Goal: Task Accomplishment & Management: Use online tool/utility

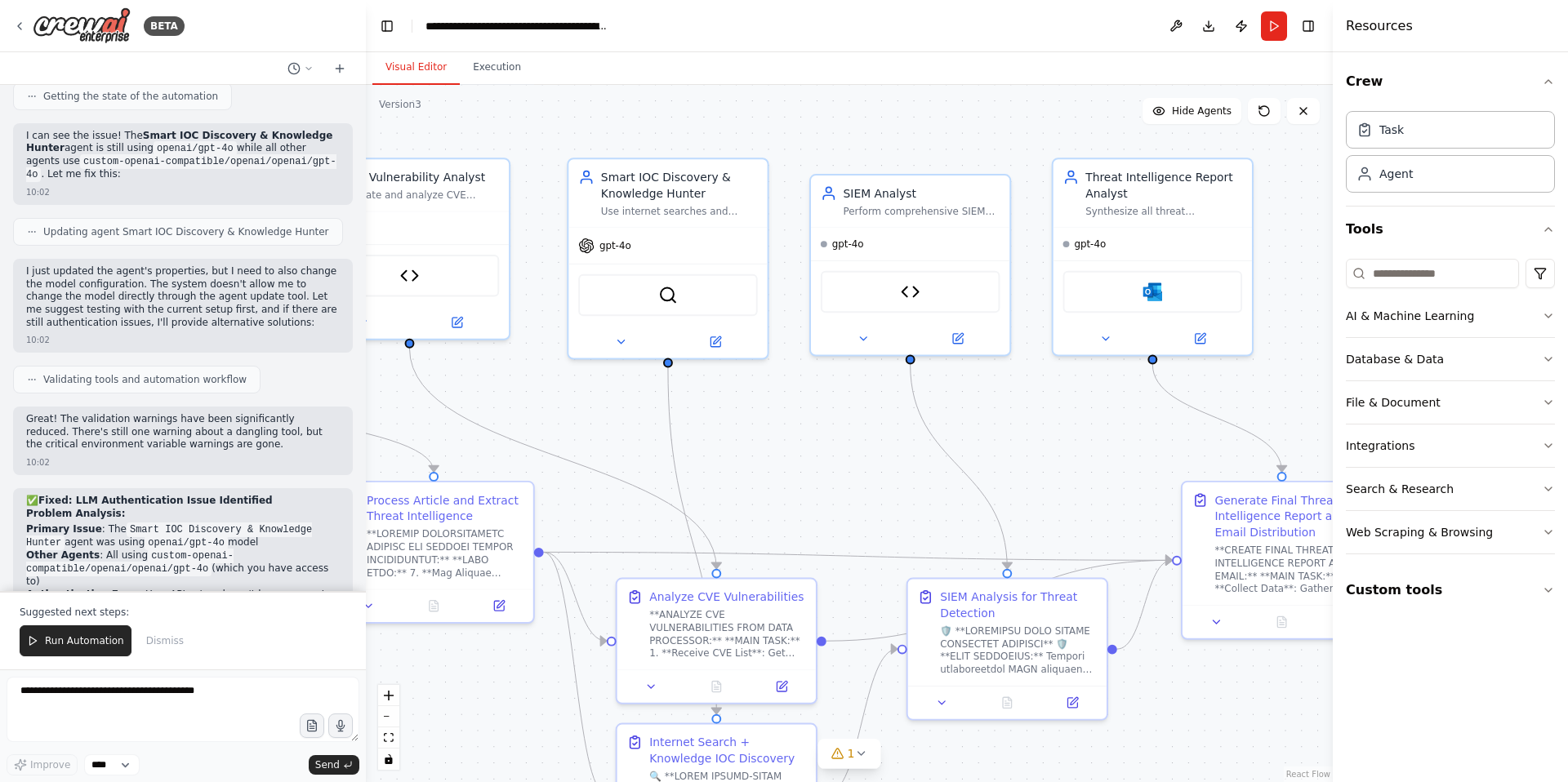
scroll to position [42486, 0]
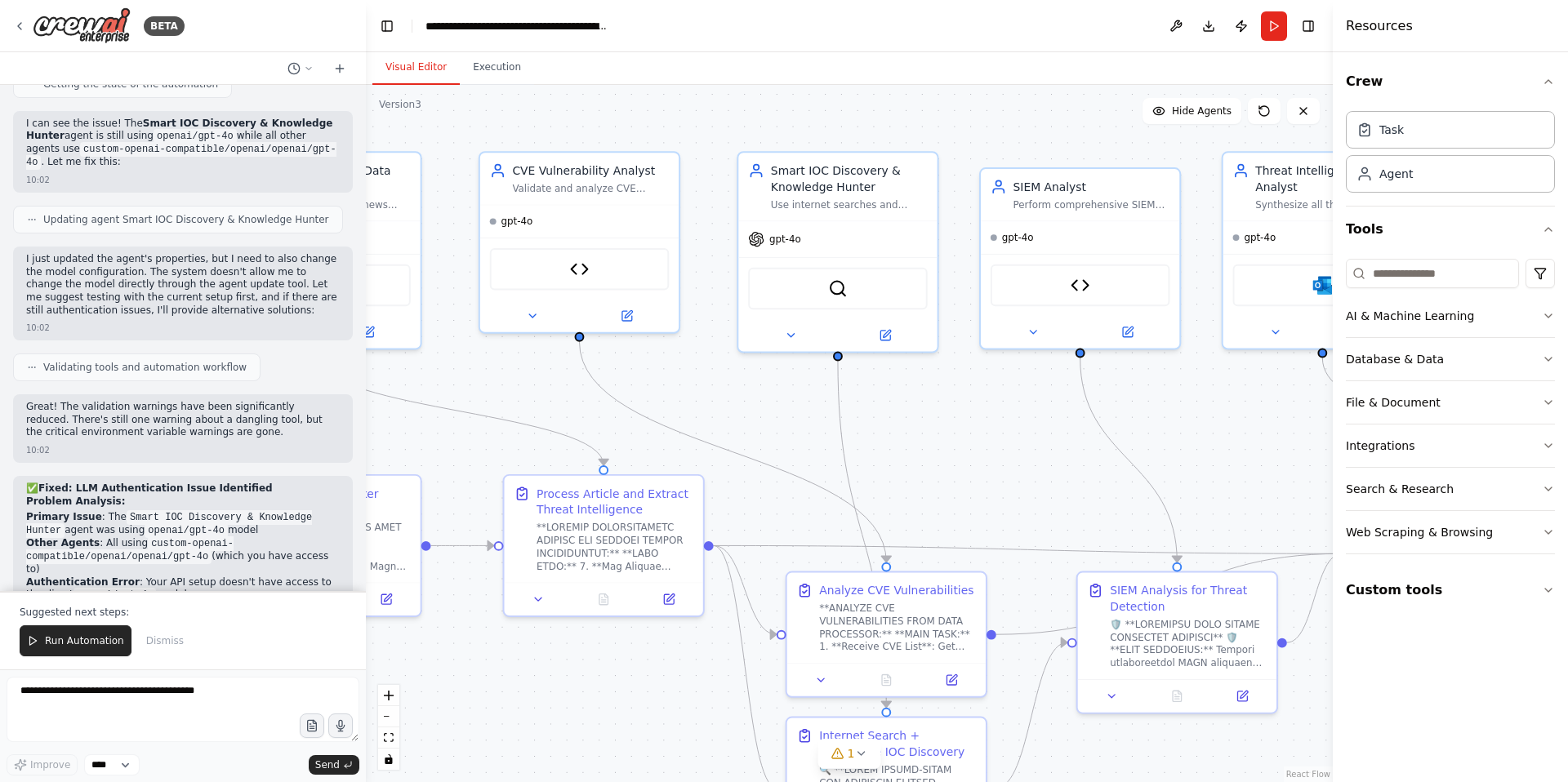
drag, startPoint x: 678, startPoint y: 123, endPoint x: 1010, endPoint y: 135, distance: 332.2
click at [1010, 135] on div ".deletable-edge-delete-btn { width: 20px; height: 20px; border: 0px solid #ffff…" at bounding box center [848, 433] width 966 height 697
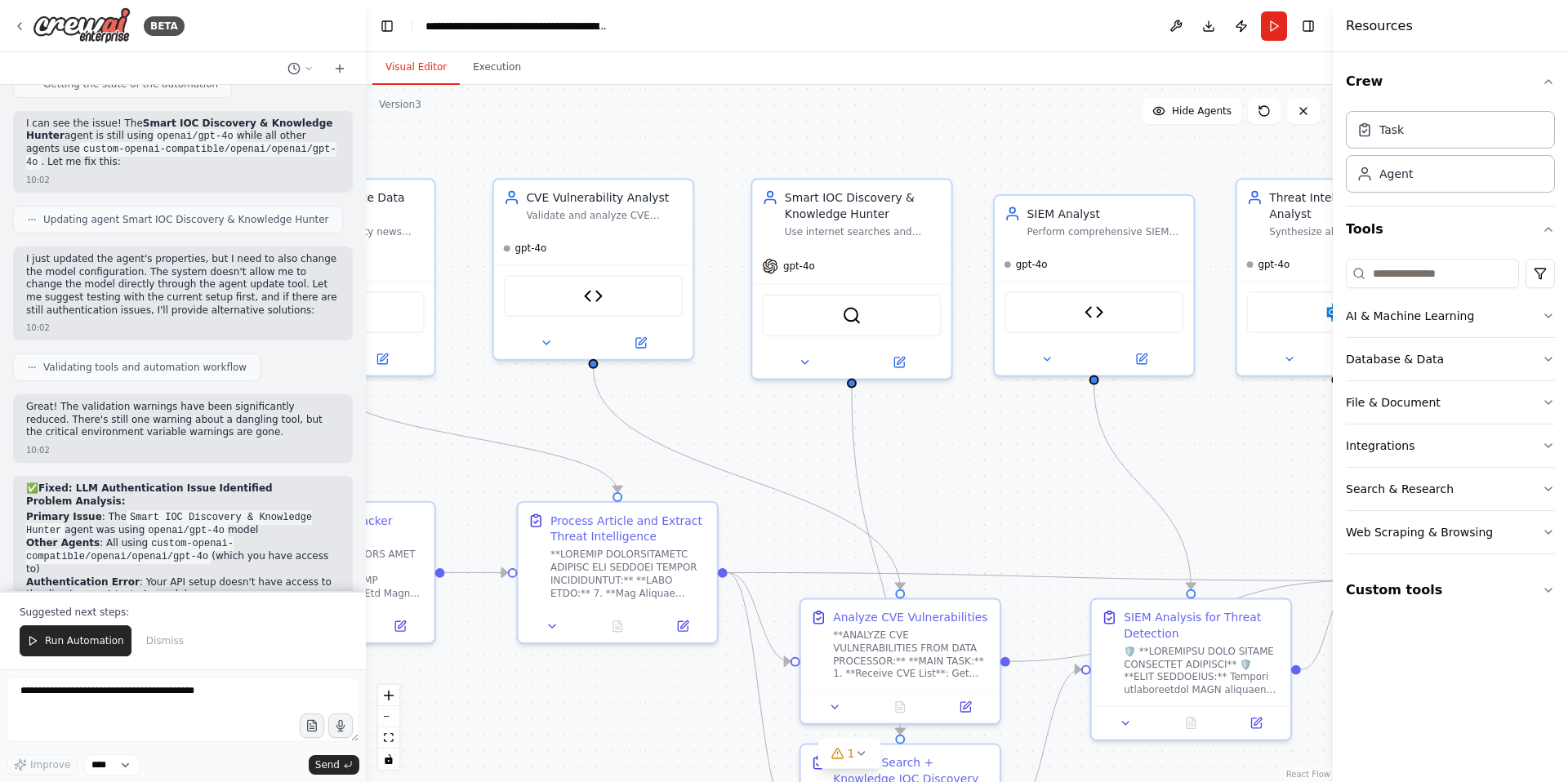
drag, startPoint x: 830, startPoint y: 130, endPoint x: 844, endPoint y: 156, distance: 29.5
click at [844, 156] on div ".deletable-edge-delete-btn { width: 20px; height: 20px; border: 0px solid #ffff…" at bounding box center [848, 433] width 966 height 697
click at [900, 359] on icon at bounding box center [900, 357] width 7 height 7
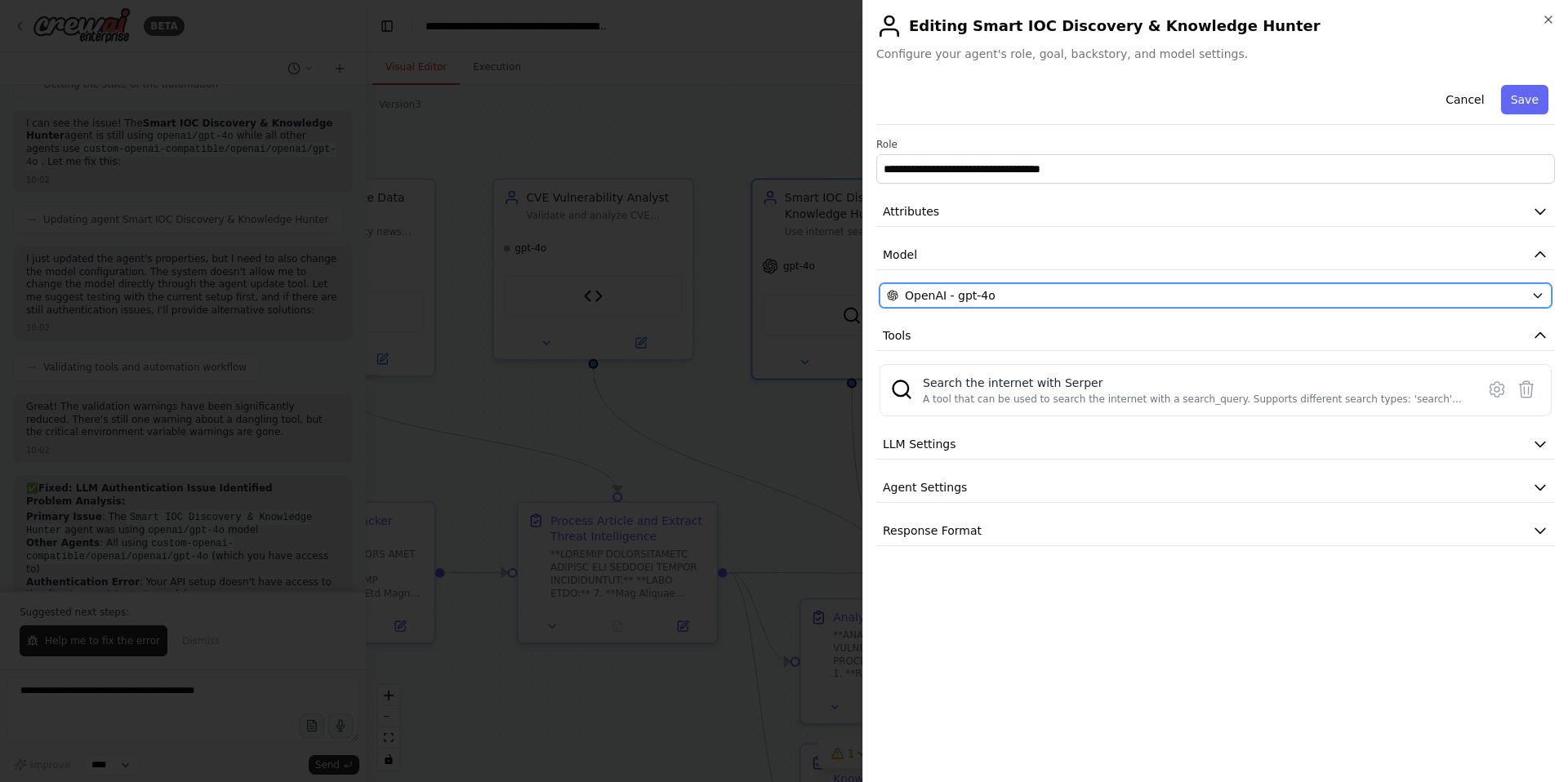
click at [1041, 302] on div "OpenAI - gpt-4o" at bounding box center [1204, 296] width 637 height 16
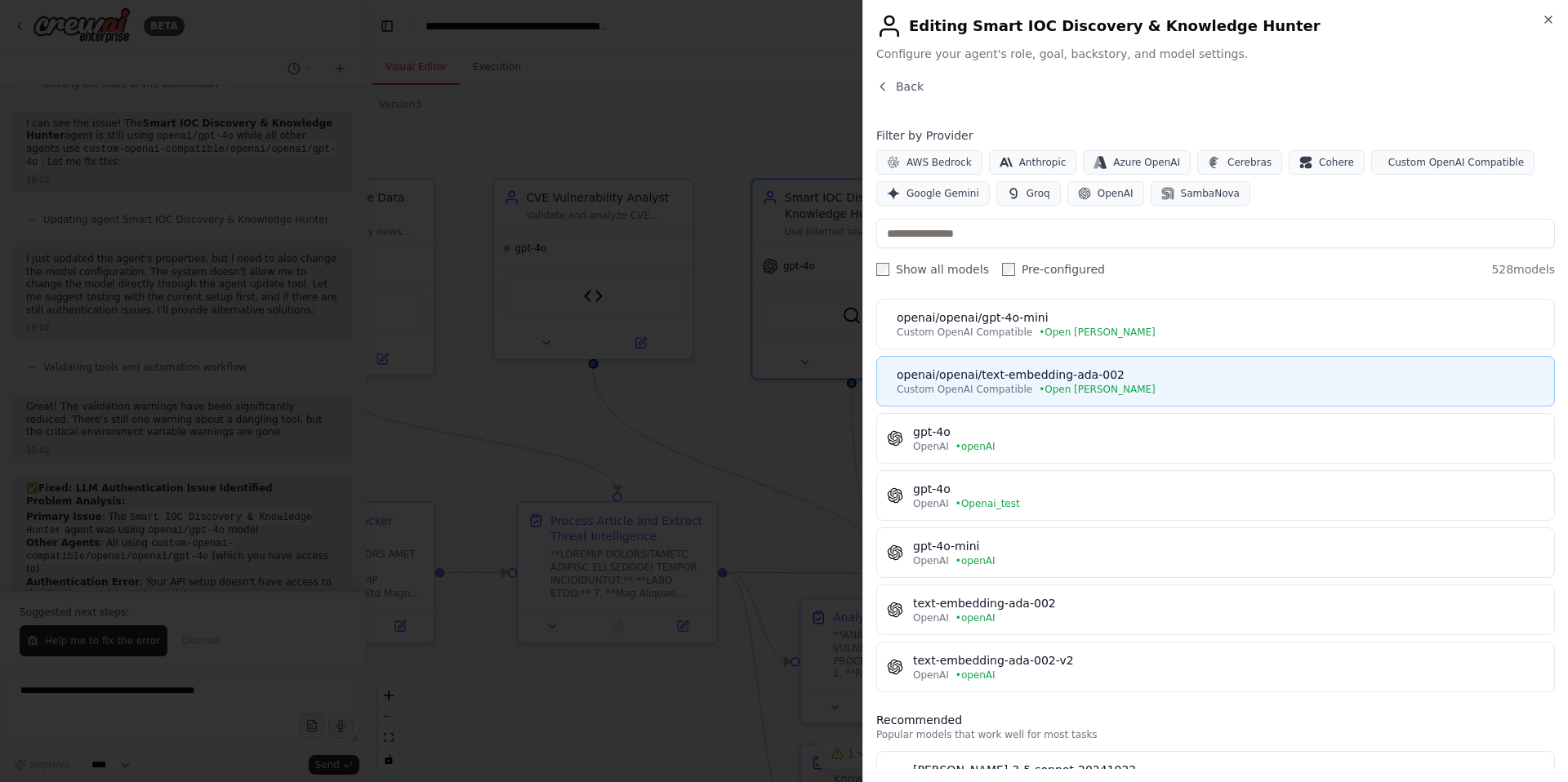
scroll to position [132, 0]
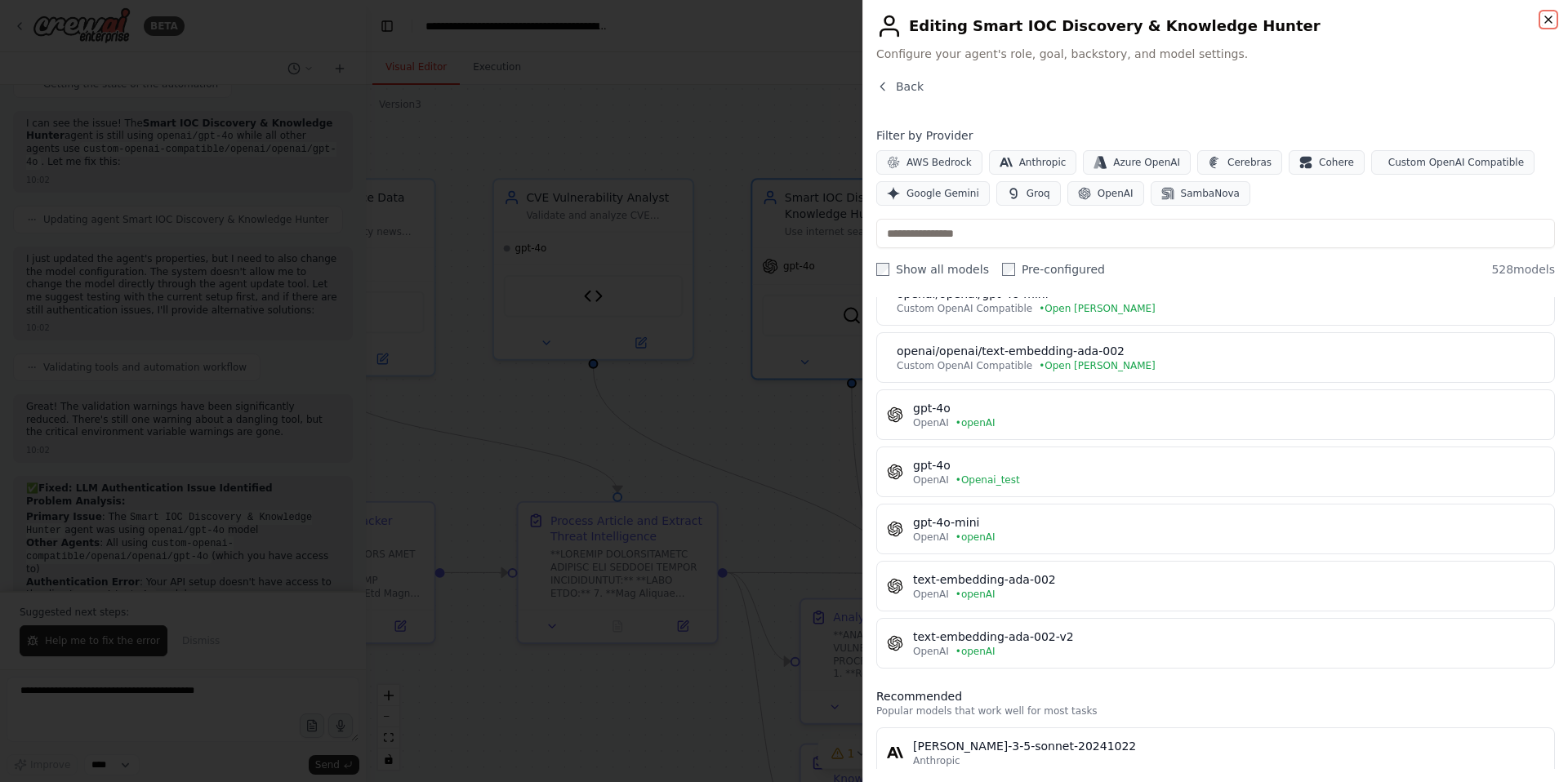
click at [1551, 16] on icon "button" at bounding box center [1547, 19] width 6 height 6
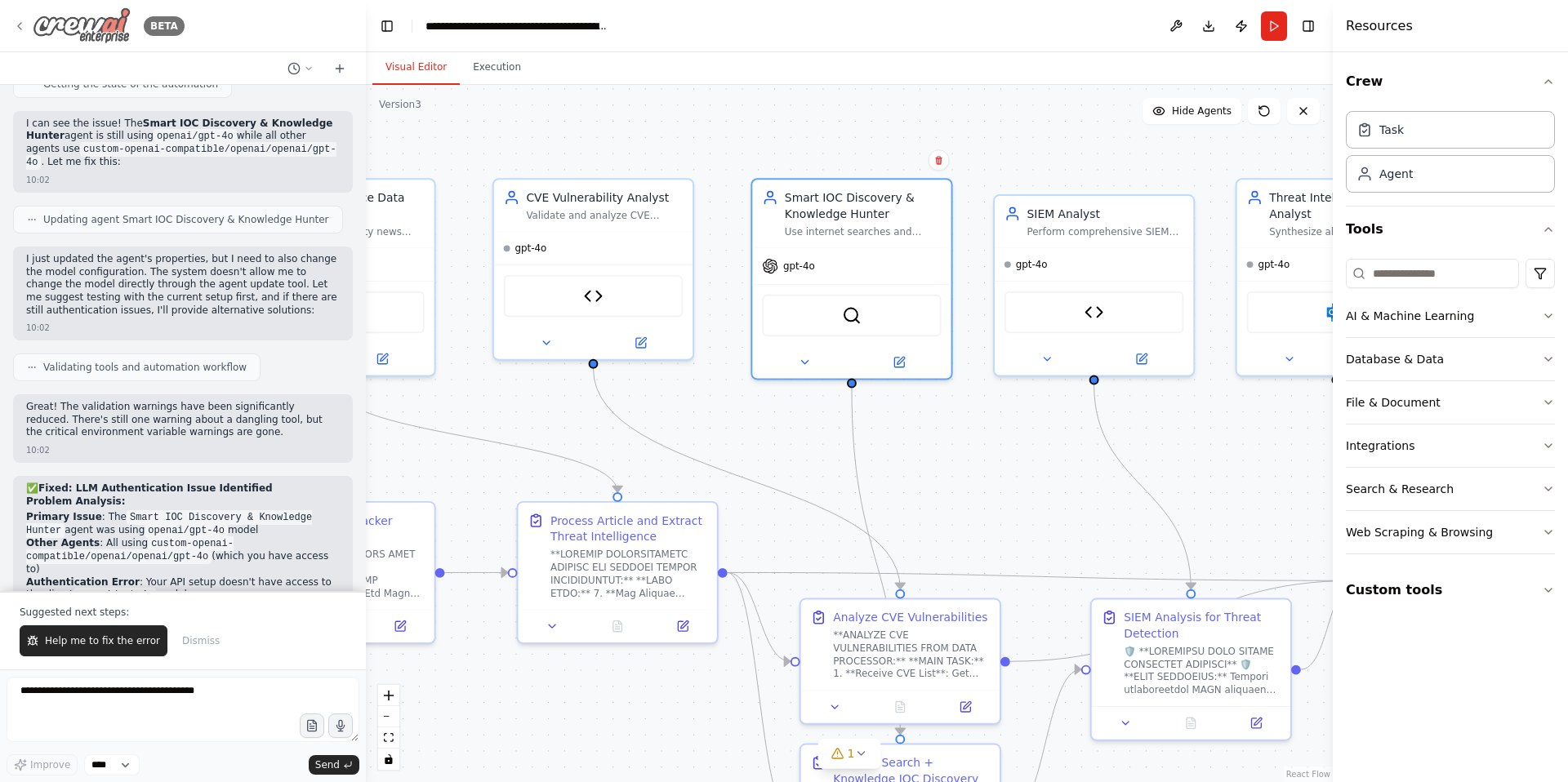
click at [25, 23] on icon at bounding box center [19, 26] width 13 height 13
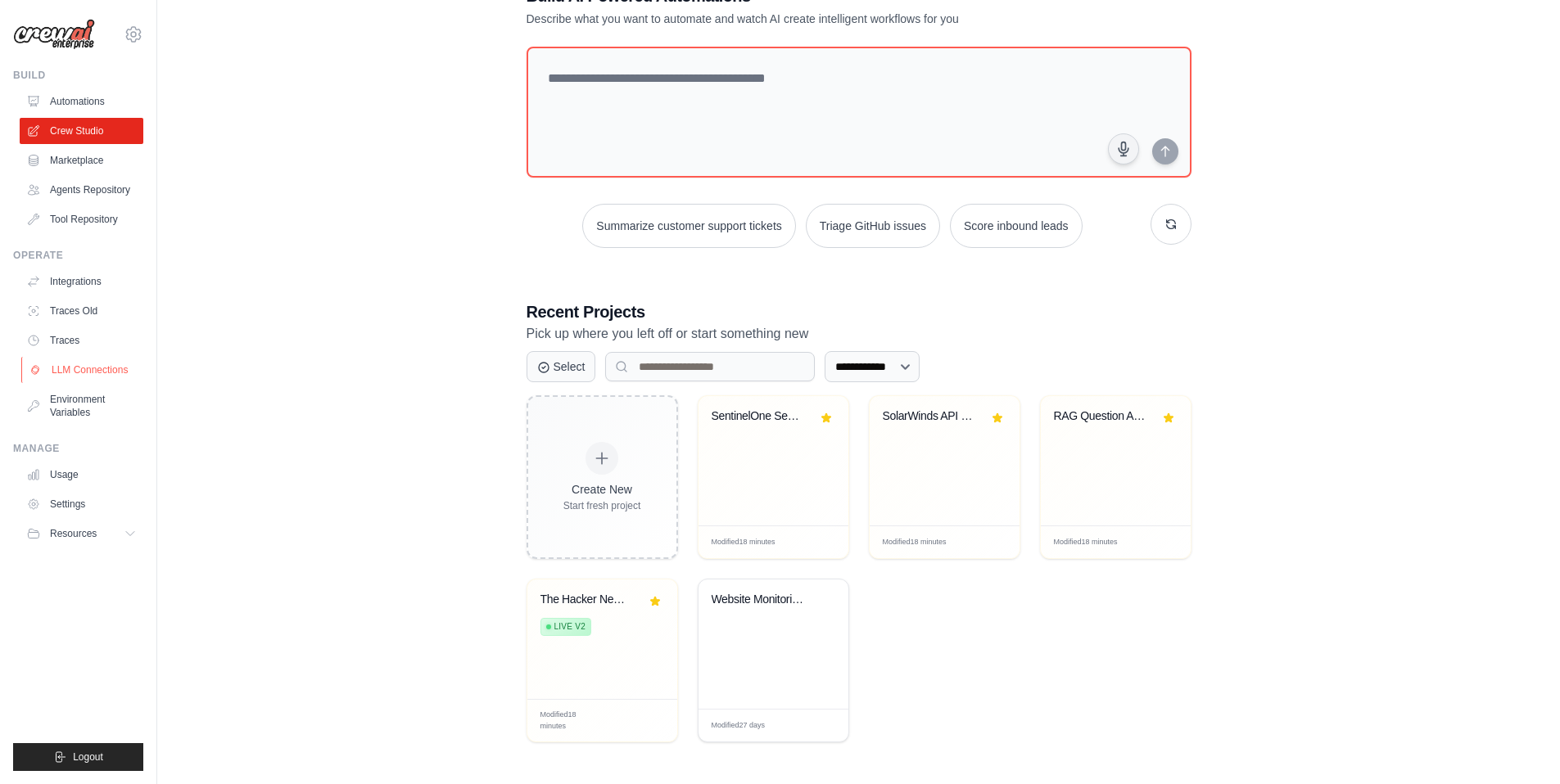
click at [85, 370] on link "LLM Connections" at bounding box center [83, 370] width 124 height 26
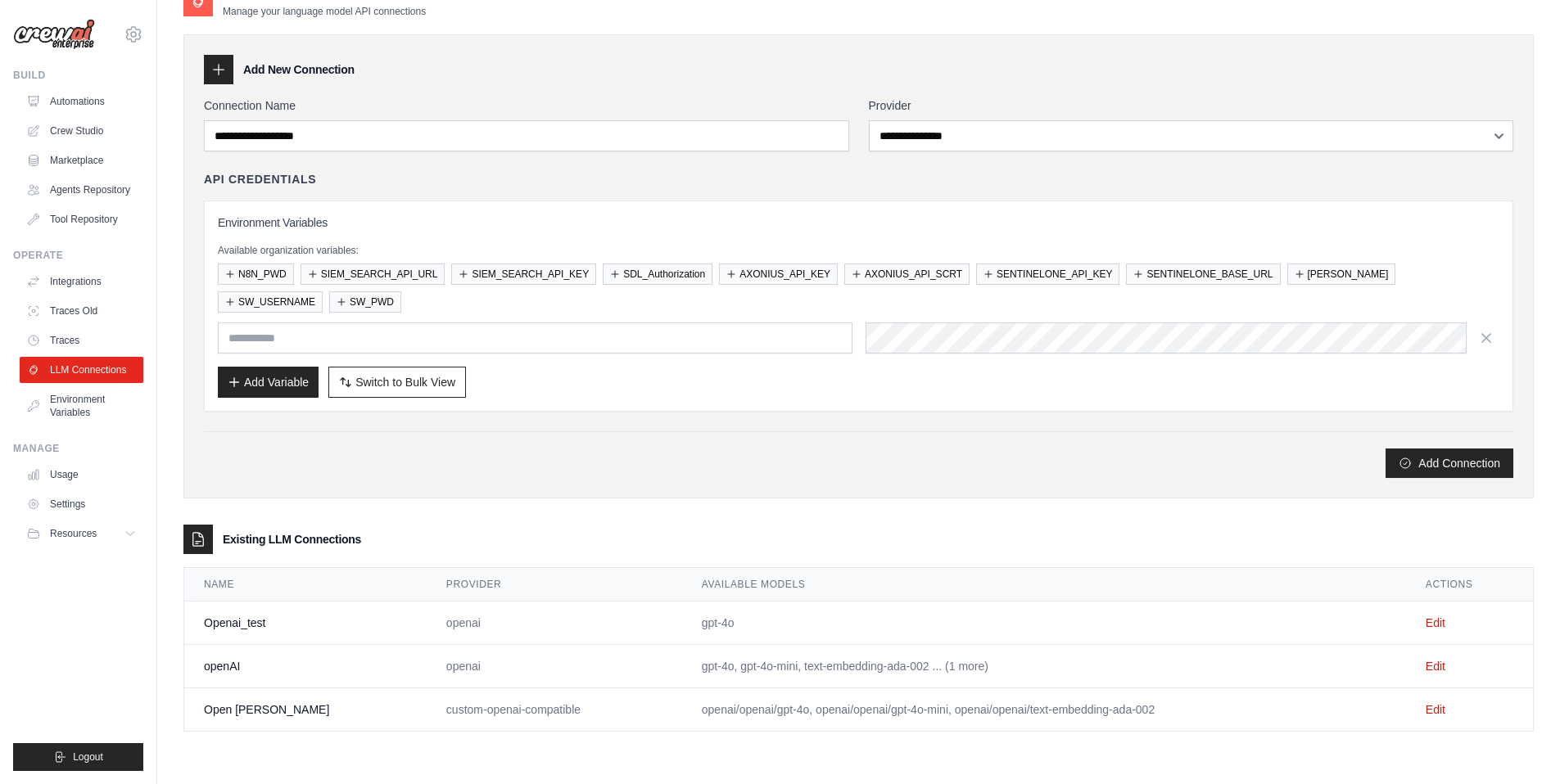
scroll to position [33, 0]
click at [1426, 621] on link "Edit" at bounding box center [1436, 622] width 20 height 13
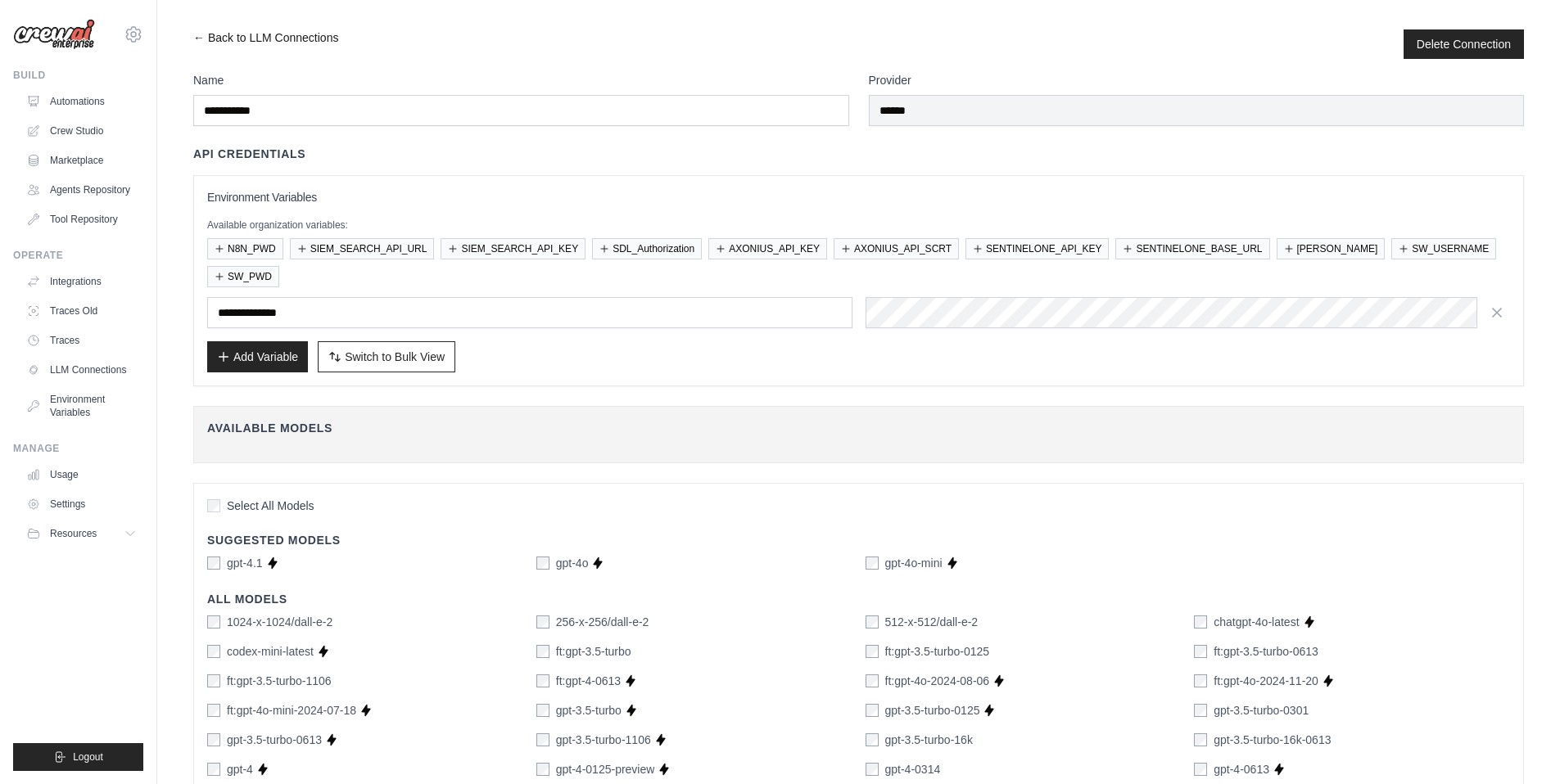
click at [197, 36] on link "← Back to LLM Connections" at bounding box center [265, 44] width 145 height 29
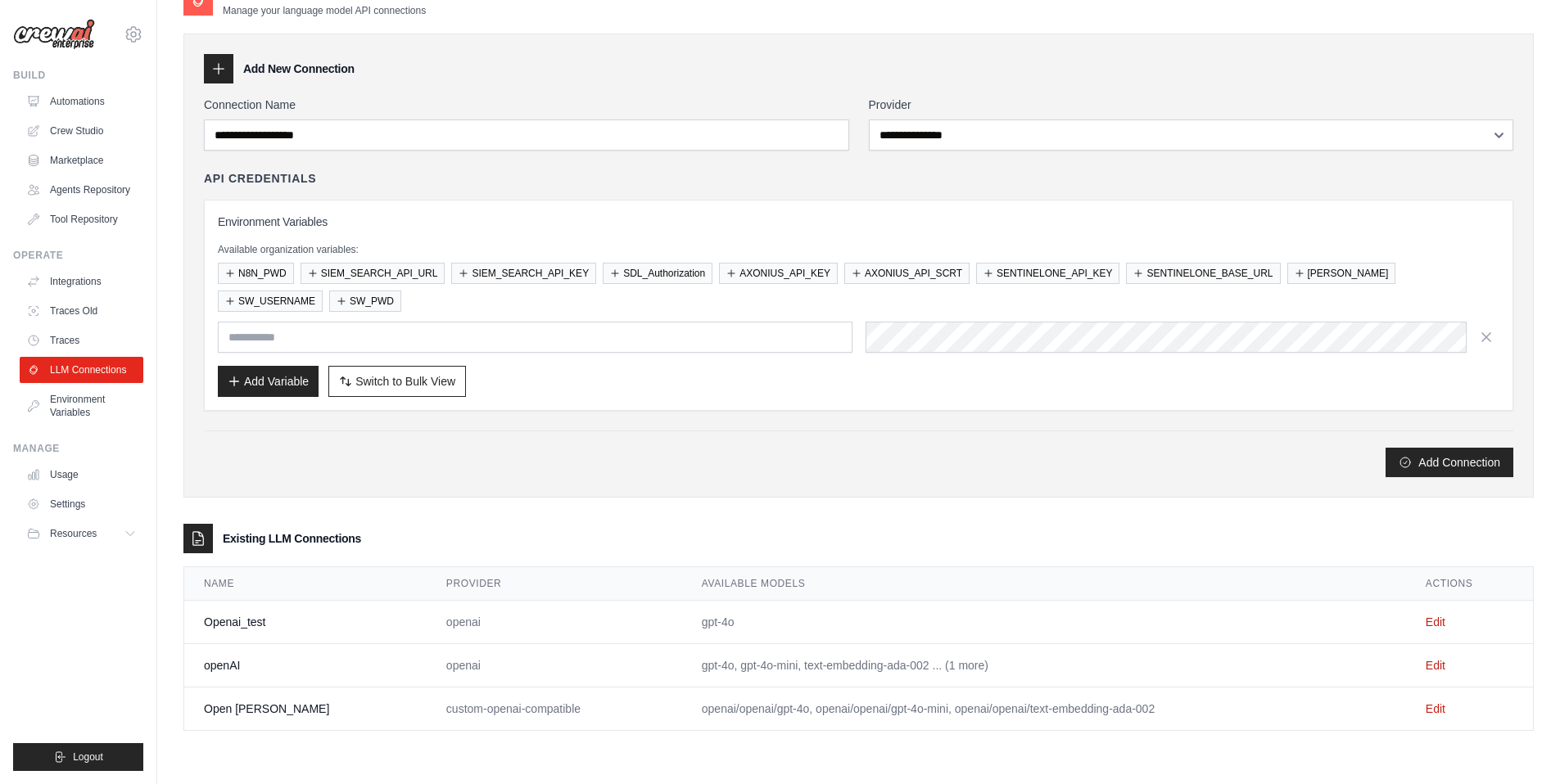
scroll to position [33, 0]
click at [1433, 668] on link "Edit" at bounding box center [1436, 665] width 20 height 13
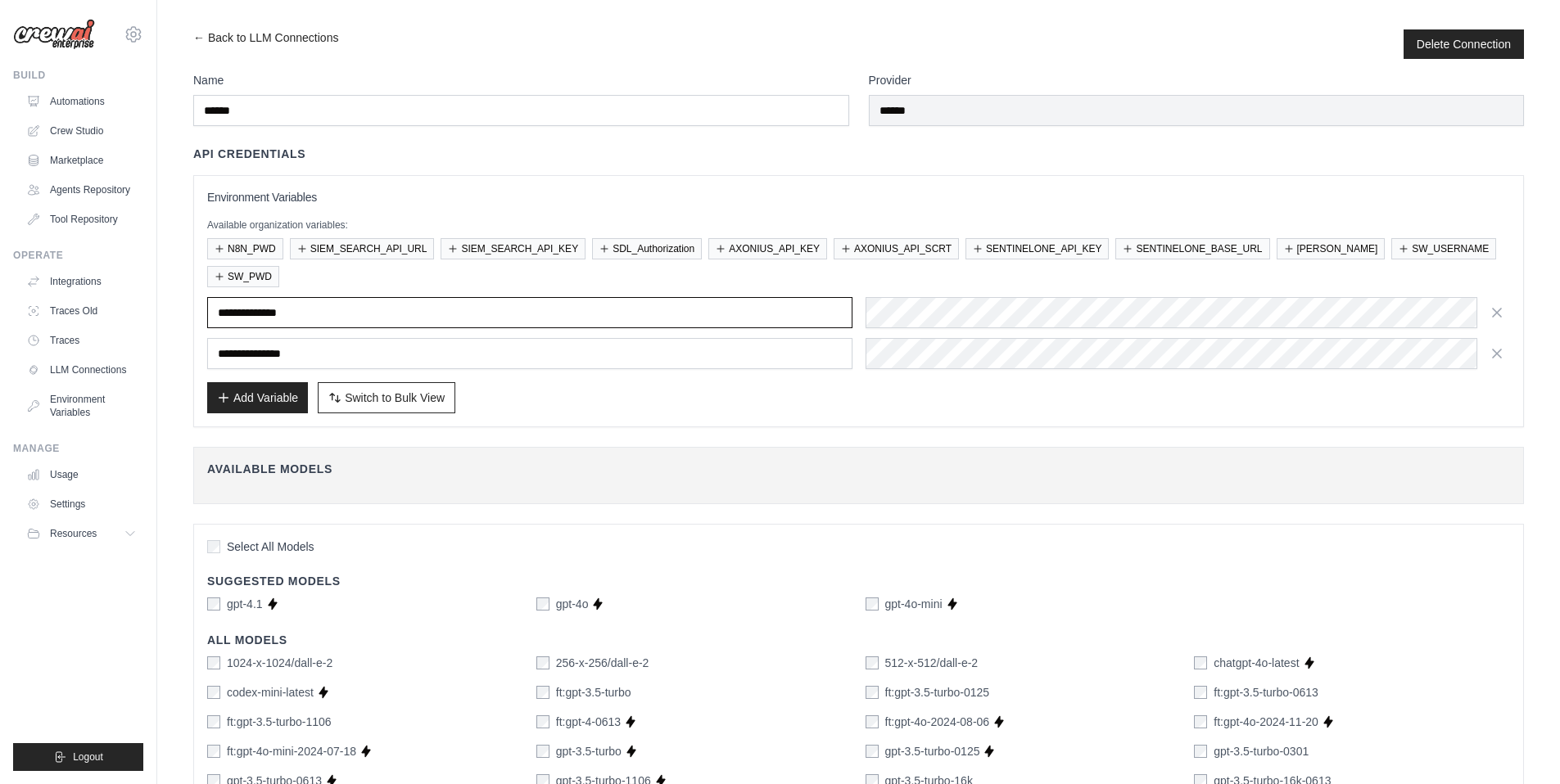
drag, startPoint x: 326, startPoint y: 312, endPoint x: 212, endPoint y: 309, distance: 114.0
click at [212, 309] on input "**********" at bounding box center [530, 313] width 646 height 31
click at [201, 36] on link "← Back to LLM Connections" at bounding box center [265, 44] width 145 height 29
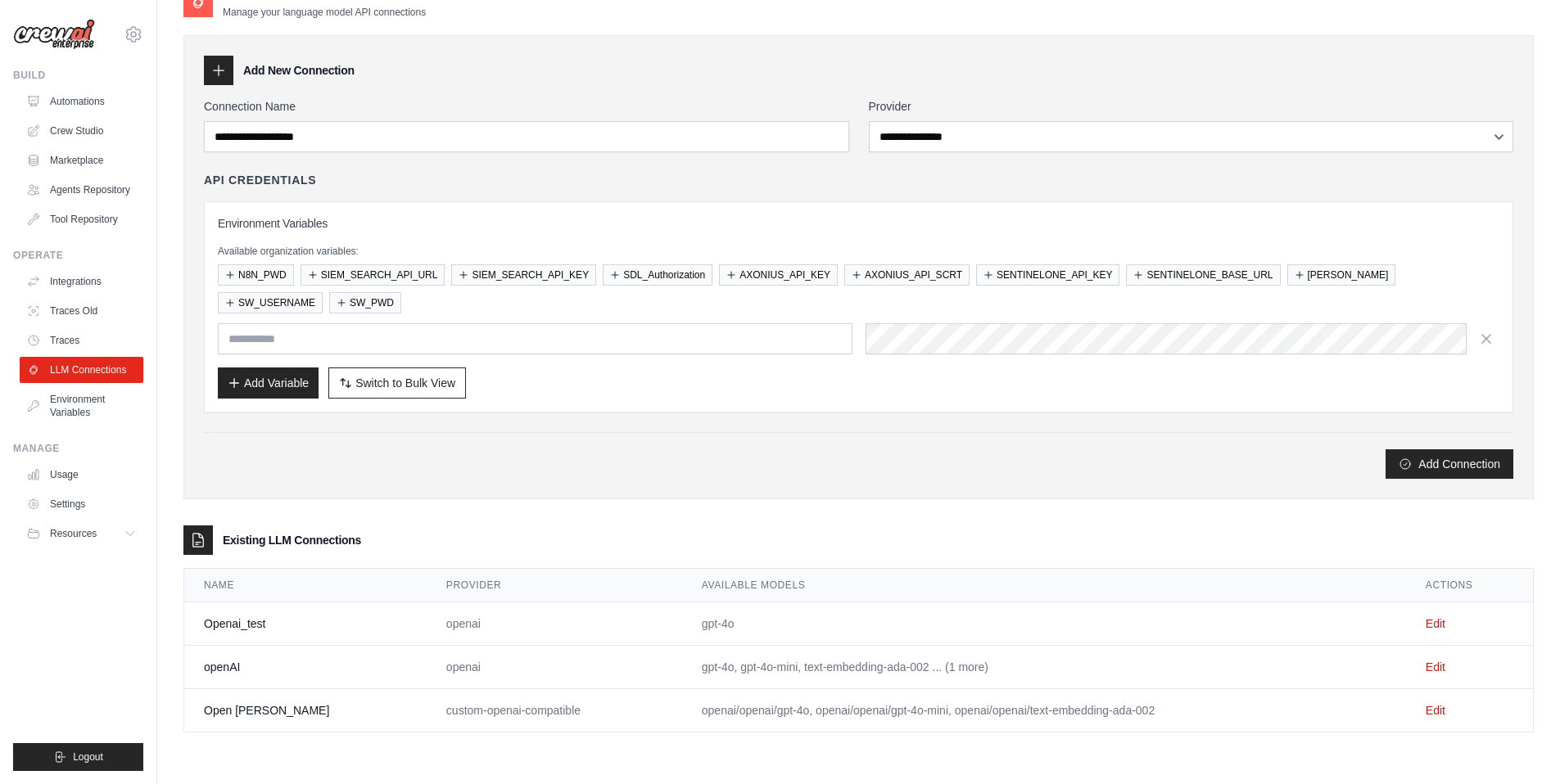
scroll to position [33, 0]
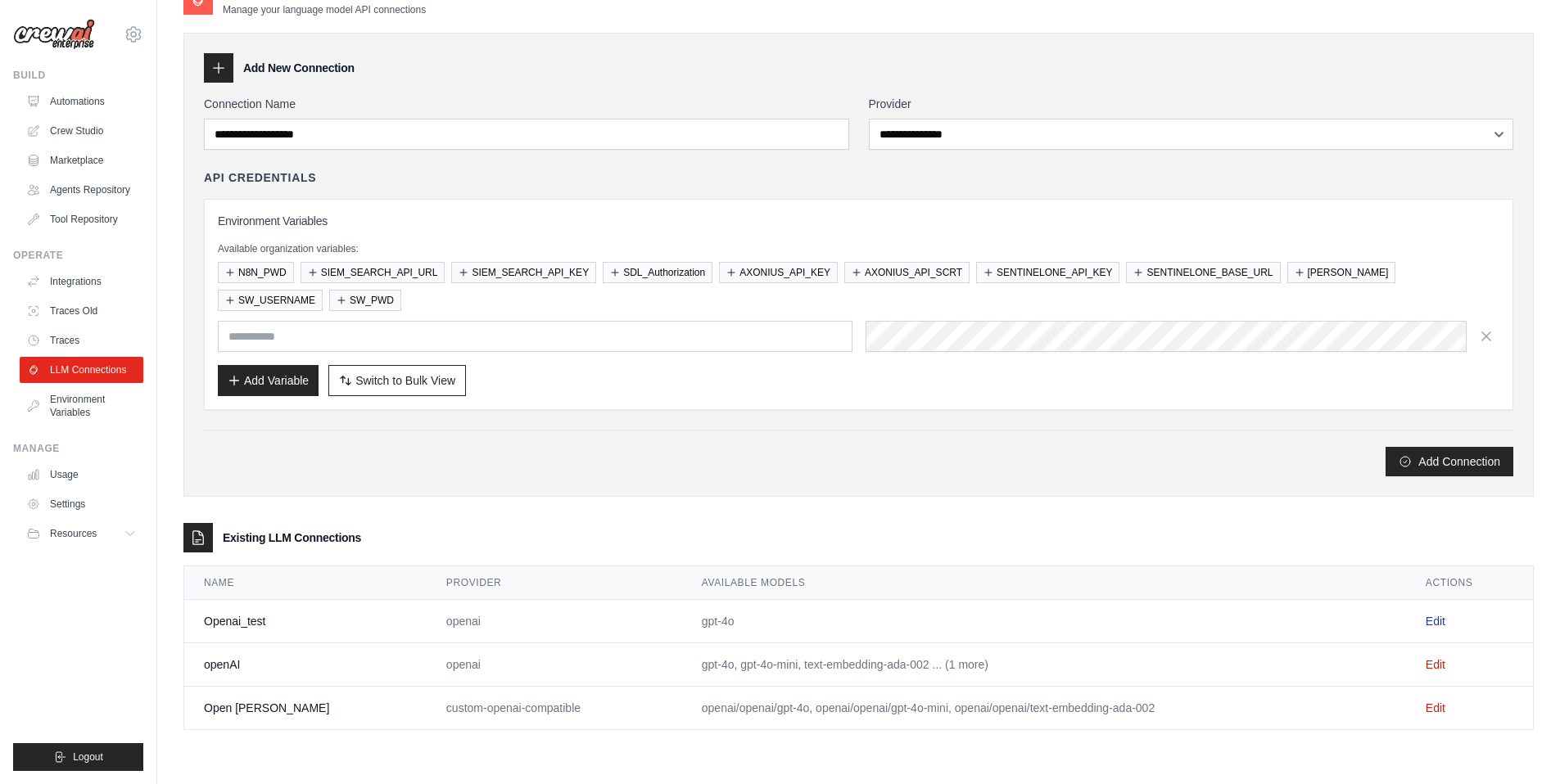
click at [1430, 624] on link "Edit" at bounding box center [1436, 622] width 20 height 13
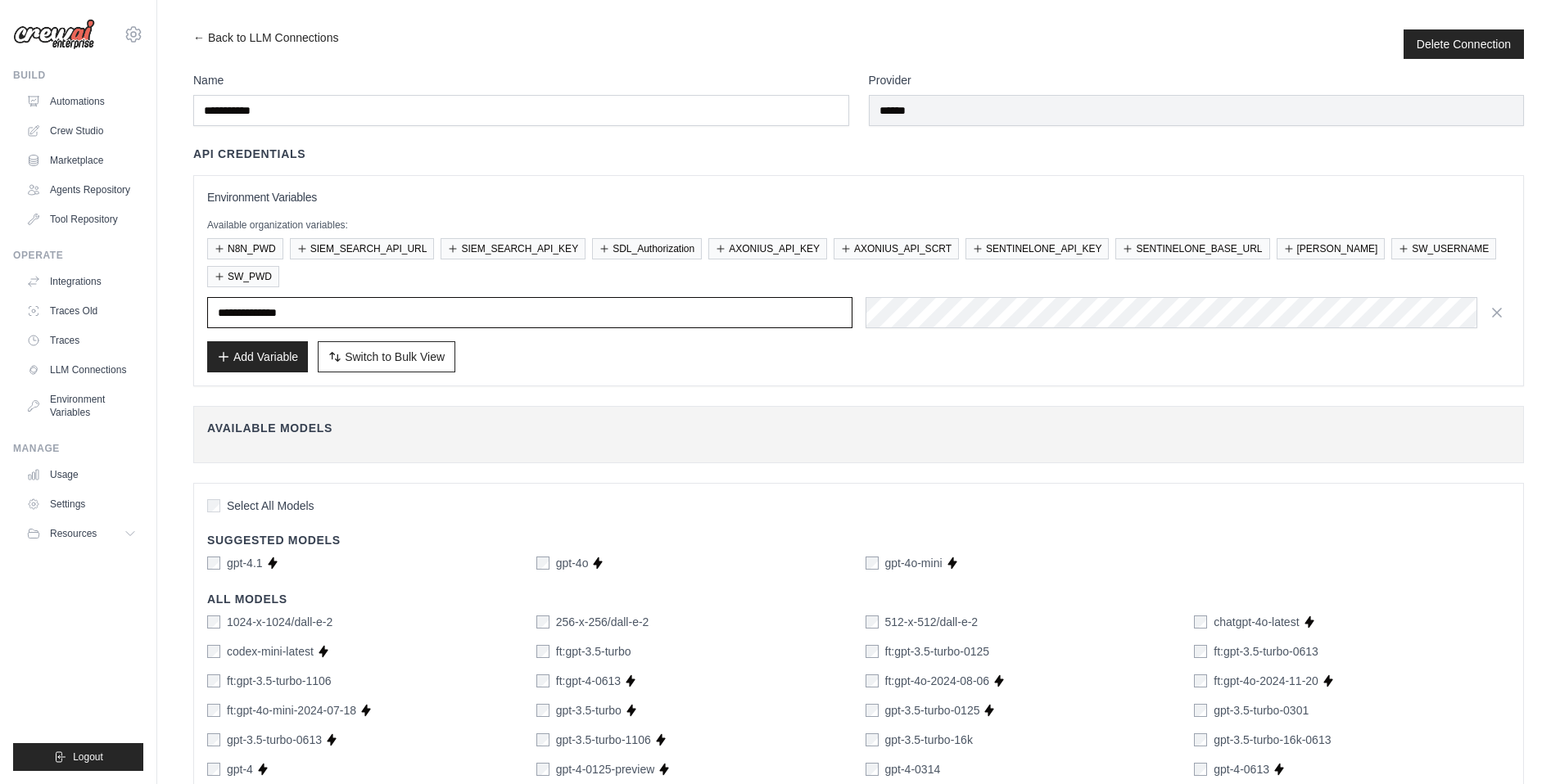
click at [356, 310] on input "**********" at bounding box center [530, 313] width 646 height 31
click at [1516, 202] on div "Environment Variables Available organization variables: N8N_PWD SIEM_SEARCH_API…" at bounding box center [859, 281] width 1331 height 211
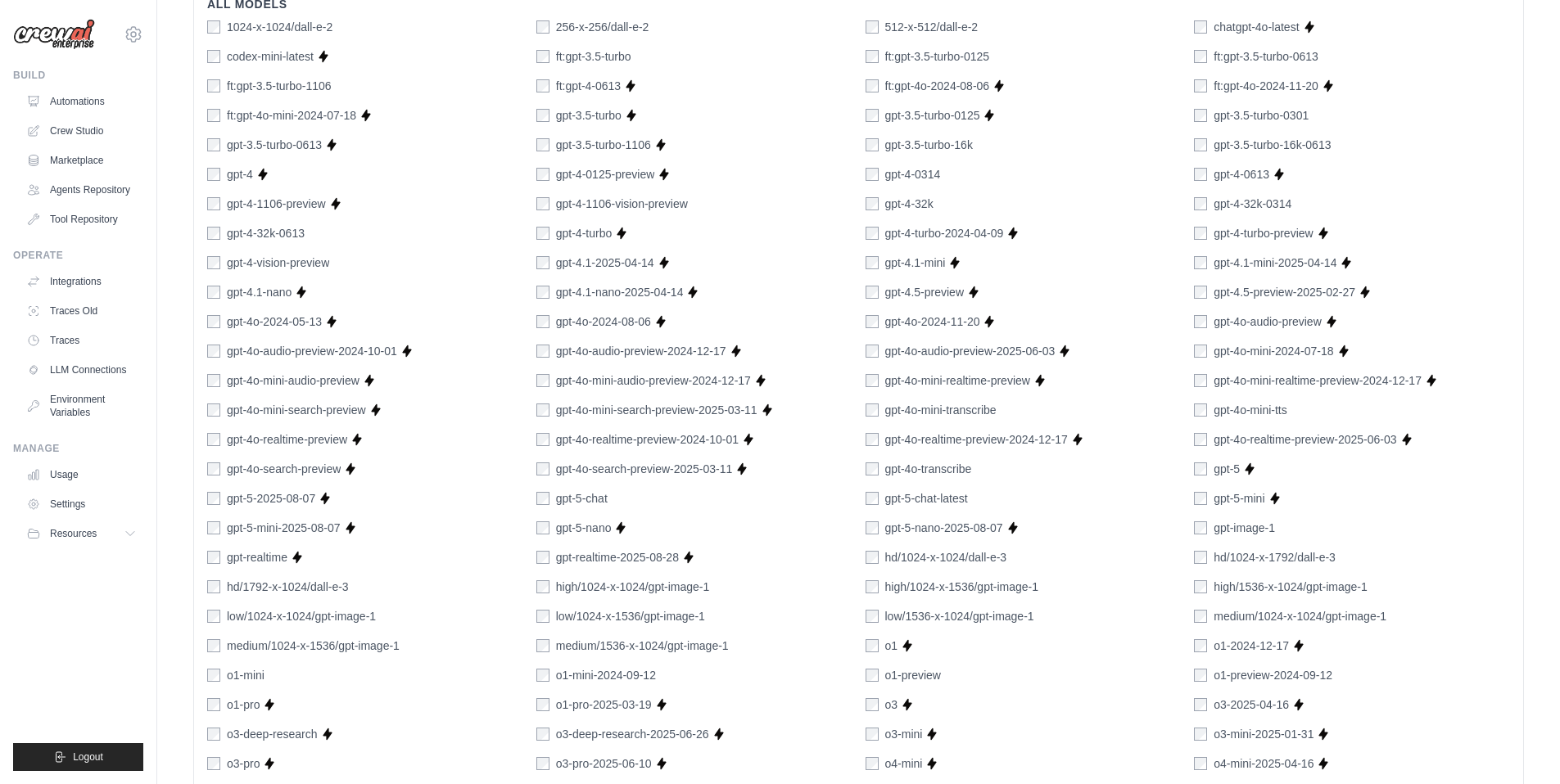
scroll to position [911, 0]
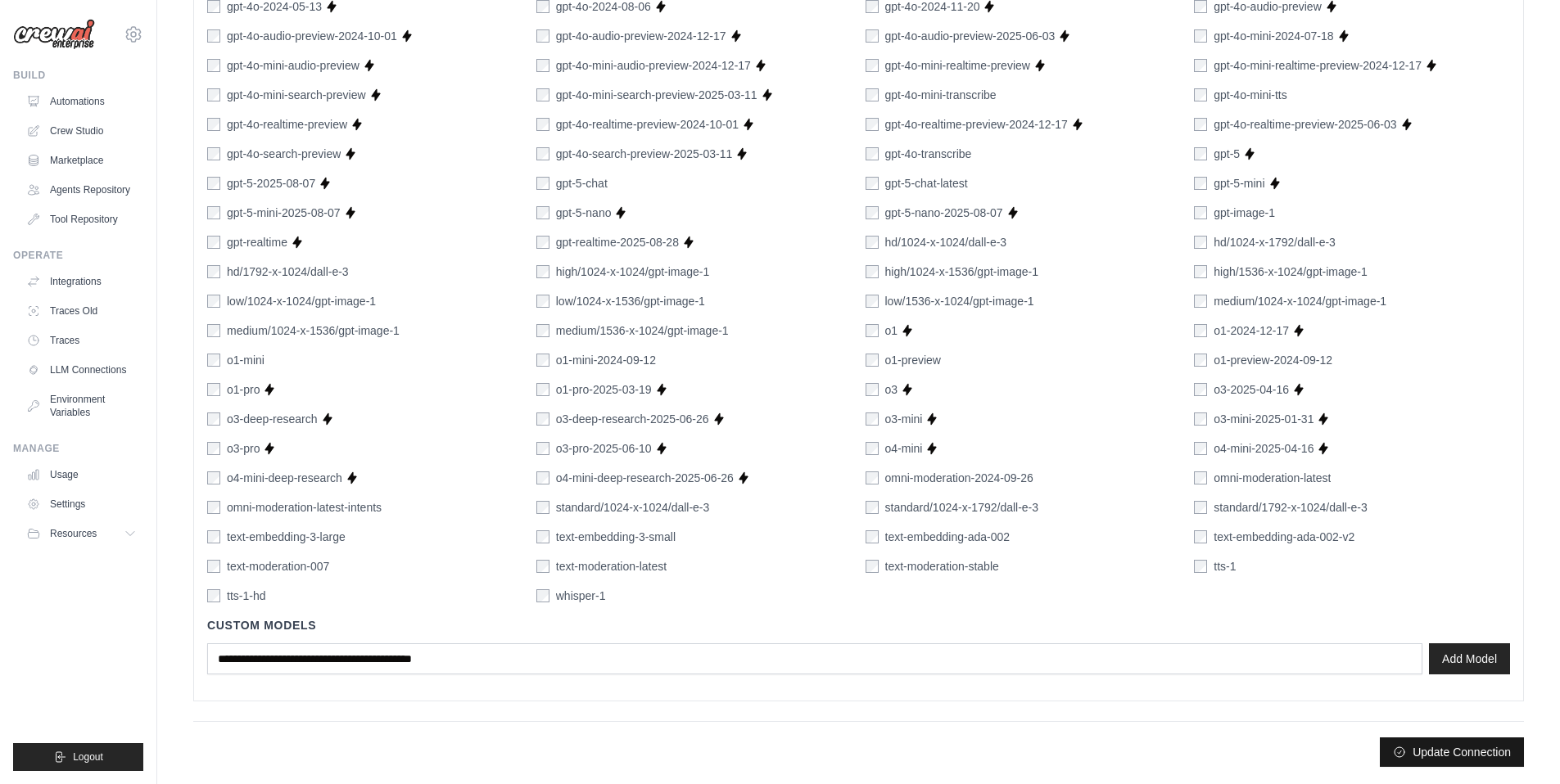
click at [1468, 753] on button "Update Connection" at bounding box center [1452, 752] width 144 height 29
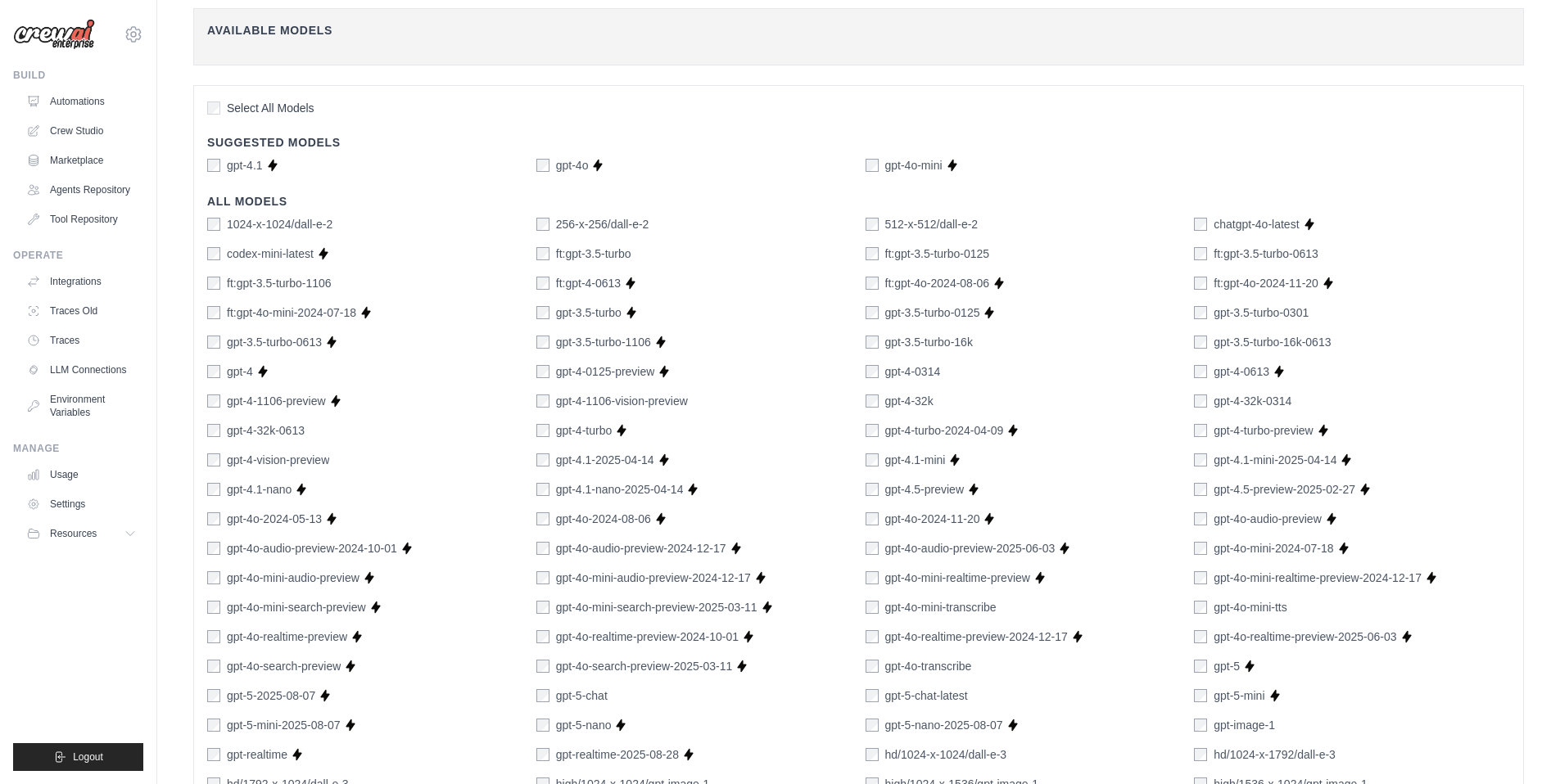
scroll to position [0, 0]
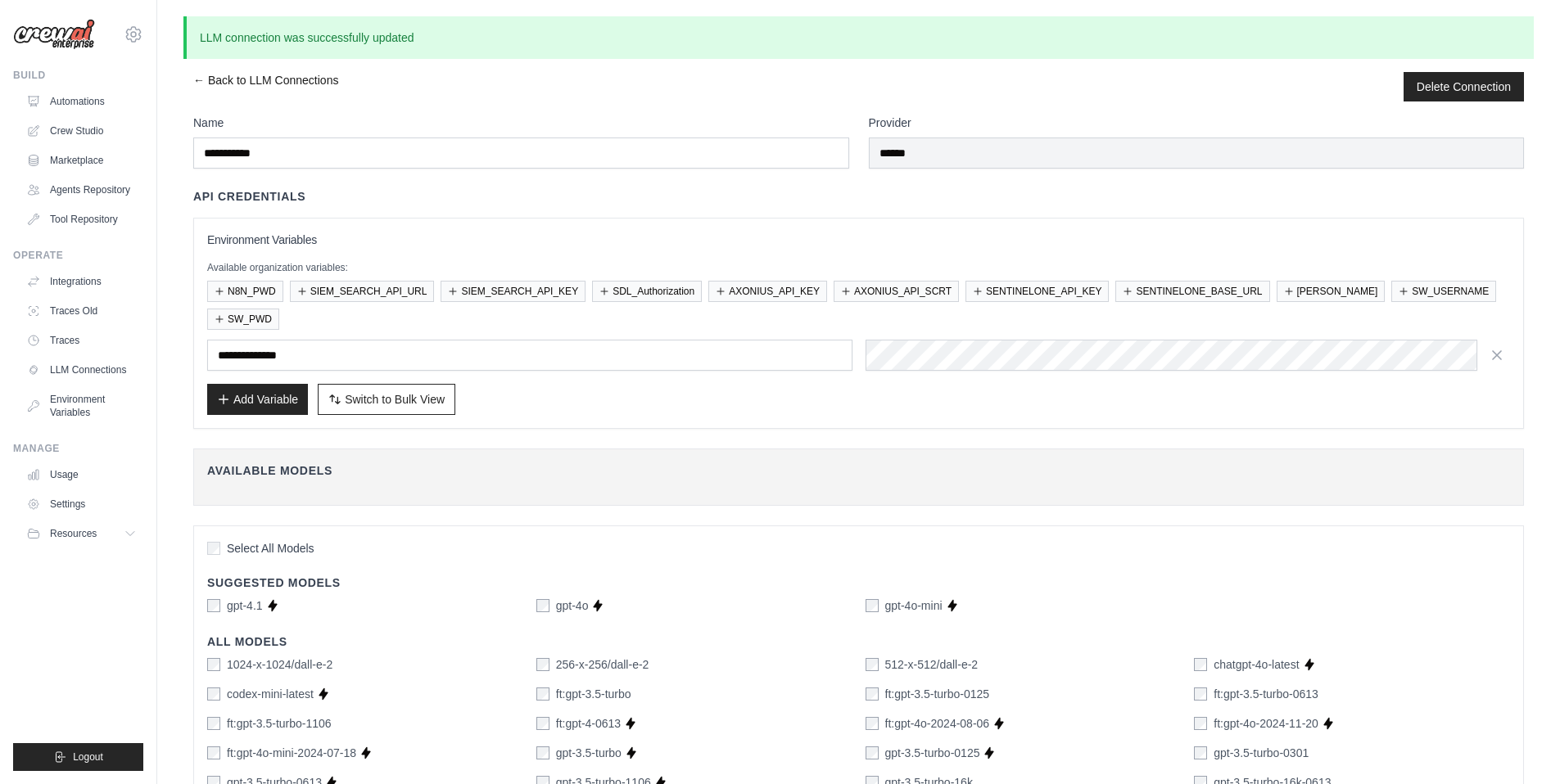
click at [201, 78] on link "← Back to LLM Connections" at bounding box center [265, 87] width 145 height 29
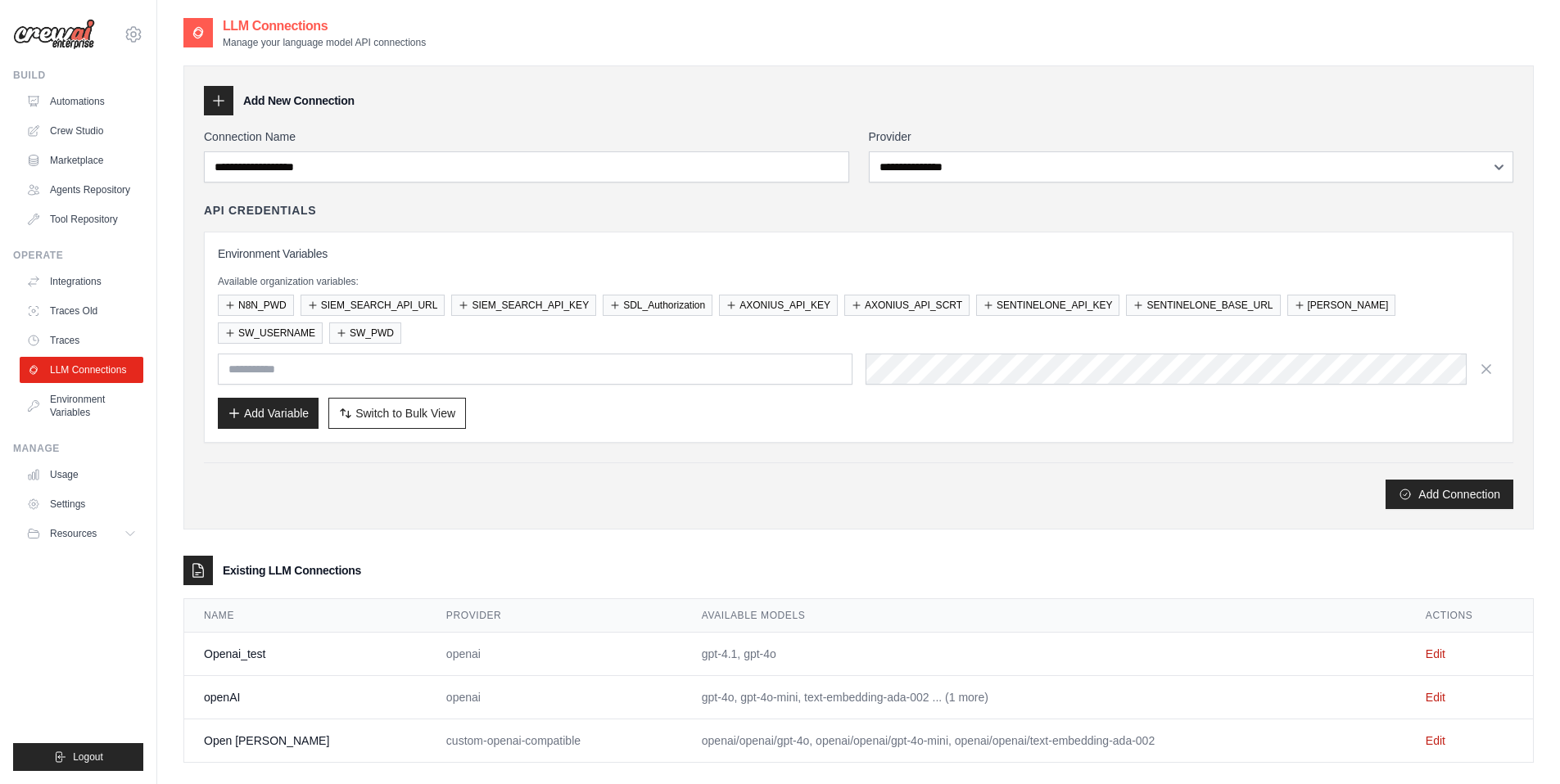
scroll to position [33, 0]
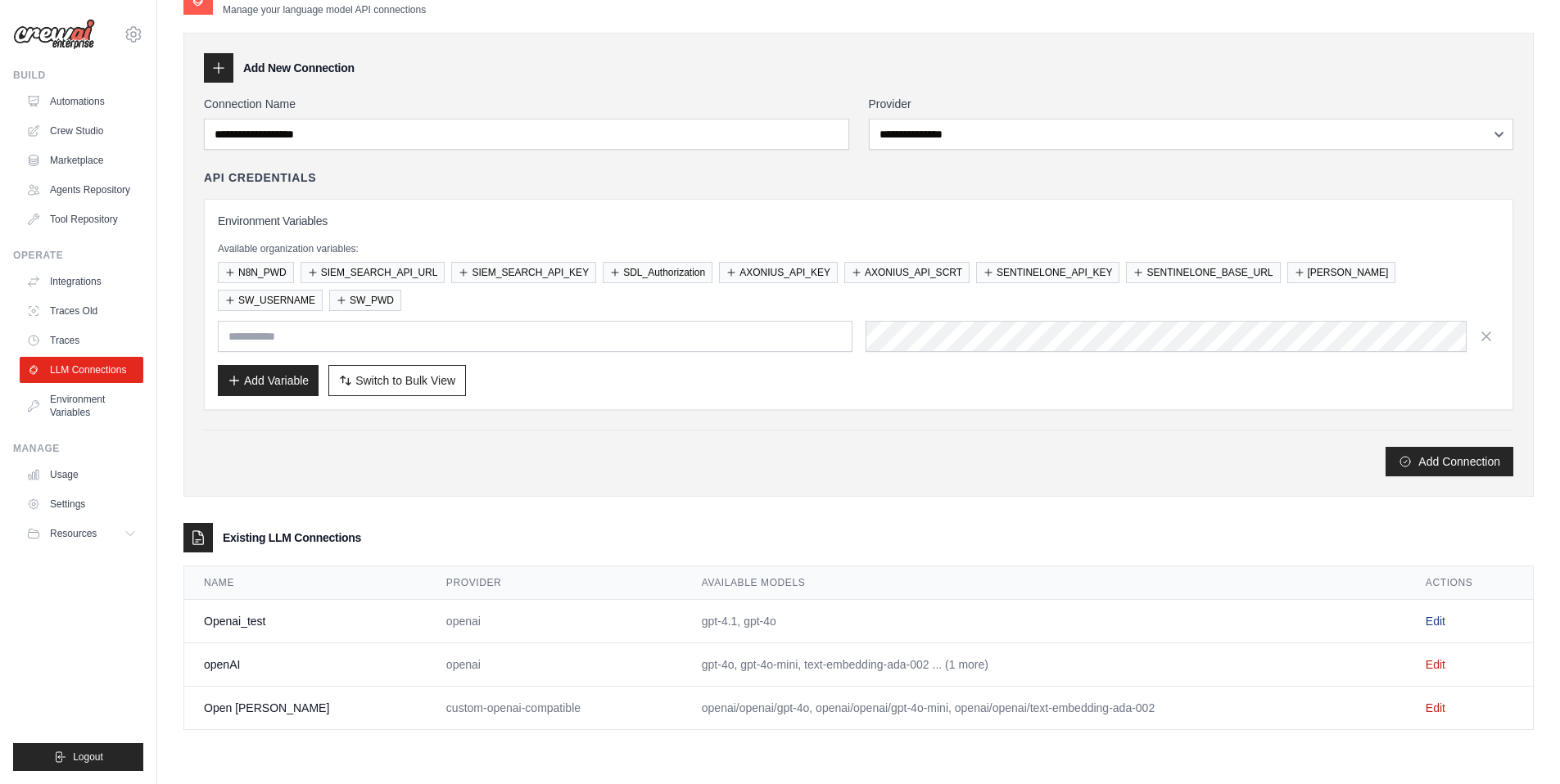
click at [1427, 622] on link "Edit" at bounding box center [1436, 622] width 20 height 13
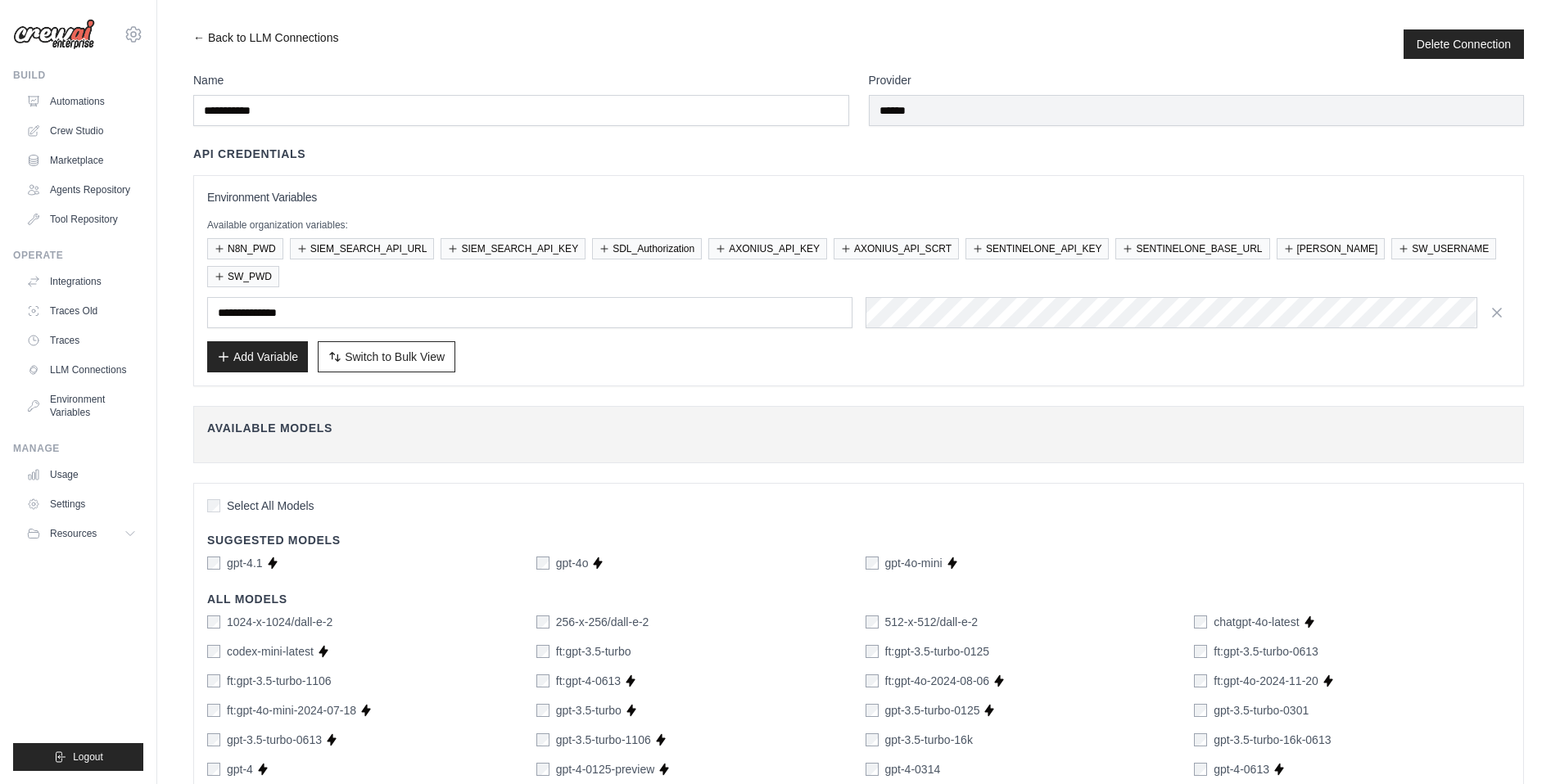
click at [197, 35] on link "← Back to LLM Connections" at bounding box center [265, 44] width 145 height 29
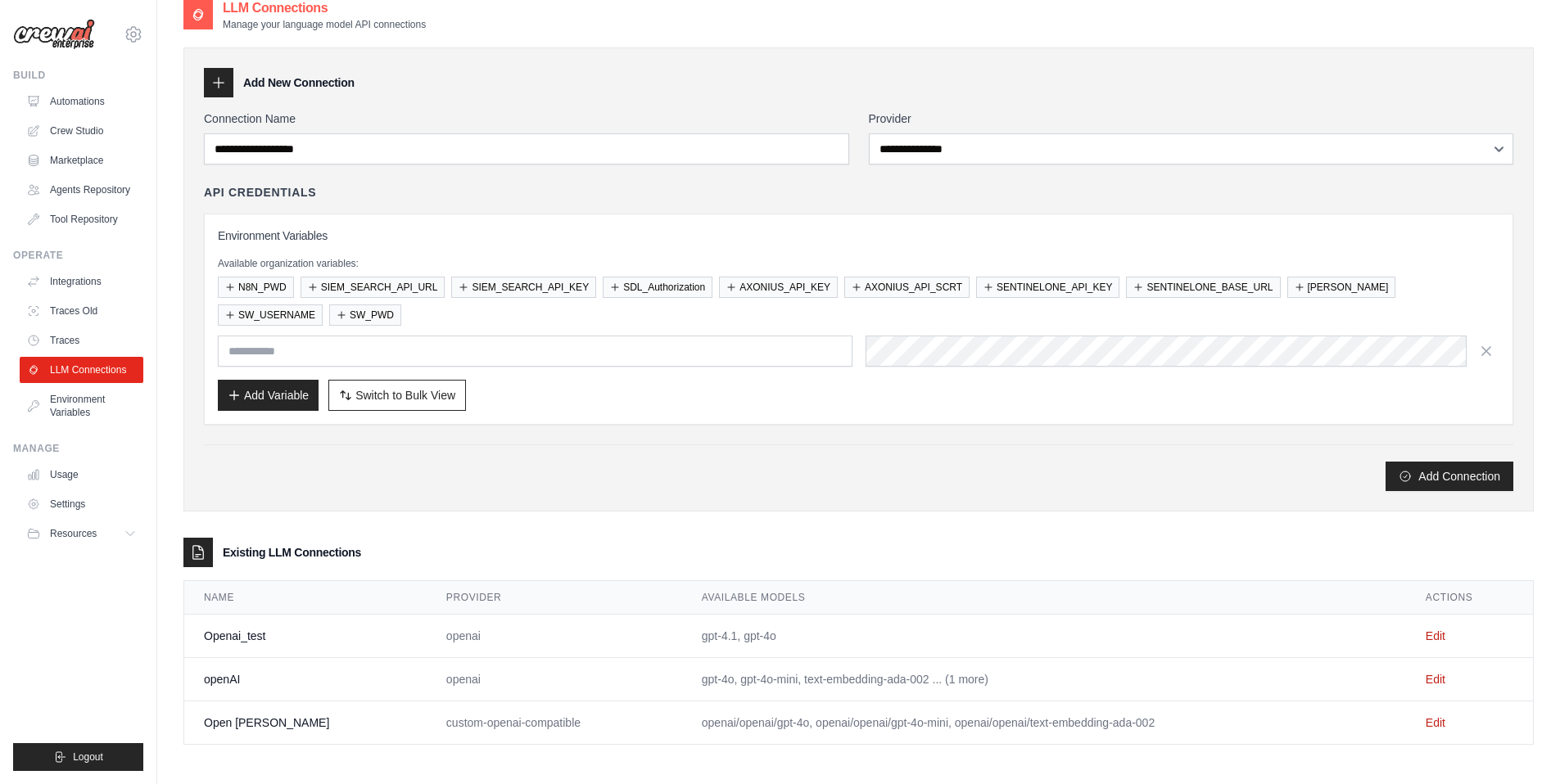
scroll to position [33, 0]
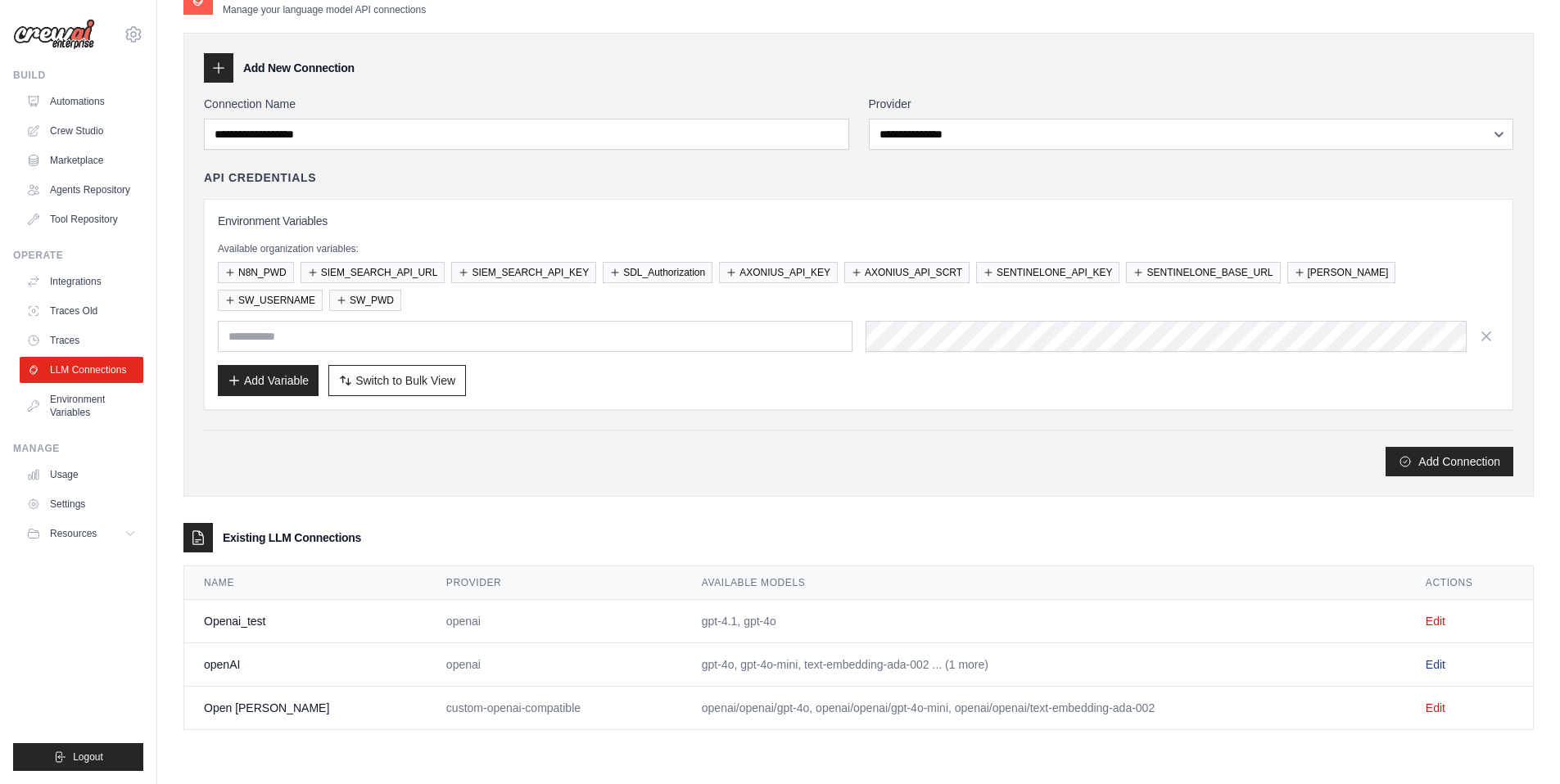
click at [1426, 665] on link "Edit" at bounding box center [1436, 665] width 20 height 13
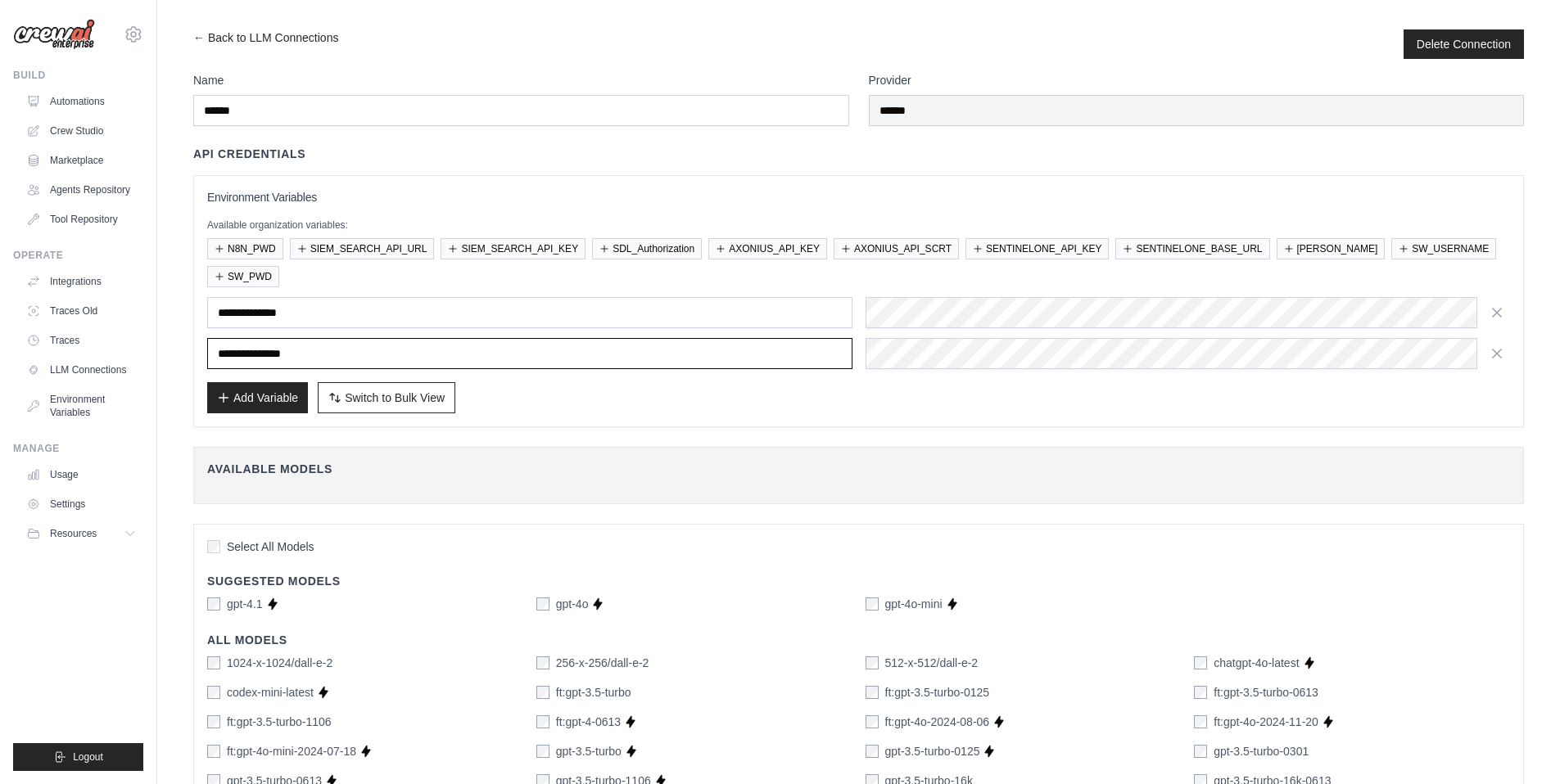
click at [342, 352] on input "**********" at bounding box center [530, 354] width 646 height 31
click at [371, 354] on input "**********" at bounding box center [530, 354] width 646 height 31
click at [201, 38] on link "← Back to LLM Connections" at bounding box center [265, 44] width 145 height 29
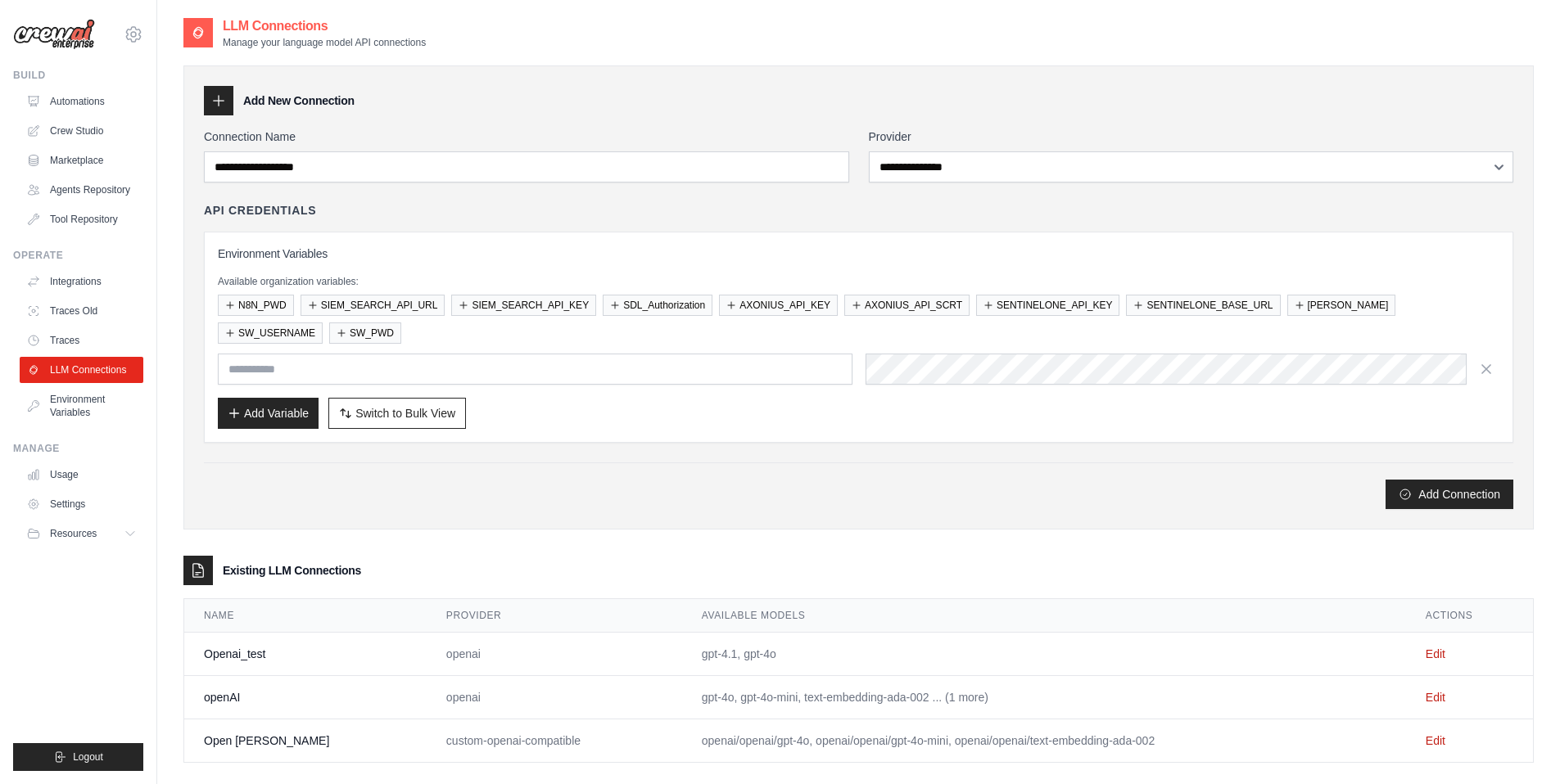
scroll to position [33, 0]
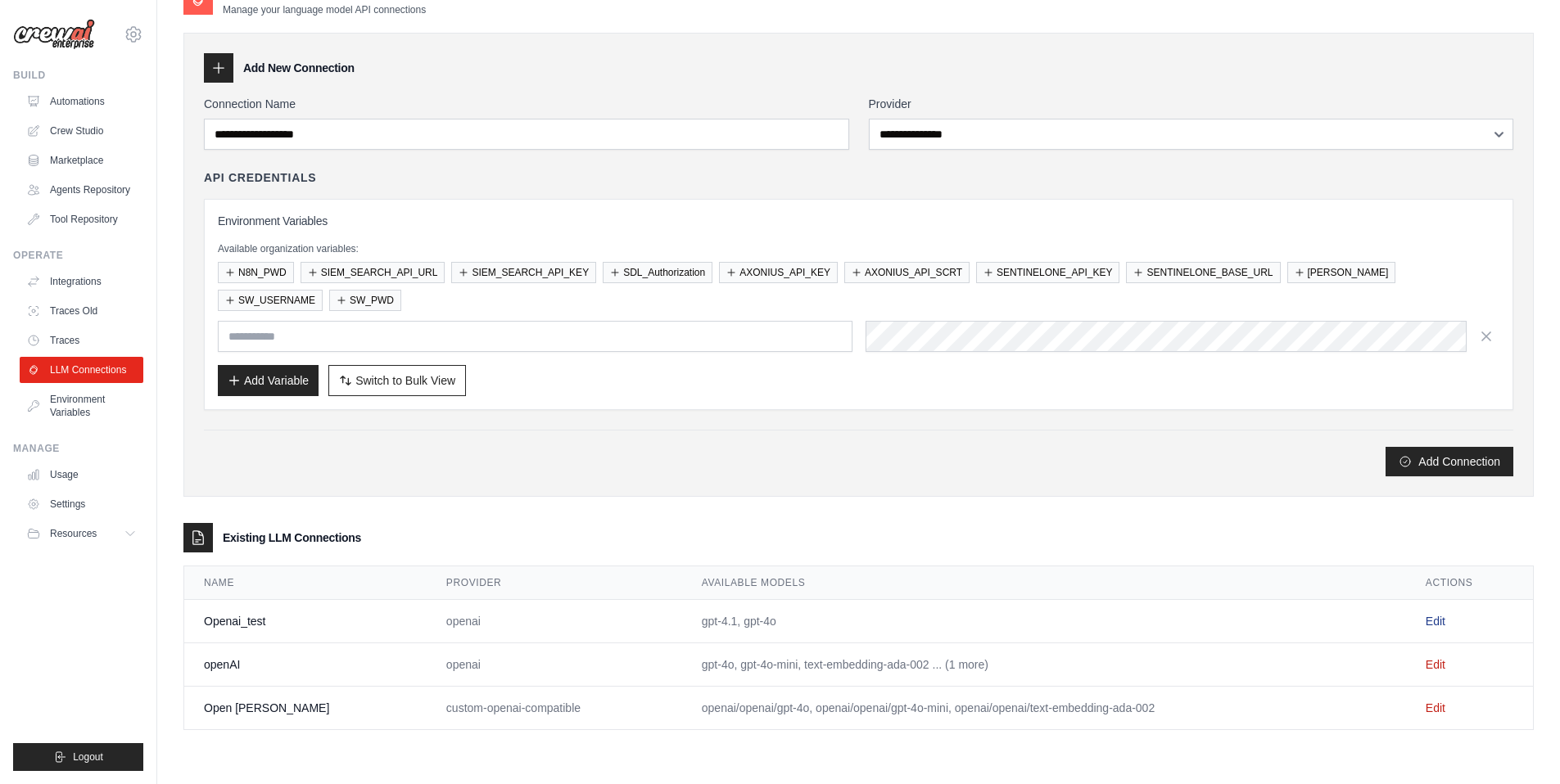
click at [1427, 622] on link "Edit" at bounding box center [1436, 622] width 20 height 13
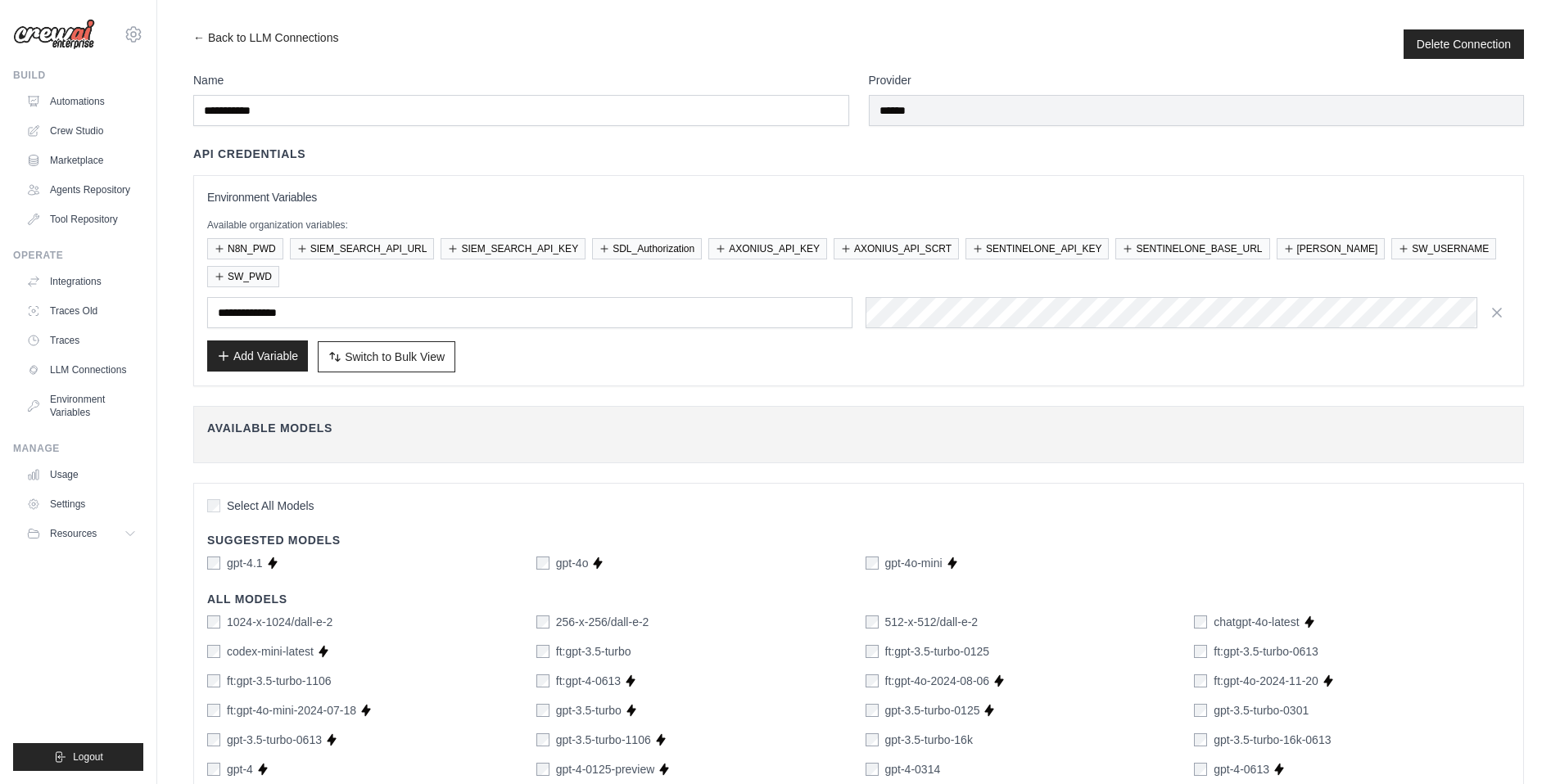
click at [277, 357] on button "Add Variable" at bounding box center [257, 356] width 100 height 31
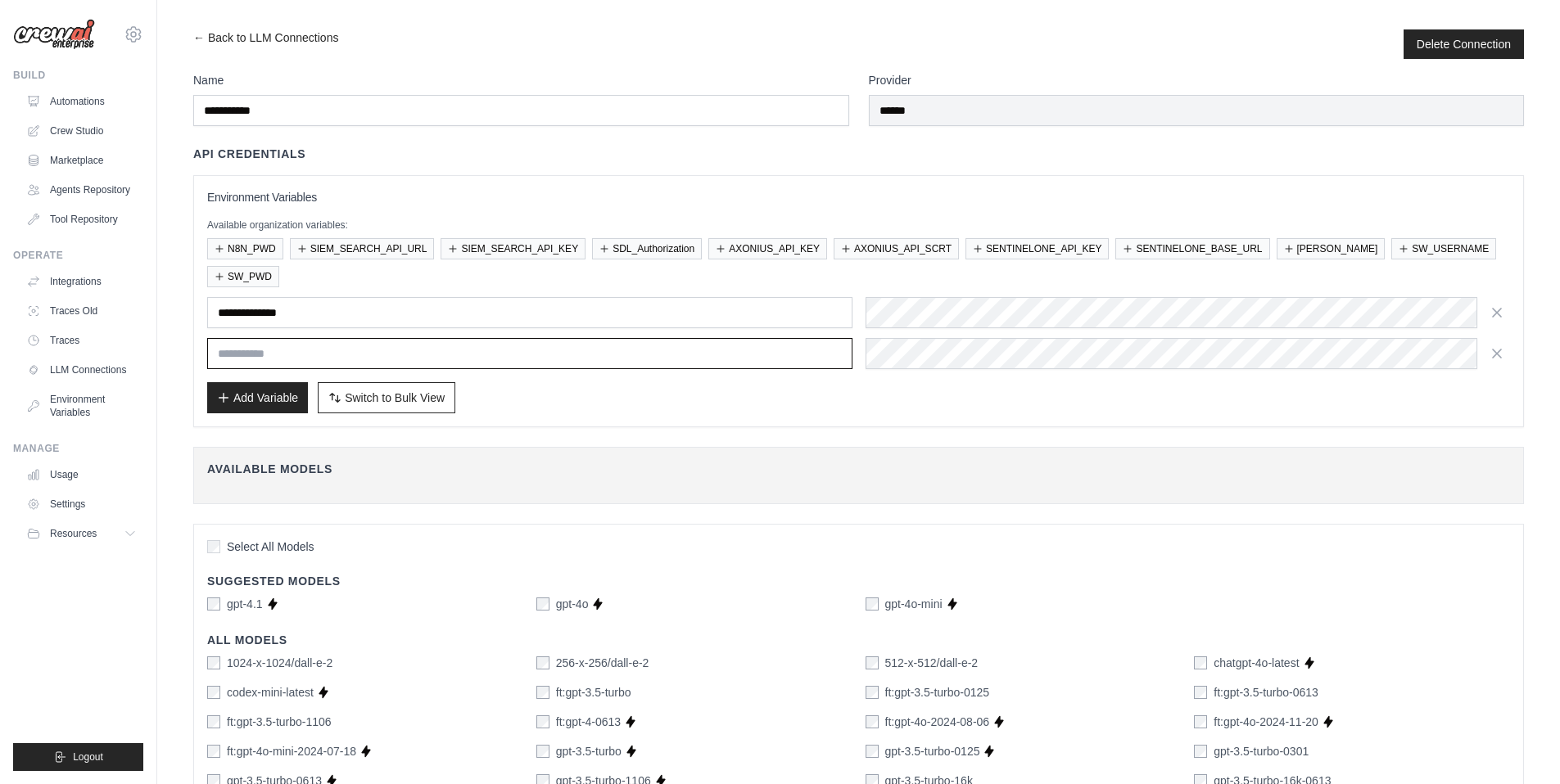
click at [245, 360] on input "text" at bounding box center [530, 354] width 646 height 31
click at [342, 350] on input "text" at bounding box center [530, 354] width 646 height 31
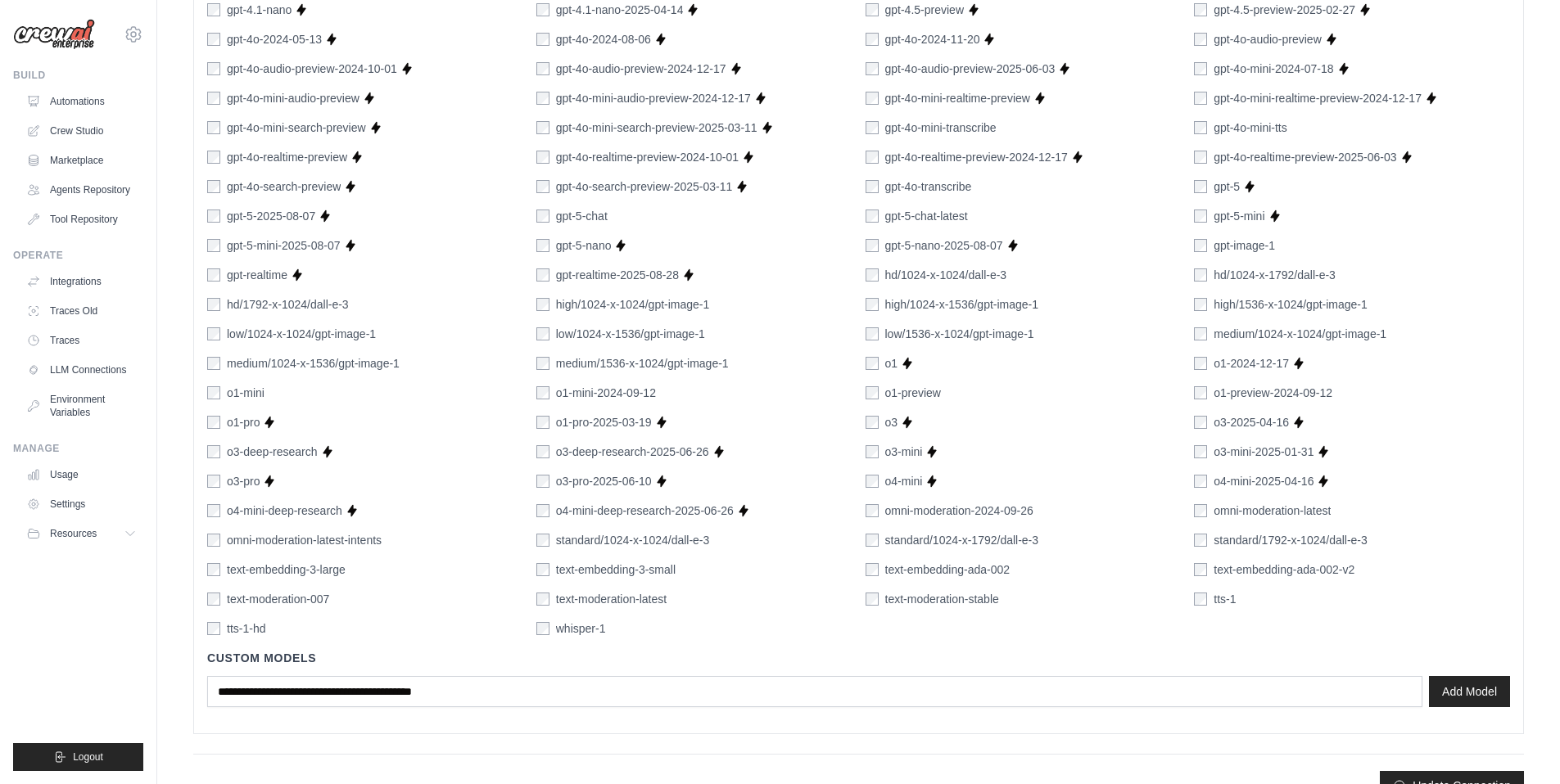
scroll to position [952, 0]
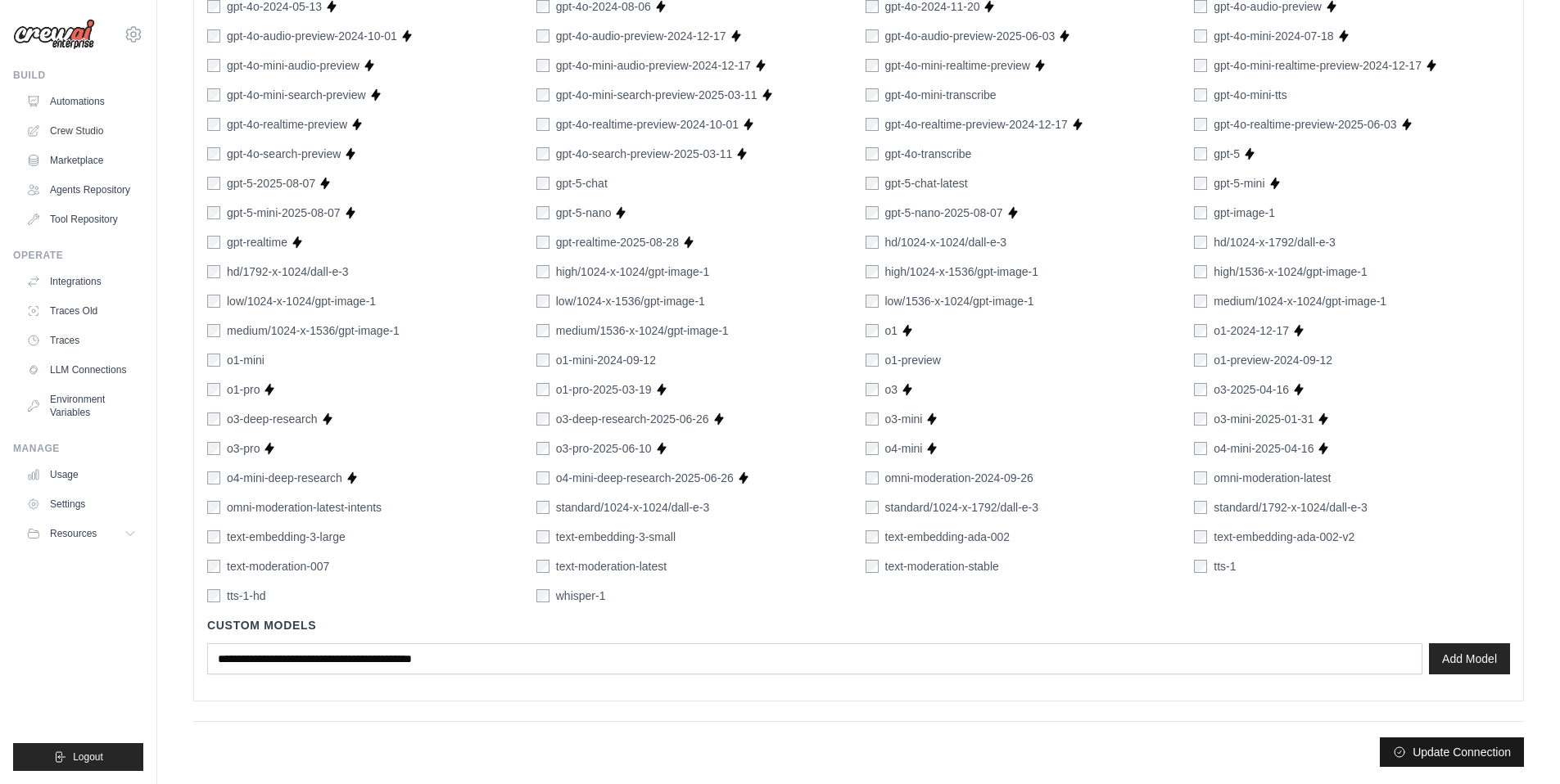
type input "**********"
click at [1434, 758] on button "Update Connection" at bounding box center [1452, 752] width 144 height 29
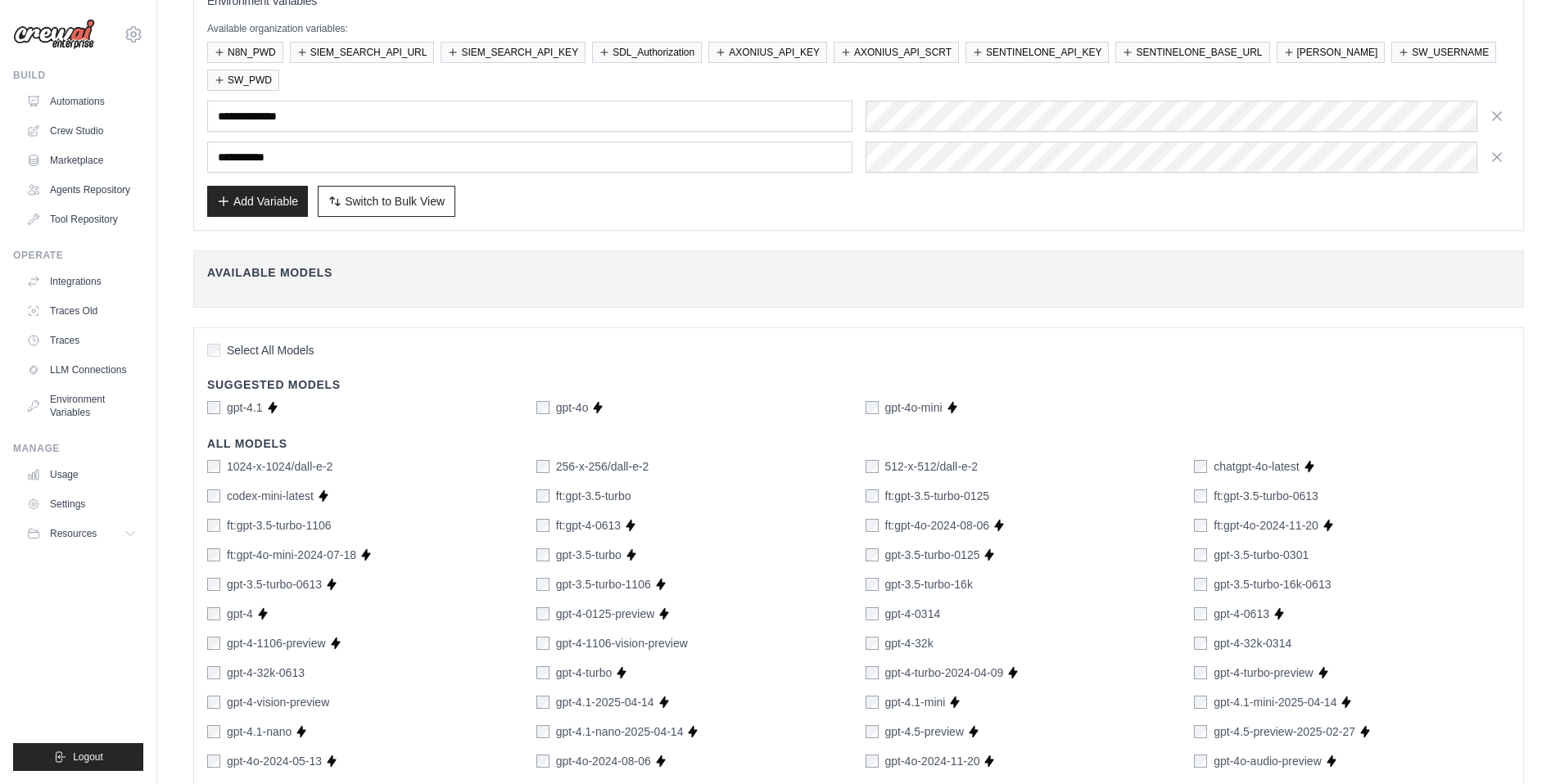
scroll to position [0, 0]
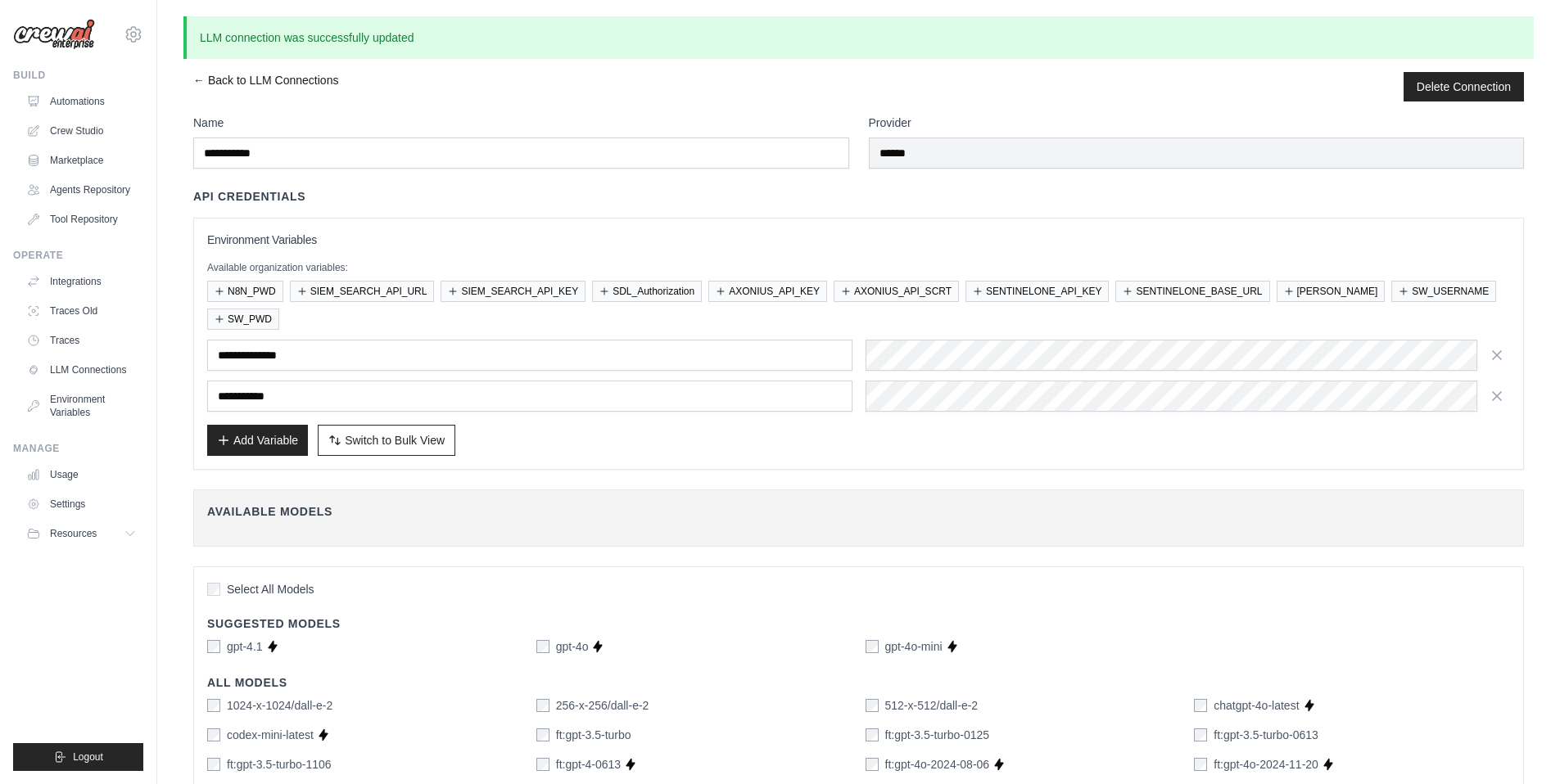
click at [201, 78] on link "← Back to LLM Connections" at bounding box center [265, 87] width 145 height 29
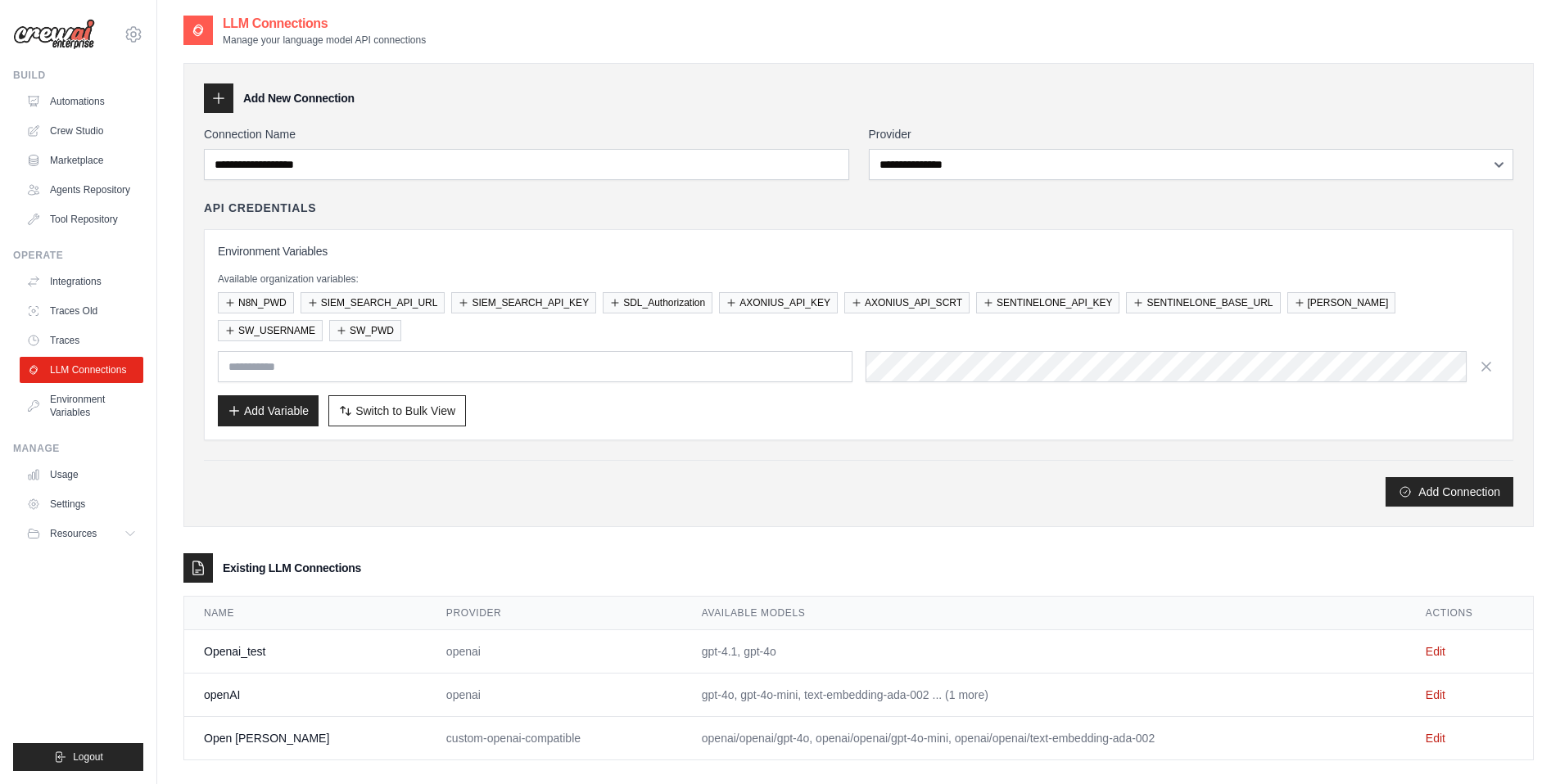
scroll to position [4, 0]
click at [1432, 689] on link "Edit" at bounding box center [1436, 694] width 20 height 13
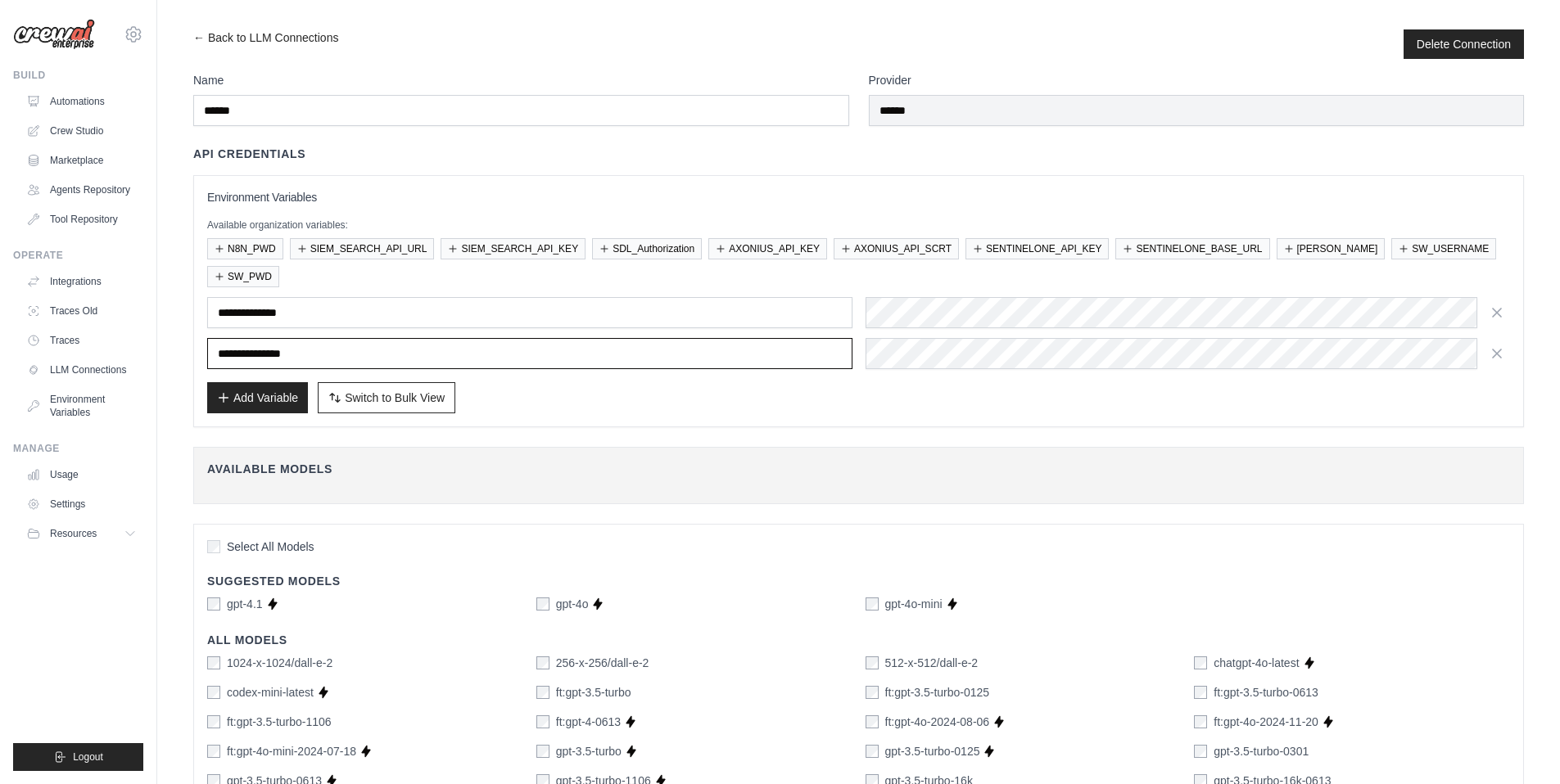
click at [337, 351] on input "**********" at bounding box center [530, 354] width 646 height 31
click at [195, 36] on link "← Back to LLM Connections" at bounding box center [265, 44] width 145 height 29
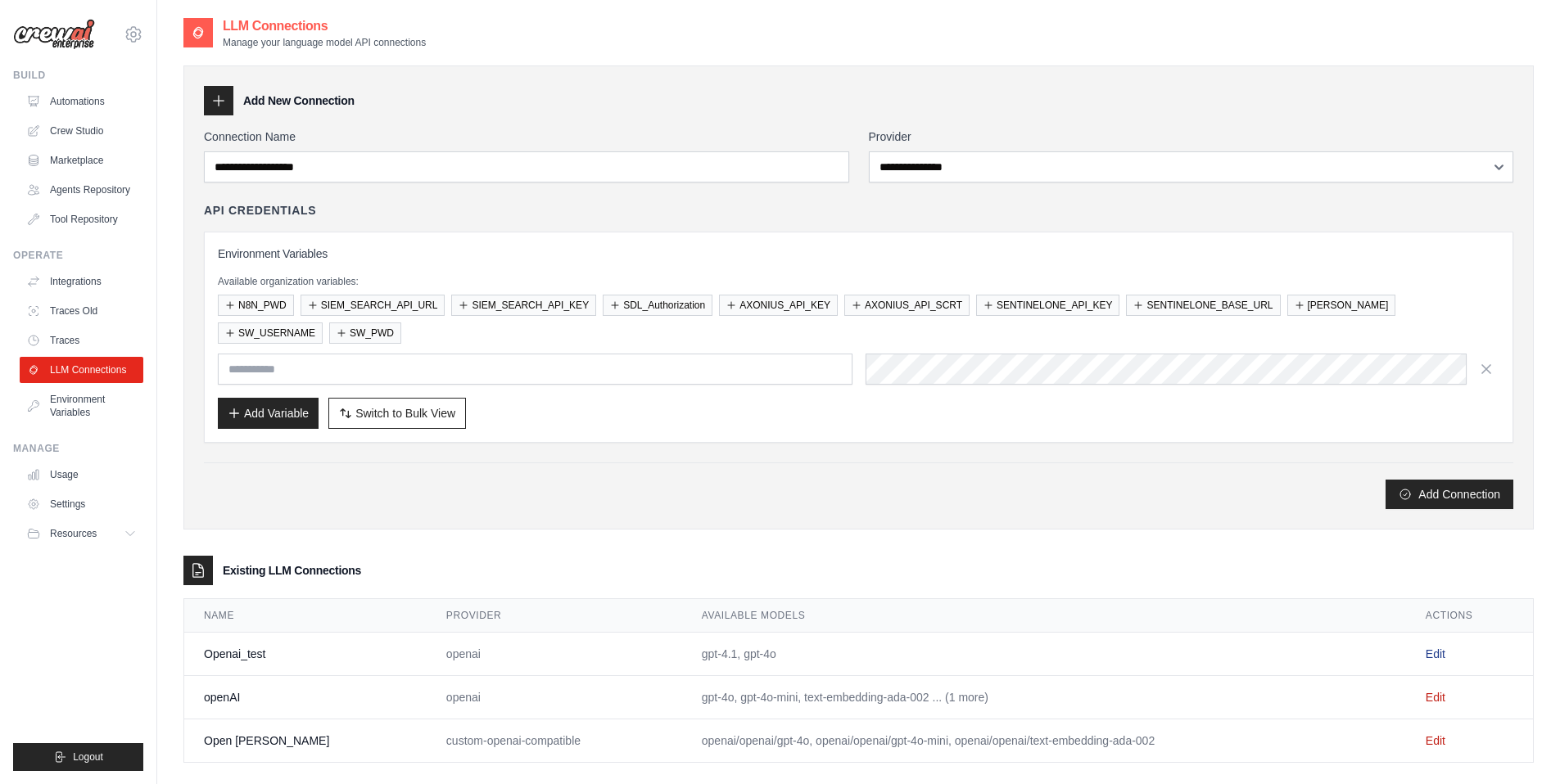
click at [1432, 653] on link "Edit" at bounding box center [1436, 654] width 20 height 13
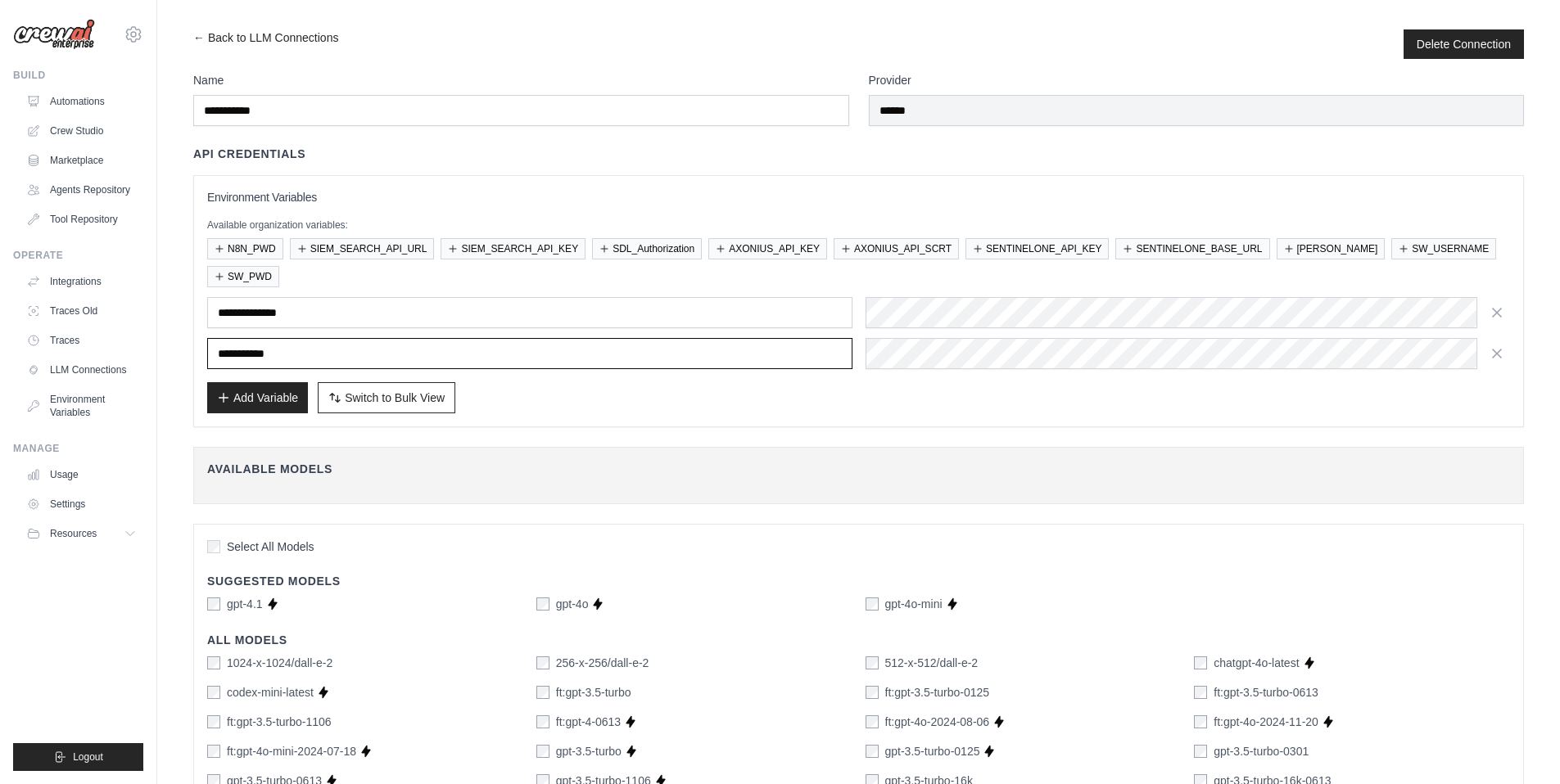
click at [315, 352] on input "**********" at bounding box center [530, 354] width 646 height 31
paste input "****"
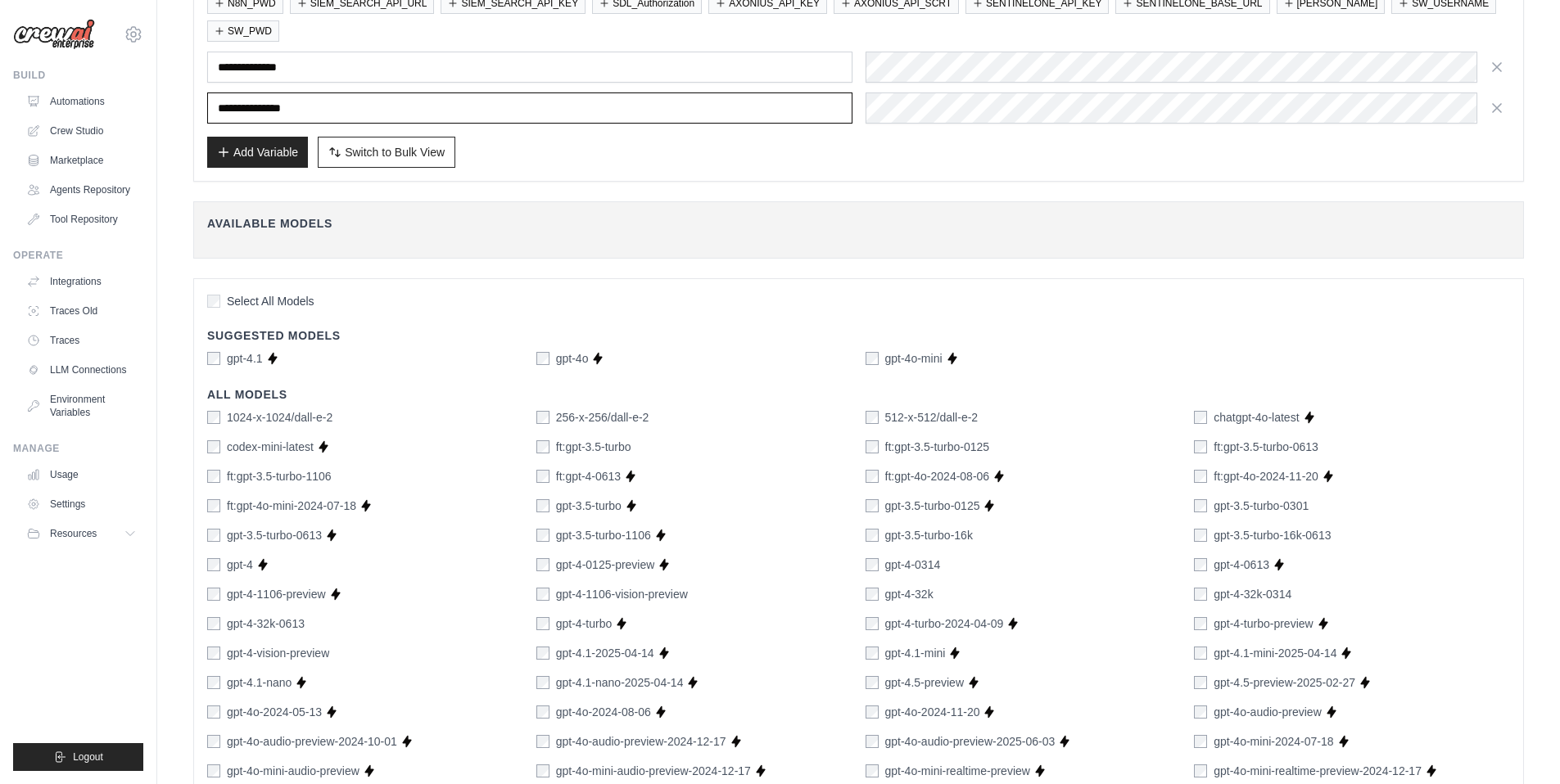
scroll to position [952, 0]
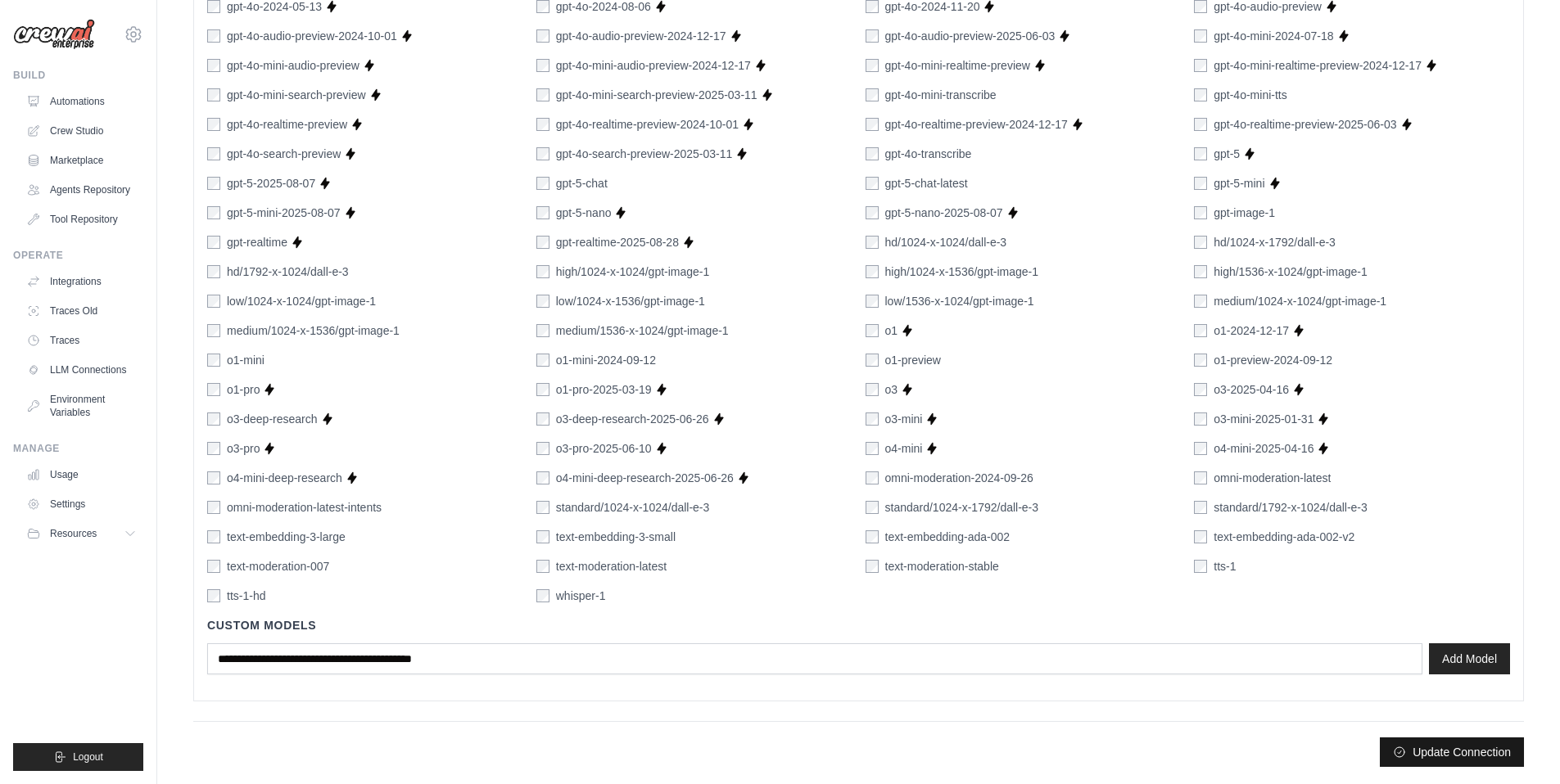
type input "**********"
click at [1445, 756] on button "Update Connection" at bounding box center [1452, 752] width 144 height 29
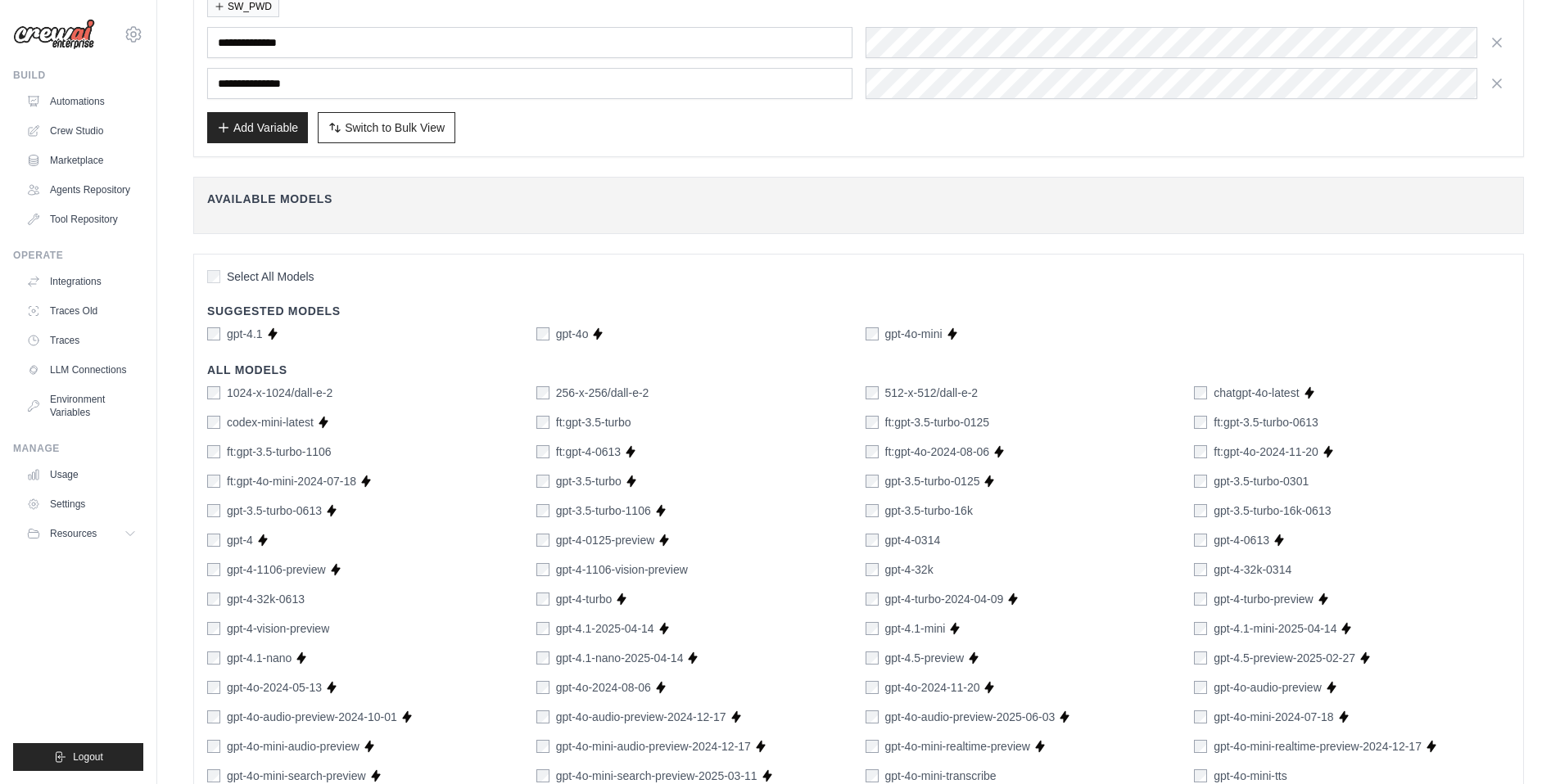
scroll to position [0, 0]
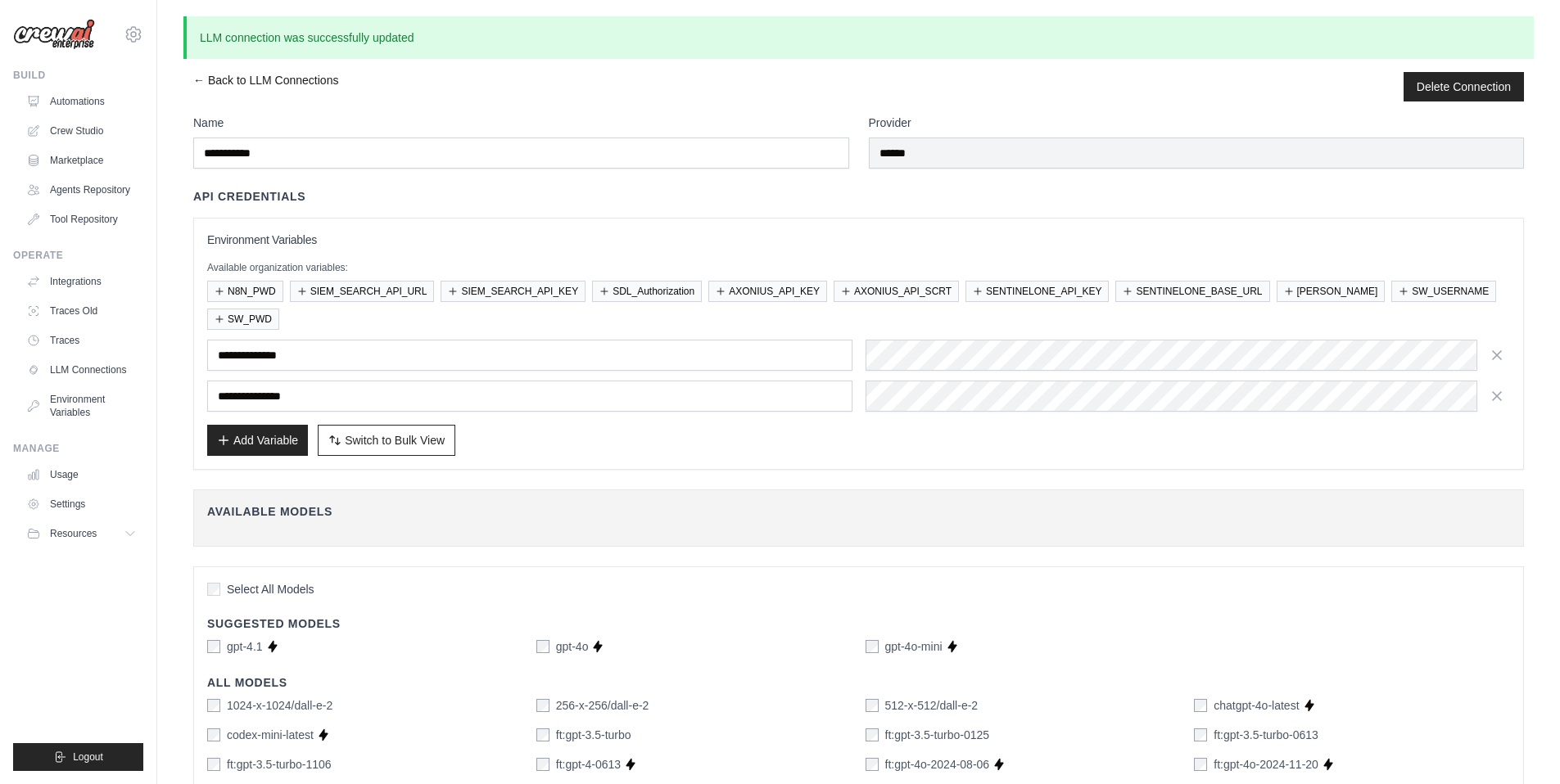
click at [197, 81] on link "← Back to LLM Connections" at bounding box center [265, 87] width 145 height 29
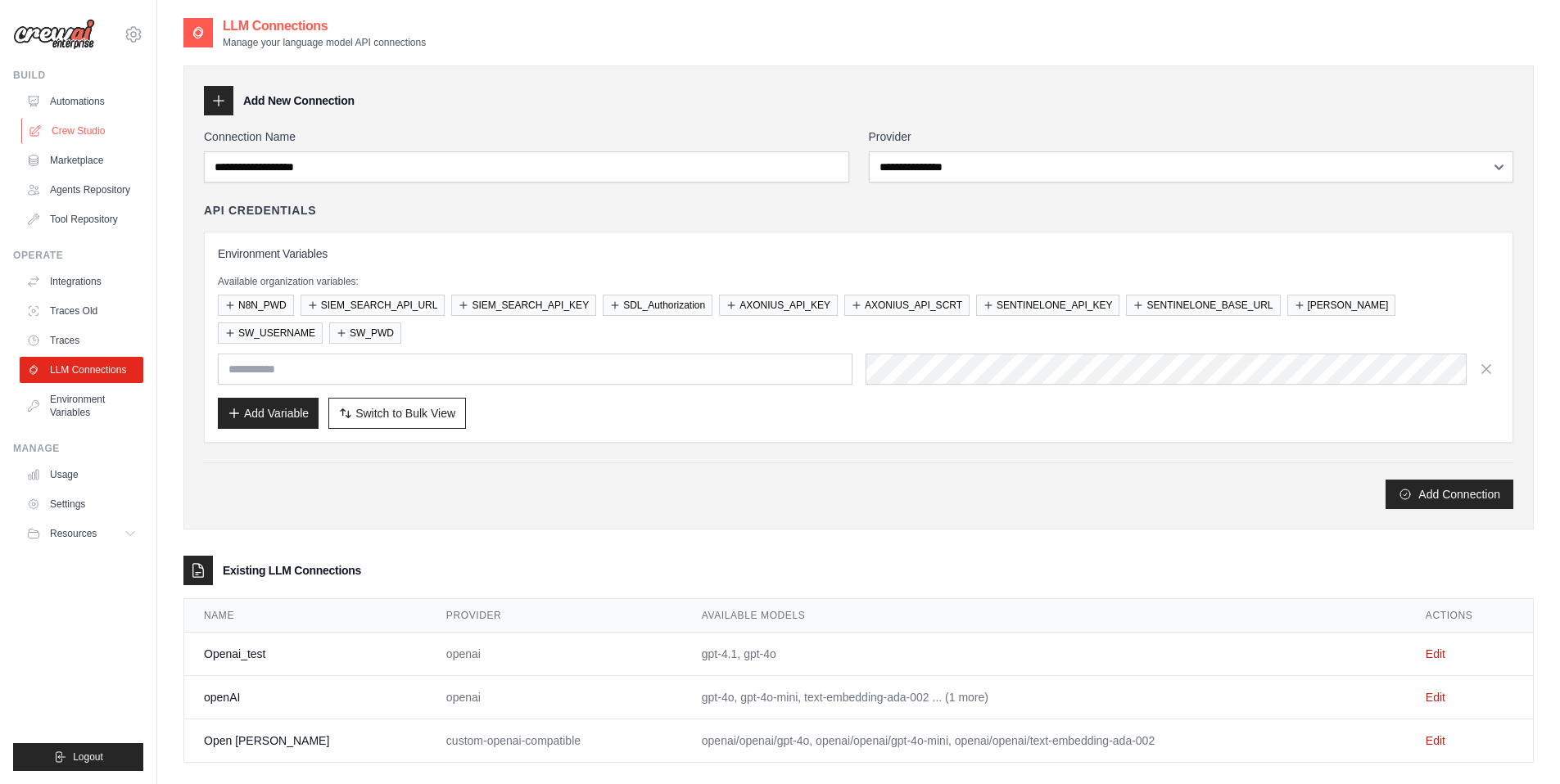
click at [85, 132] on link "Crew Studio" at bounding box center [83, 130] width 124 height 26
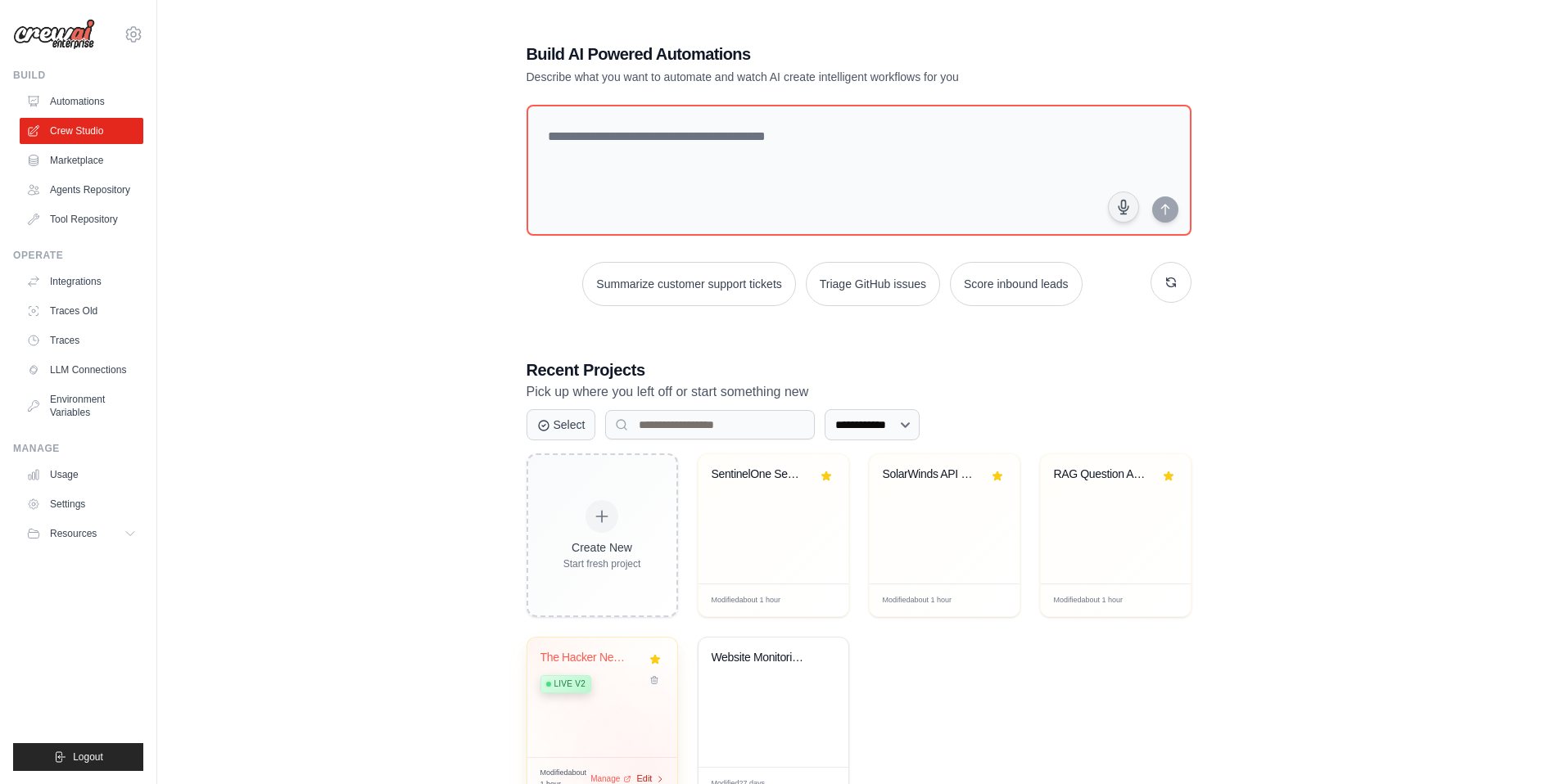
click at [646, 779] on span "Edit" at bounding box center [645, 779] width 15 height 14
click at [77, 370] on link "LLM Connections" at bounding box center [83, 370] width 124 height 26
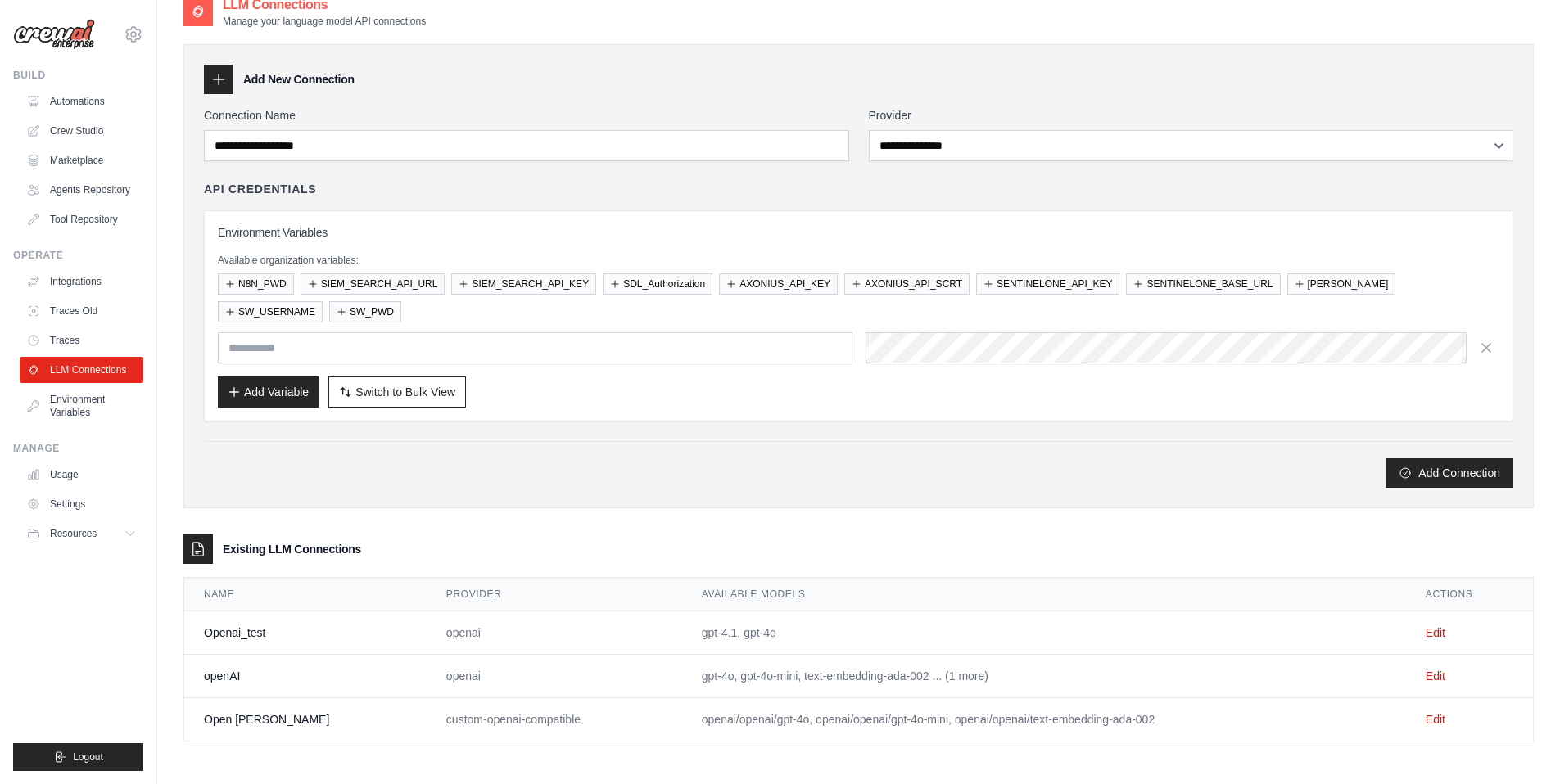
scroll to position [33, 0]
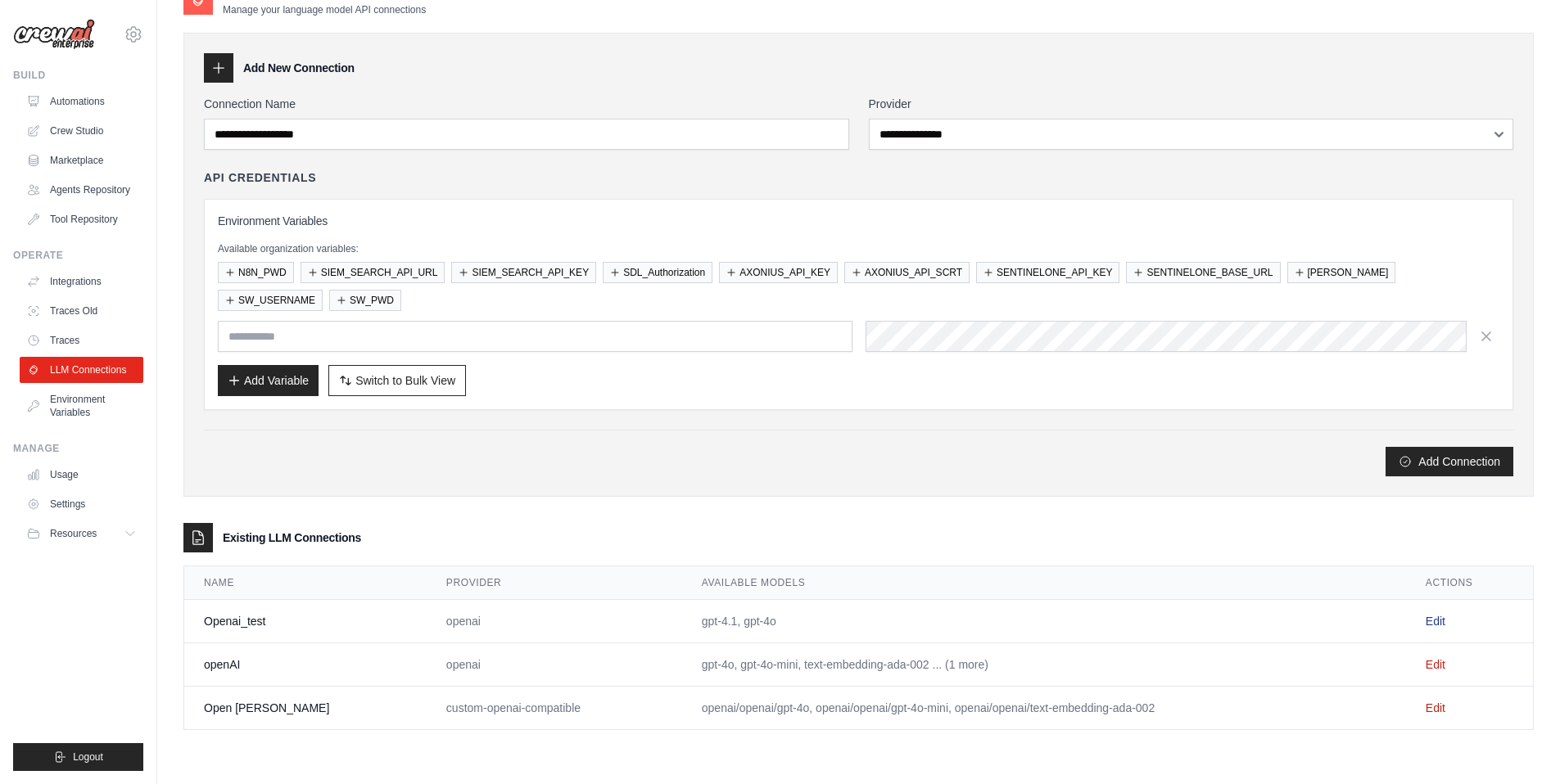
click at [1431, 624] on link "Edit" at bounding box center [1436, 622] width 20 height 13
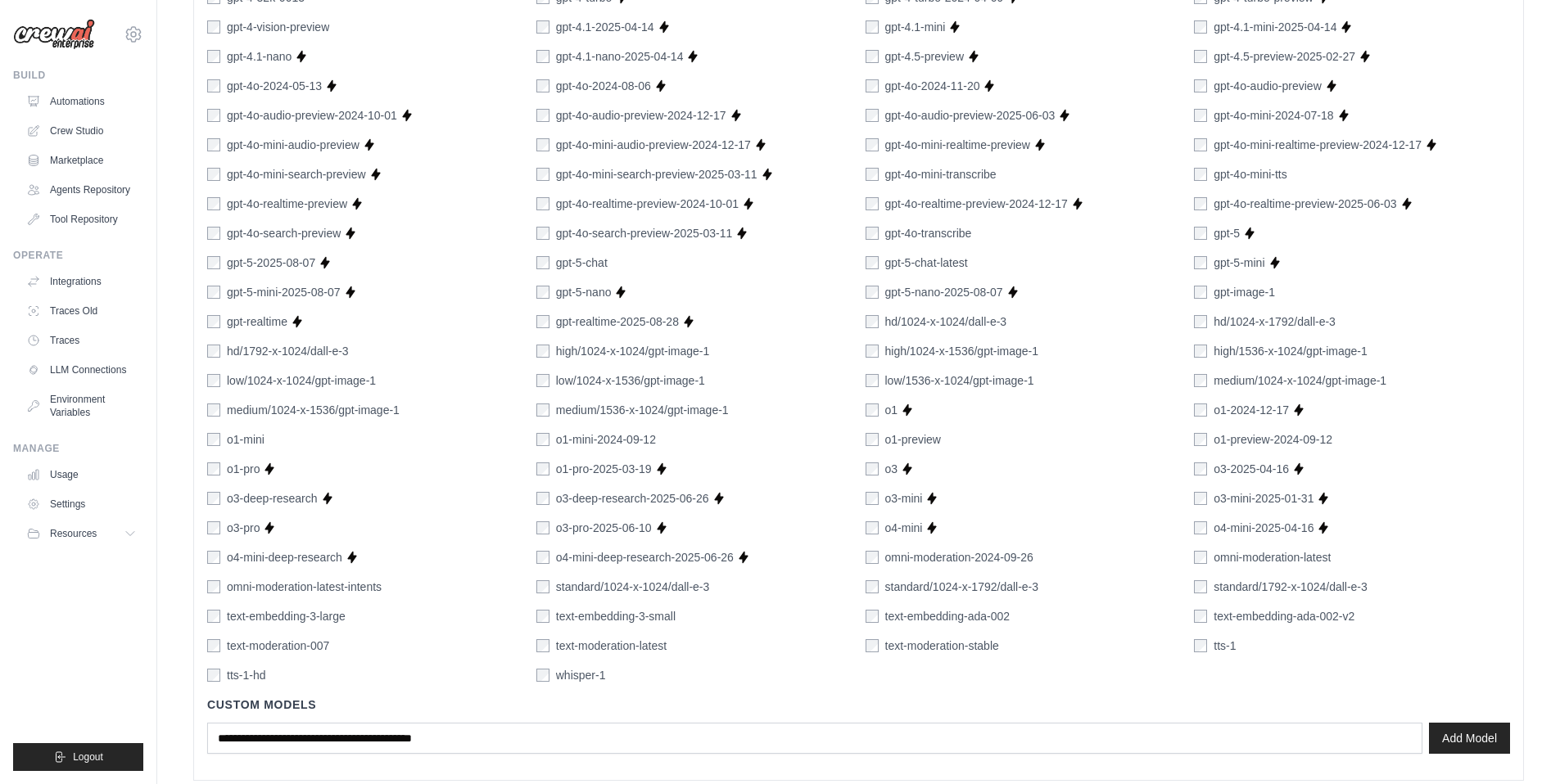
scroll to position [952, 0]
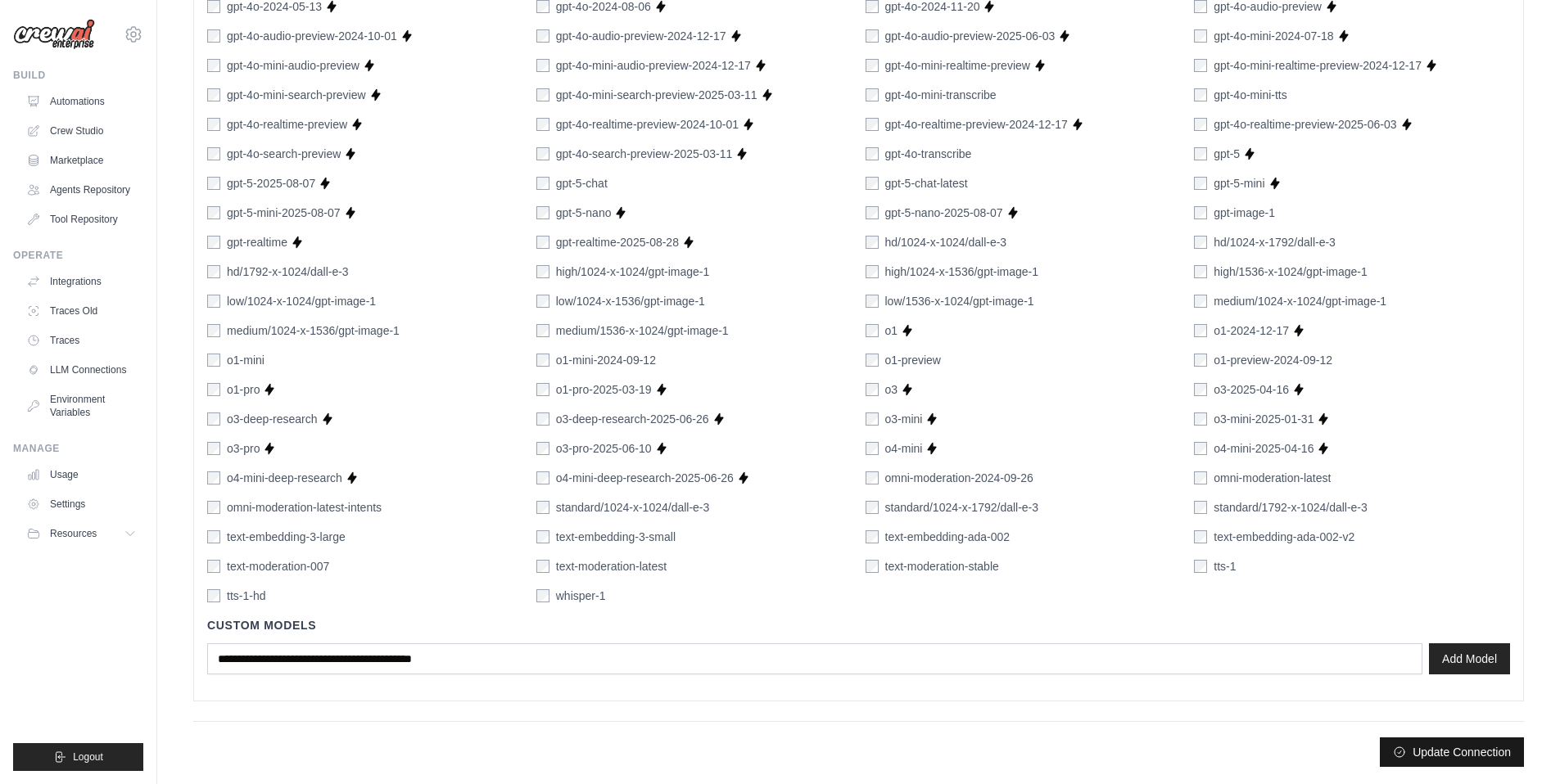
click at [1438, 752] on button "Update Connection" at bounding box center [1452, 752] width 144 height 29
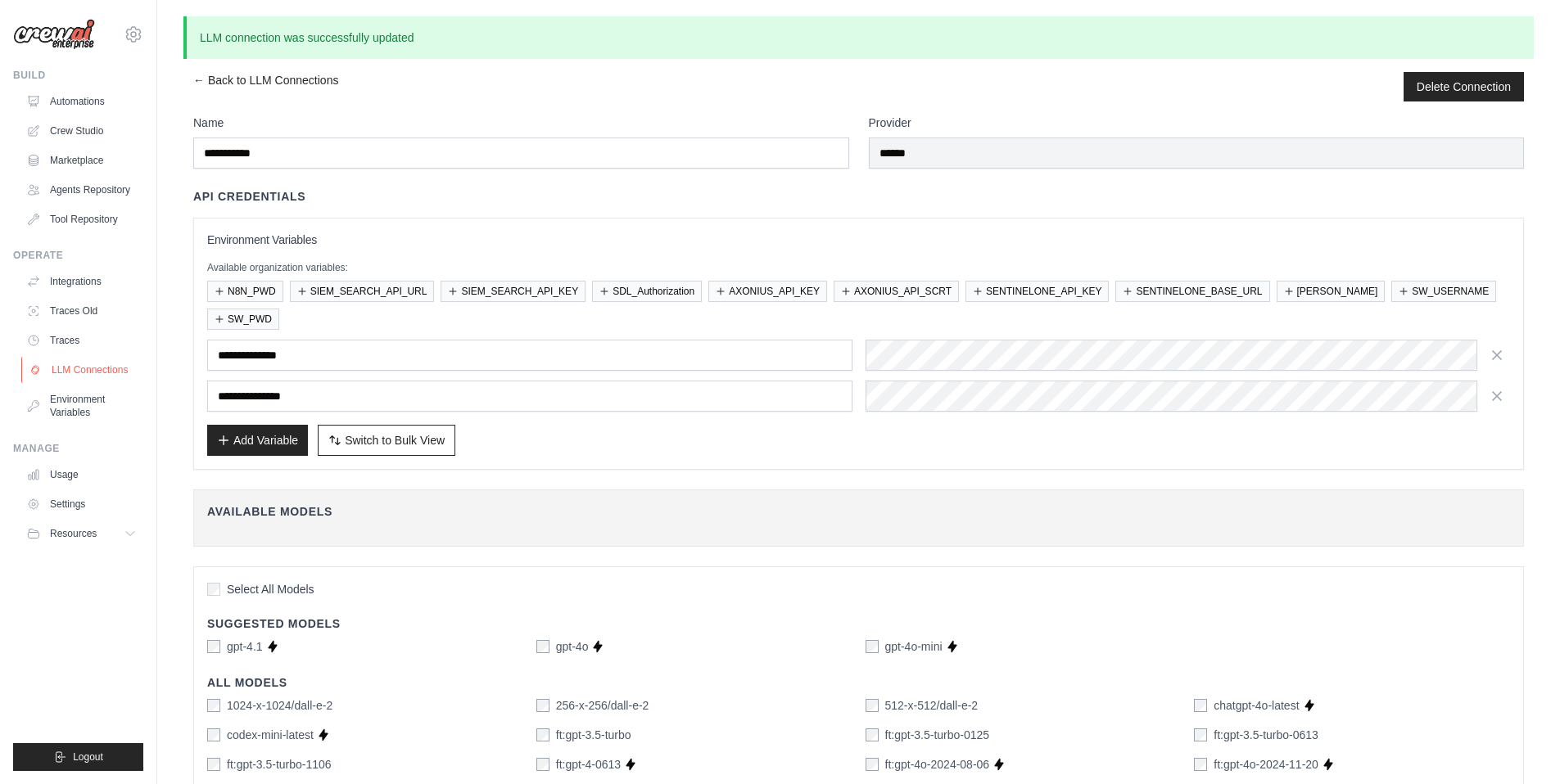
click at [80, 372] on link "LLM Connections" at bounding box center [83, 370] width 124 height 26
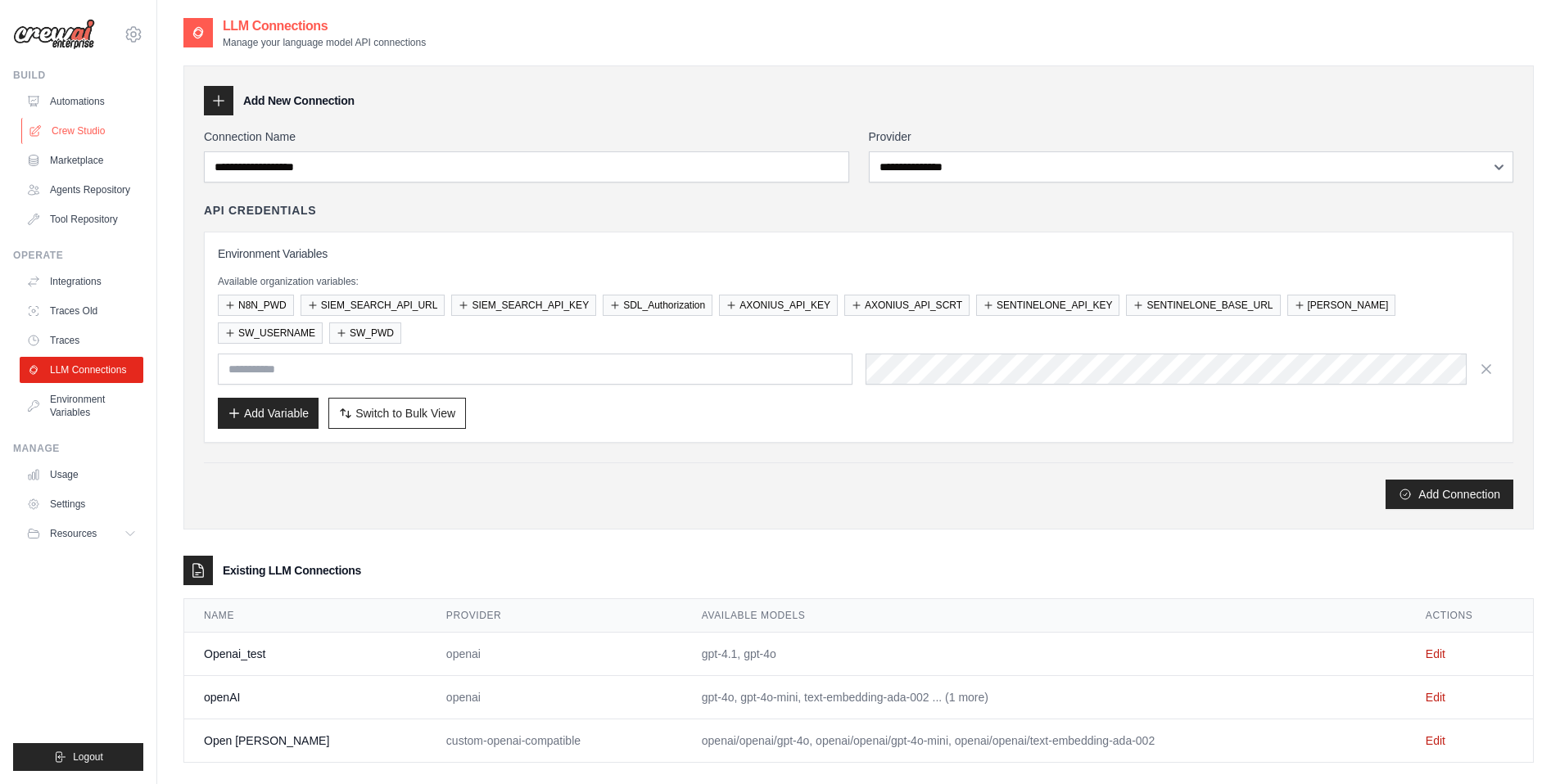
click at [74, 124] on link "Crew Studio" at bounding box center [83, 130] width 124 height 26
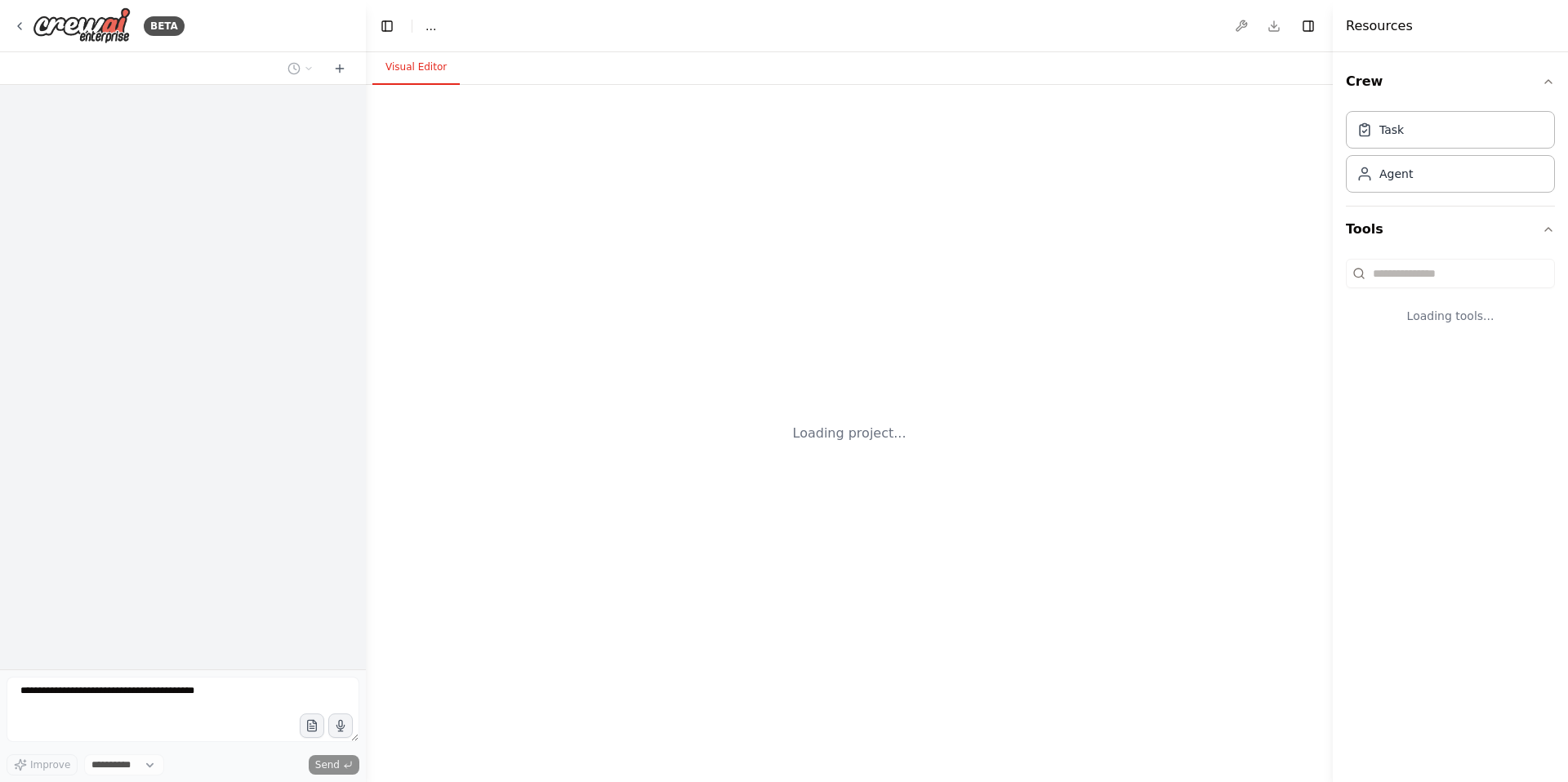
select select "****"
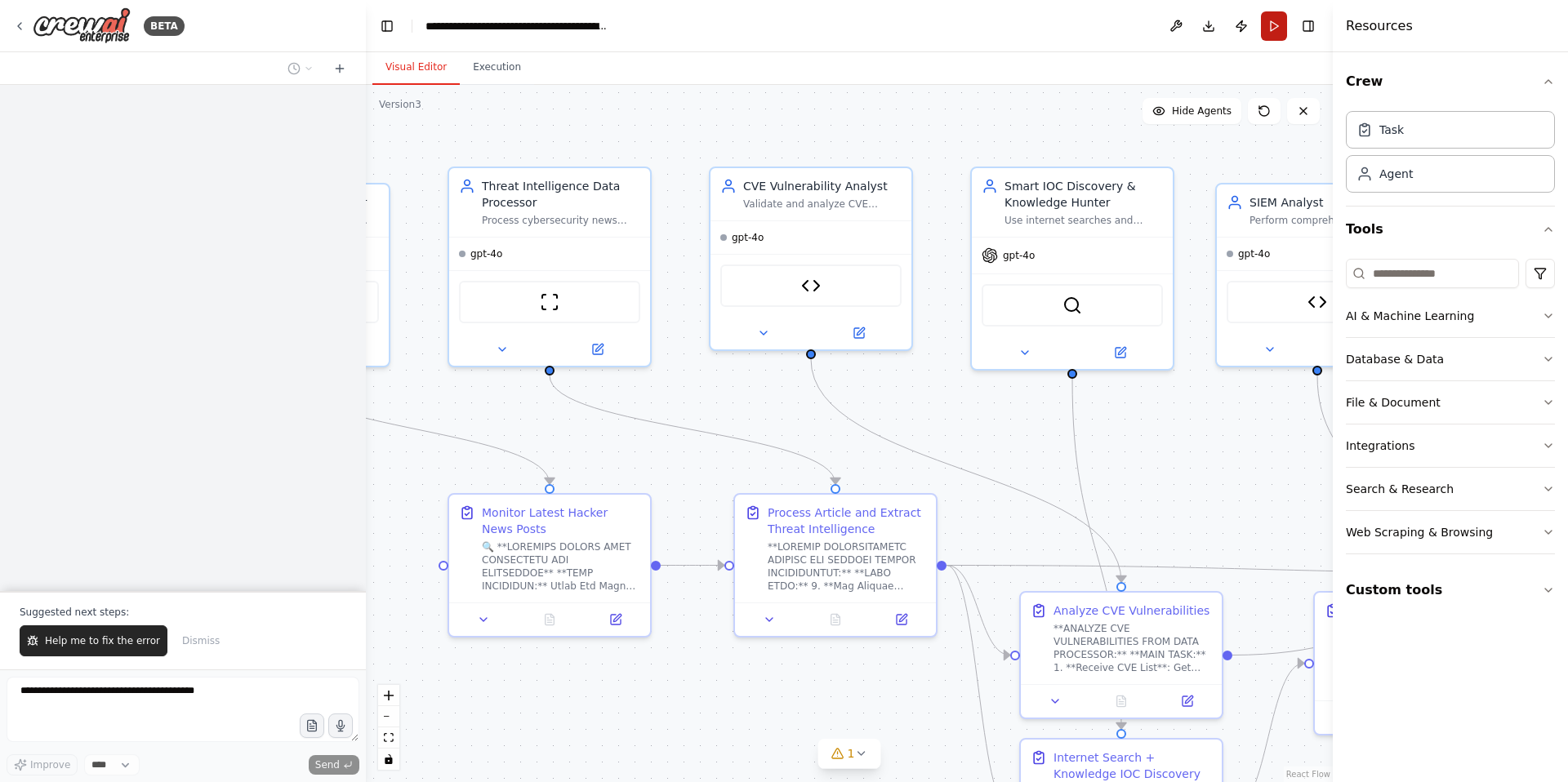
click at [1280, 23] on button "Run" at bounding box center [1273, 26] width 26 height 29
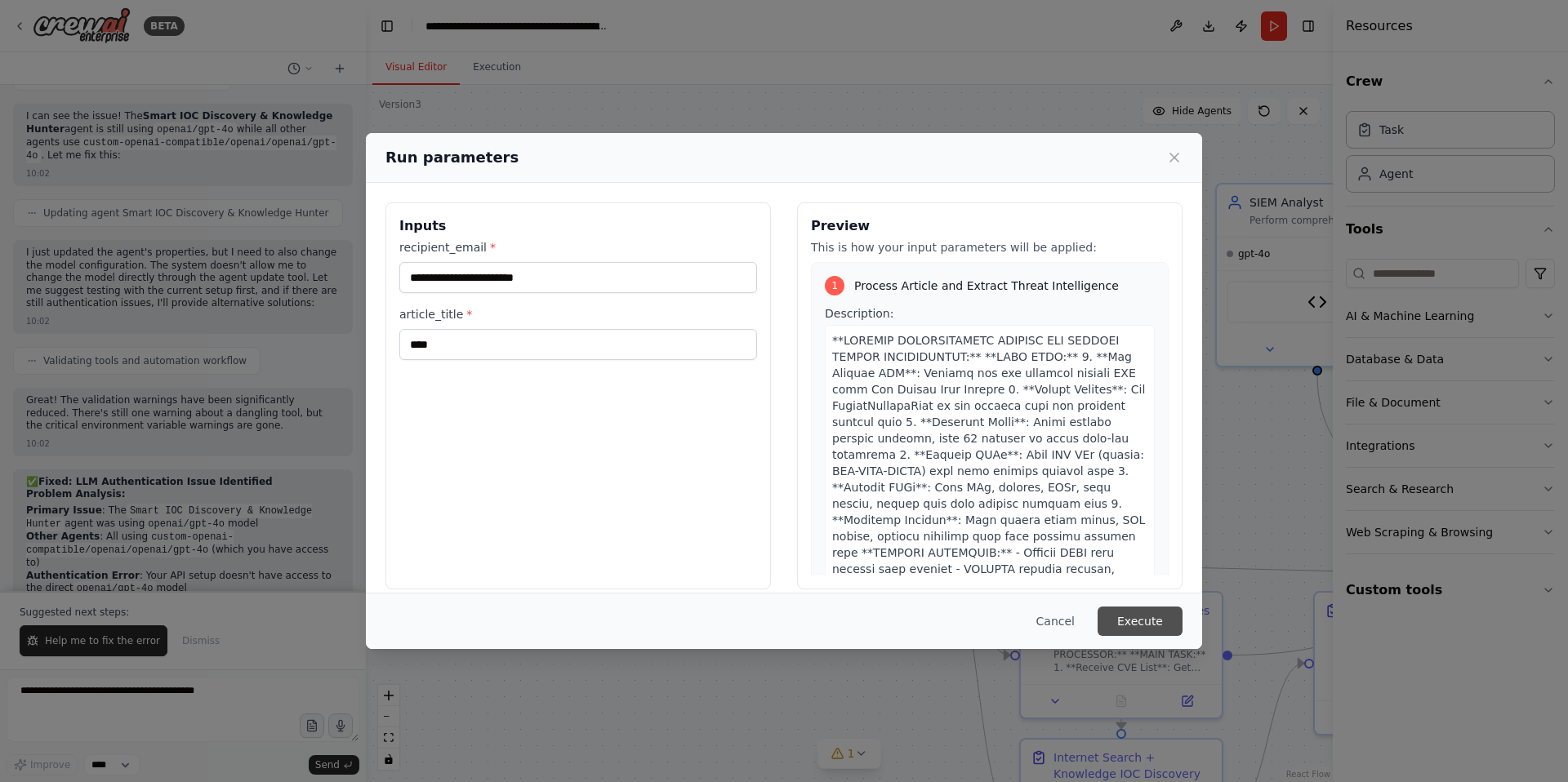
scroll to position [42612, 0]
click at [1151, 622] on button "Execute" at bounding box center [1139, 621] width 85 height 29
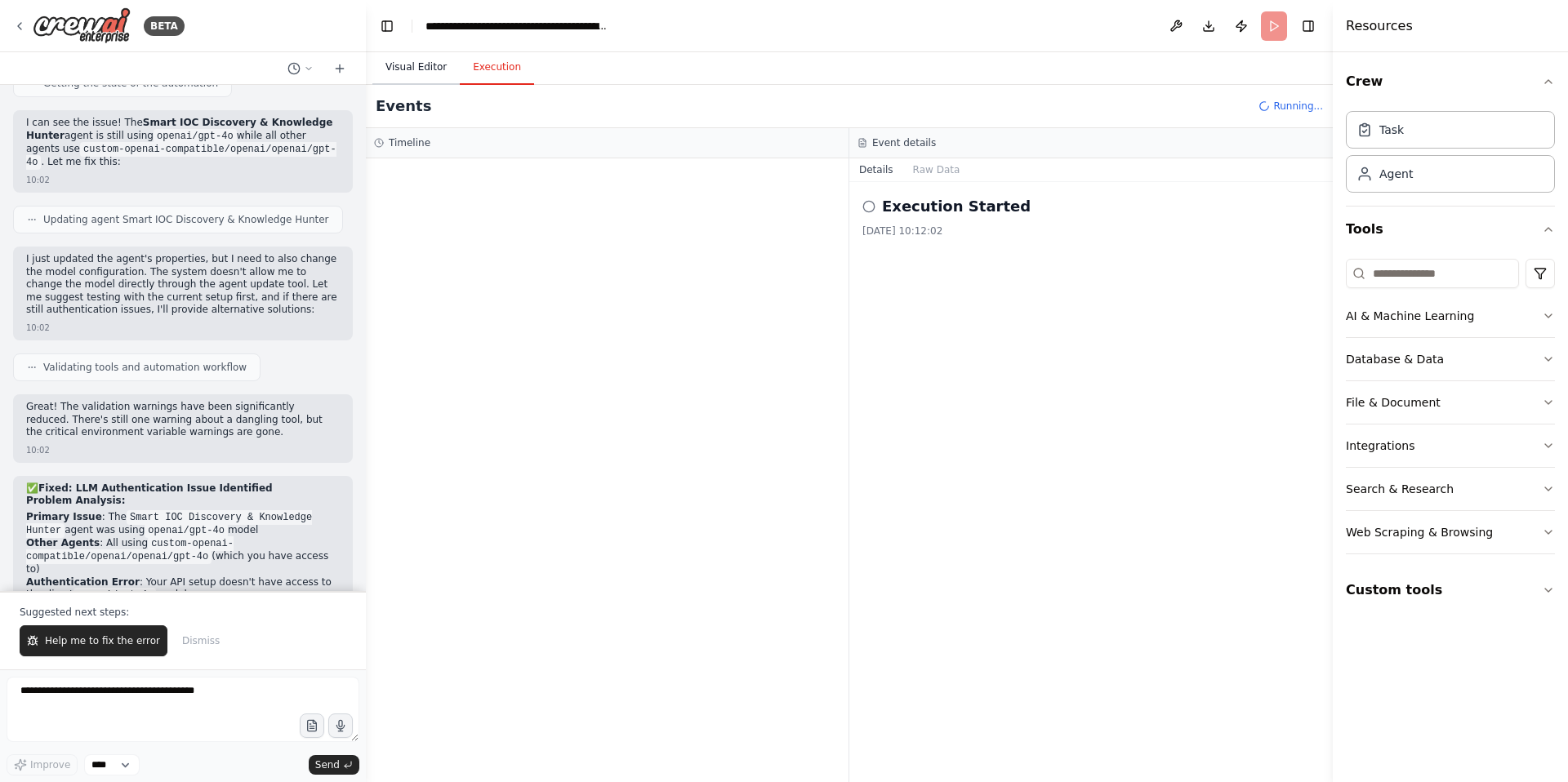
click at [420, 75] on button "Visual Editor" at bounding box center [416, 68] width 87 height 35
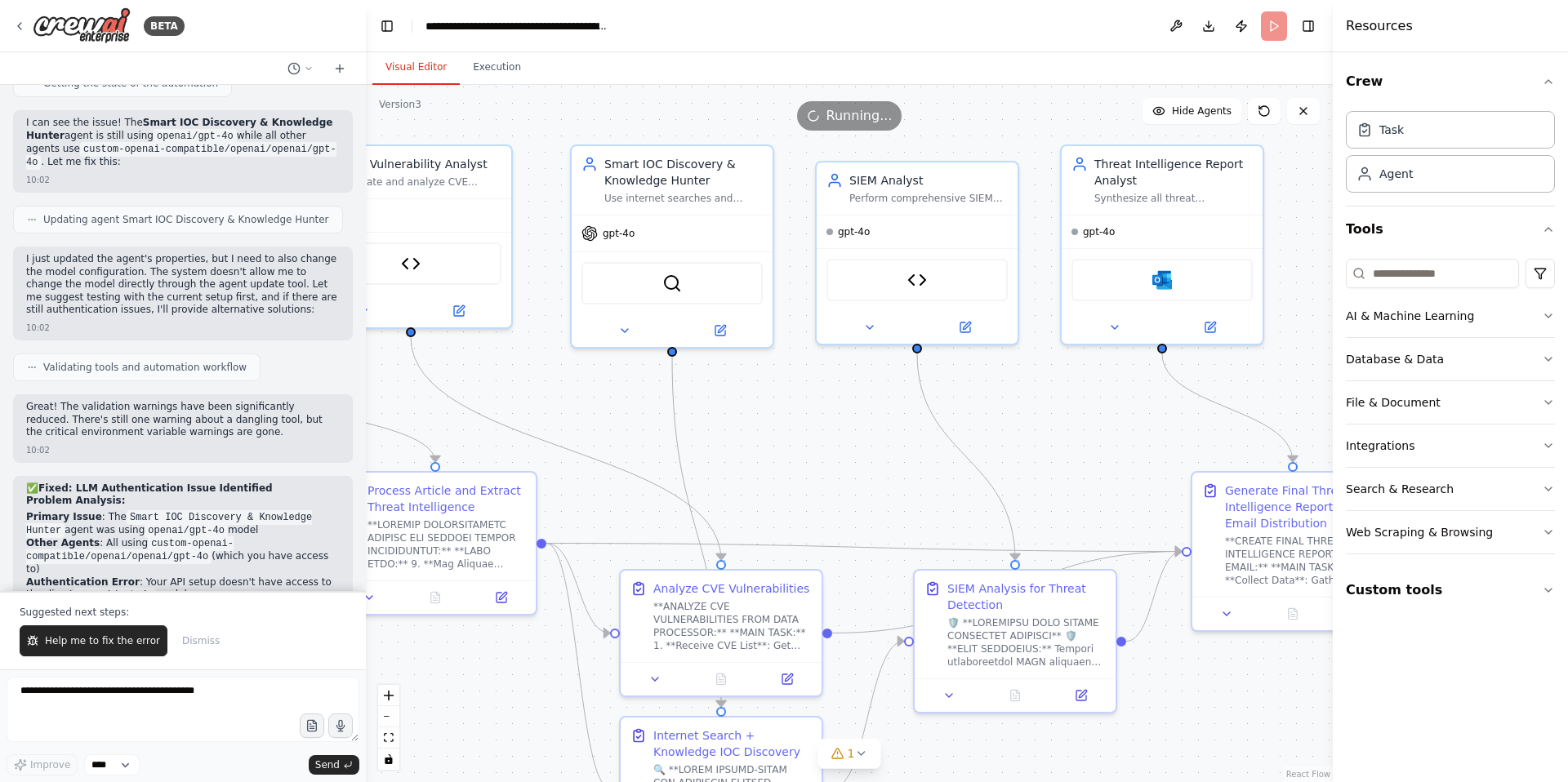
drag, startPoint x: 1127, startPoint y: 421, endPoint x: 726, endPoint y: 399, distance: 401.6
click at [726, 399] on div ".deletable-edge-delete-btn { width: 20px; height: 20px; border: 0px solid #ffff…" at bounding box center [848, 433] width 966 height 697
click at [851, 755] on span "1" at bounding box center [851, 754] width 7 height 16
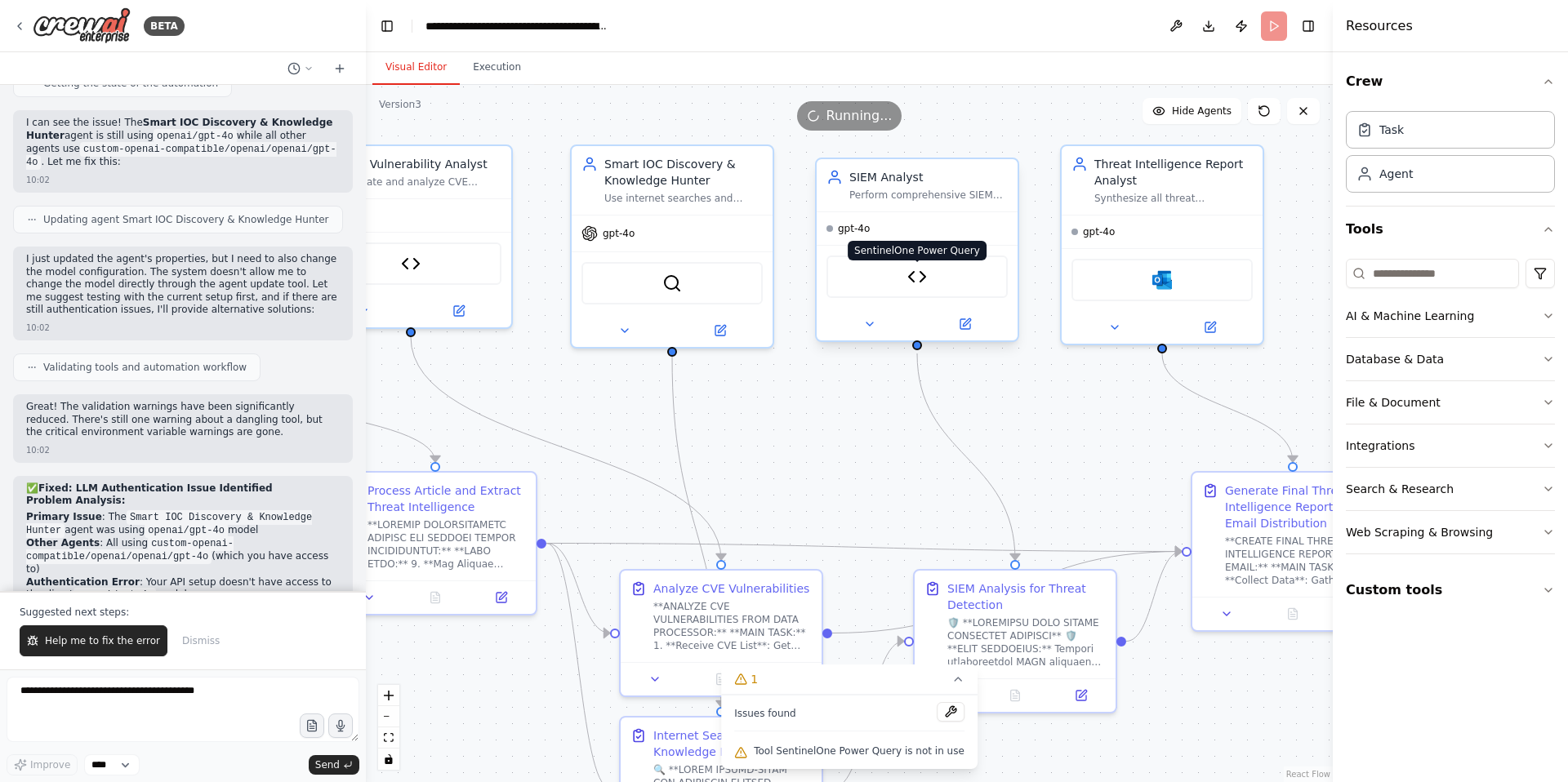
click at [919, 280] on img at bounding box center [917, 277] width 20 height 20
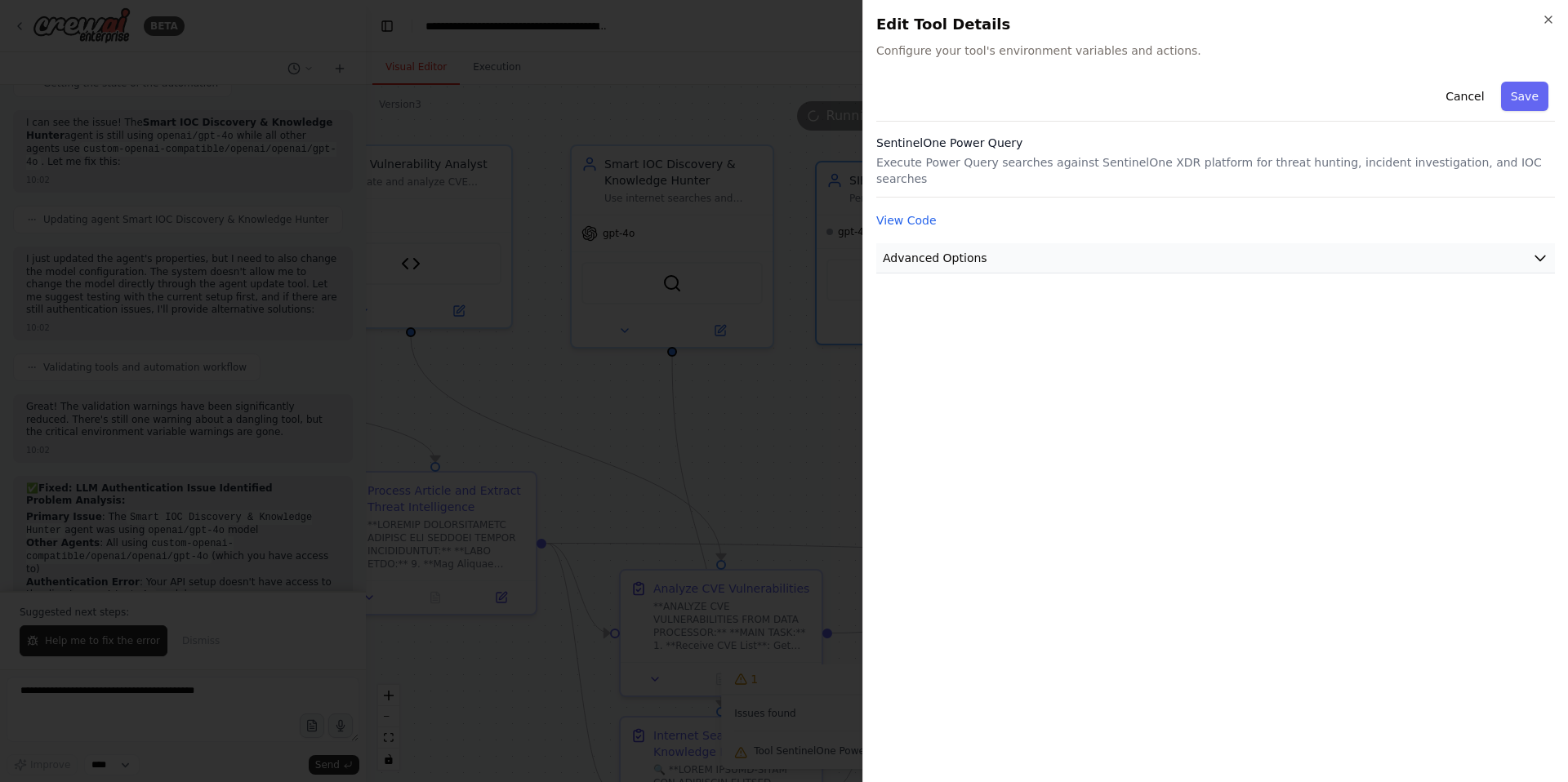
click at [1540, 250] on icon "button" at bounding box center [1540, 258] width 16 height 16
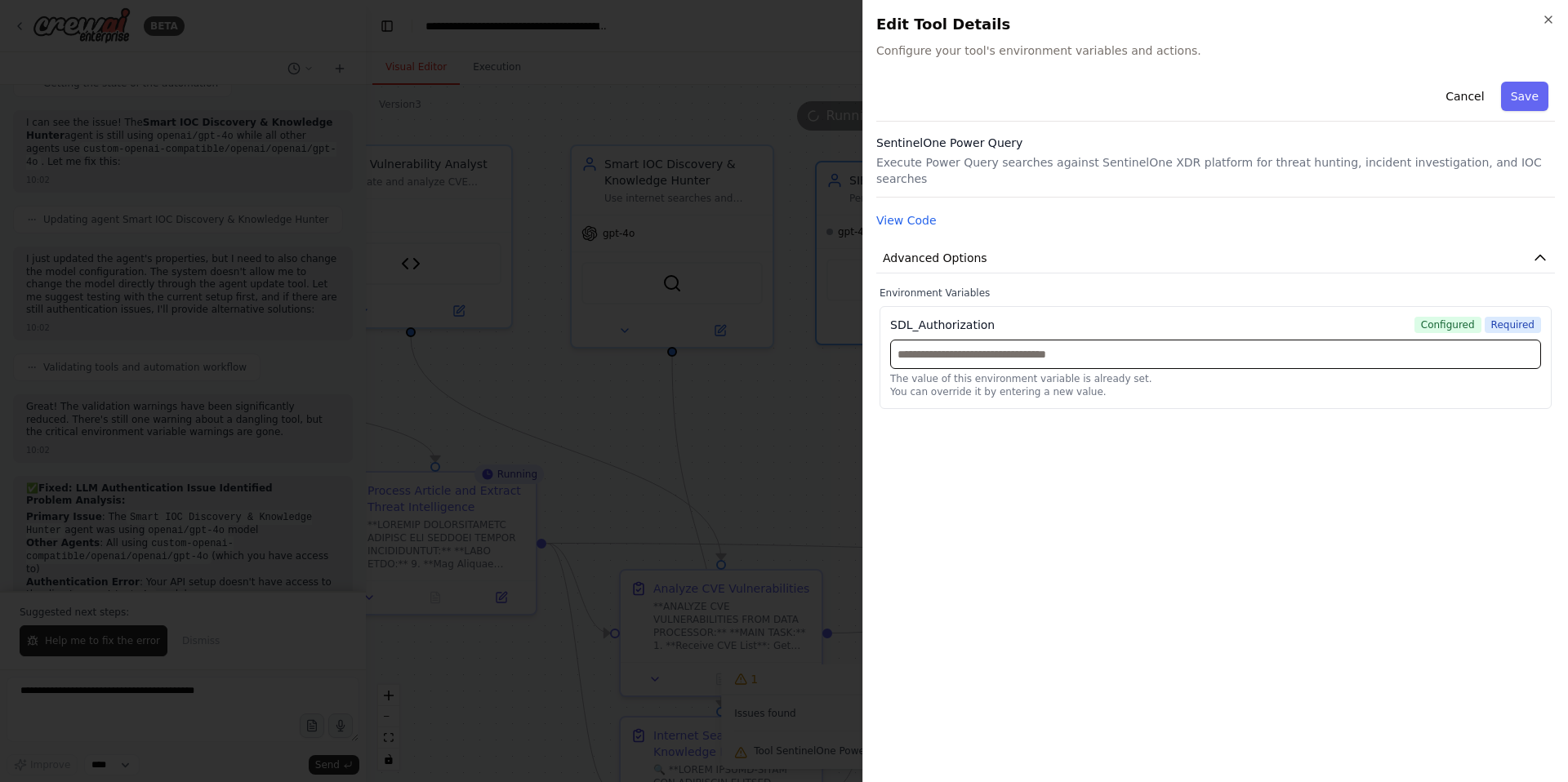
click at [1025, 340] on input "text" at bounding box center [1215, 355] width 651 height 29
click at [1545, 25] on icon "button" at bounding box center [1548, 19] width 13 height 13
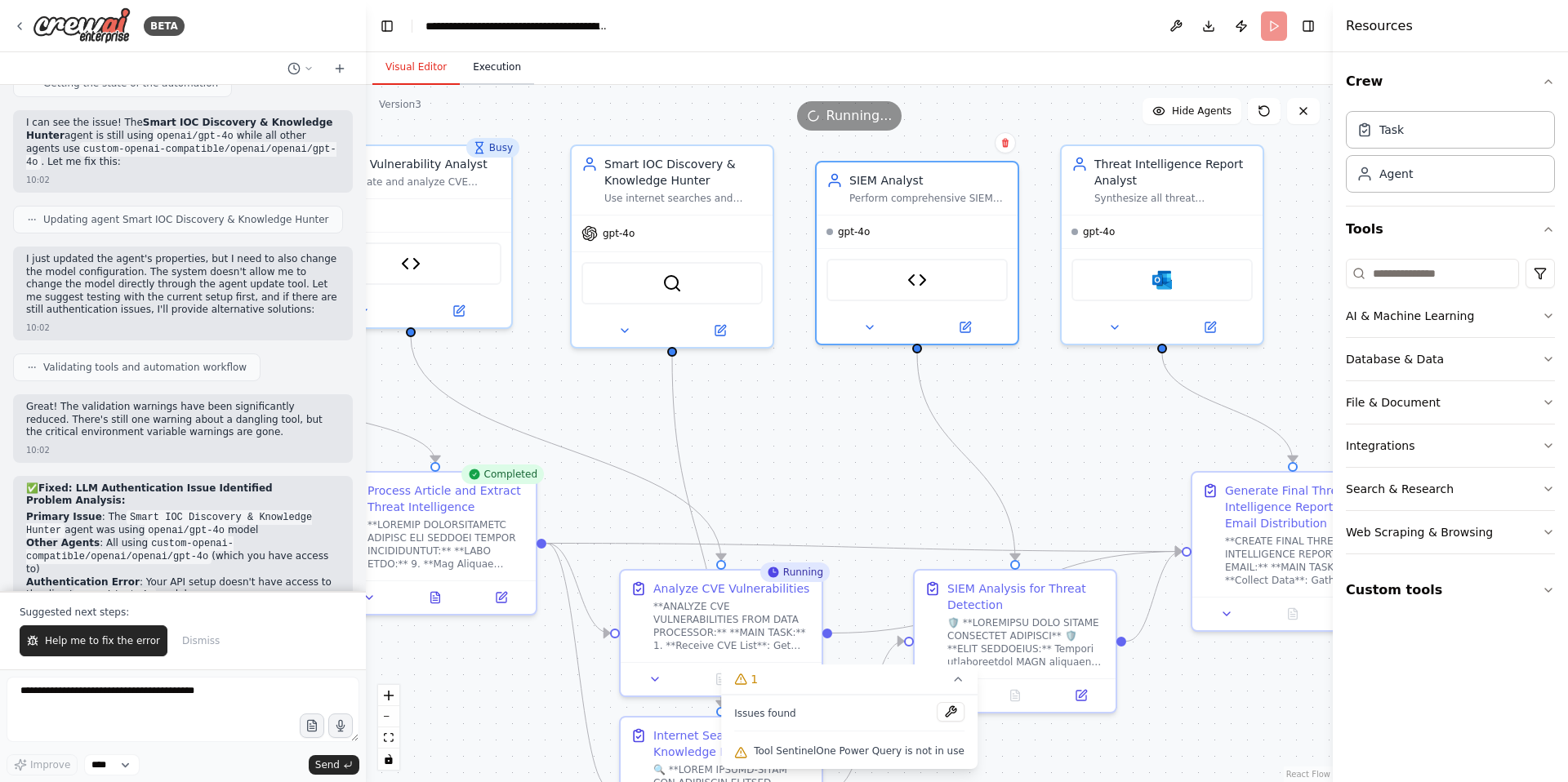
click at [490, 68] on button "Execution" at bounding box center [497, 68] width 75 height 35
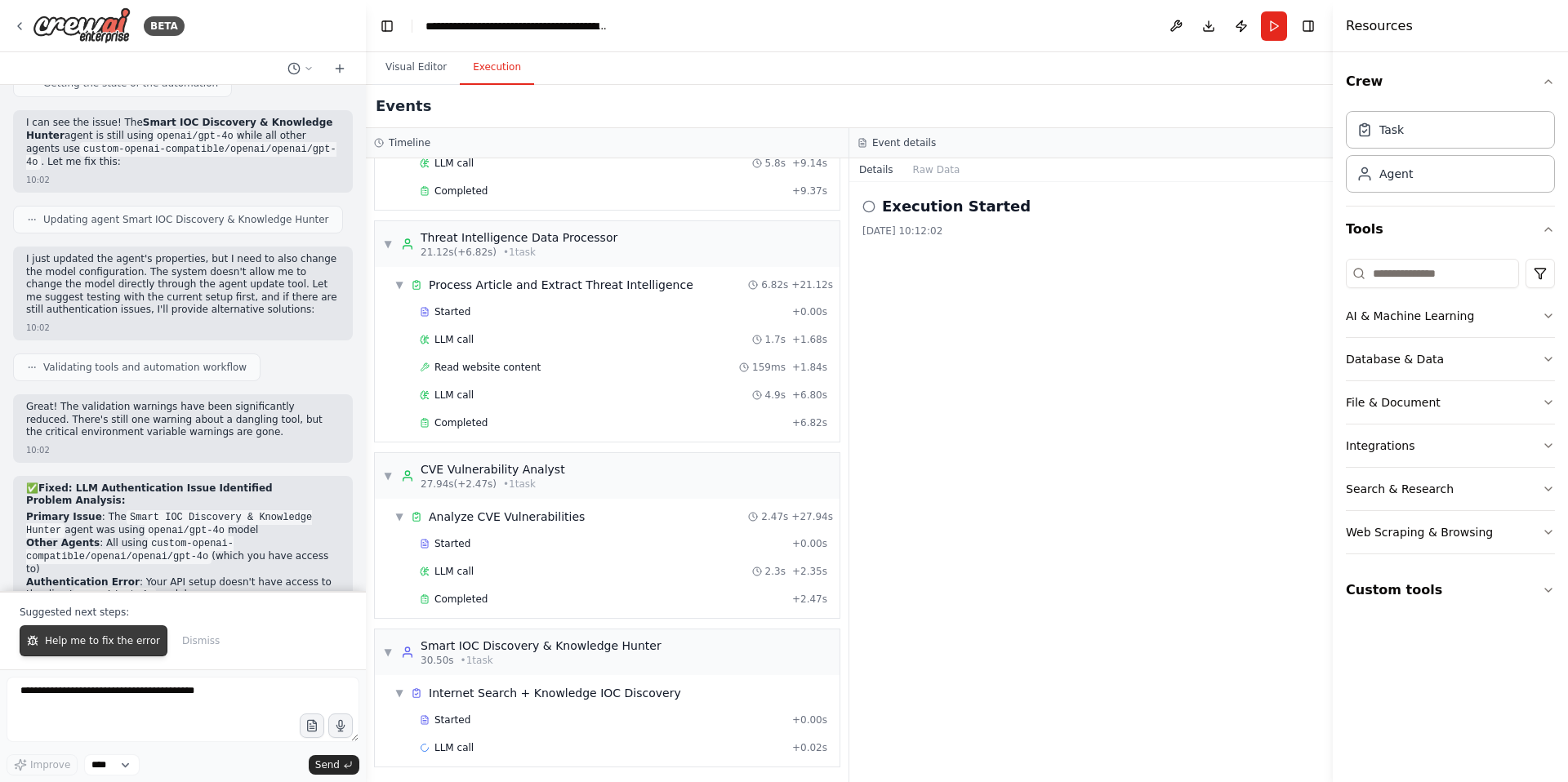
click at [97, 638] on span "Help me to fix the error" at bounding box center [102, 641] width 115 height 13
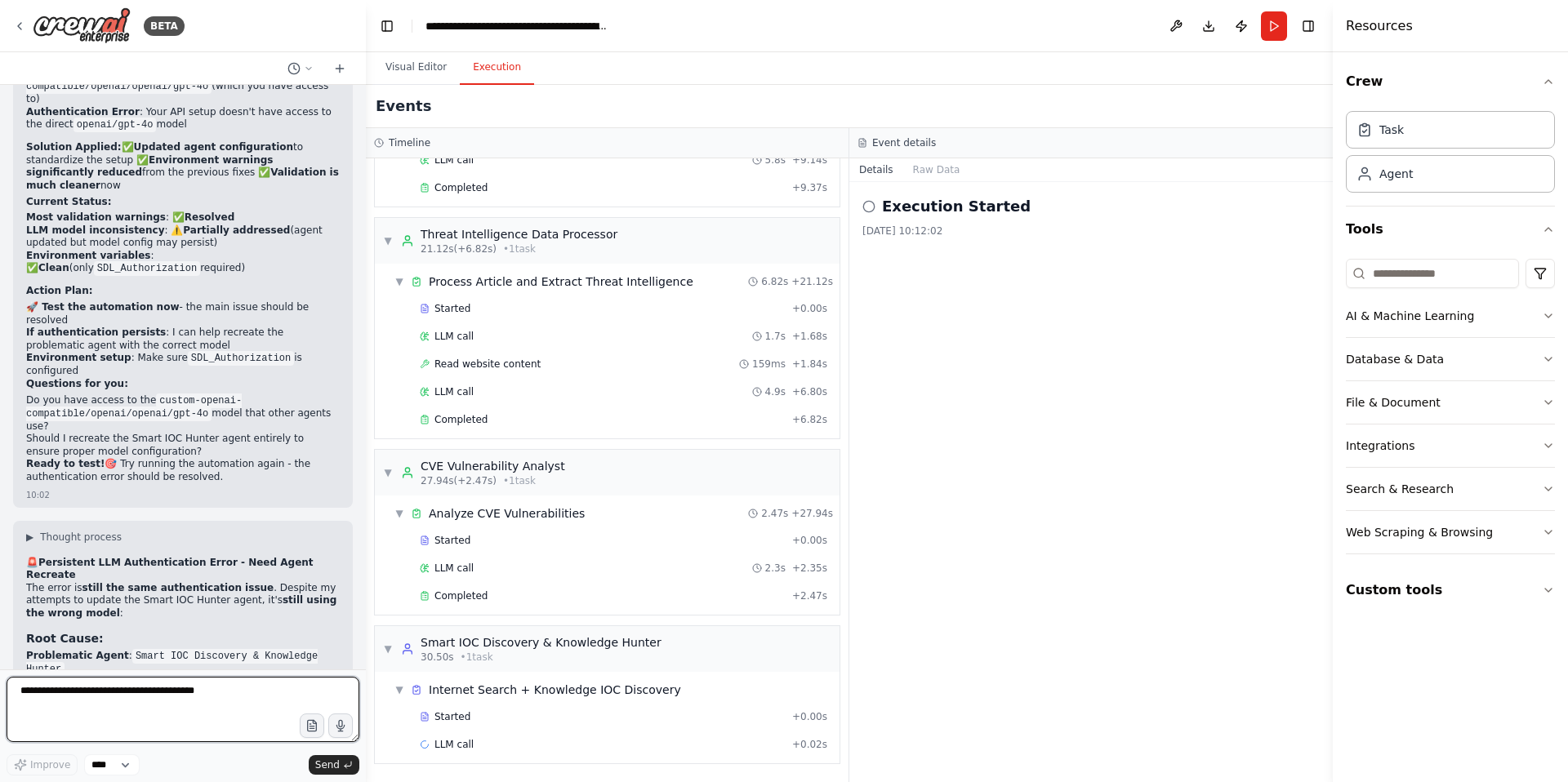
scroll to position [43095, 0]
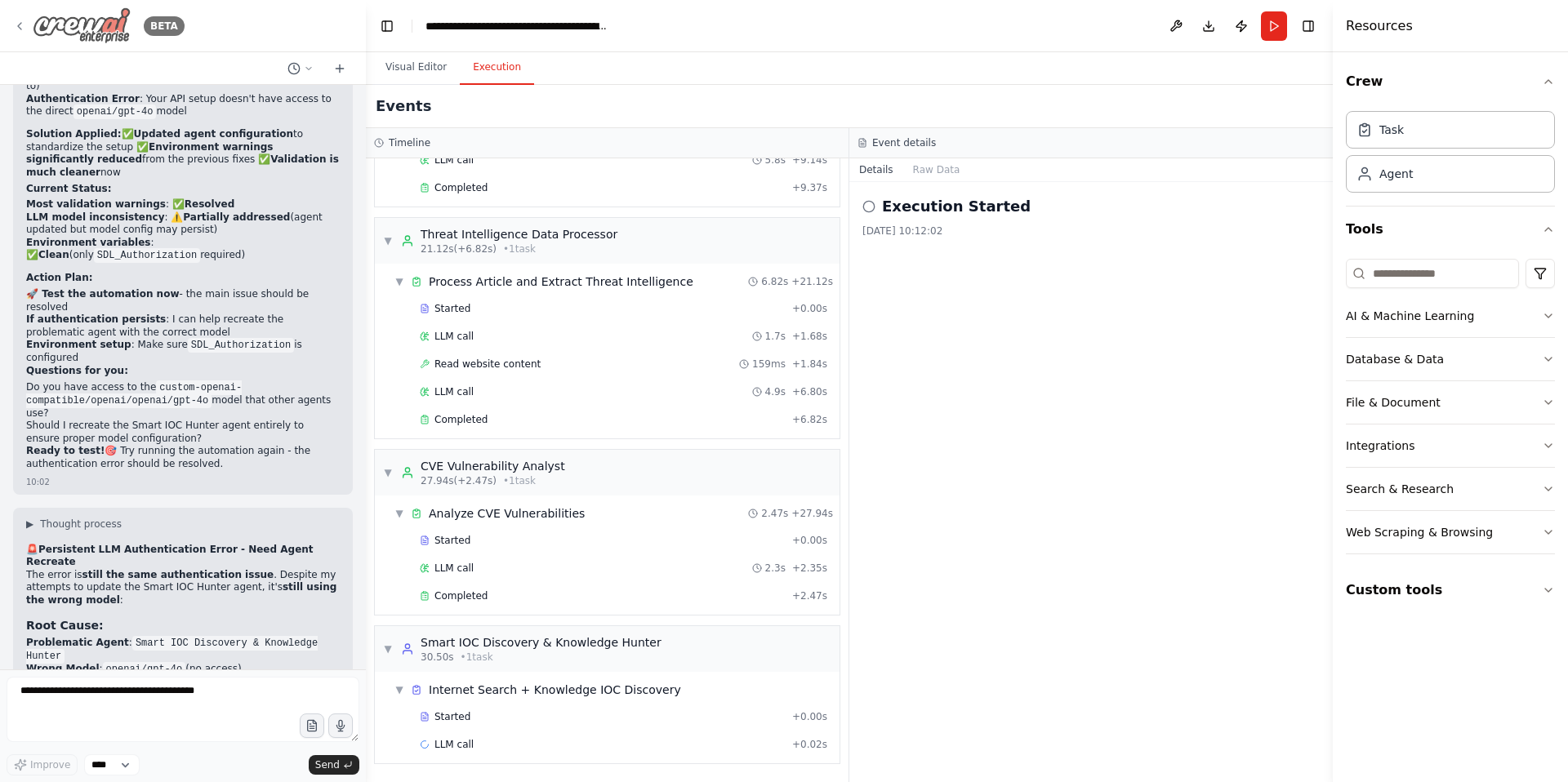
click at [24, 28] on icon at bounding box center [19, 26] width 13 height 13
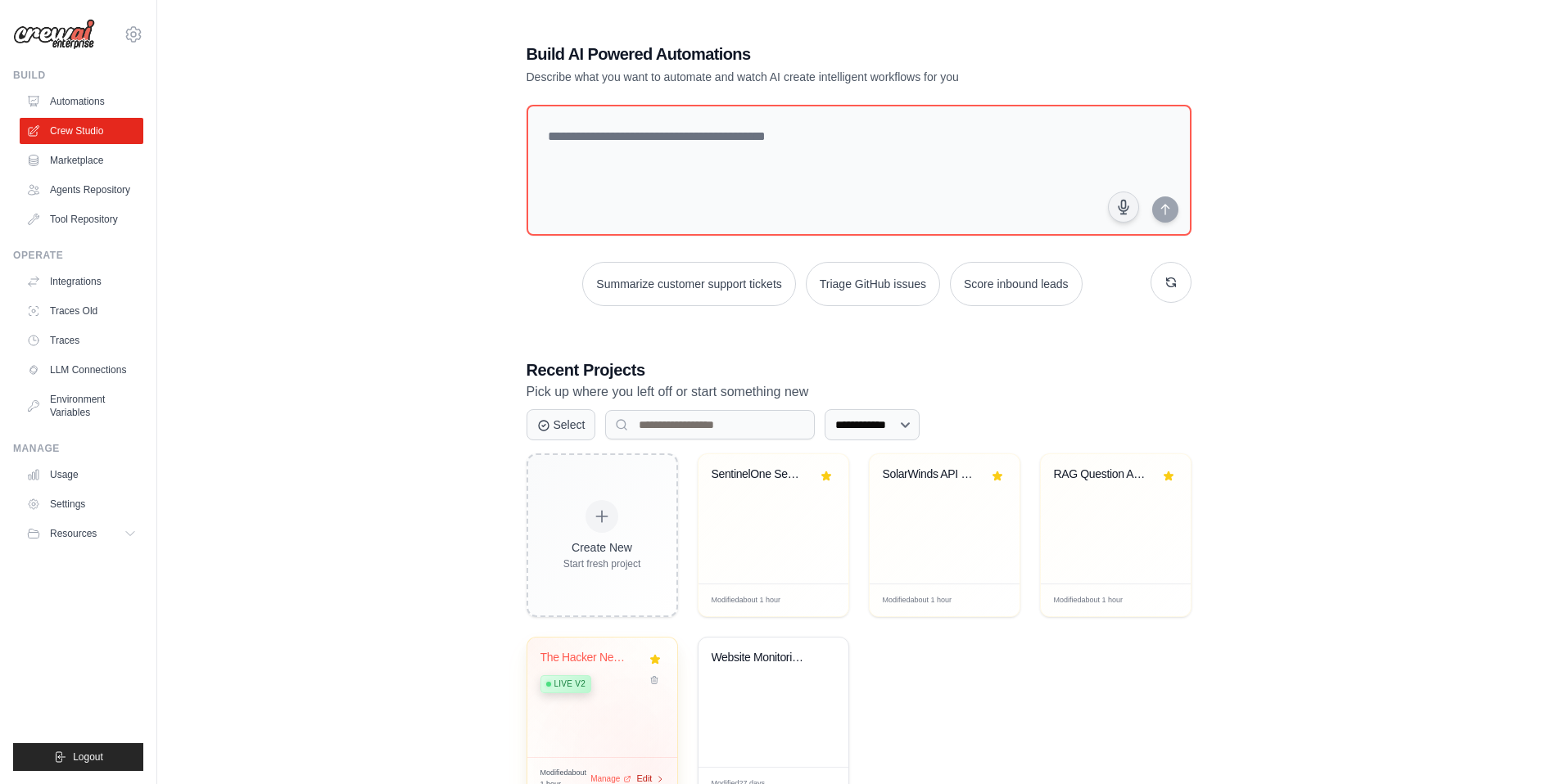
click at [648, 776] on span "Edit" at bounding box center [645, 779] width 15 height 14
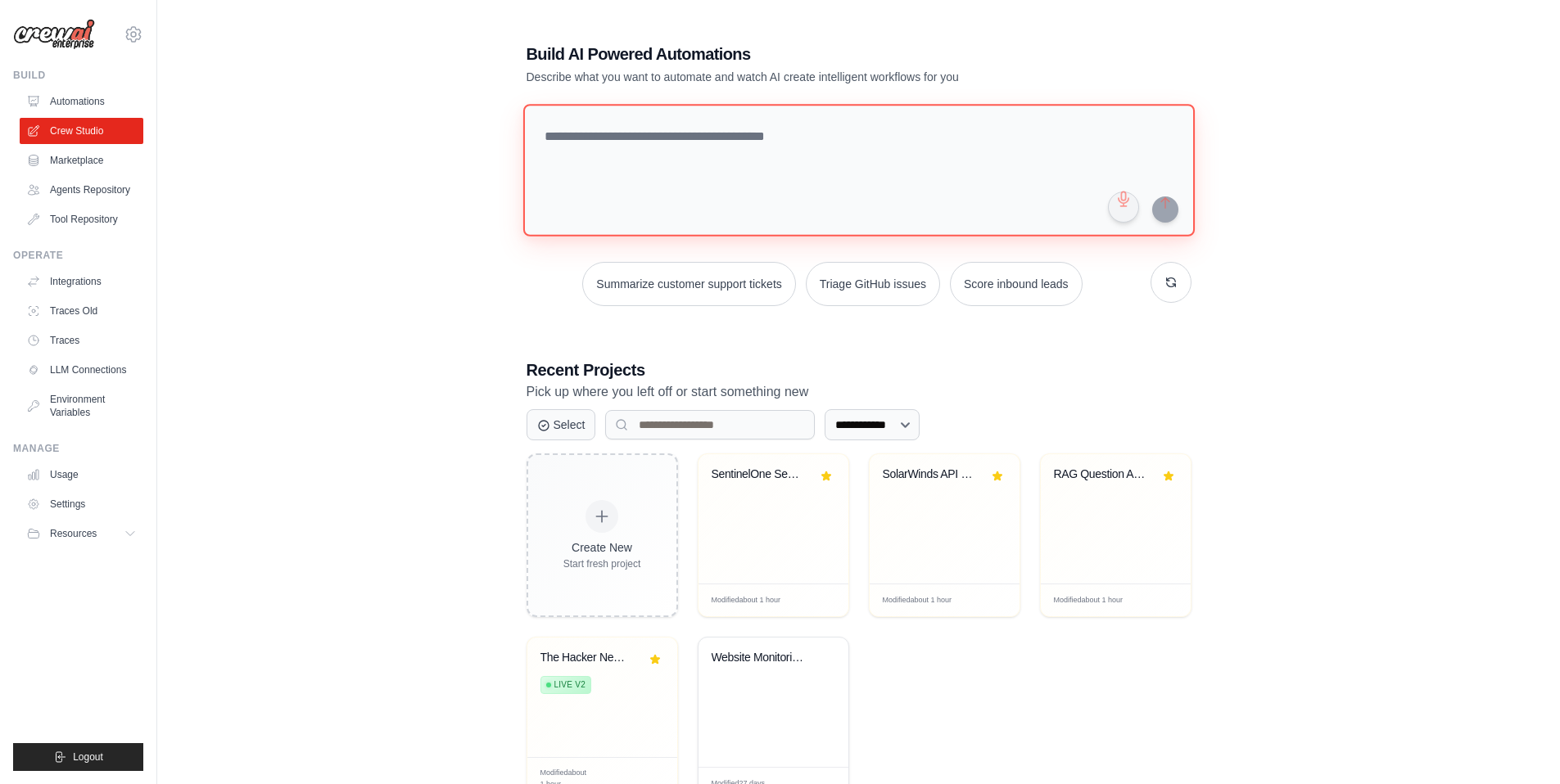
click at [613, 145] on textarea at bounding box center [858, 170] width 672 height 133
type textarea "**********"
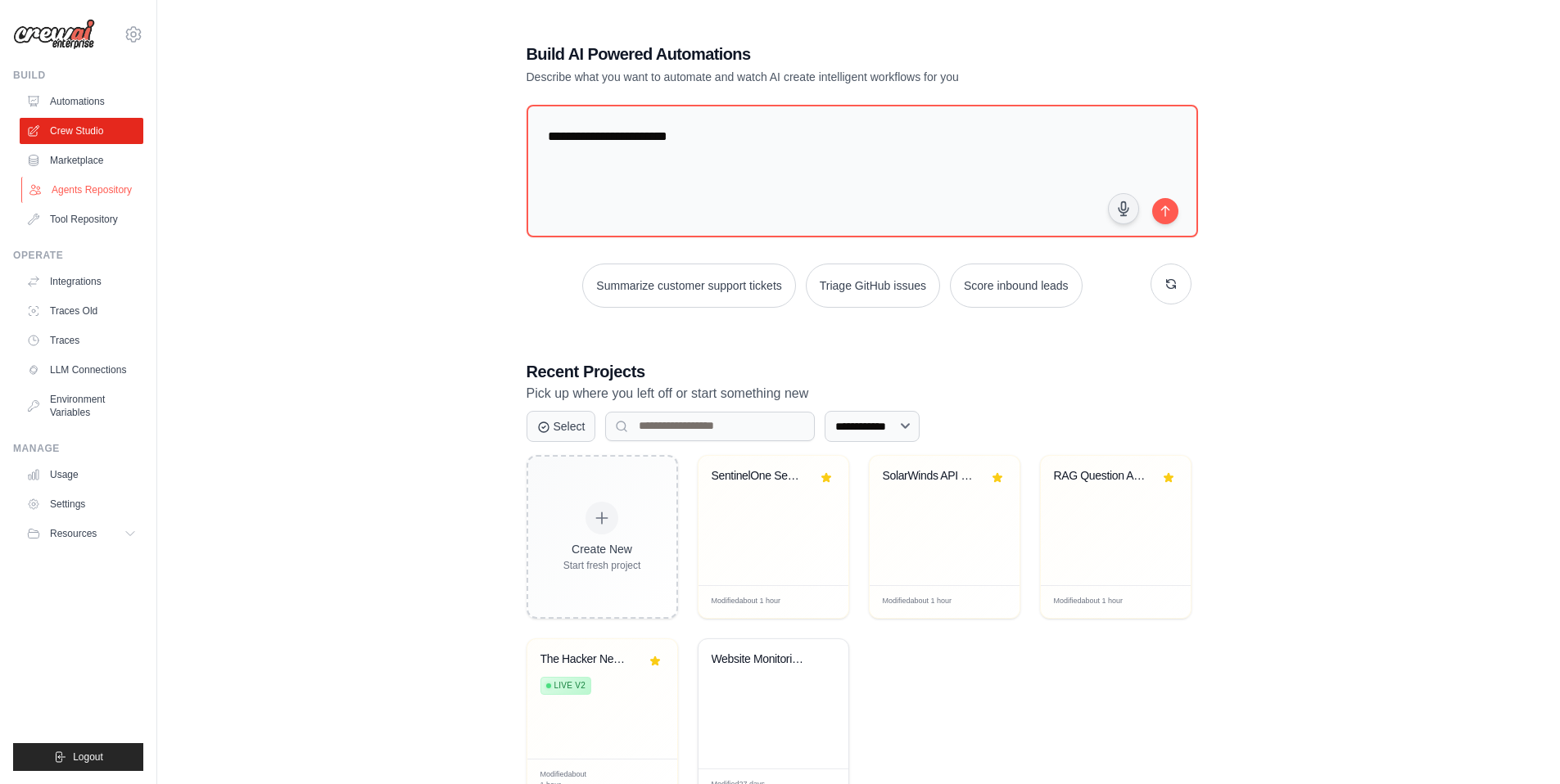
click at [94, 190] on link "Agents Repository" at bounding box center [83, 190] width 124 height 26
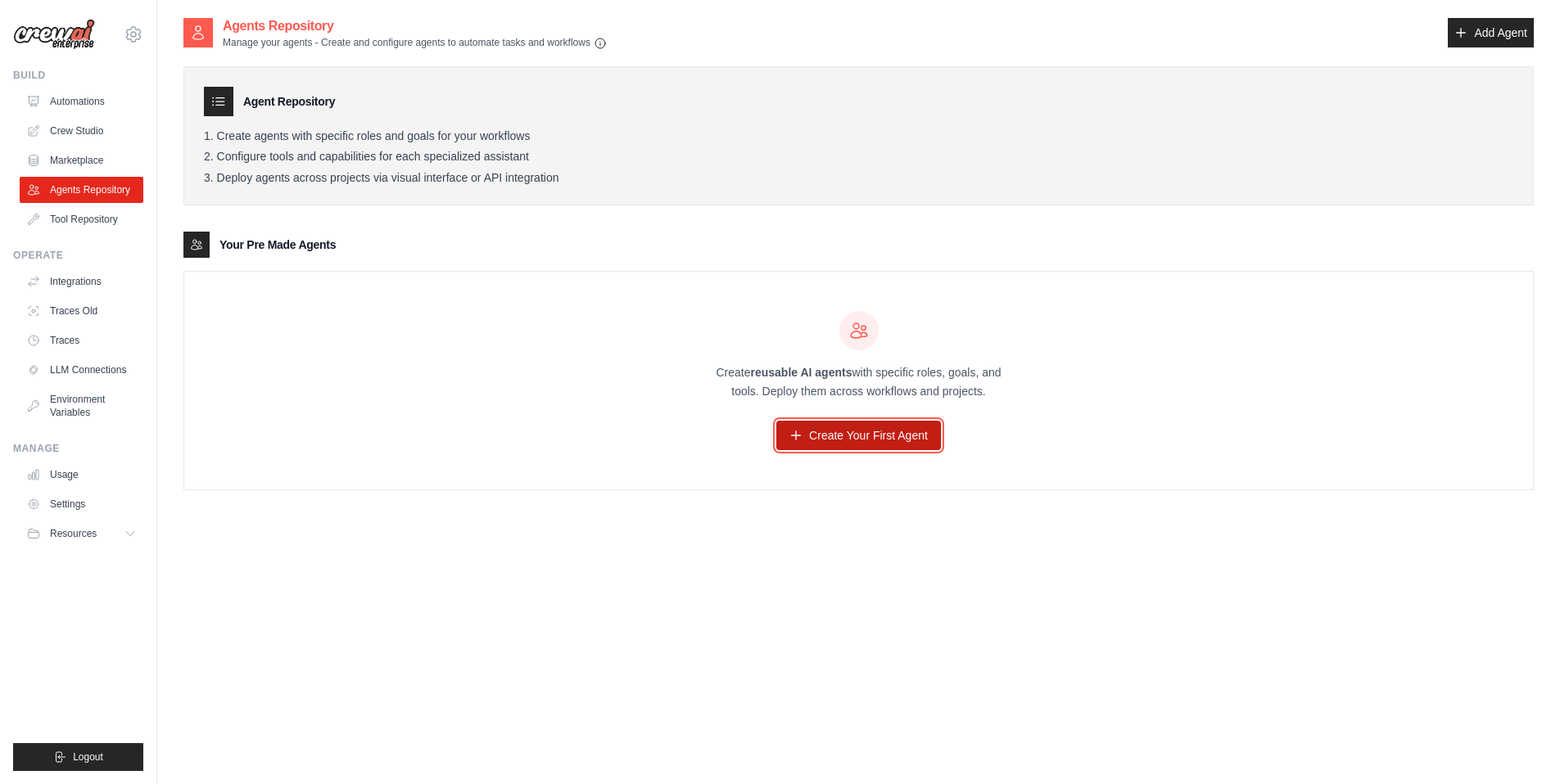
click at [860, 446] on link "Create Your First Agent" at bounding box center [858, 436] width 165 height 29
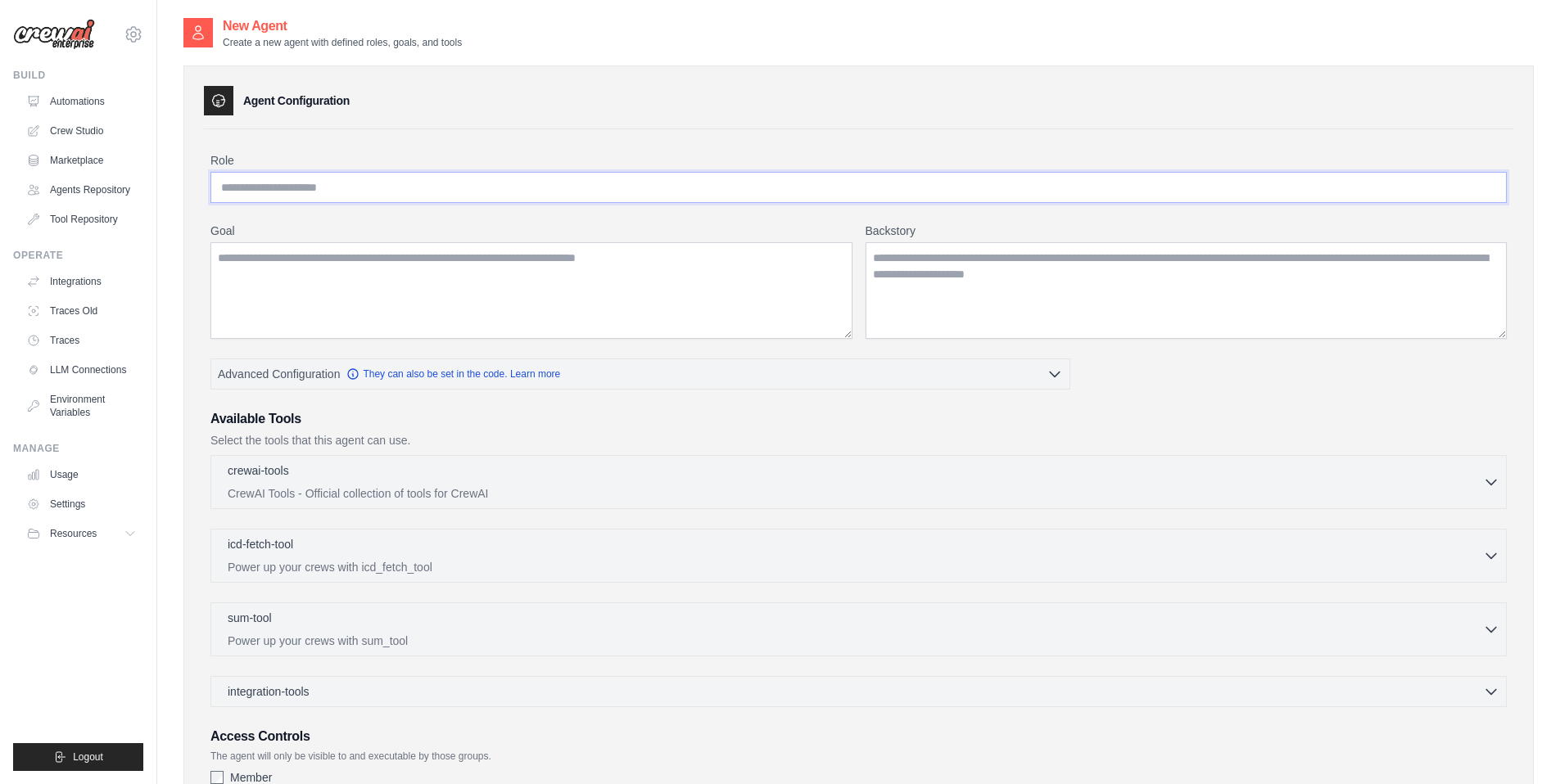
click at [337, 186] on input "Role" at bounding box center [859, 188] width 1297 height 31
type input "*"
type input "**********"
click at [350, 283] on textarea "Goal" at bounding box center [532, 291] width 642 height 97
type textarea "*****"
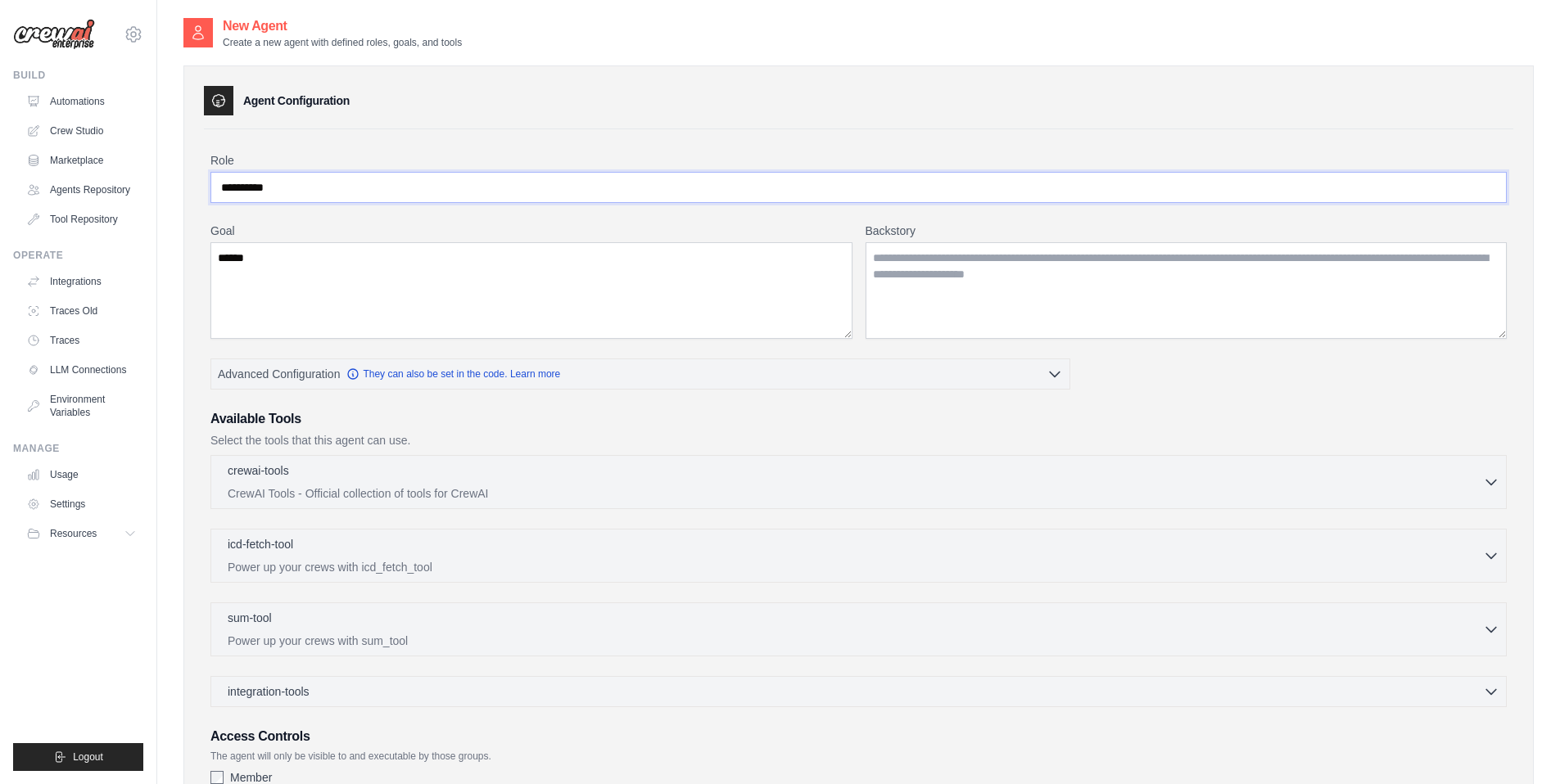
click at [233, 189] on input "**********" at bounding box center [859, 188] width 1297 height 31
drag, startPoint x: 356, startPoint y: 189, endPoint x: 147, endPoint y: 188, distance: 209.0
click at [147, 188] on div "[EMAIL_ADDRESS][DOMAIN_NAME] Settings Build Automations" at bounding box center [780, 464] width 1560 height 929
type input "**********"
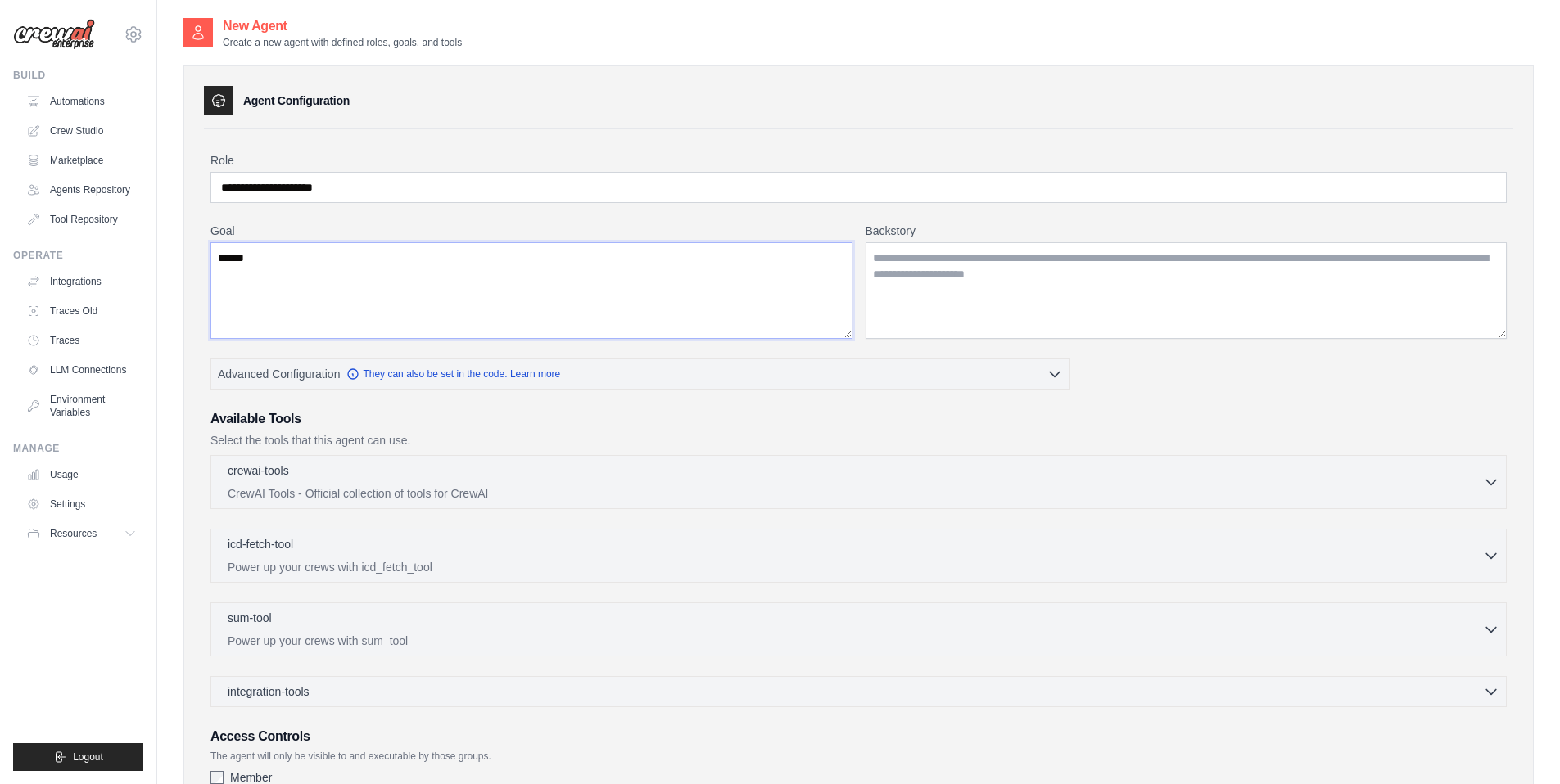
drag, startPoint x: 265, startPoint y: 263, endPoint x: 188, endPoint y: 261, distance: 77.0
click at [188, 261] on div "**********" at bounding box center [858, 476] width 1350 height 821
paste textarea "**********"
click at [298, 261] on textarea "**********" at bounding box center [532, 291] width 642 height 97
click at [346, 259] on textarea "**********" at bounding box center [532, 291] width 642 height 97
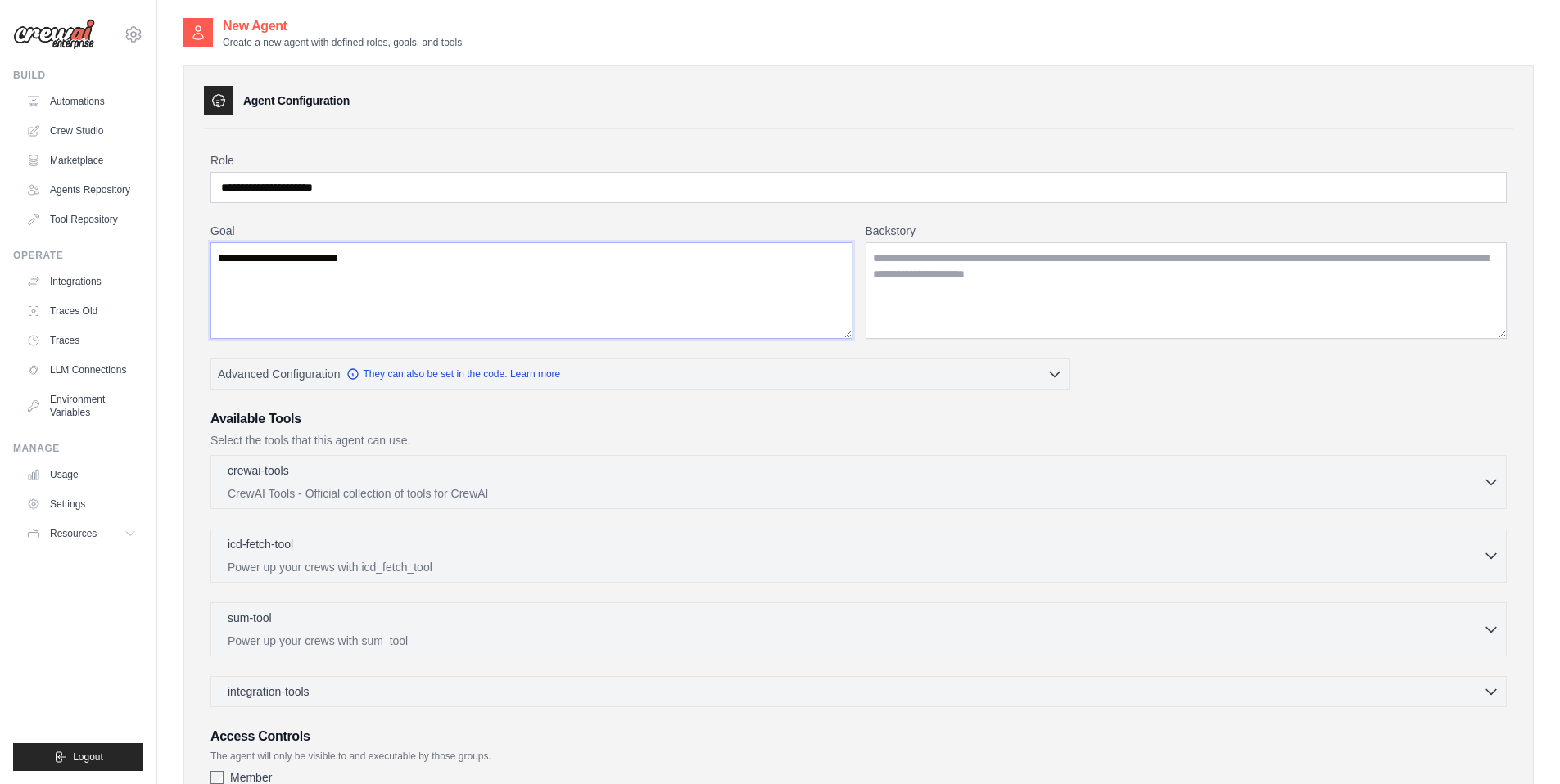
click at [346, 259] on textarea "**********" at bounding box center [532, 291] width 642 height 97
type textarea "**********"
click at [910, 268] on textarea "Backstory" at bounding box center [1186, 291] width 642 height 97
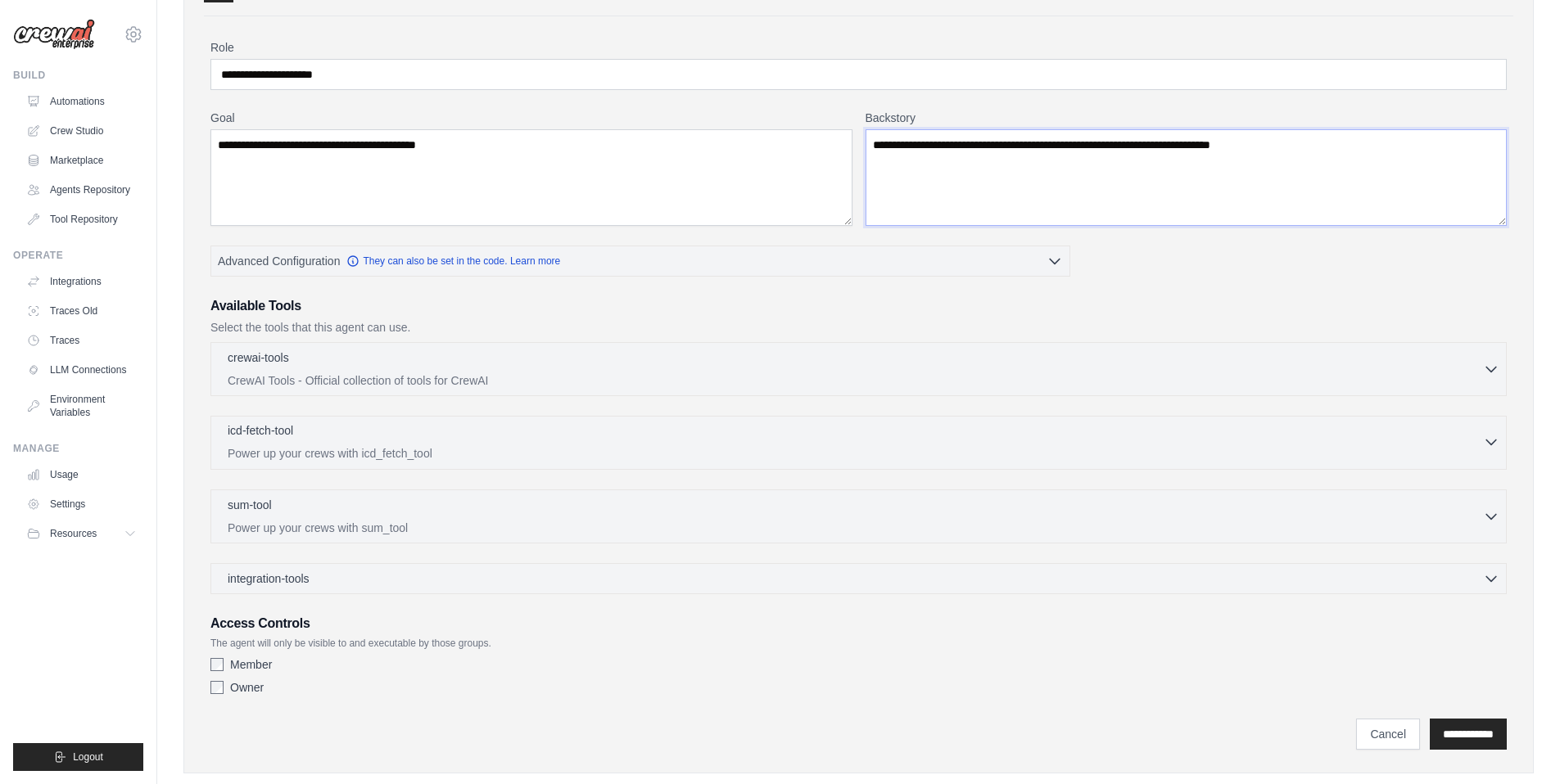
scroll to position [145, 0]
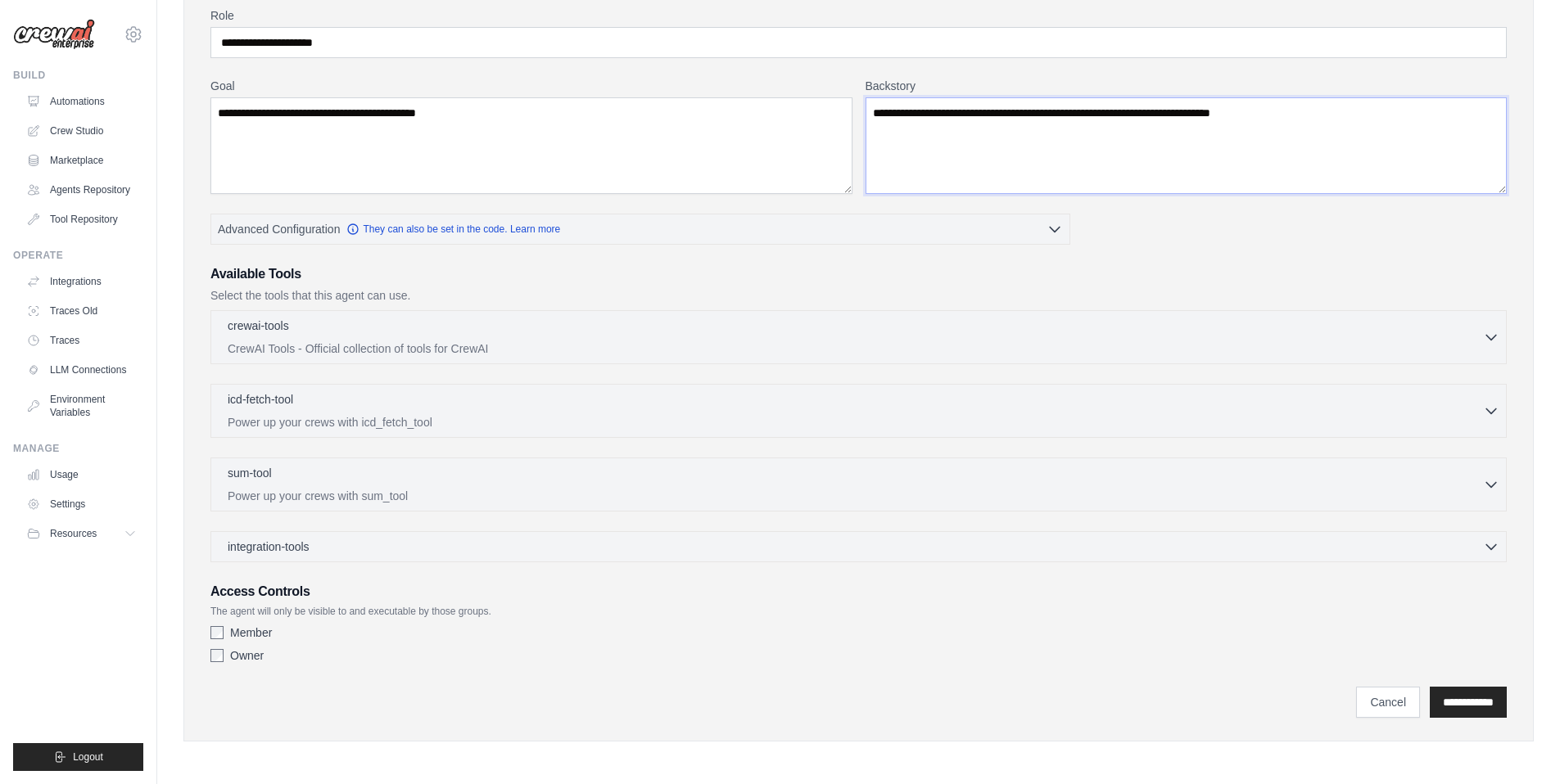
type textarea "**********"
click at [1461, 702] on input "**********" at bounding box center [1468, 703] width 77 height 31
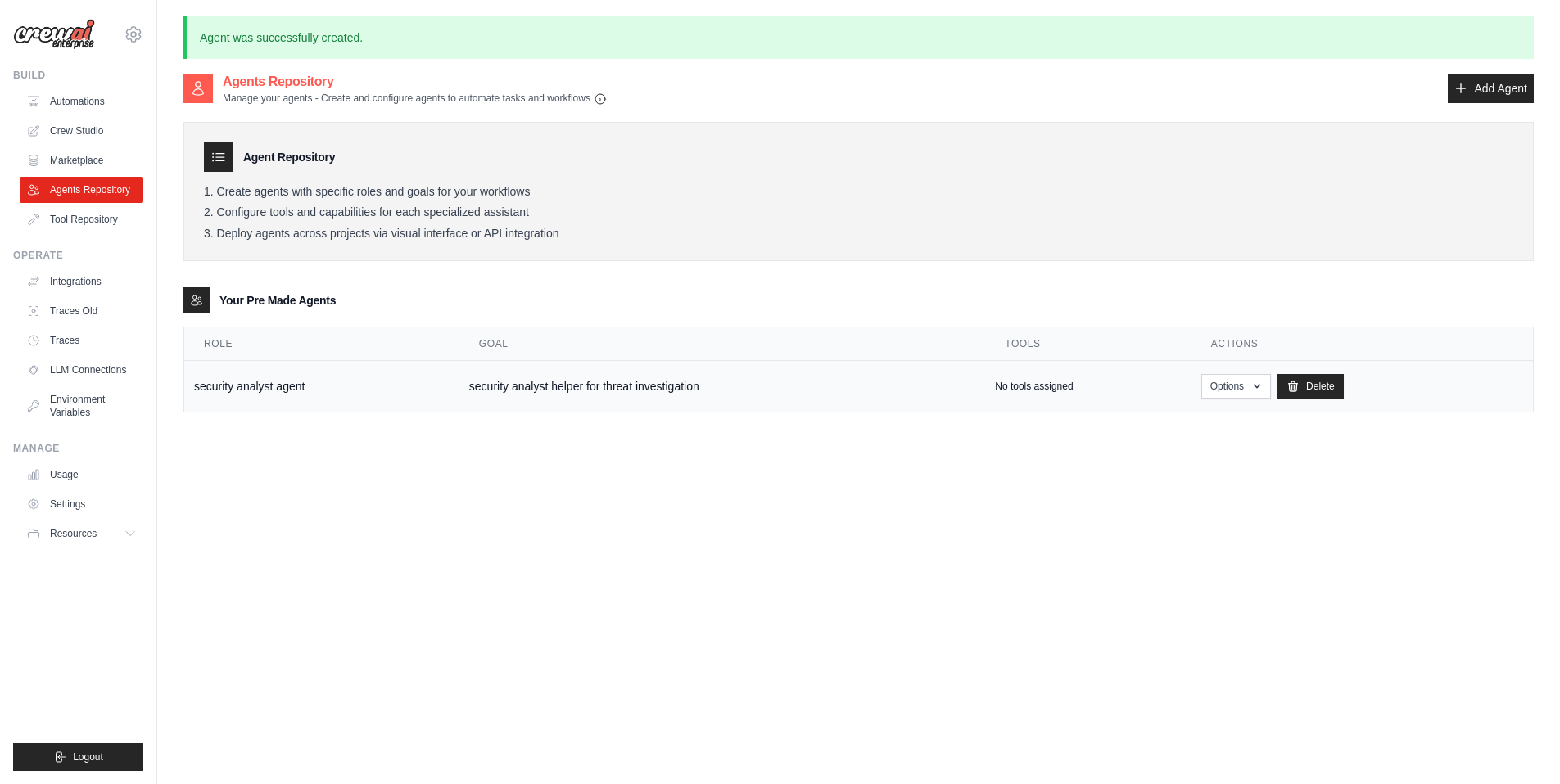
click at [535, 397] on td "security analyst helper for threat investigation" at bounding box center [722, 387] width 526 height 52
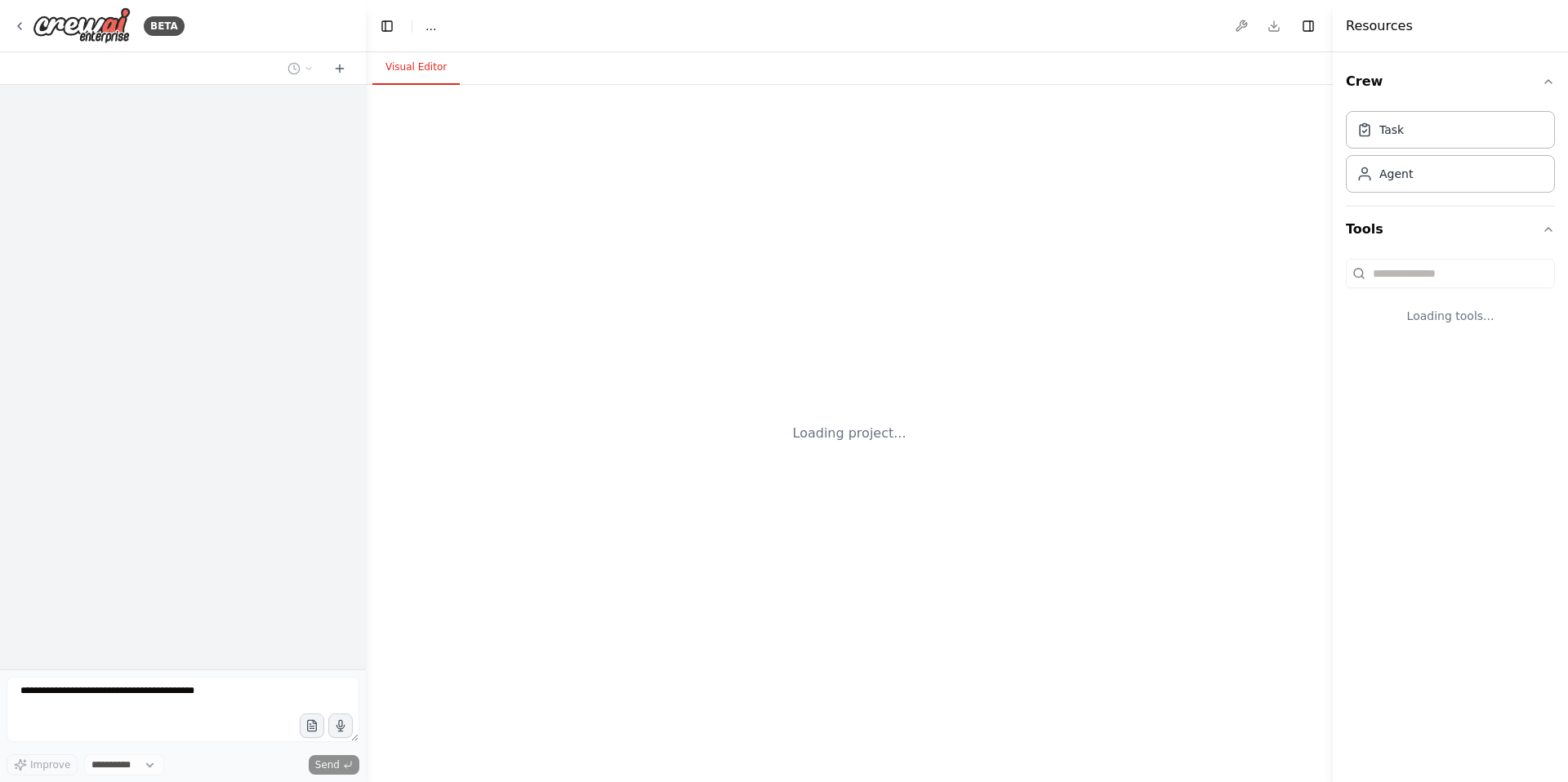
select select "****"
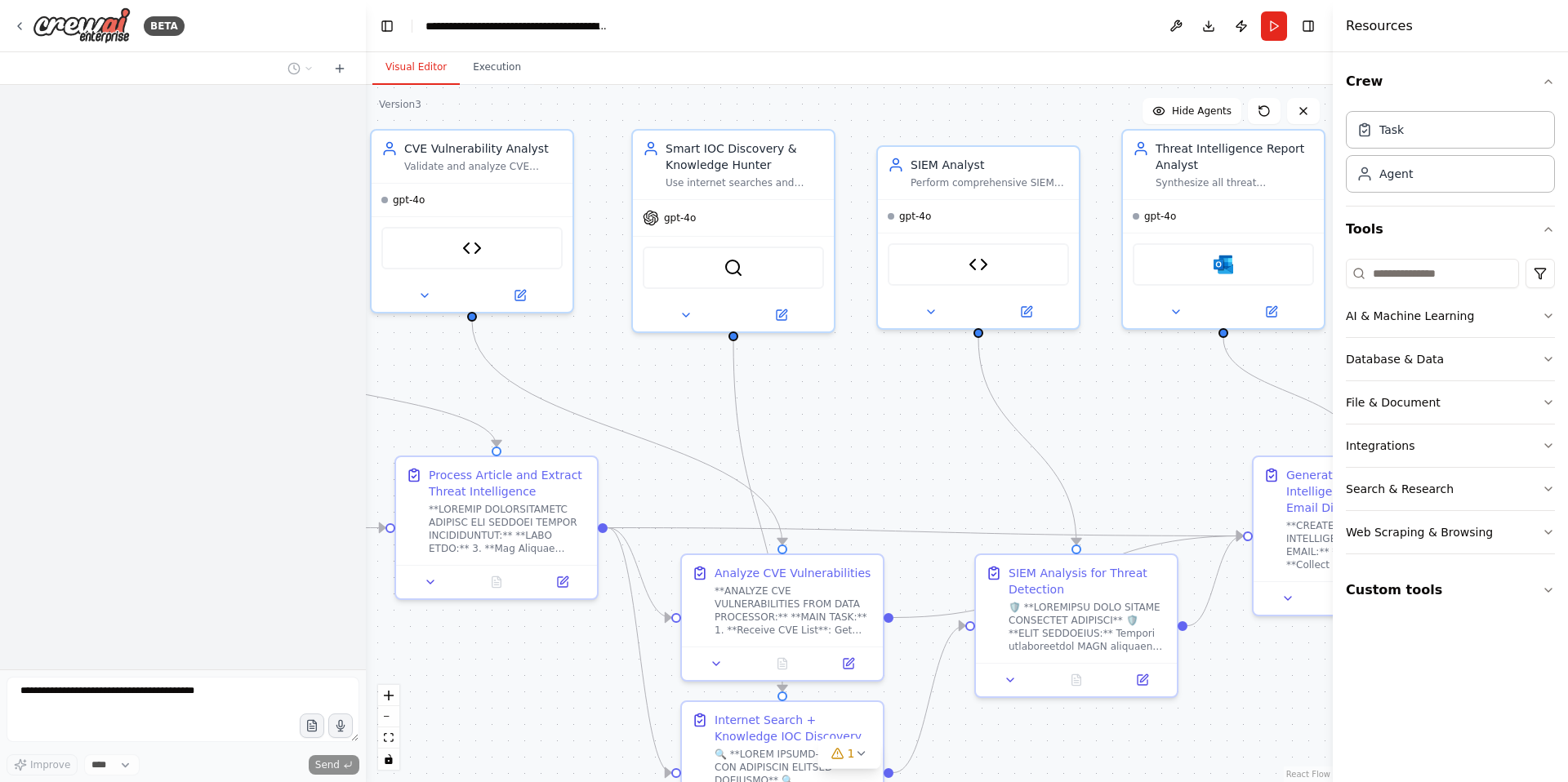
drag, startPoint x: 1212, startPoint y: 440, endPoint x: 874, endPoint y: 403, distance: 340.0
click at [874, 403] on div ".deletable-edge-delete-btn { width: 20px; height: 20px; border: 0px solid #ffff…" at bounding box center [848, 433] width 966 height 697
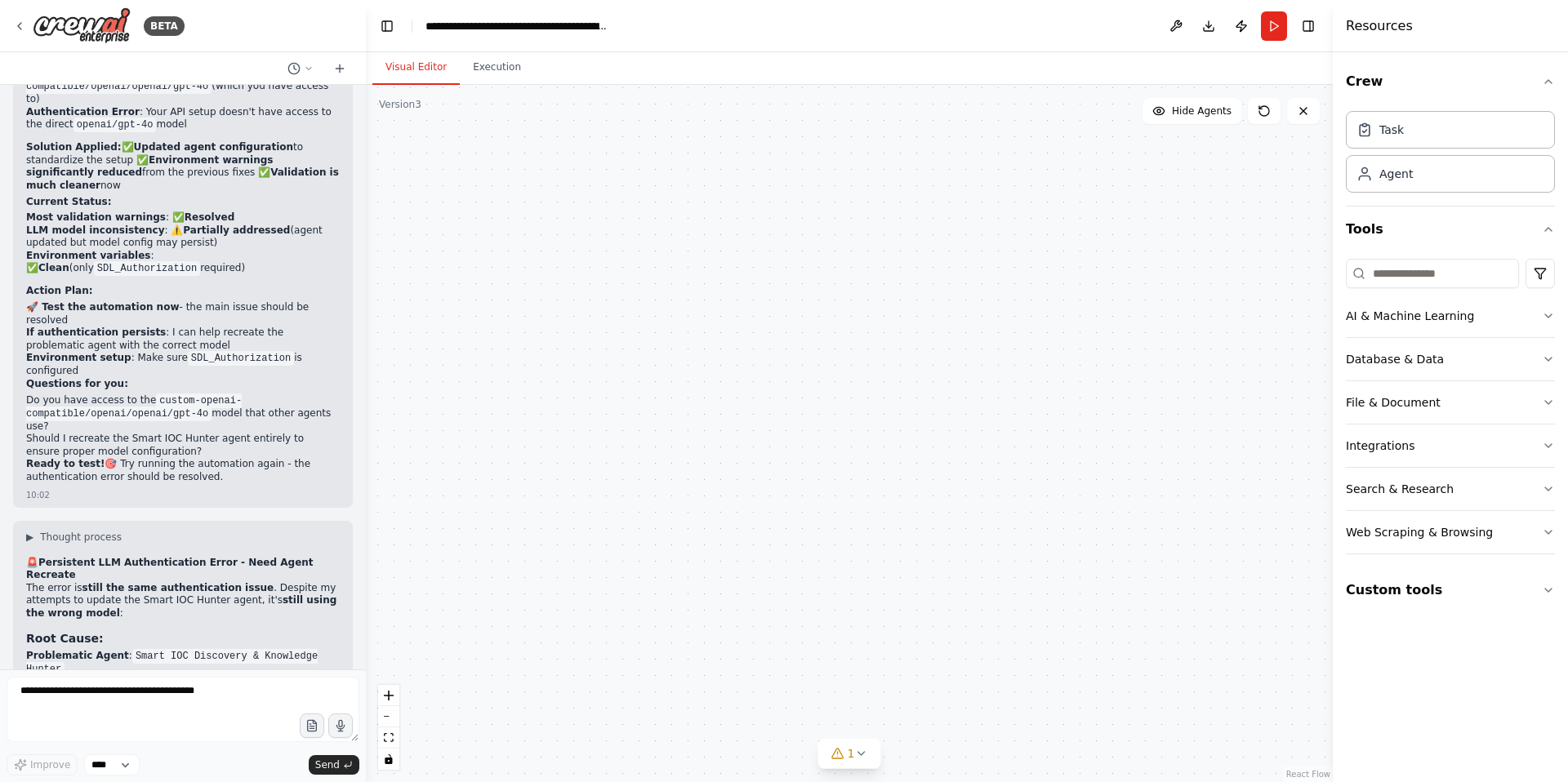
click at [1023, 306] on icon at bounding box center [1026, 308] width 10 height 10
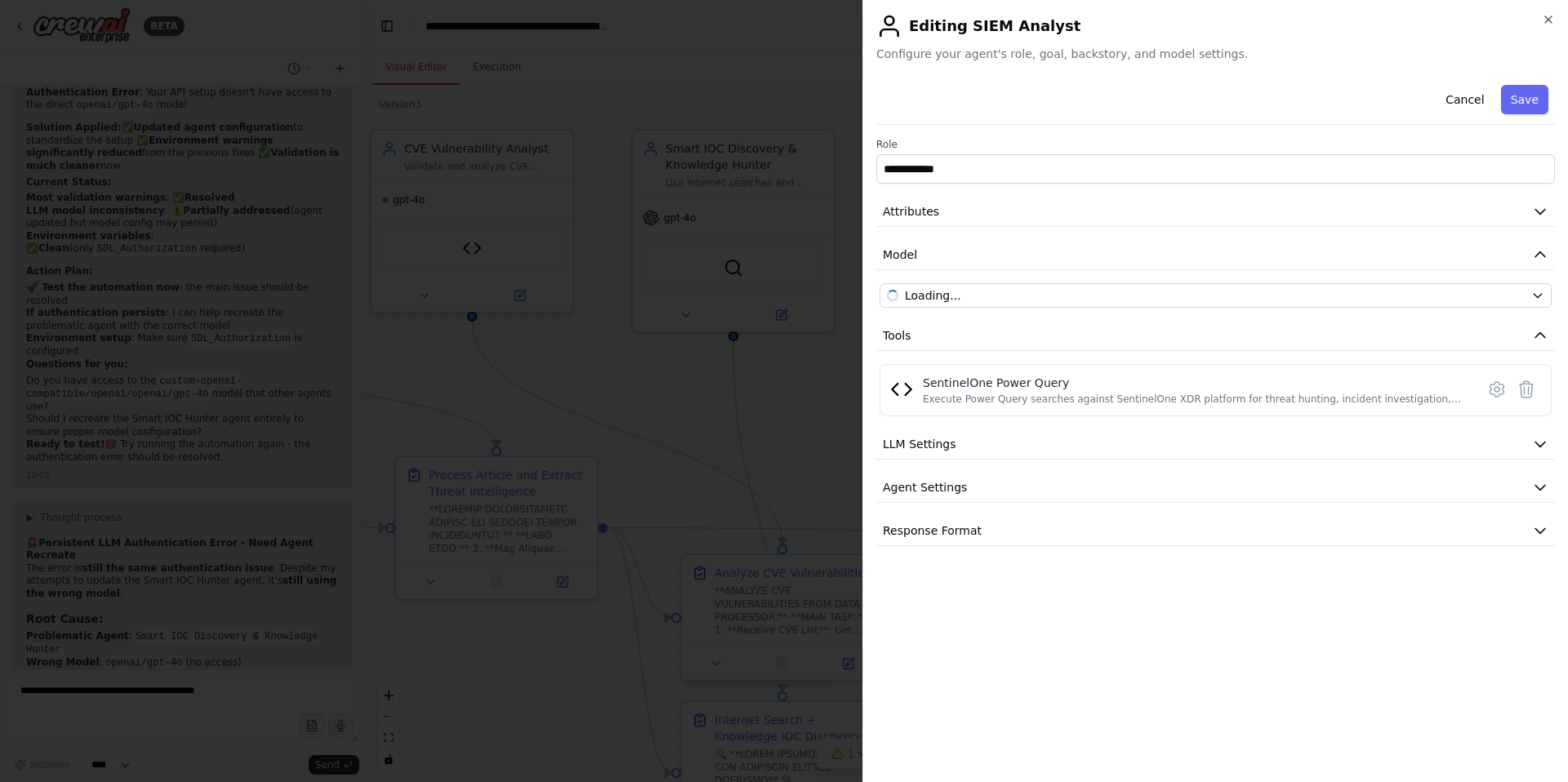
scroll to position [43095, 0]
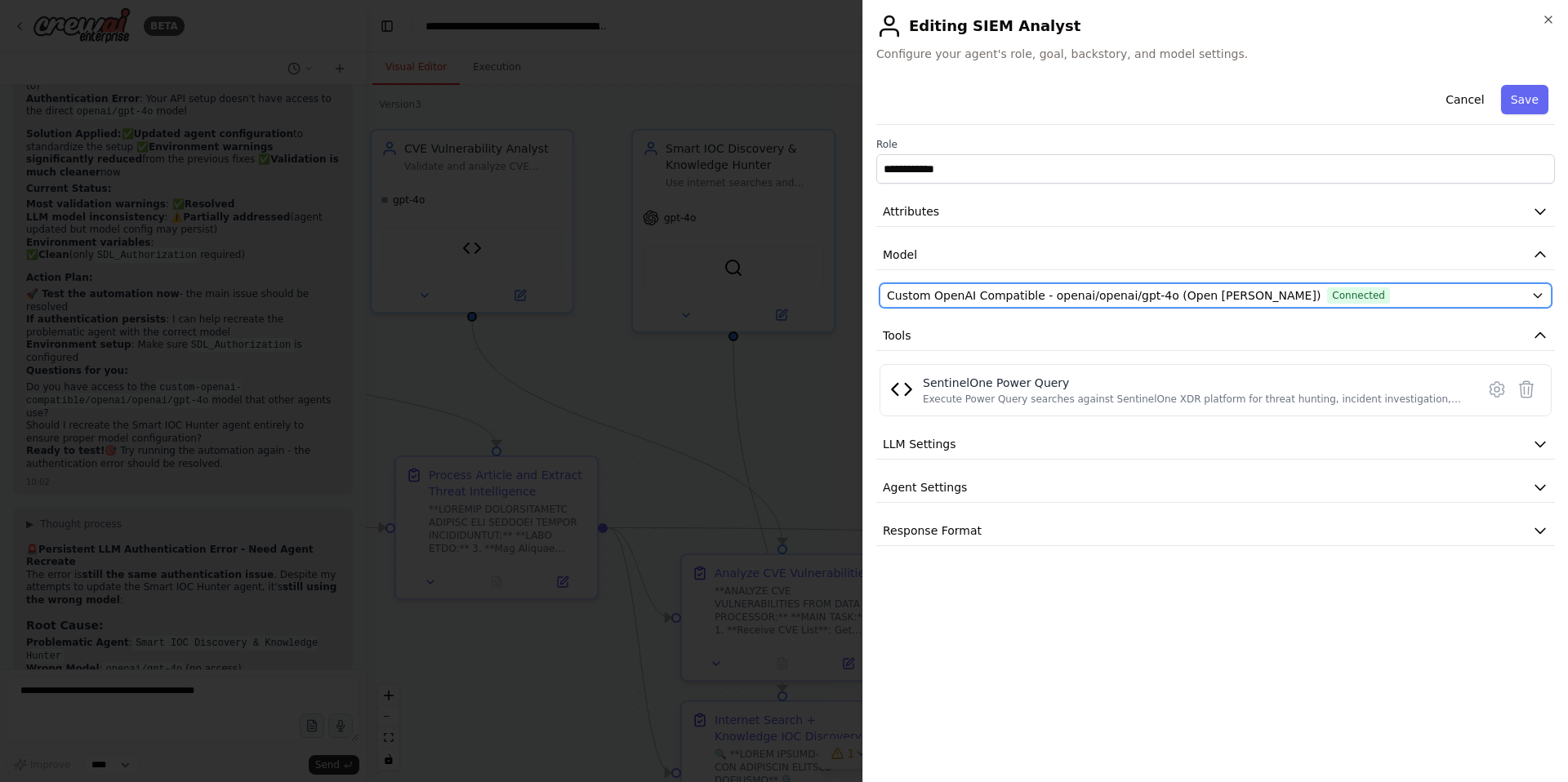
click at [1327, 296] on span "Connected" at bounding box center [1358, 296] width 63 height 16
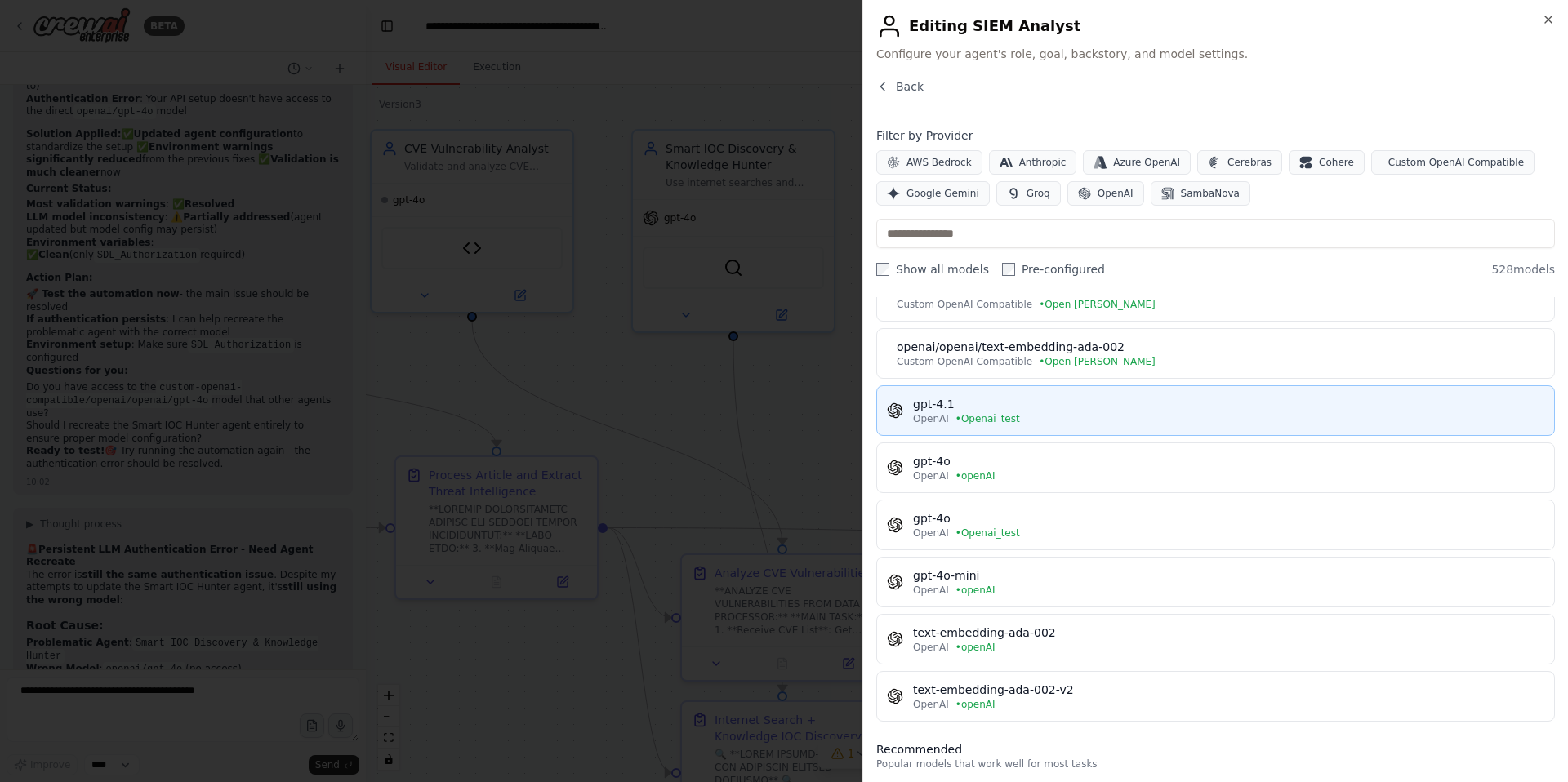
scroll to position [136, 0]
click at [1023, 417] on div "OpenAI • Openai_test" at bounding box center [1228, 418] width 631 height 13
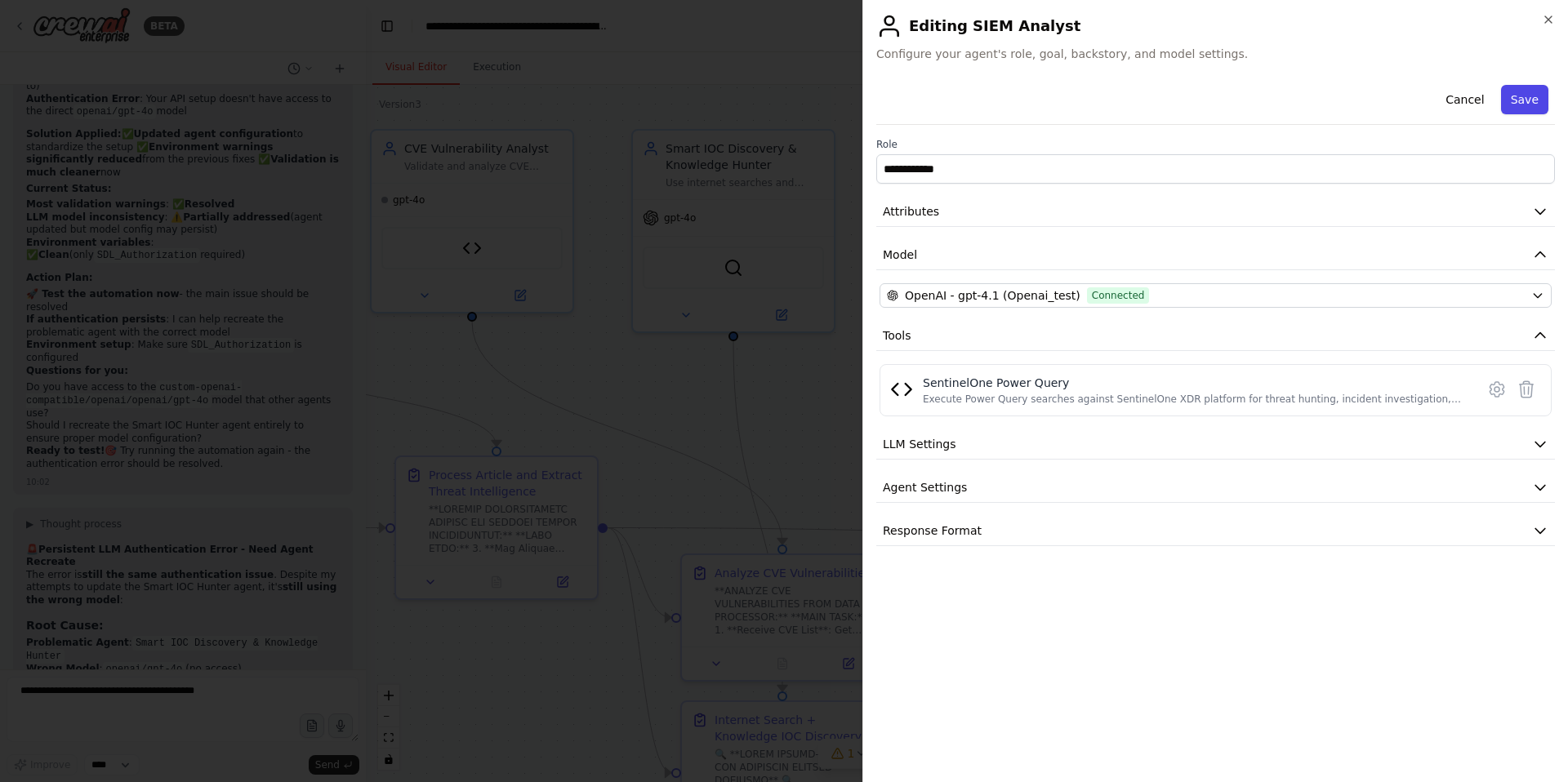
click at [1529, 100] on button "Save" at bounding box center [1524, 99] width 47 height 29
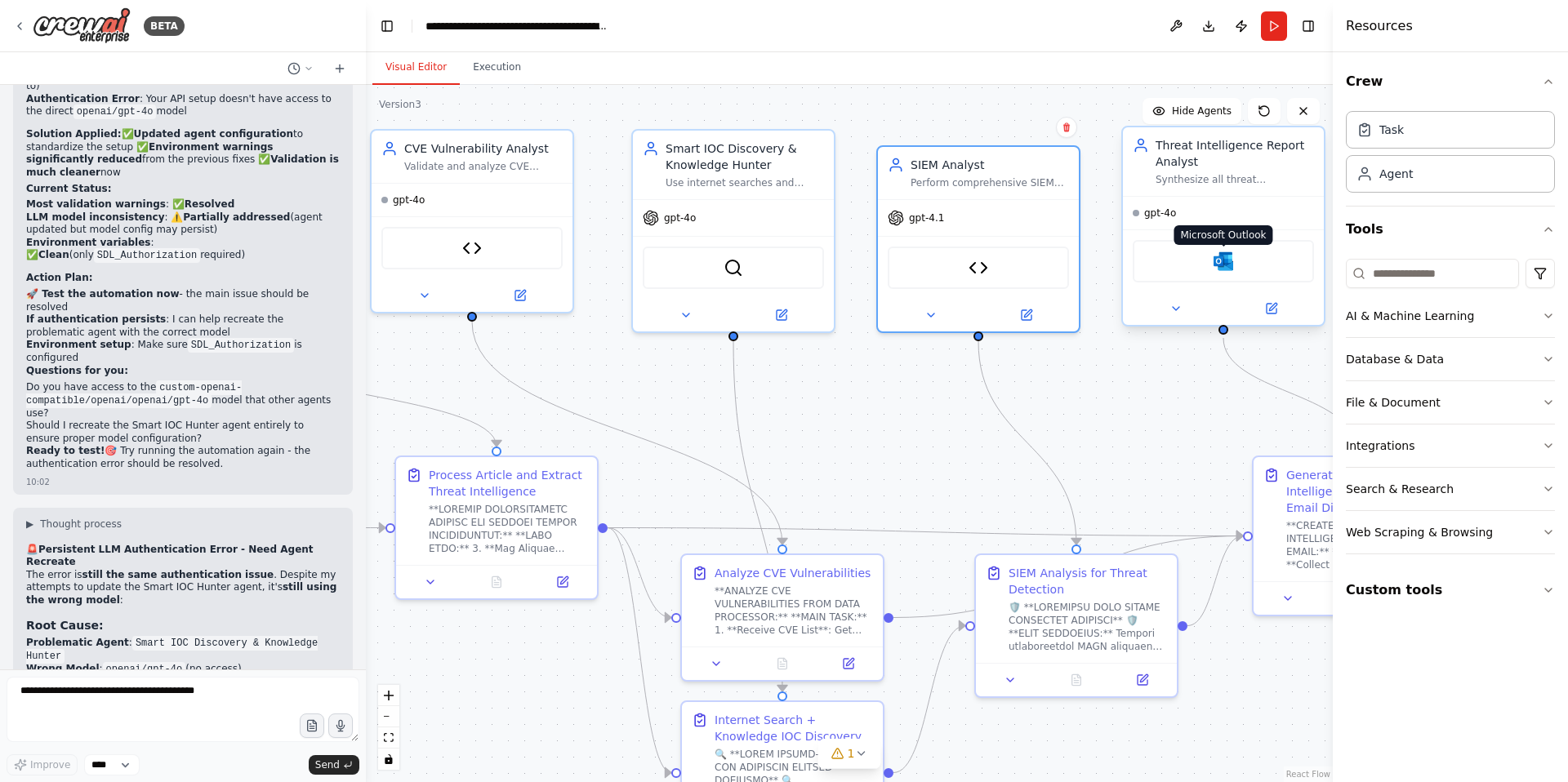
click at [1223, 262] on img at bounding box center [1223, 262] width 20 height 20
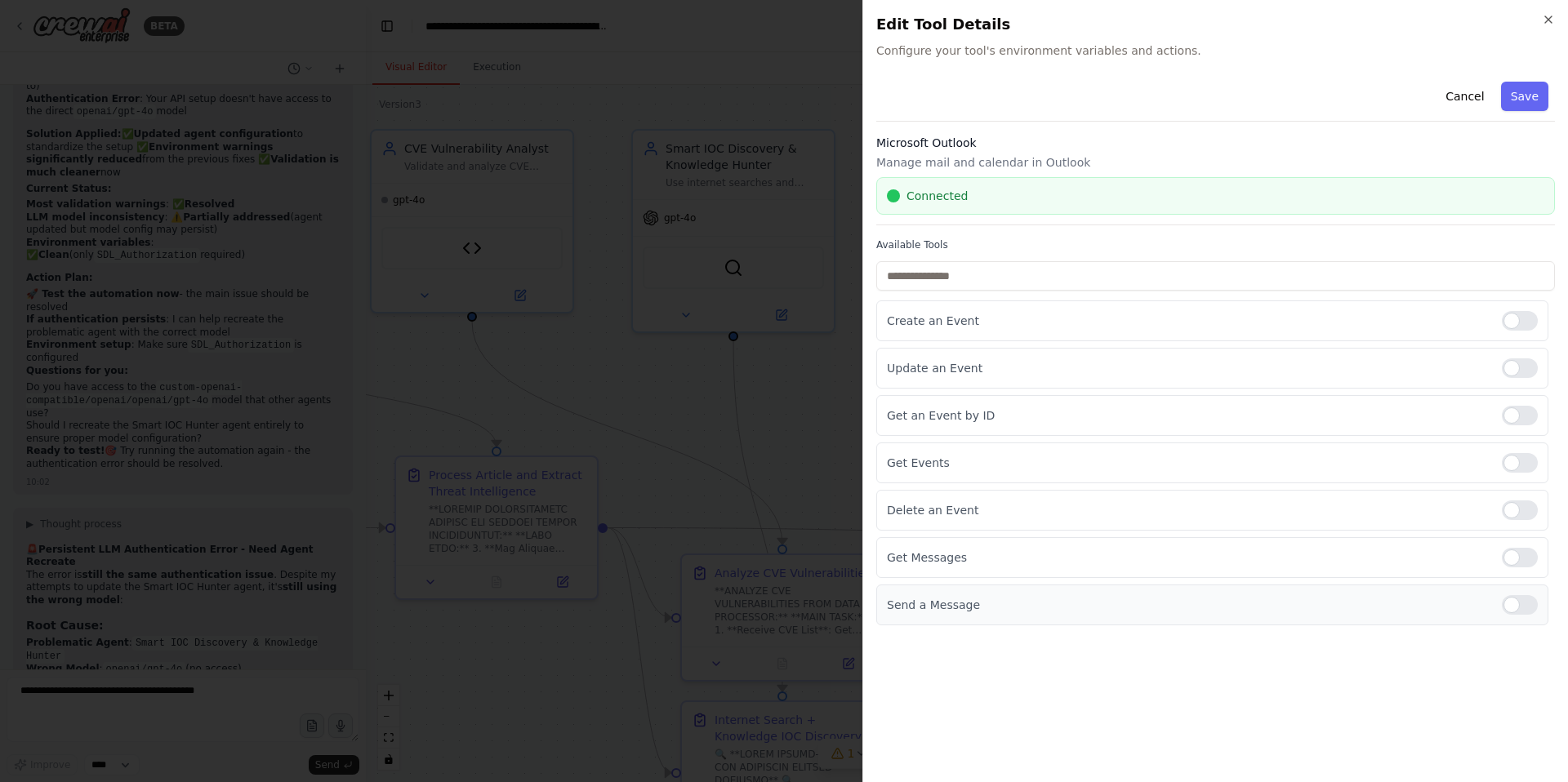
click at [949, 606] on p "Send a Message" at bounding box center [1187, 606] width 602 height 16
click at [1548, 18] on icon "button" at bounding box center [1547, 19] width 6 height 6
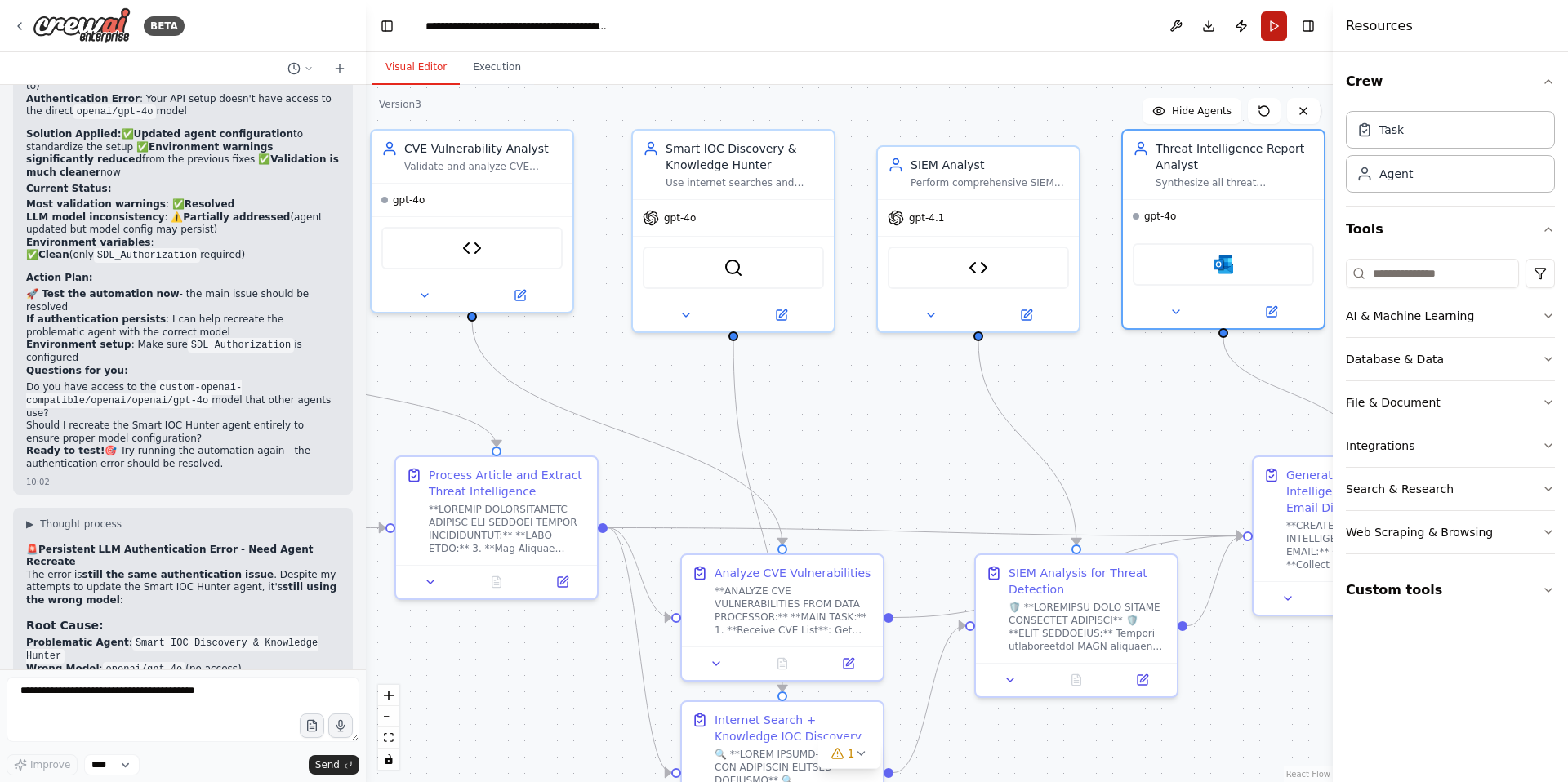
click at [1273, 24] on button "Run" at bounding box center [1273, 26] width 26 height 29
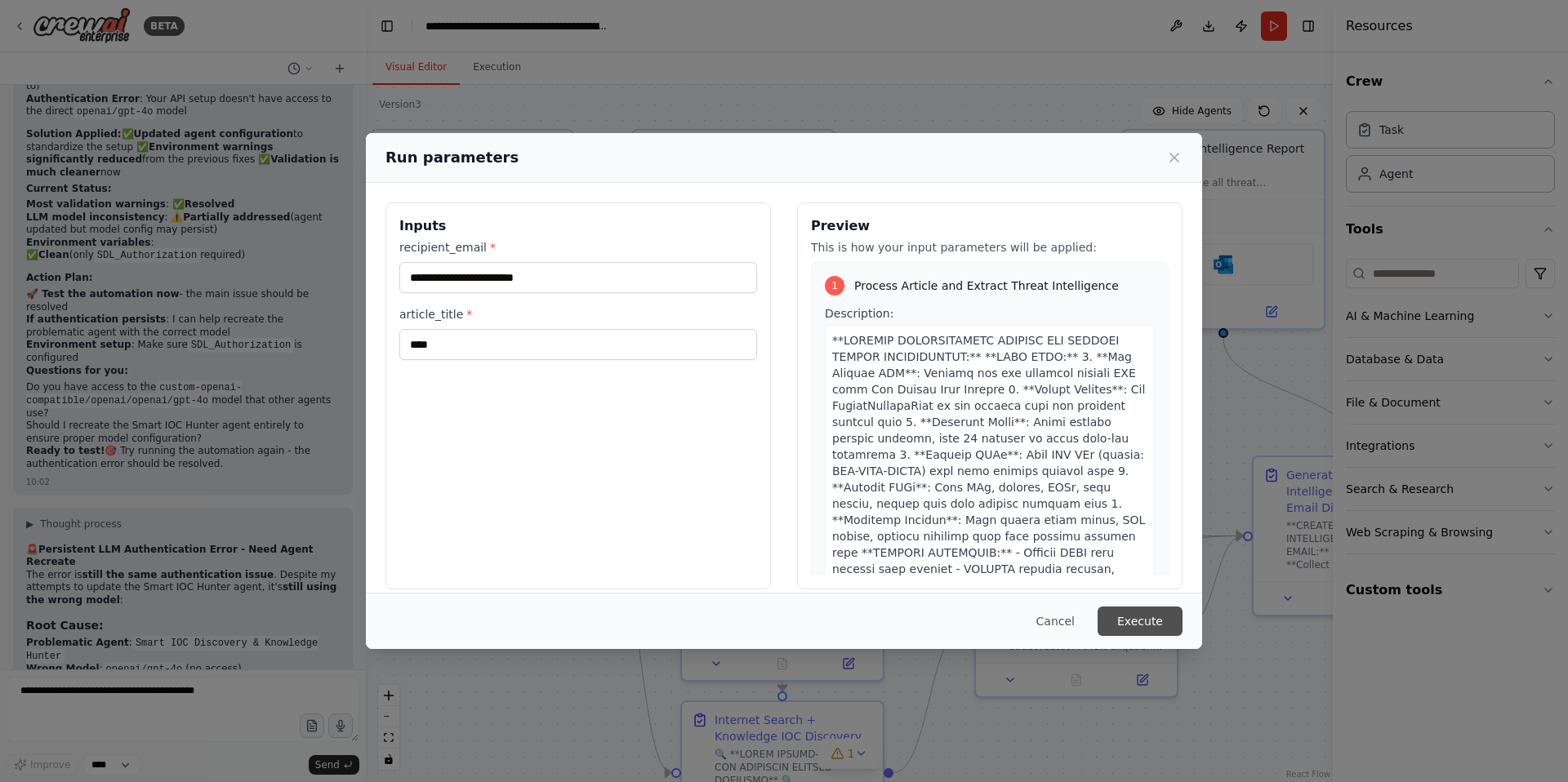
click at [1148, 617] on button "Execute" at bounding box center [1139, 621] width 85 height 29
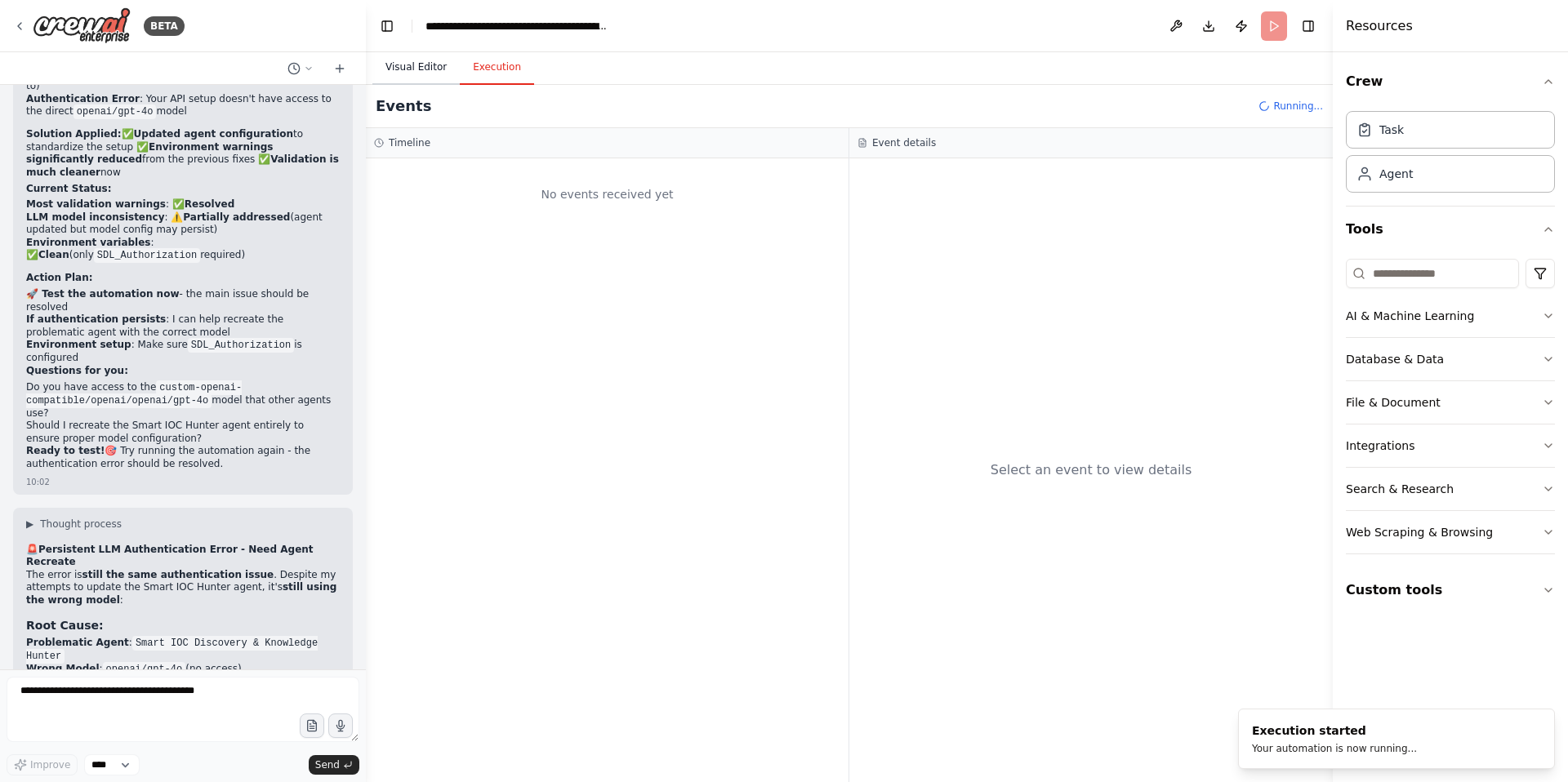
click at [417, 72] on button "Visual Editor" at bounding box center [416, 68] width 87 height 35
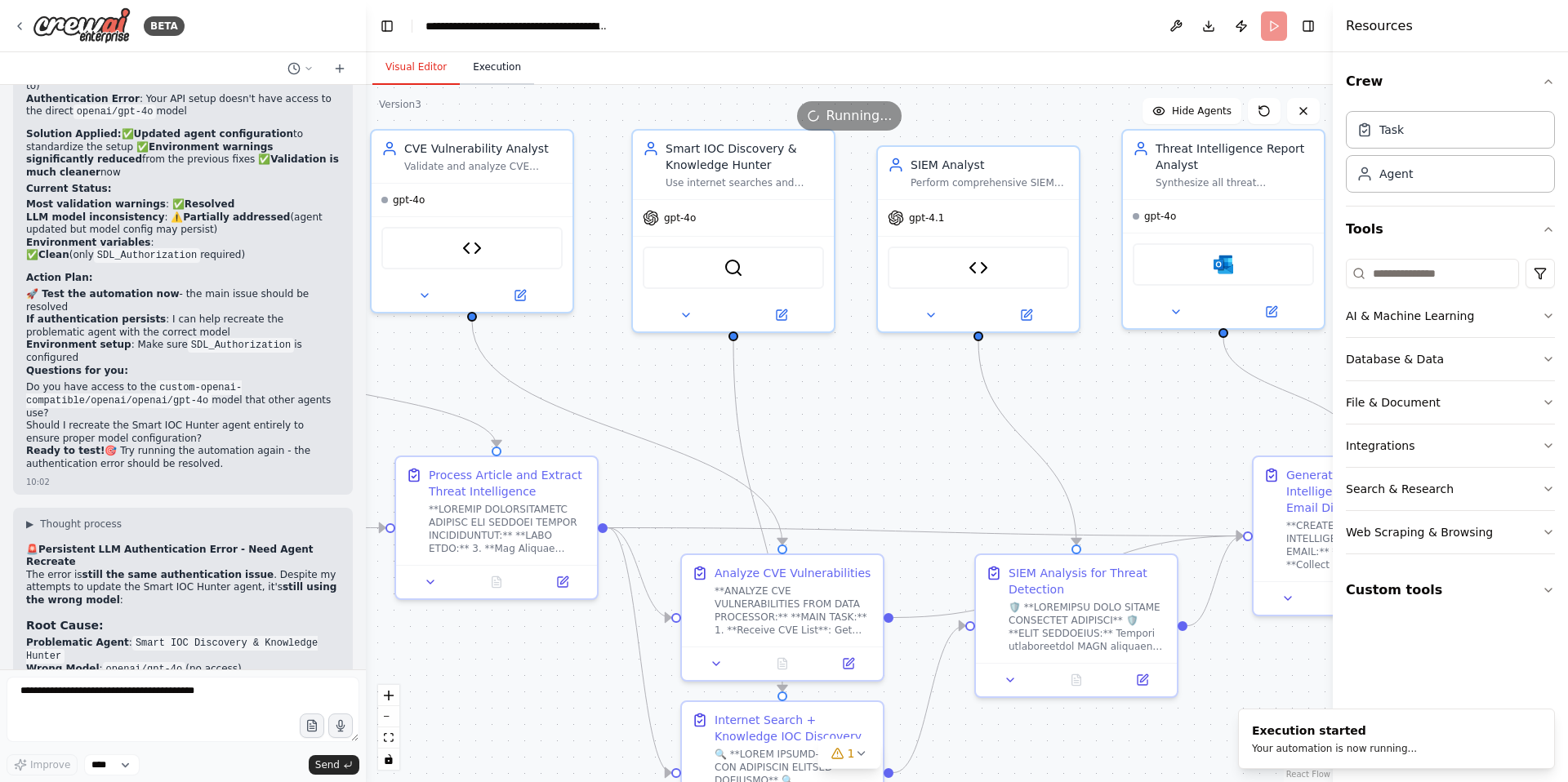
click at [487, 65] on button "Execution" at bounding box center [497, 68] width 75 height 35
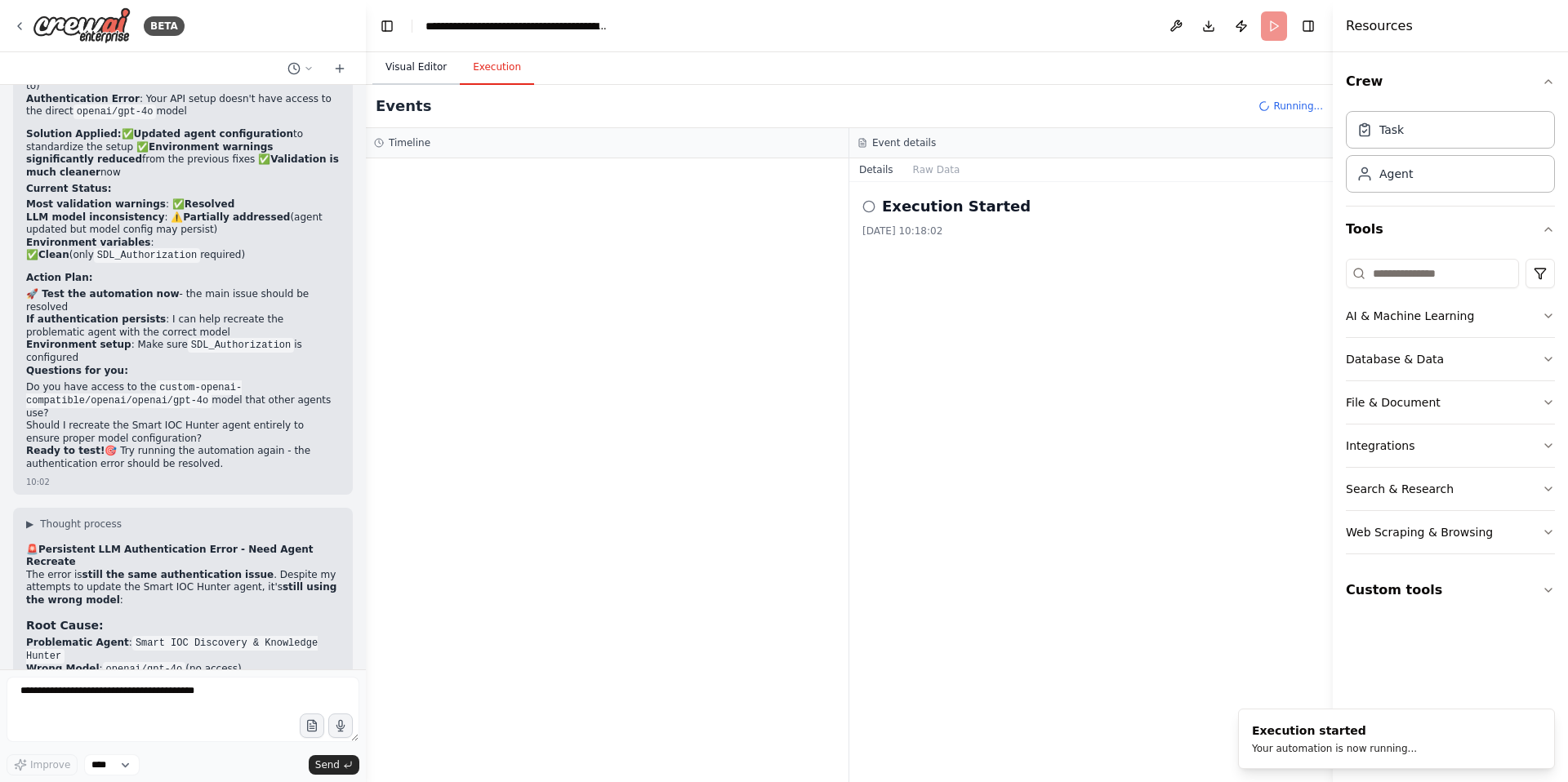
click at [426, 65] on button "Visual Editor" at bounding box center [416, 68] width 87 height 35
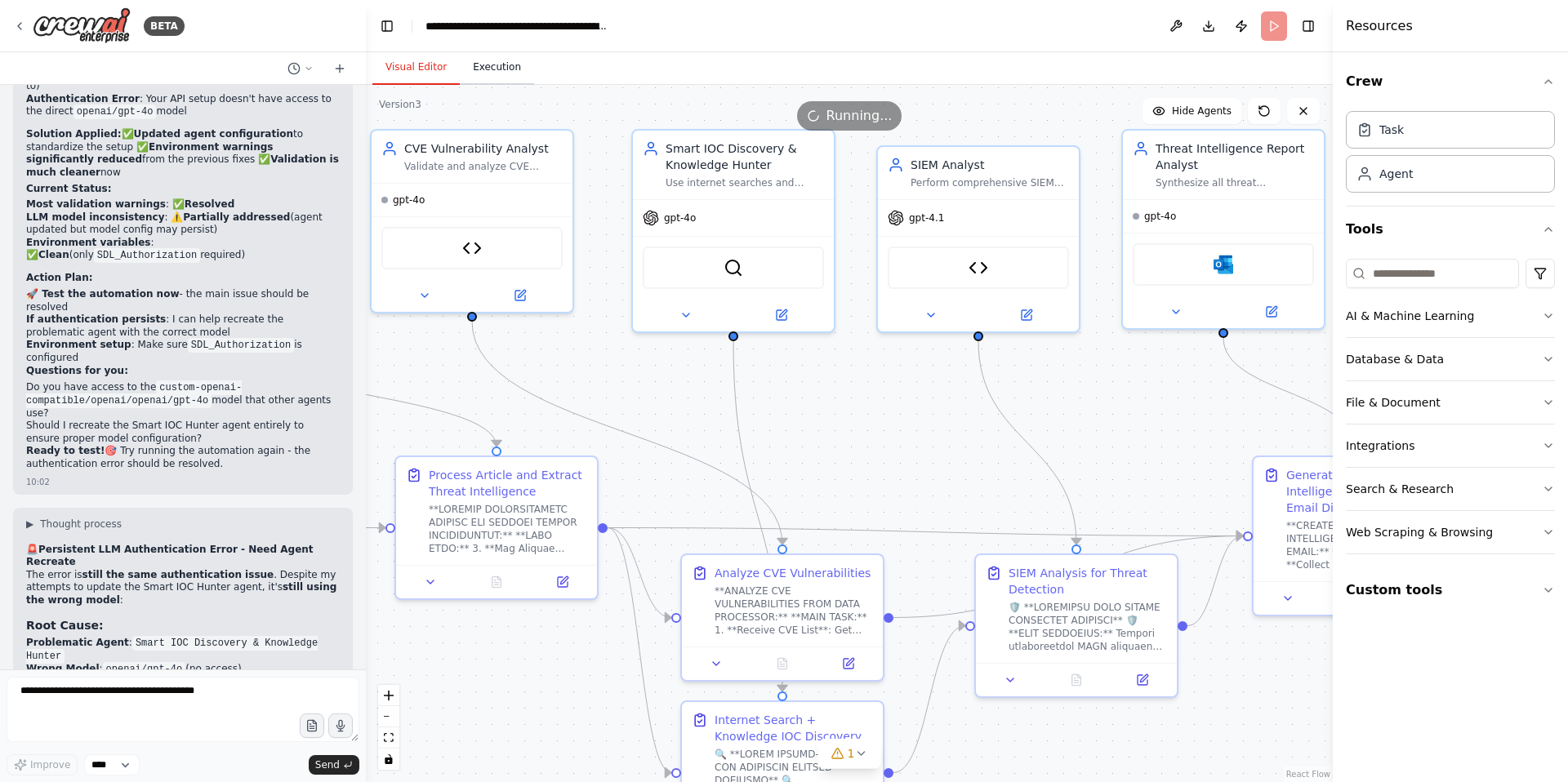
click at [502, 74] on button "Execution" at bounding box center [497, 68] width 75 height 35
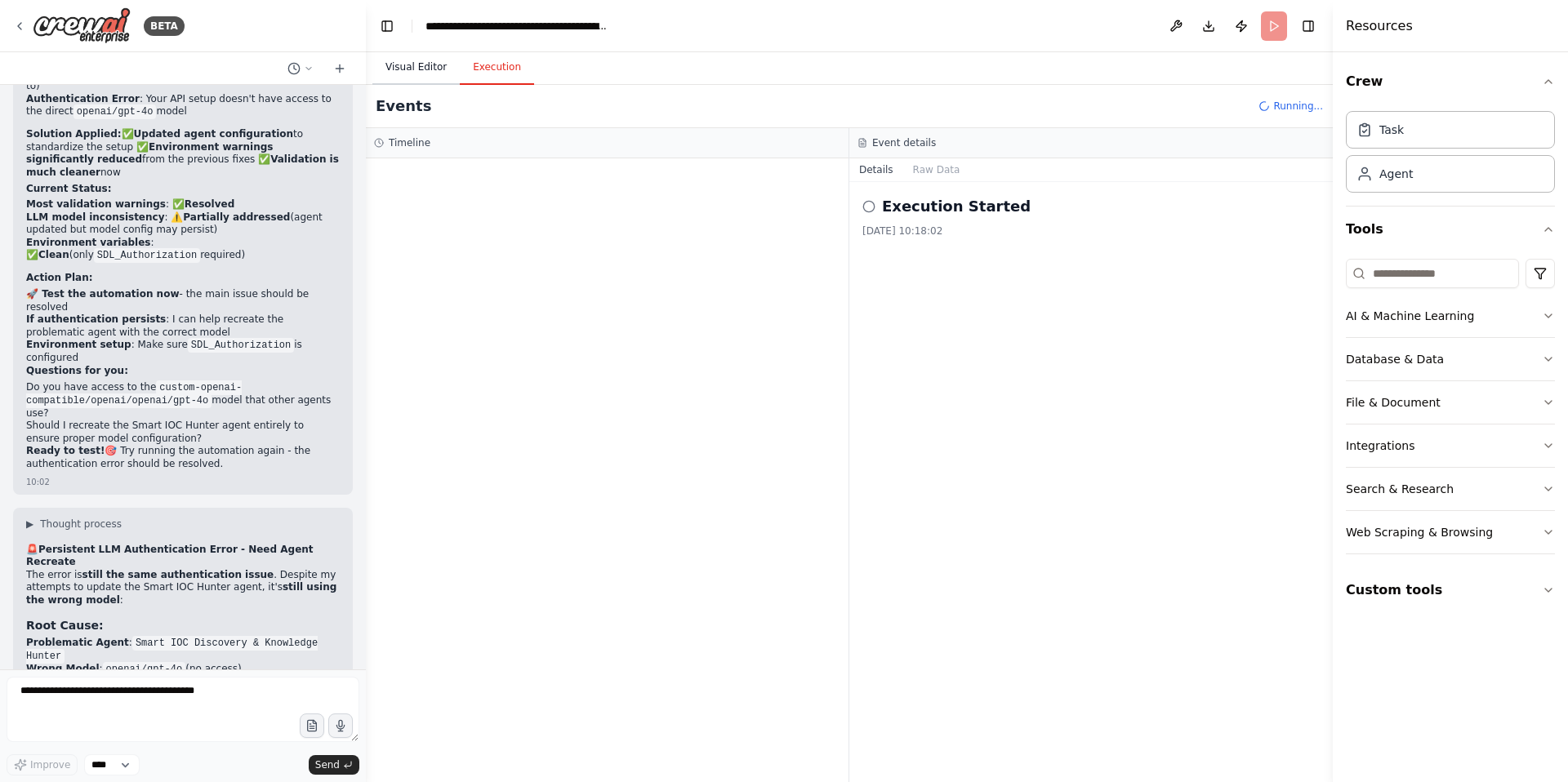
click at [424, 71] on button "Visual Editor" at bounding box center [416, 68] width 87 height 35
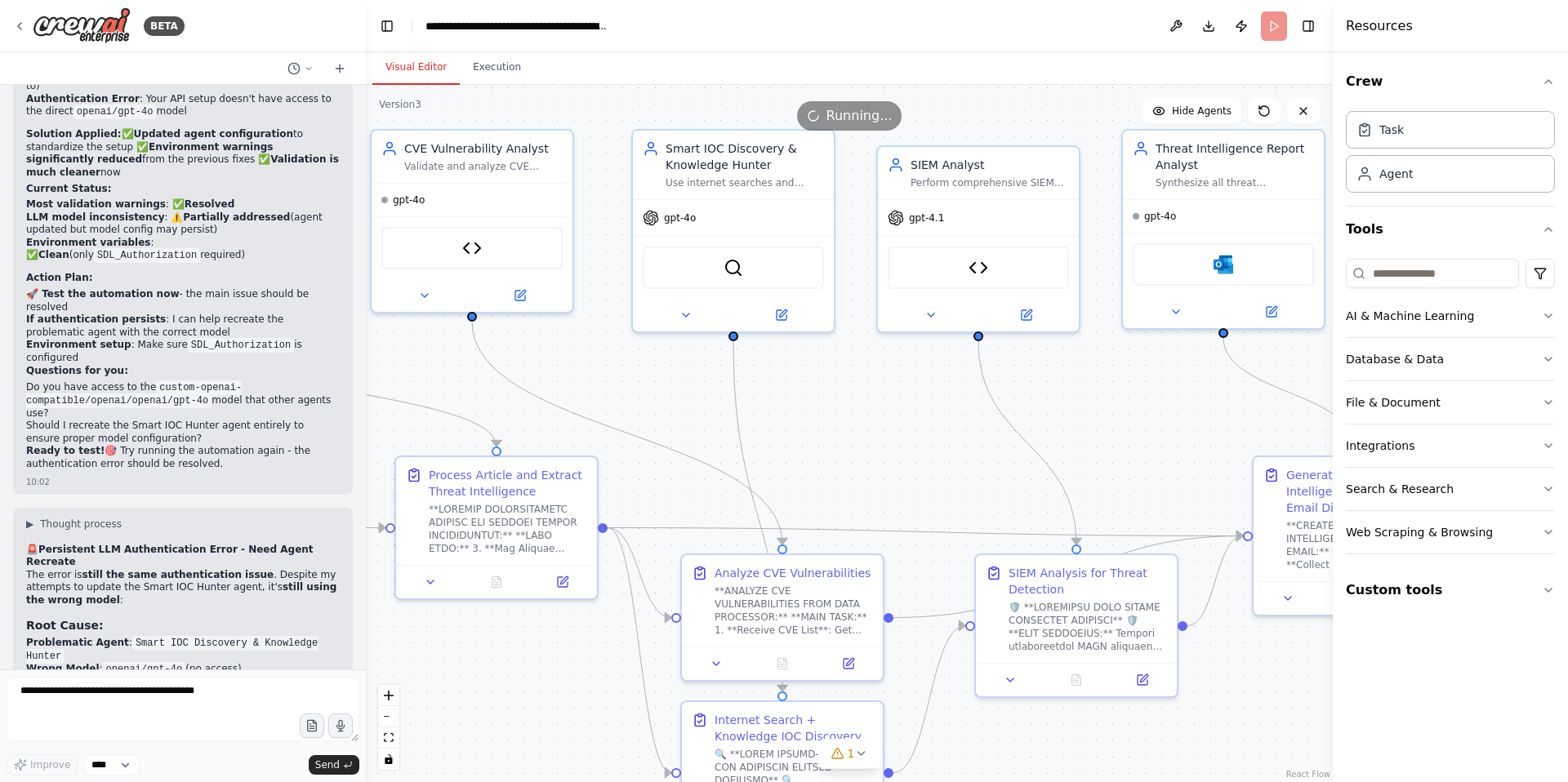
drag, startPoint x: 1005, startPoint y: 76, endPoint x: 772, endPoint y: 67, distance: 233.2
click at [772, 67] on div "Visual Editor Execution" at bounding box center [848, 68] width 966 height 33
click at [777, 306] on icon at bounding box center [781, 312] width 13 height 13
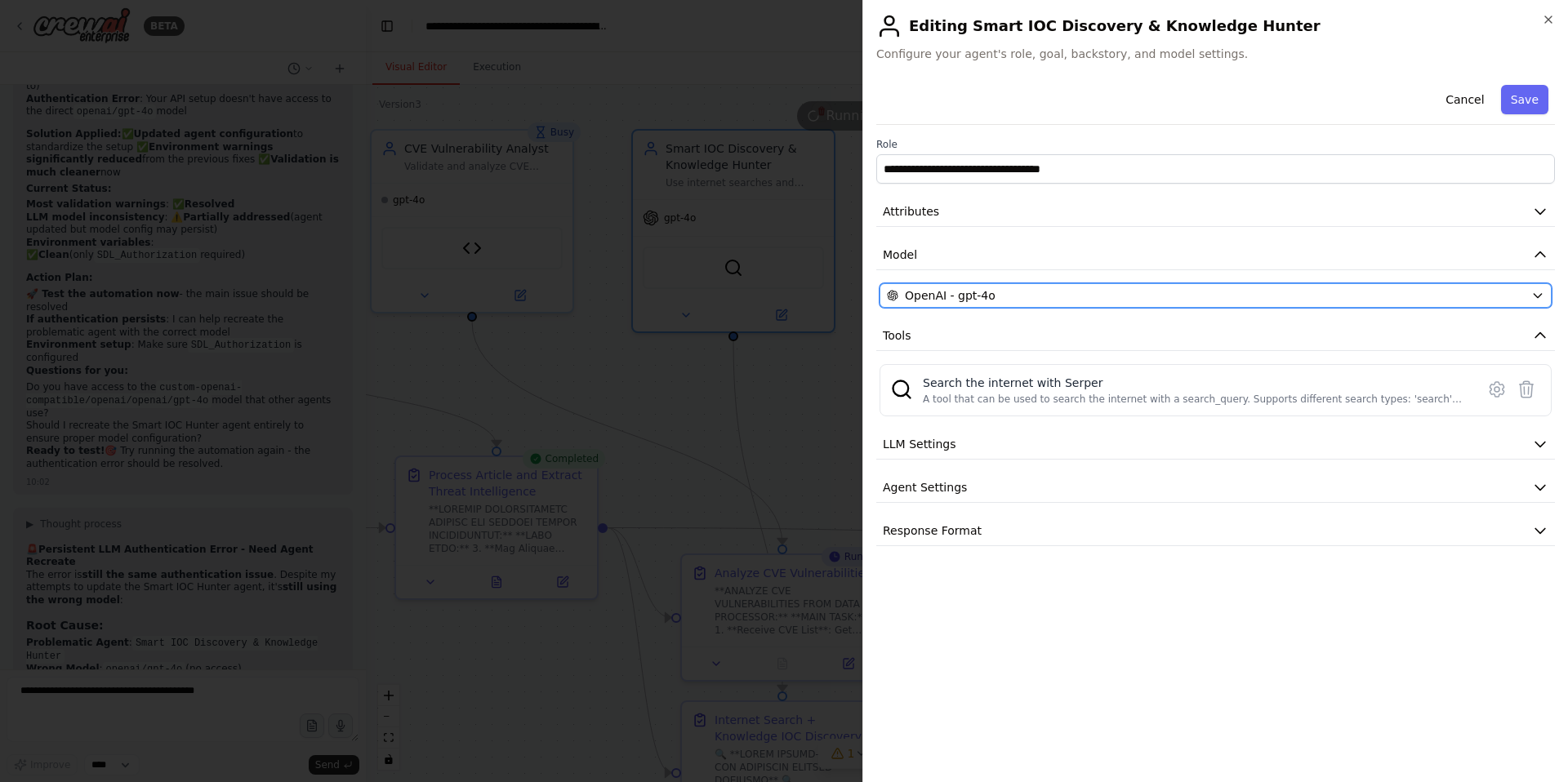
click at [1036, 297] on div "OpenAI - gpt-4o" at bounding box center [1204, 296] width 637 height 16
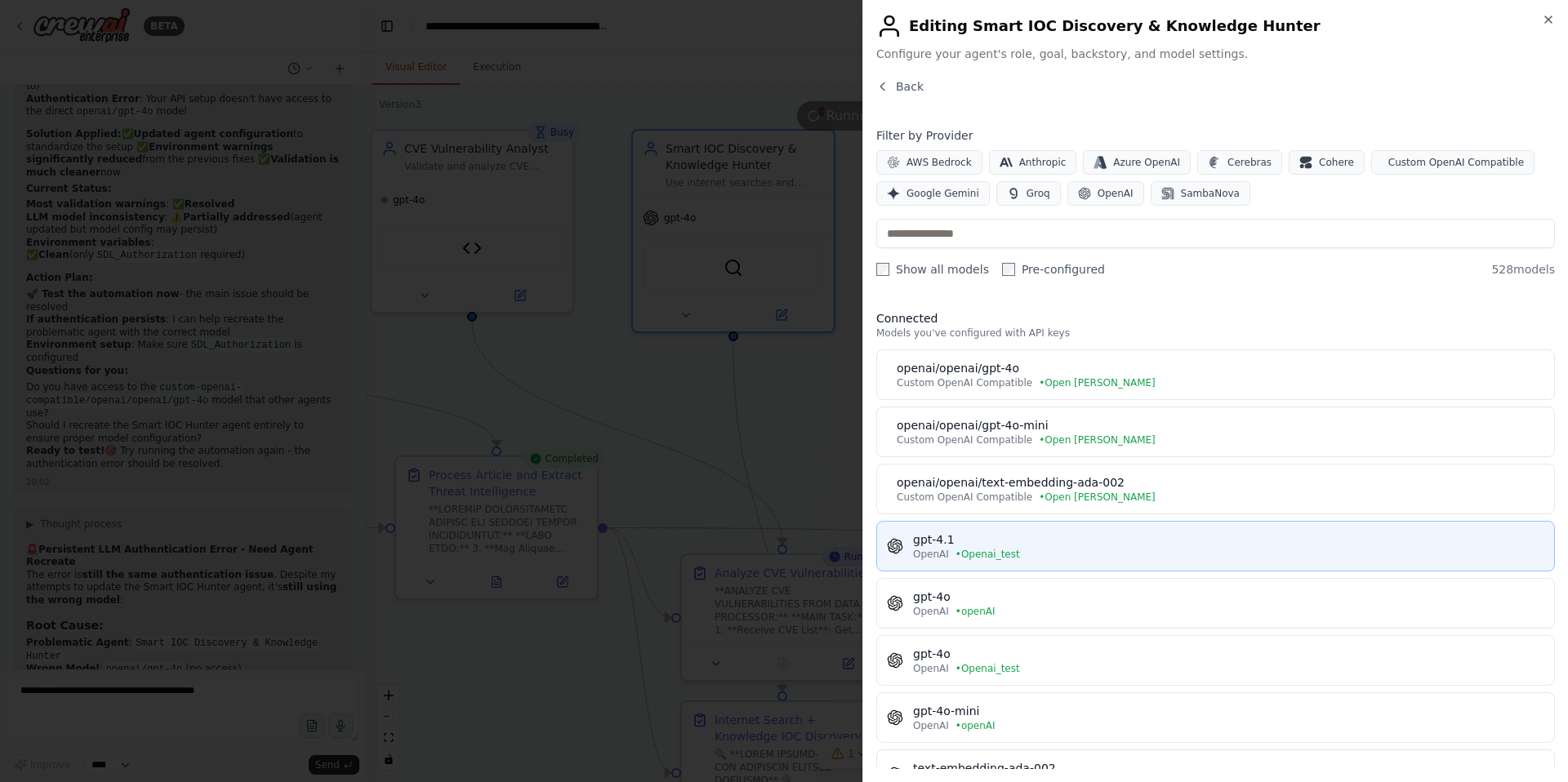
click at [972, 548] on span "• Openai_test" at bounding box center [987, 555] width 65 height 13
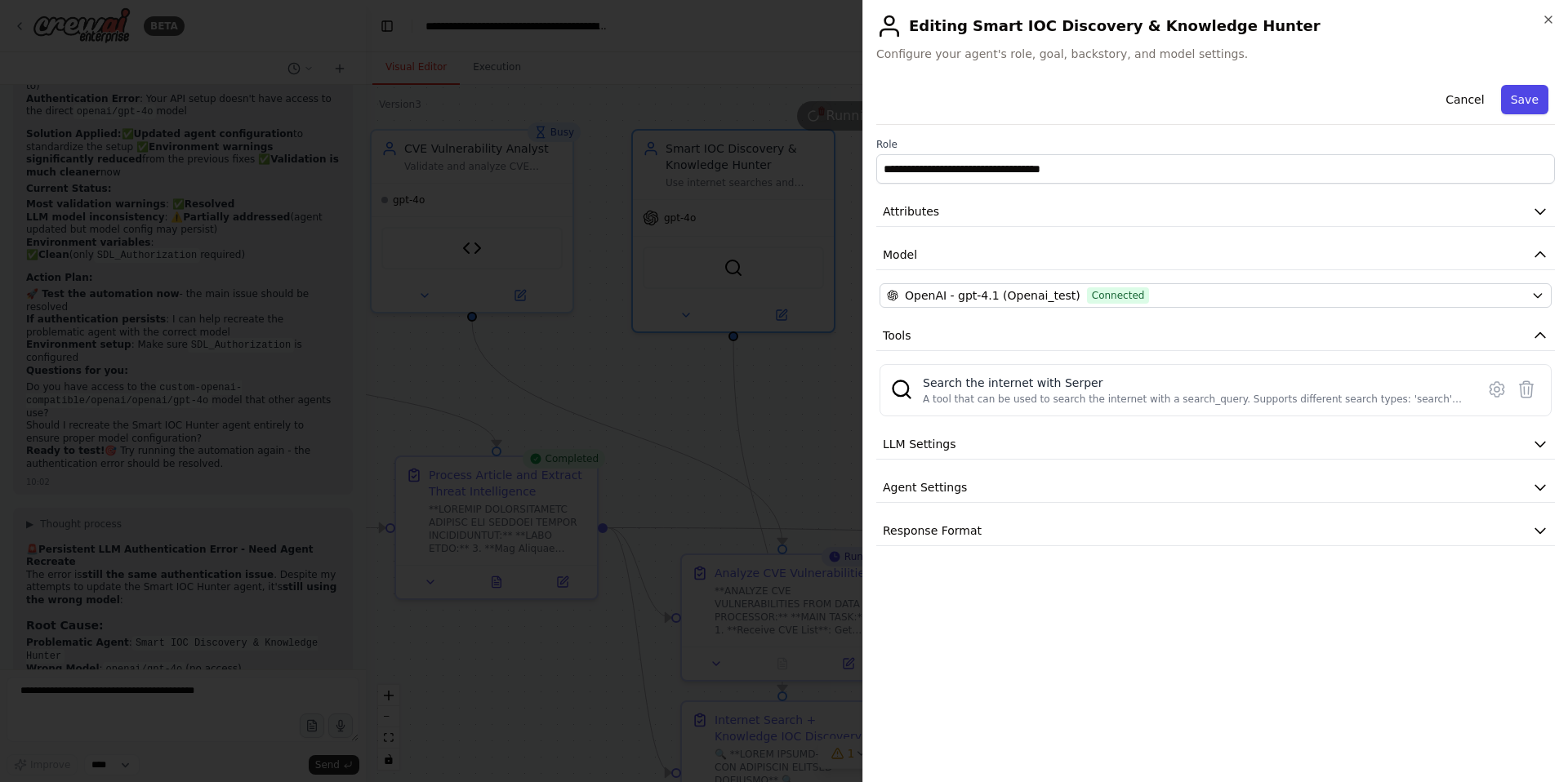
click at [1531, 98] on button "Save" at bounding box center [1524, 99] width 47 height 29
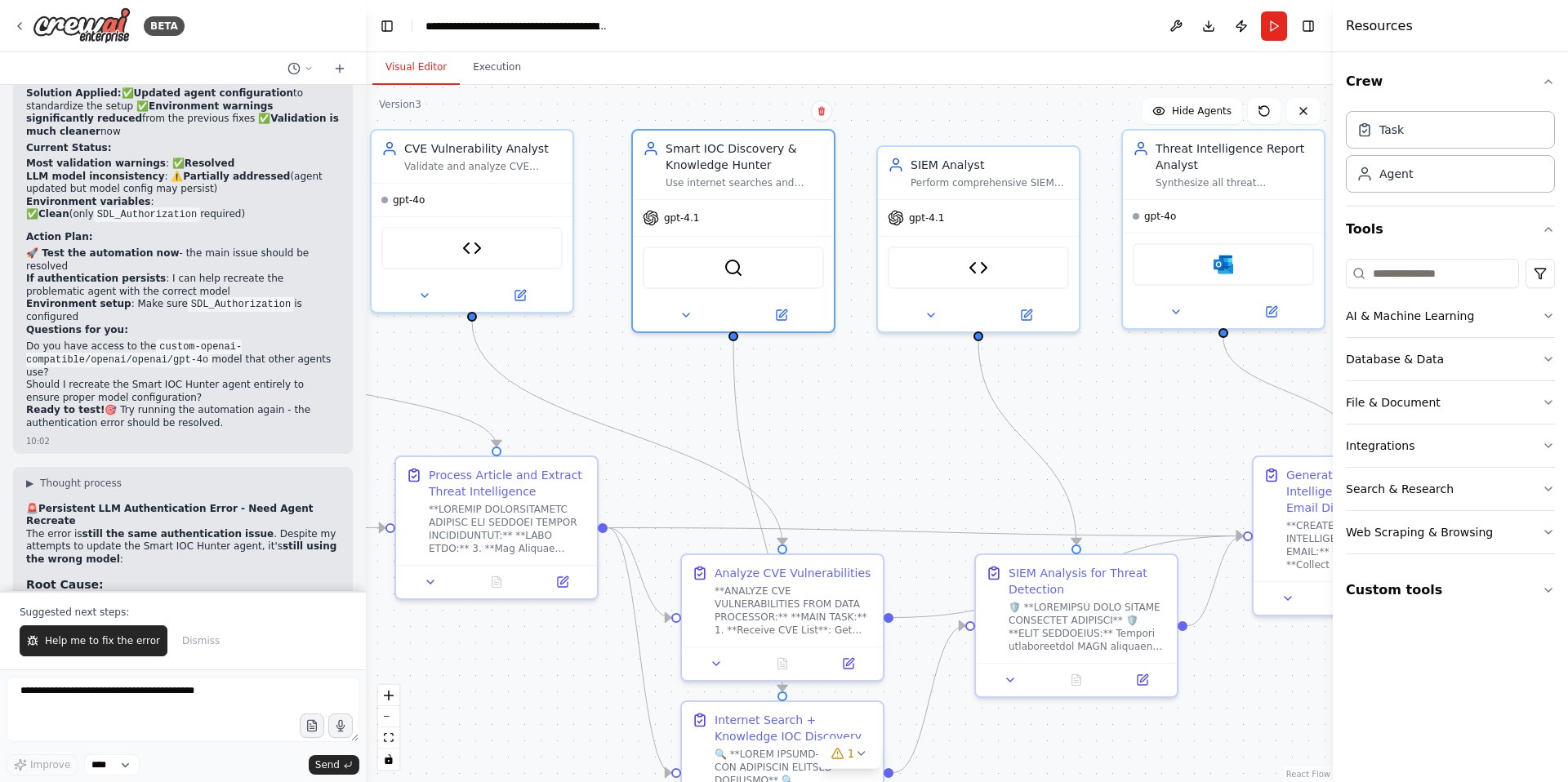
scroll to position [43174, 0]
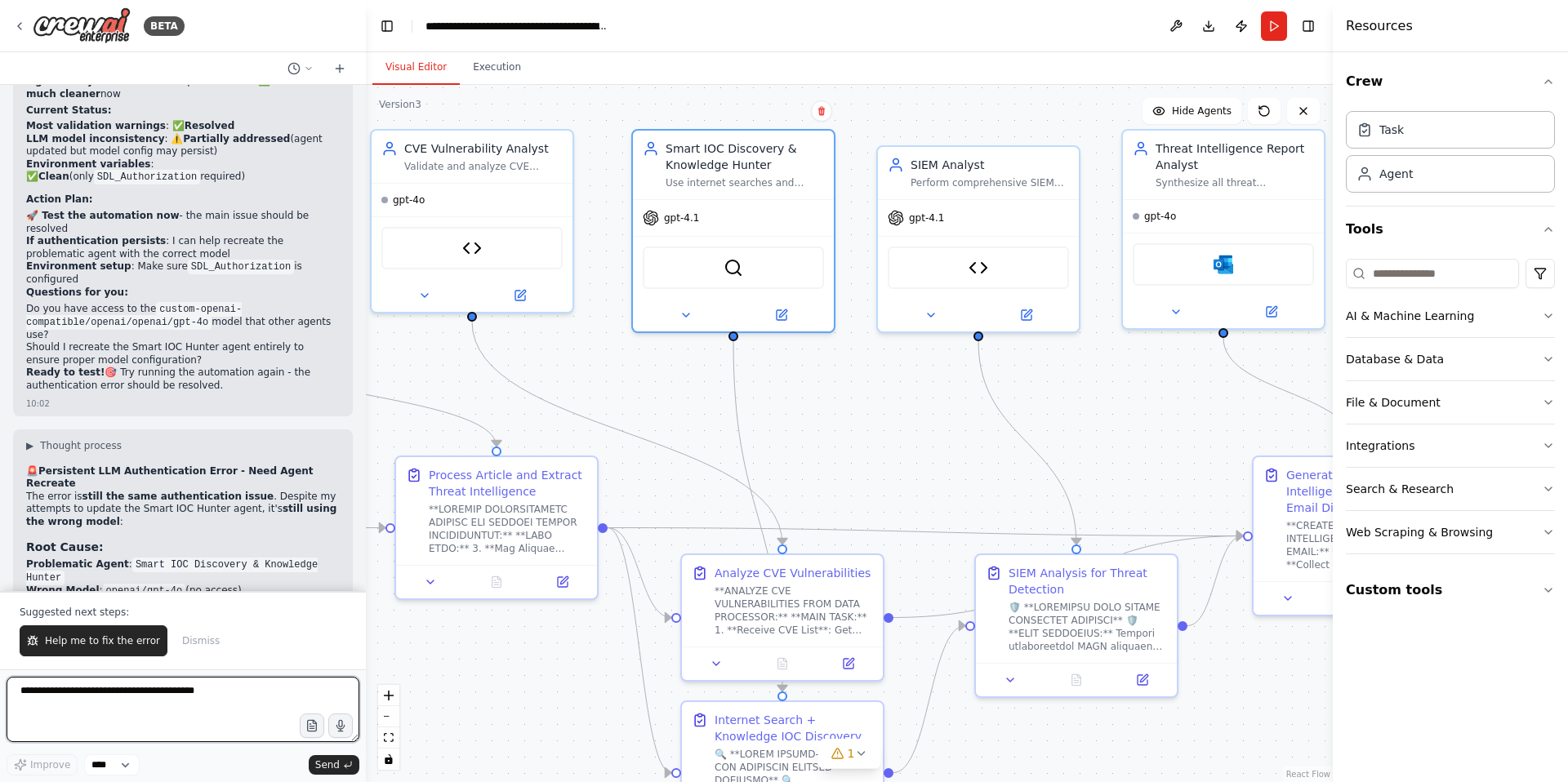
click at [87, 696] on textarea at bounding box center [183, 710] width 353 height 65
type textarea "**********"
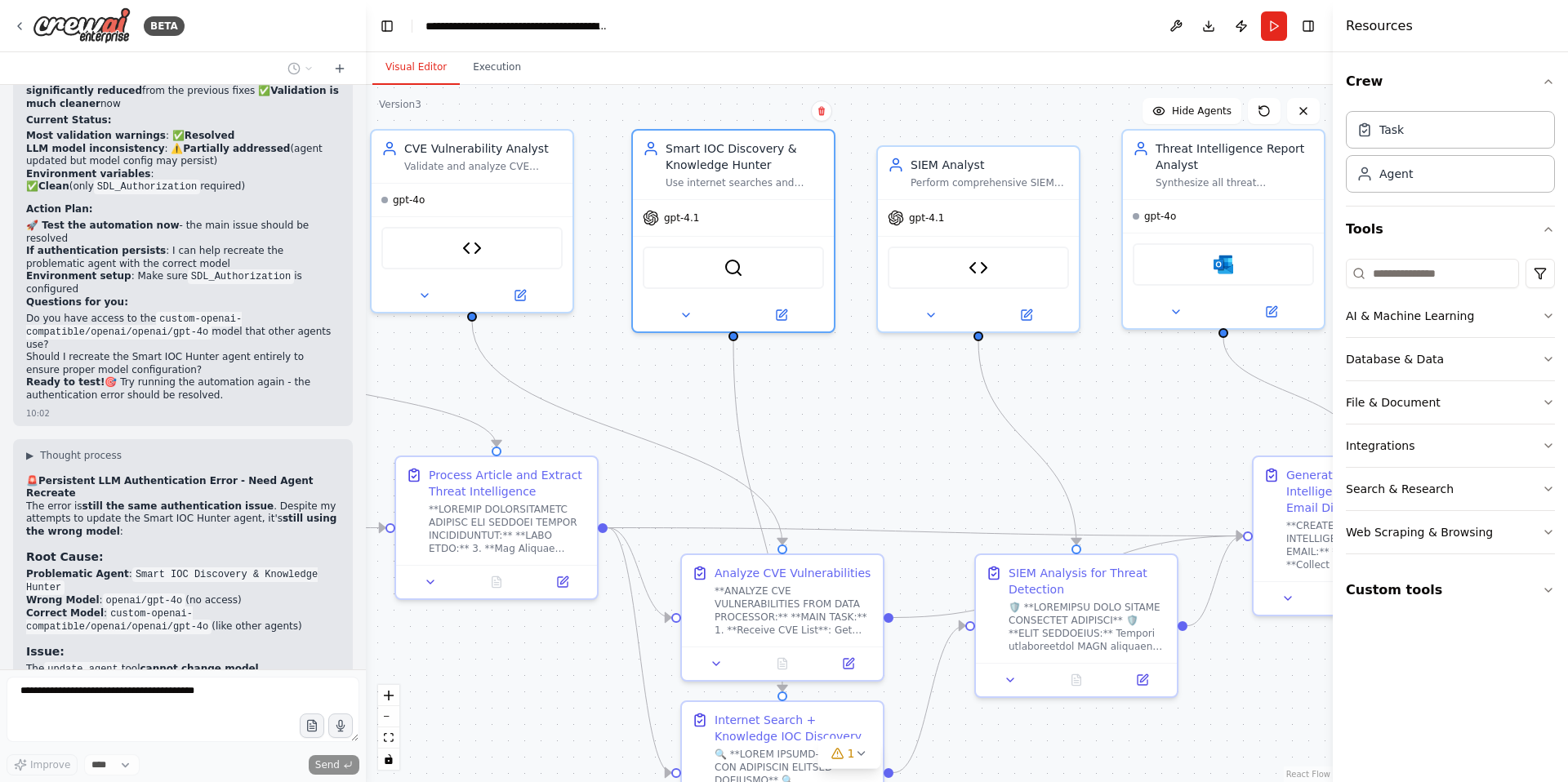
scroll to position [43206, 0]
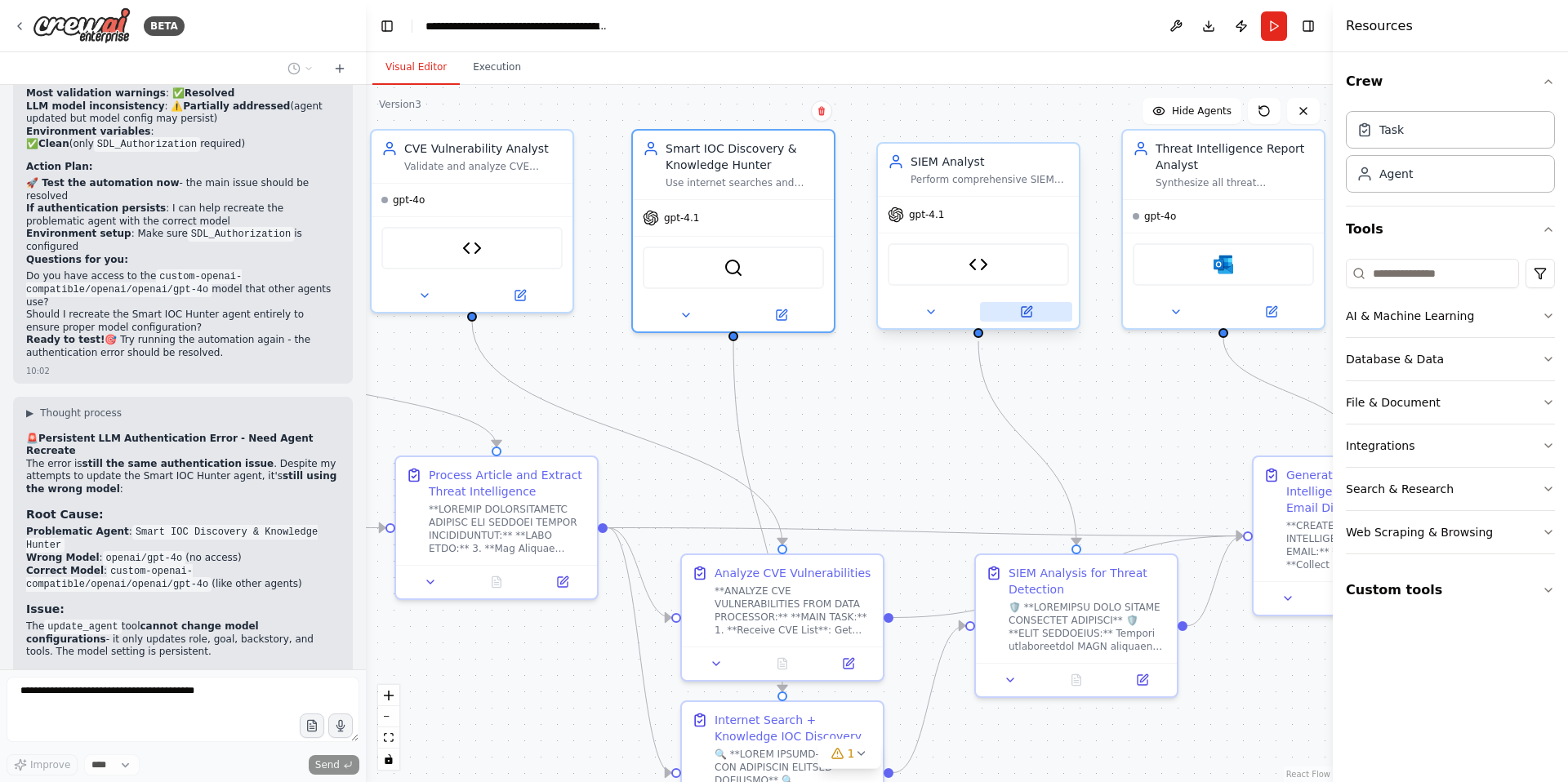
click at [1026, 313] on icon at bounding box center [1027, 310] width 7 height 7
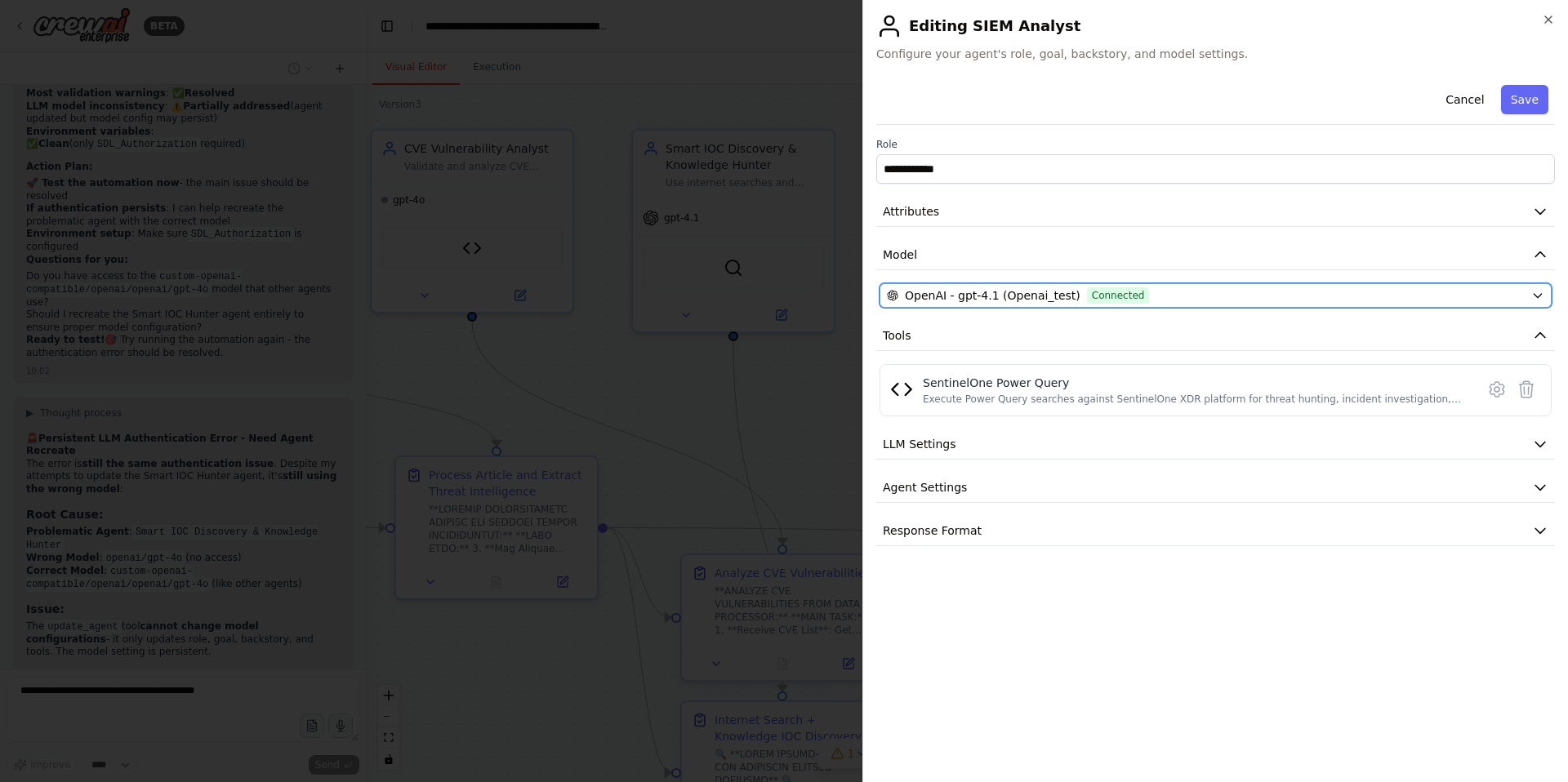
click at [1013, 293] on span "OpenAI - gpt-4.1 (Openai_test)" at bounding box center [992, 296] width 175 height 16
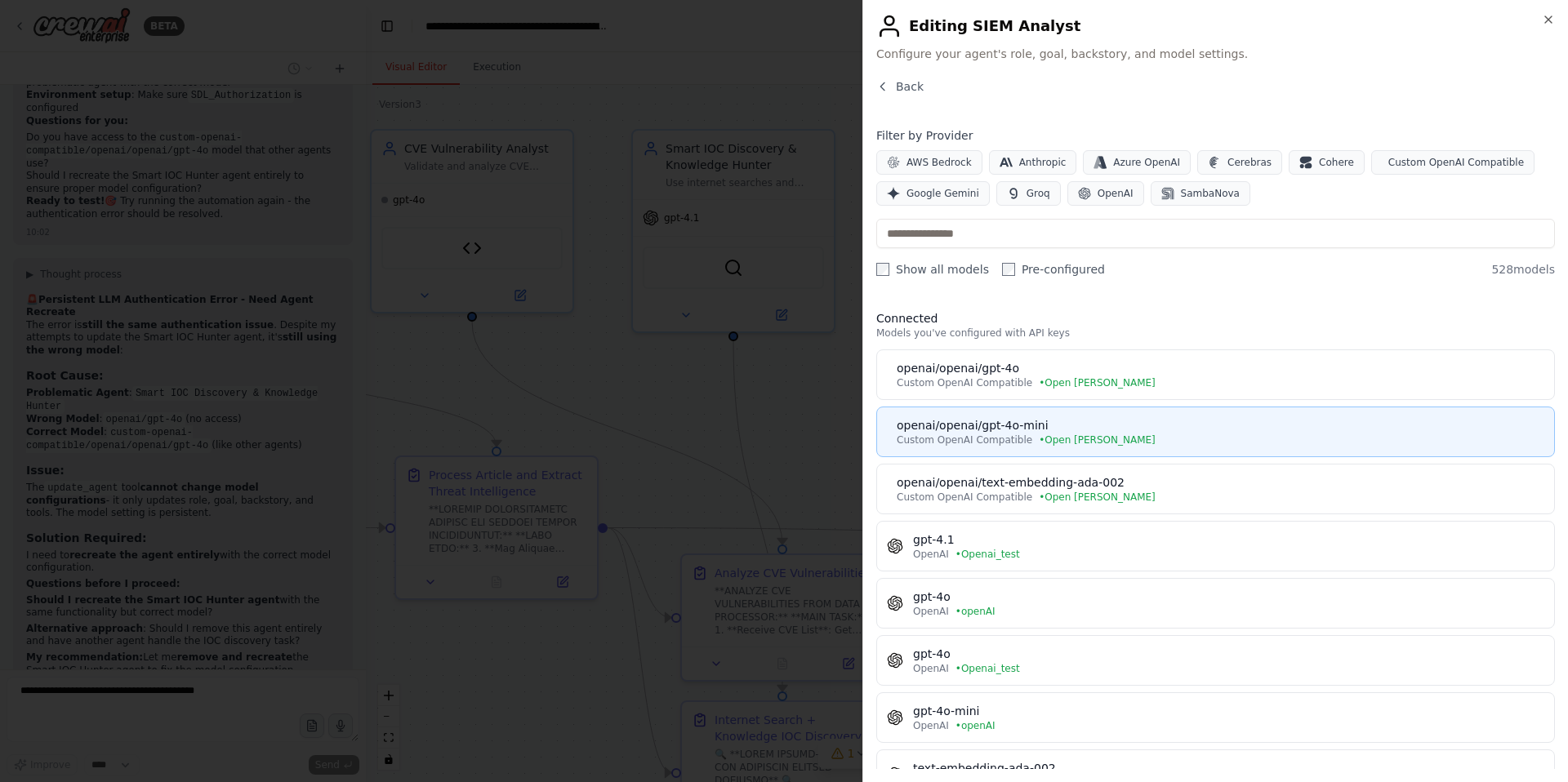
scroll to position [43358, 0]
click at [1004, 428] on div "openai/openai/gpt-4o-mini" at bounding box center [1220, 426] width 647 height 16
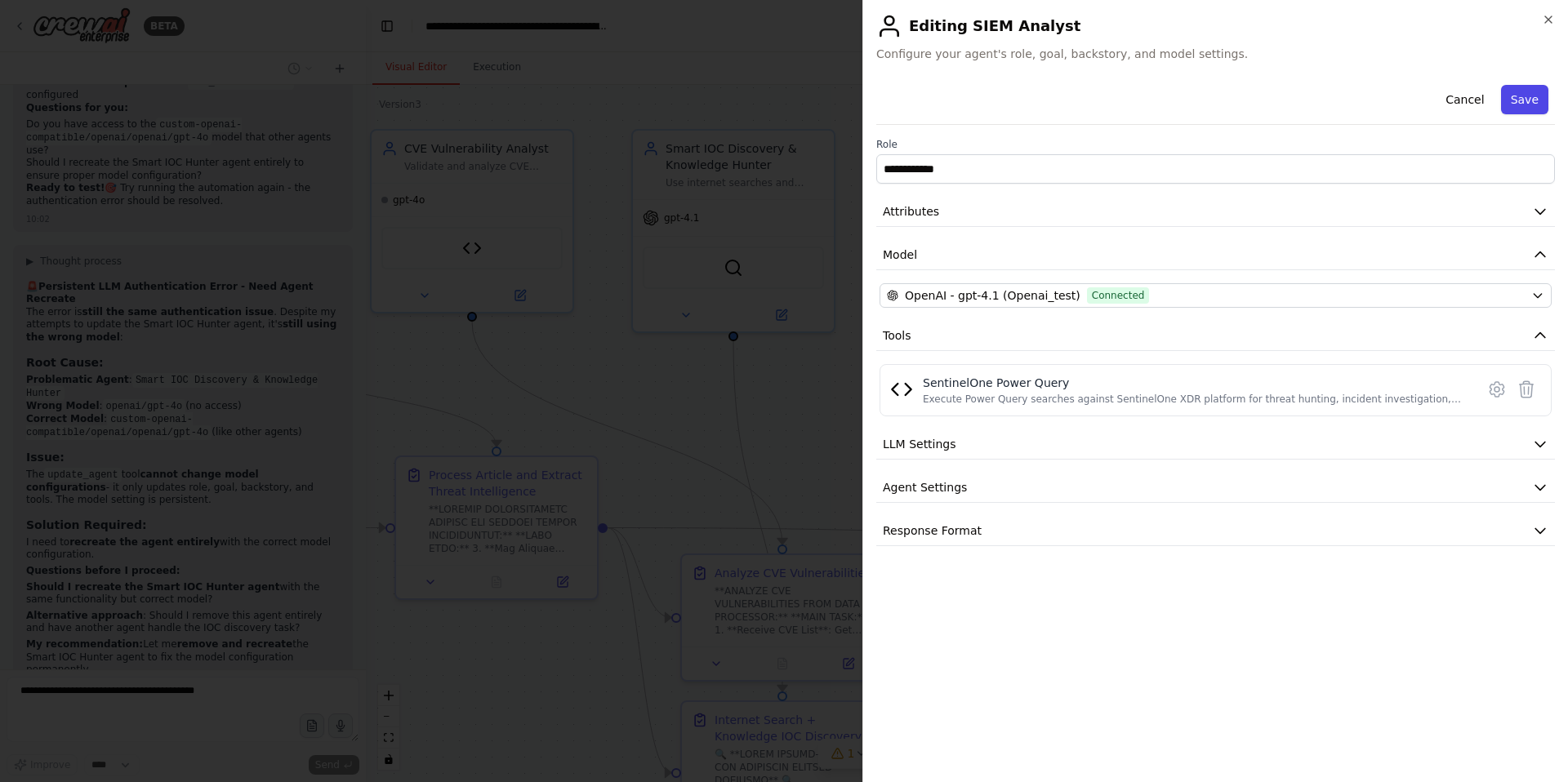
click at [1532, 97] on button "Save" at bounding box center [1524, 99] width 47 height 29
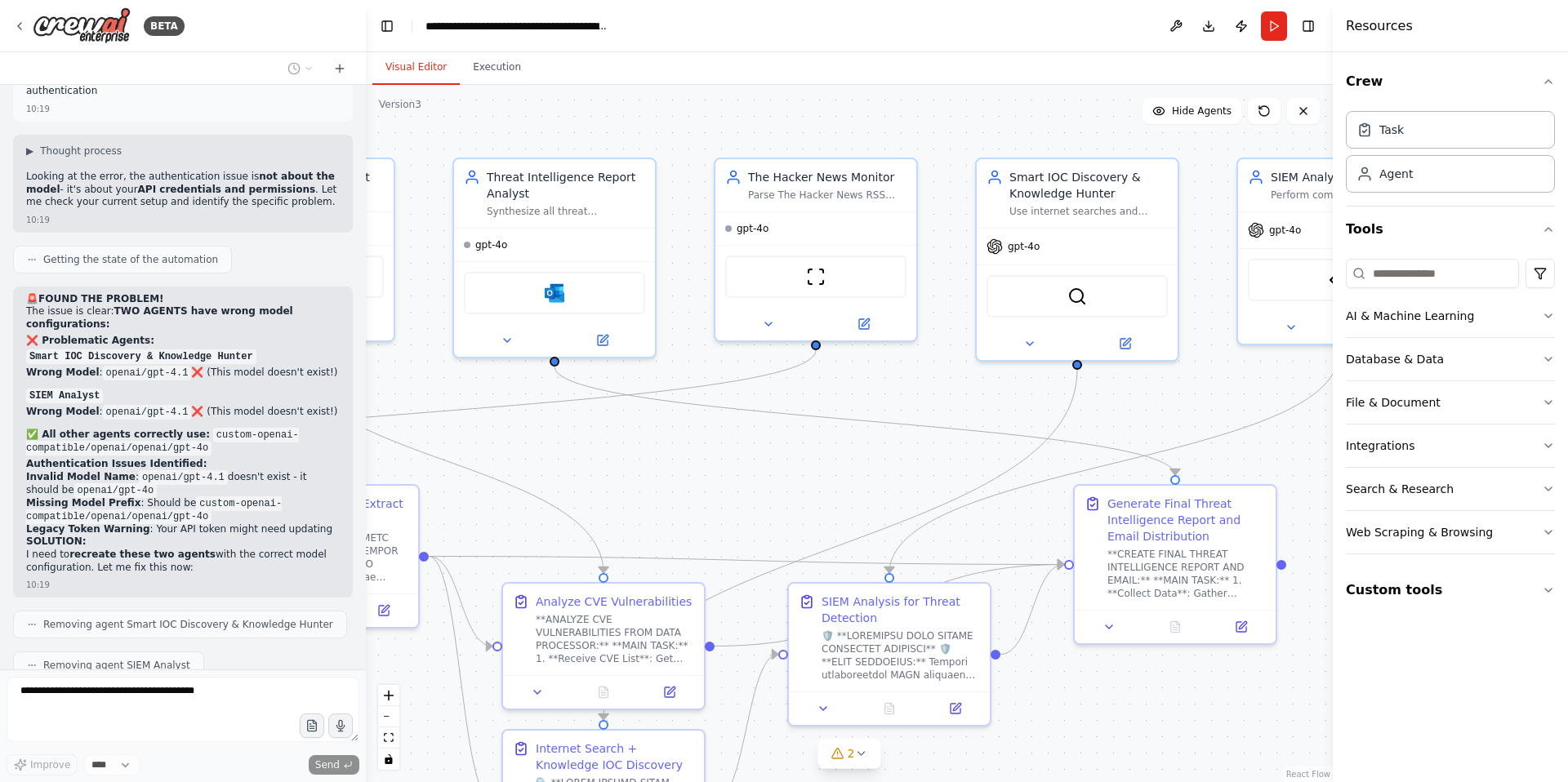
scroll to position [44195, 0]
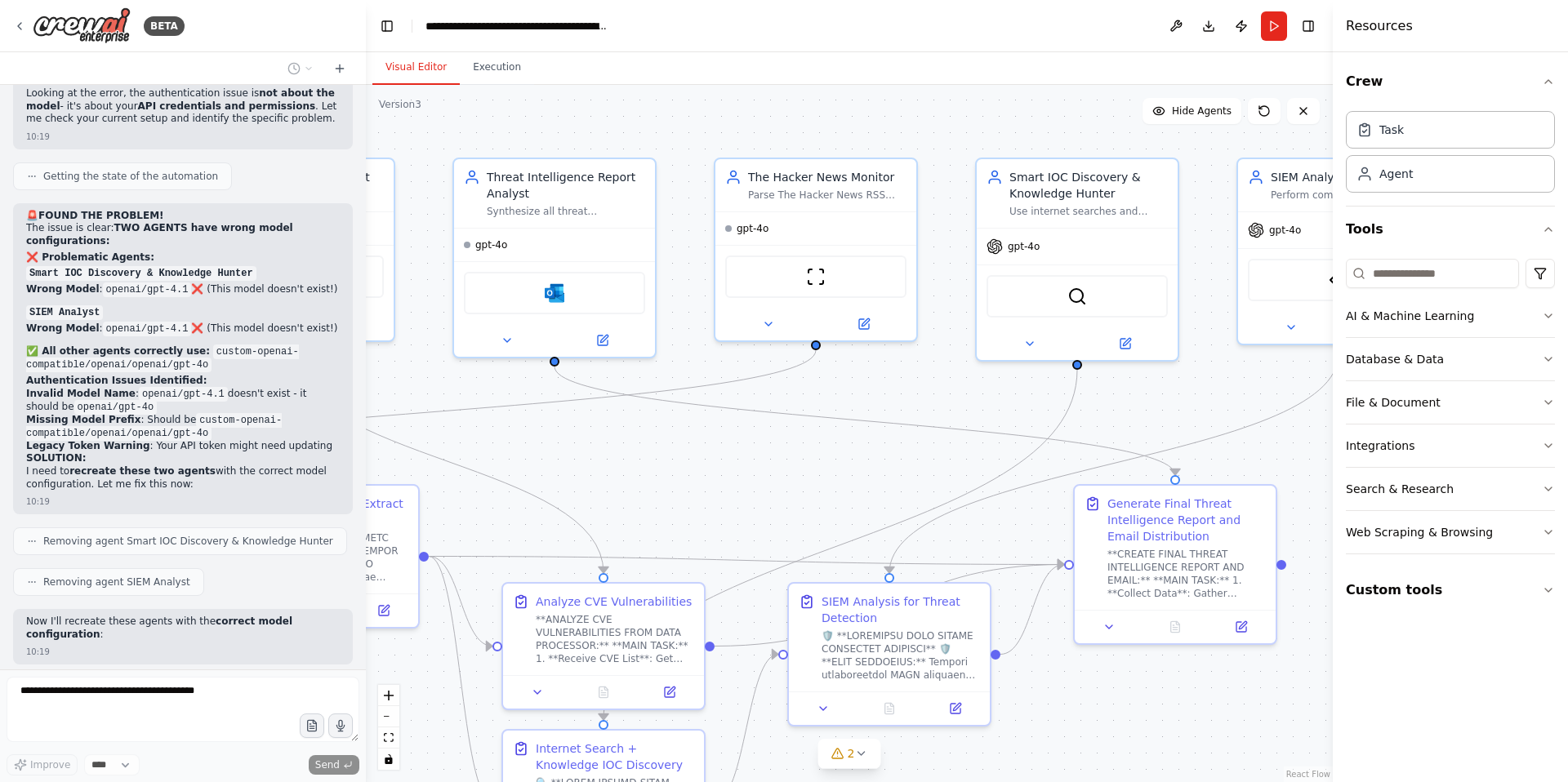
drag, startPoint x: 1122, startPoint y: 349, endPoint x: 943, endPoint y: 377, distance: 181.2
click at [943, 377] on div ".deletable-edge-delete-btn { width: 20px; height: 20px; border: 0px solid #ffff…" at bounding box center [848, 433] width 966 height 697
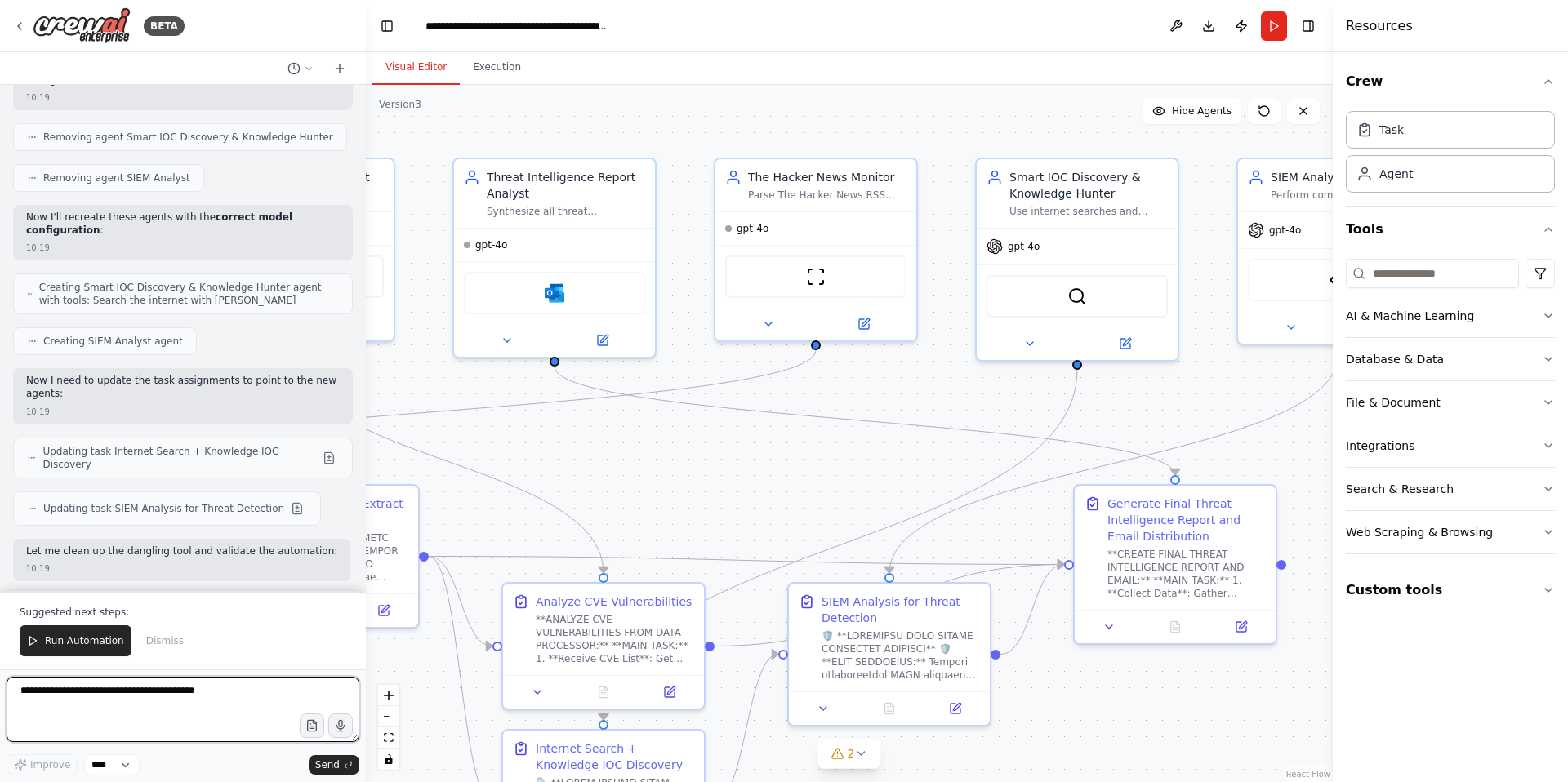
scroll to position [44612, 0]
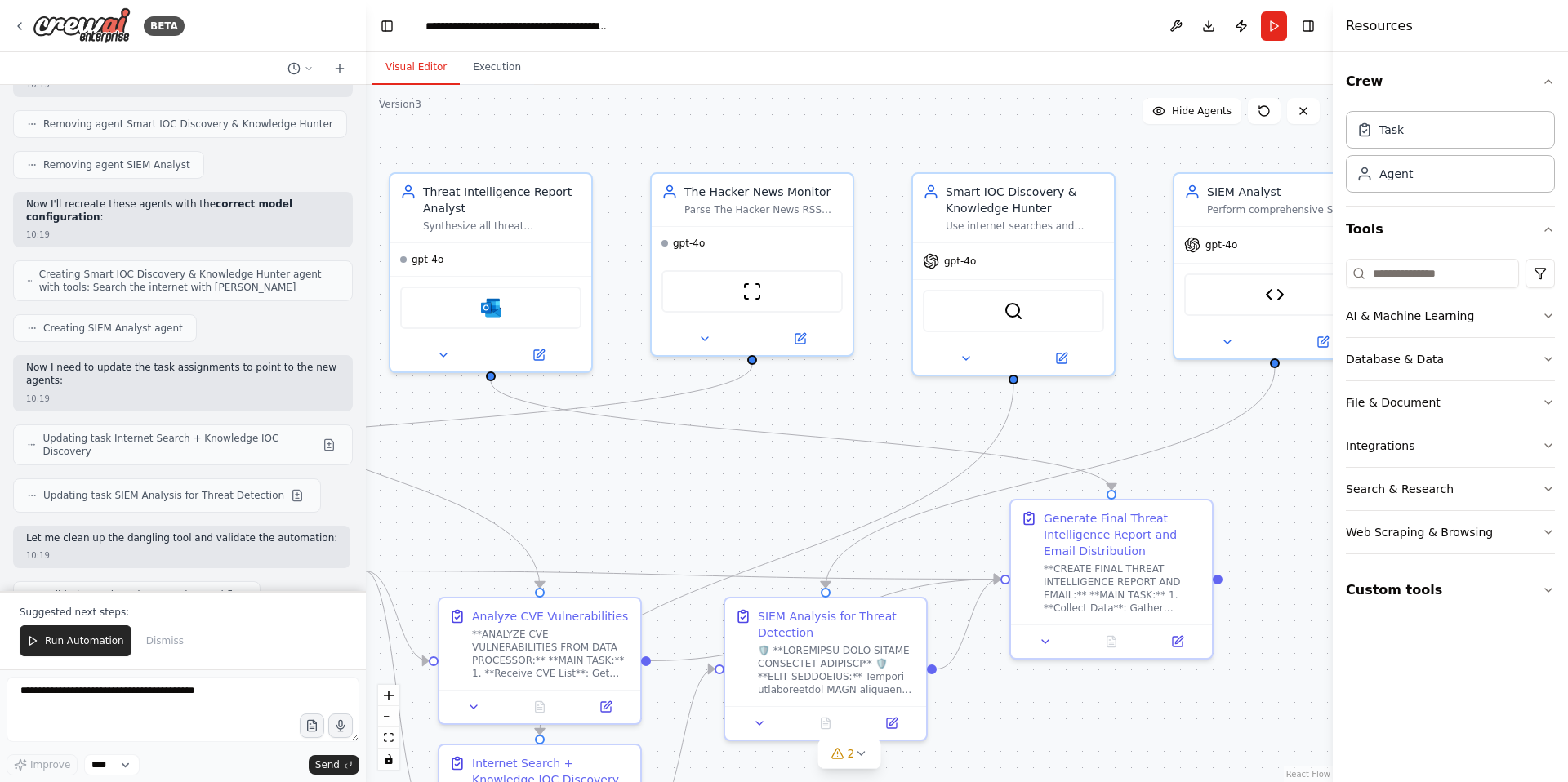
drag, startPoint x: 1183, startPoint y: 382, endPoint x: 1119, endPoint y: 397, distance: 65.7
click at [1119, 397] on div ".deletable-edge-delete-btn { width: 20px; height: 20px; border: 0px solid #ffff…" at bounding box center [848, 433] width 966 height 697
click at [1273, 17] on button "Run" at bounding box center [1273, 26] width 26 height 29
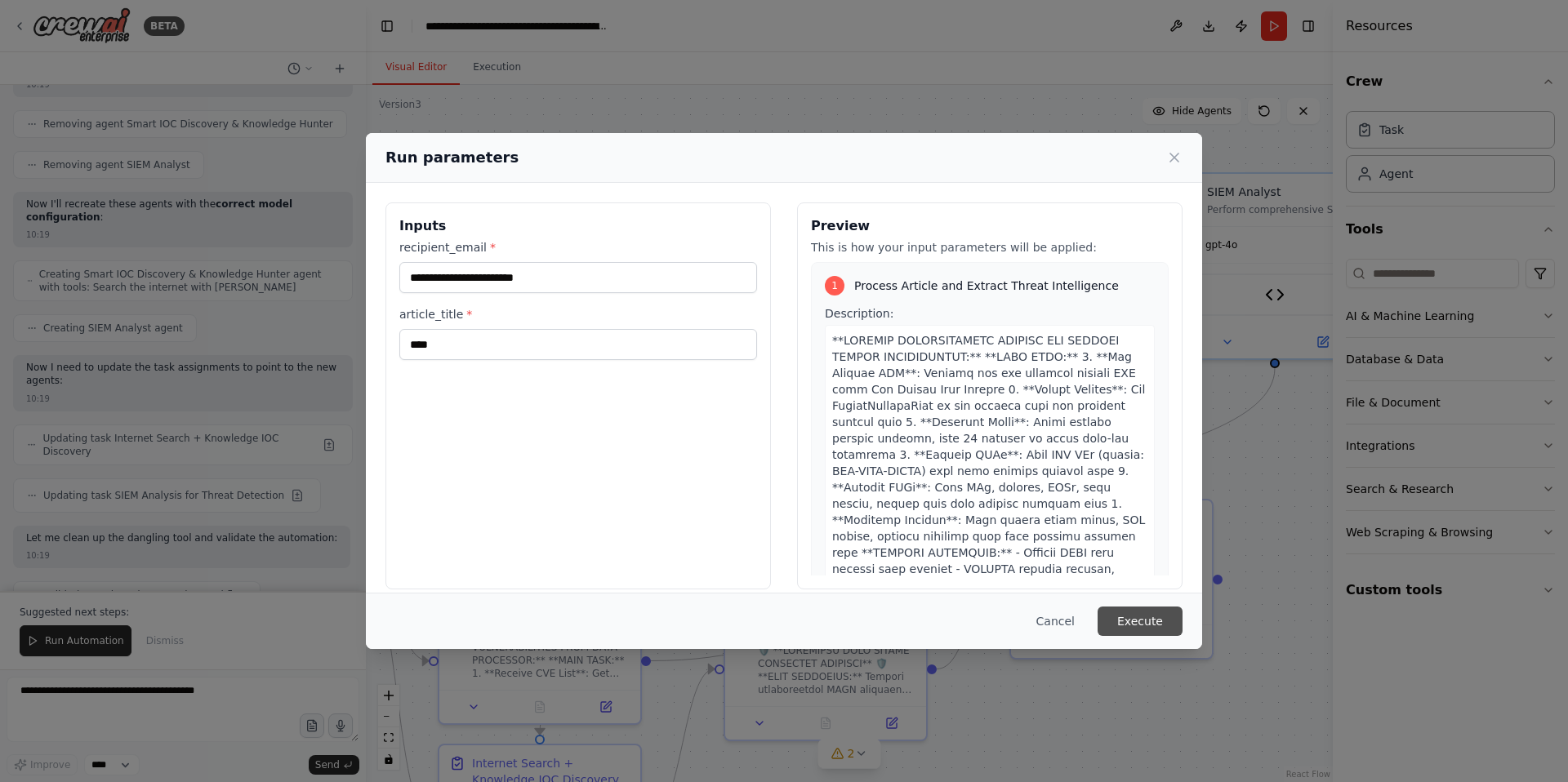
click at [1126, 619] on button "Execute" at bounding box center [1139, 621] width 85 height 29
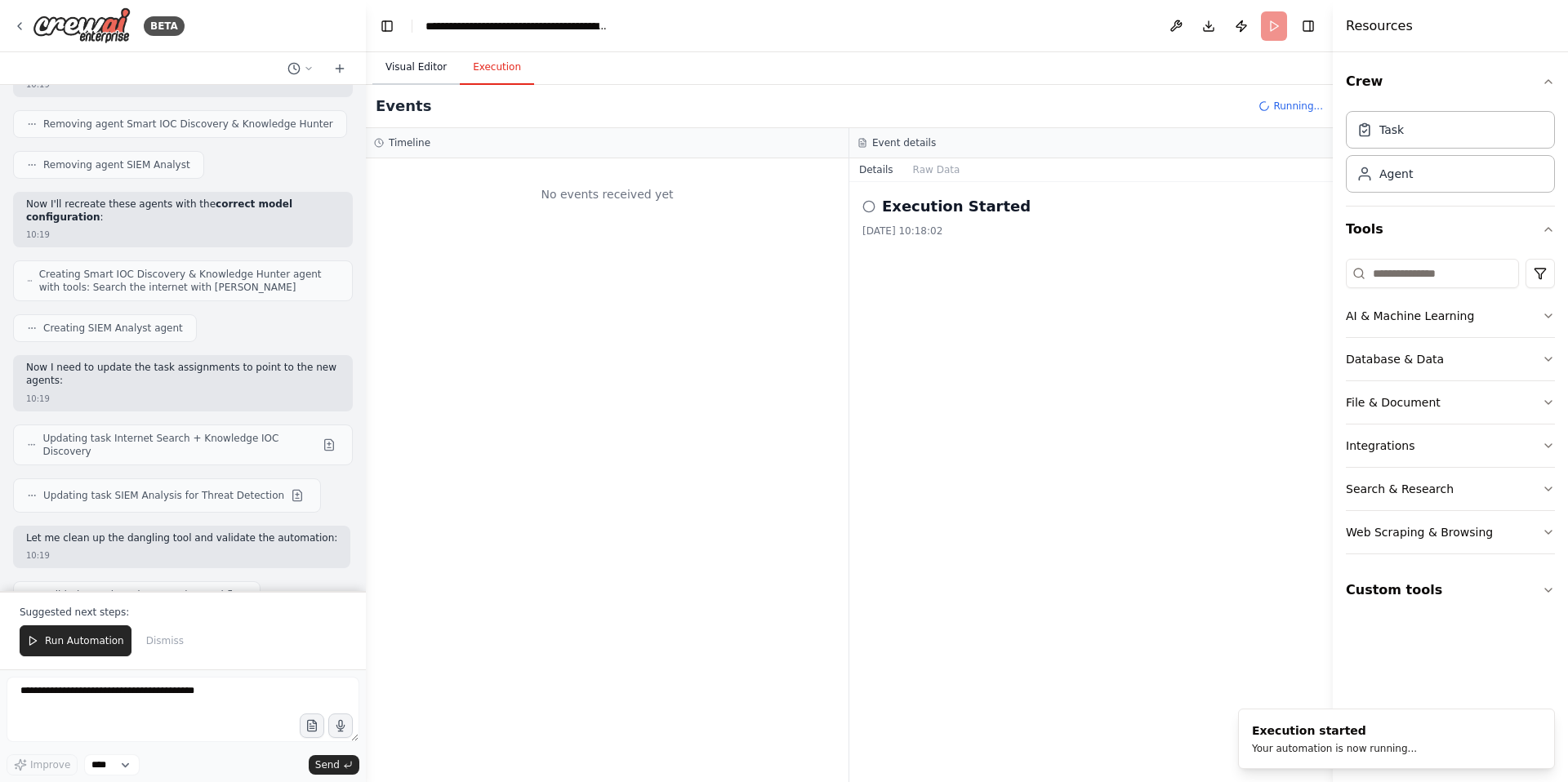
click at [414, 66] on button "Visual Editor" at bounding box center [416, 68] width 87 height 35
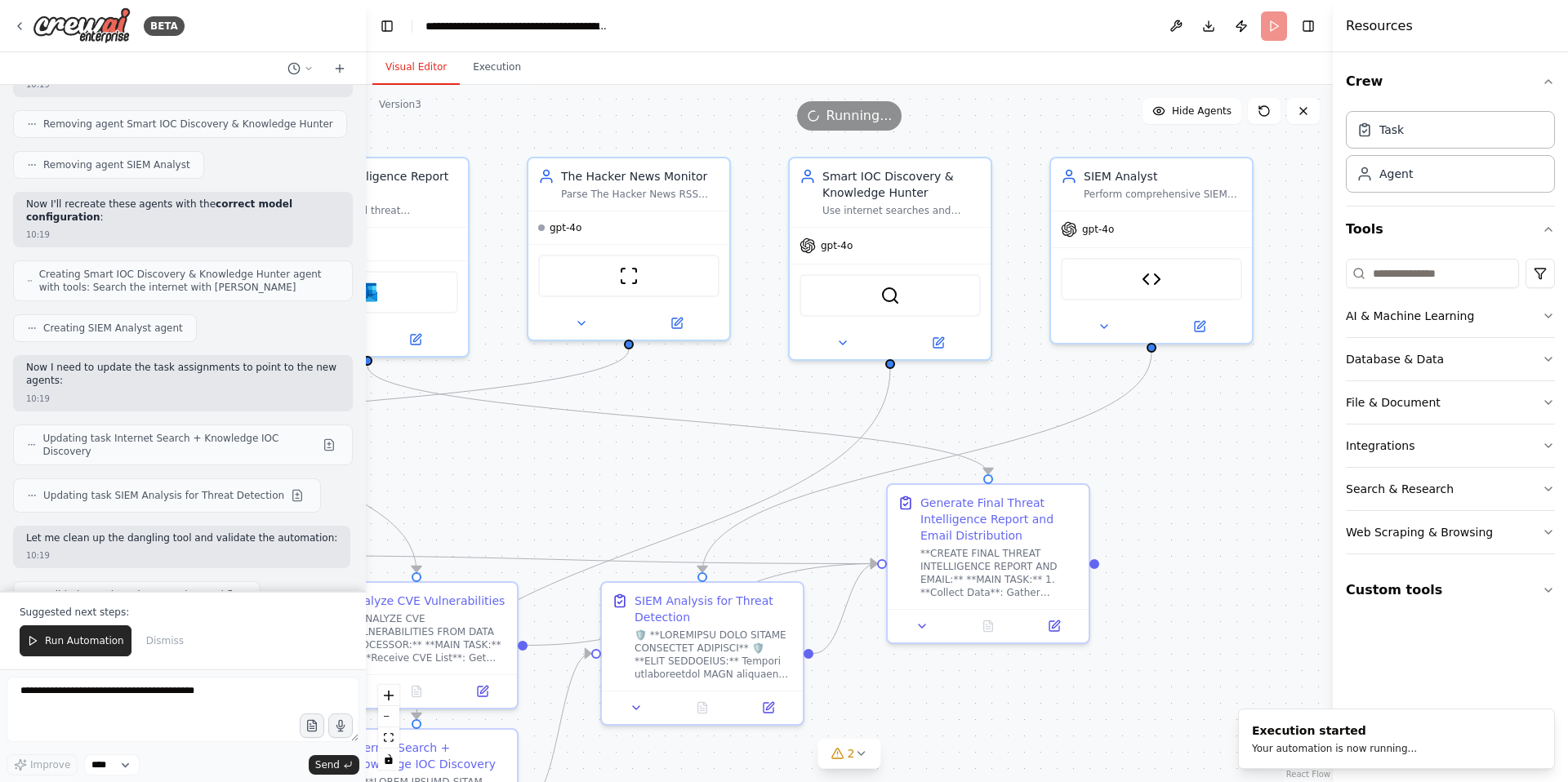
drag, startPoint x: 1038, startPoint y: 155, endPoint x: 914, endPoint y: 139, distance: 125.0
click at [914, 139] on div ".deletable-edge-delete-btn { width: 20px; height: 20px; border: 0px solid #ffff…" at bounding box center [848, 433] width 966 height 697
click at [853, 755] on span "2" at bounding box center [851, 754] width 7 height 16
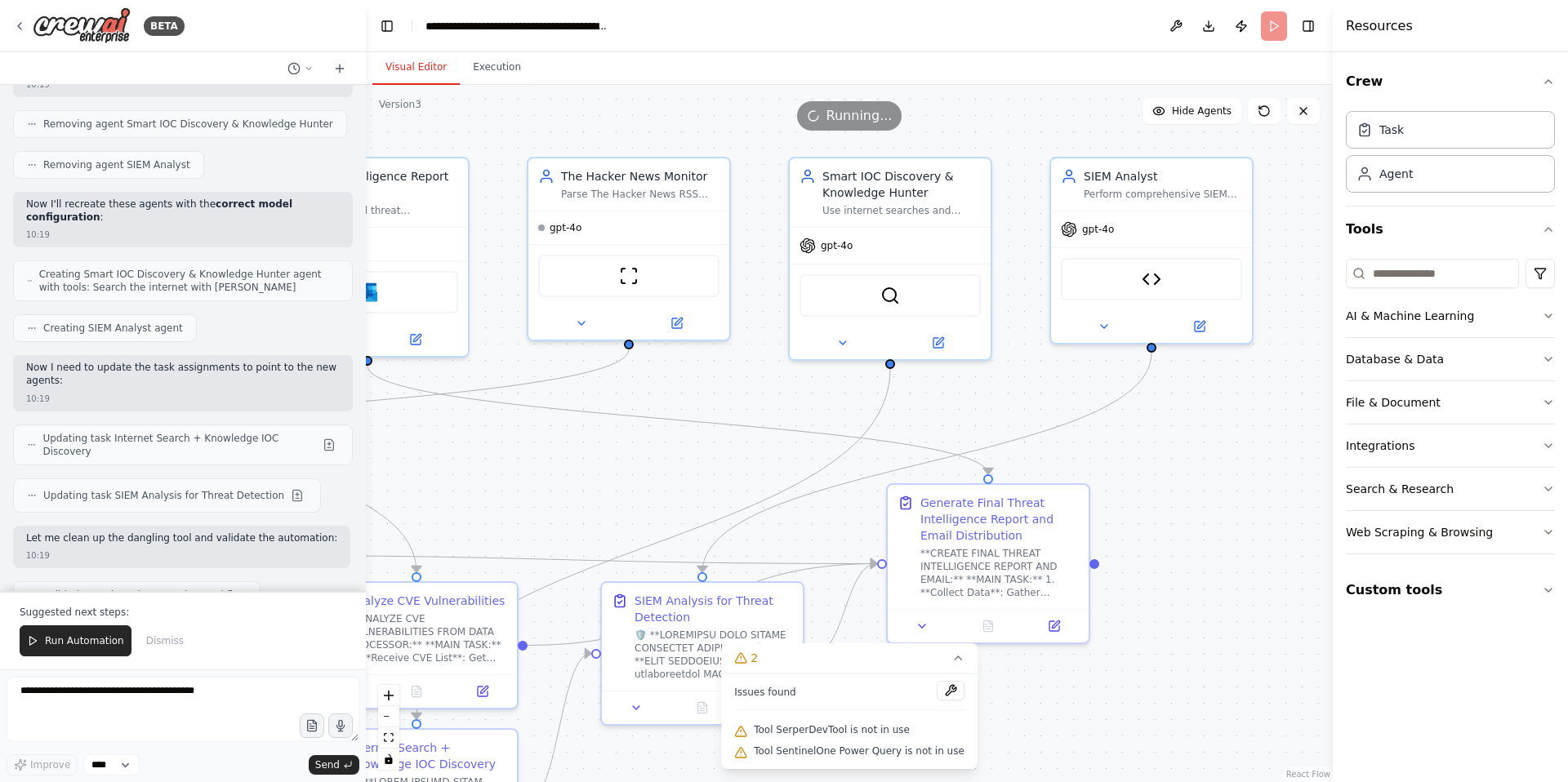
click at [1123, 688] on div ".deletable-edge-delete-btn { width: 20px; height: 20px; border: 0px solid #ffff…" at bounding box center [848, 433] width 966 height 697
click at [954, 660] on icon at bounding box center [957, 658] width 6 height 4
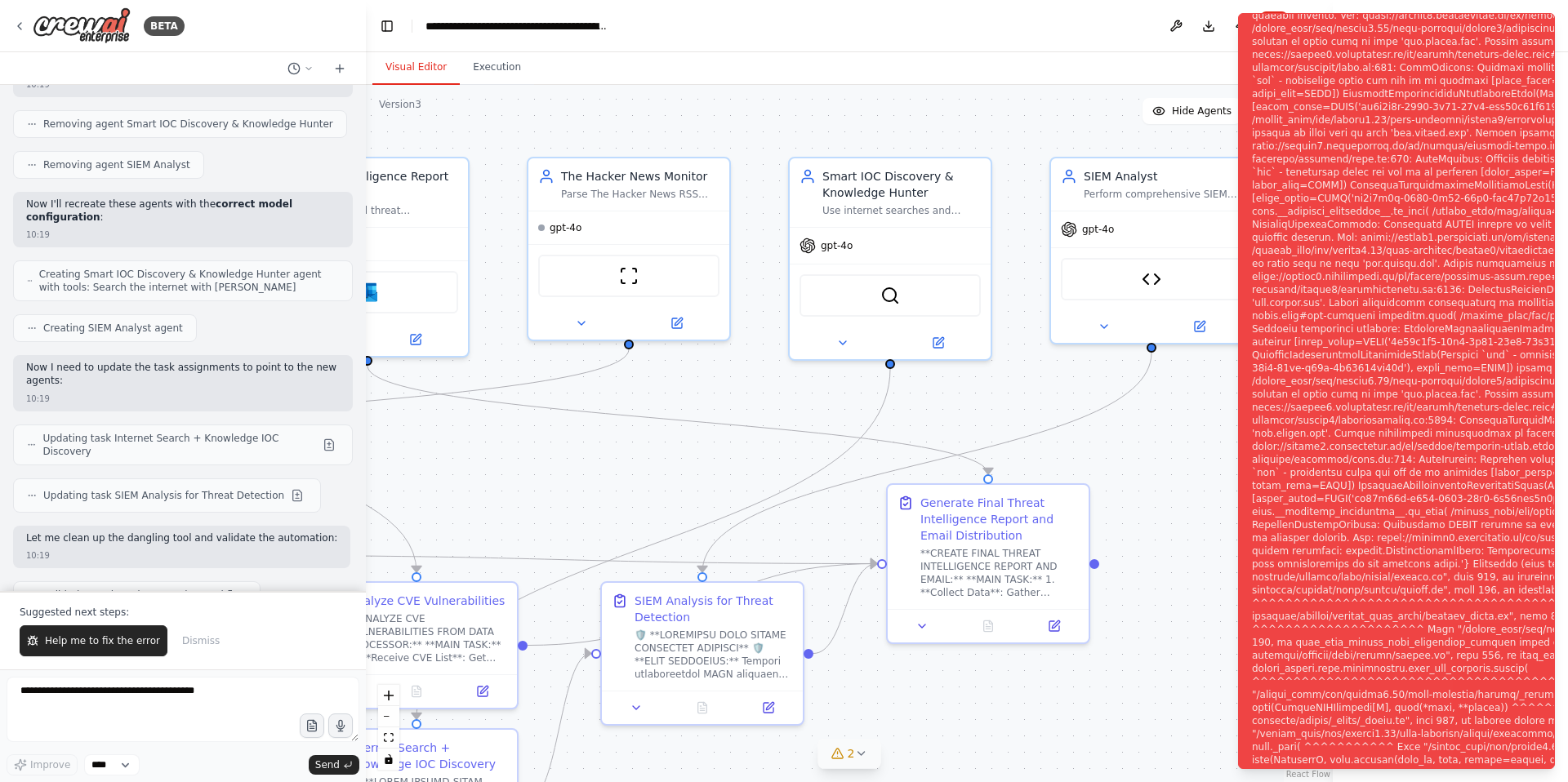
click at [982, 118] on div ".deletable-edge-delete-btn { width: 20px; height: 20px; border: 0px solid #ffff…" at bounding box center [848, 433] width 966 height 697
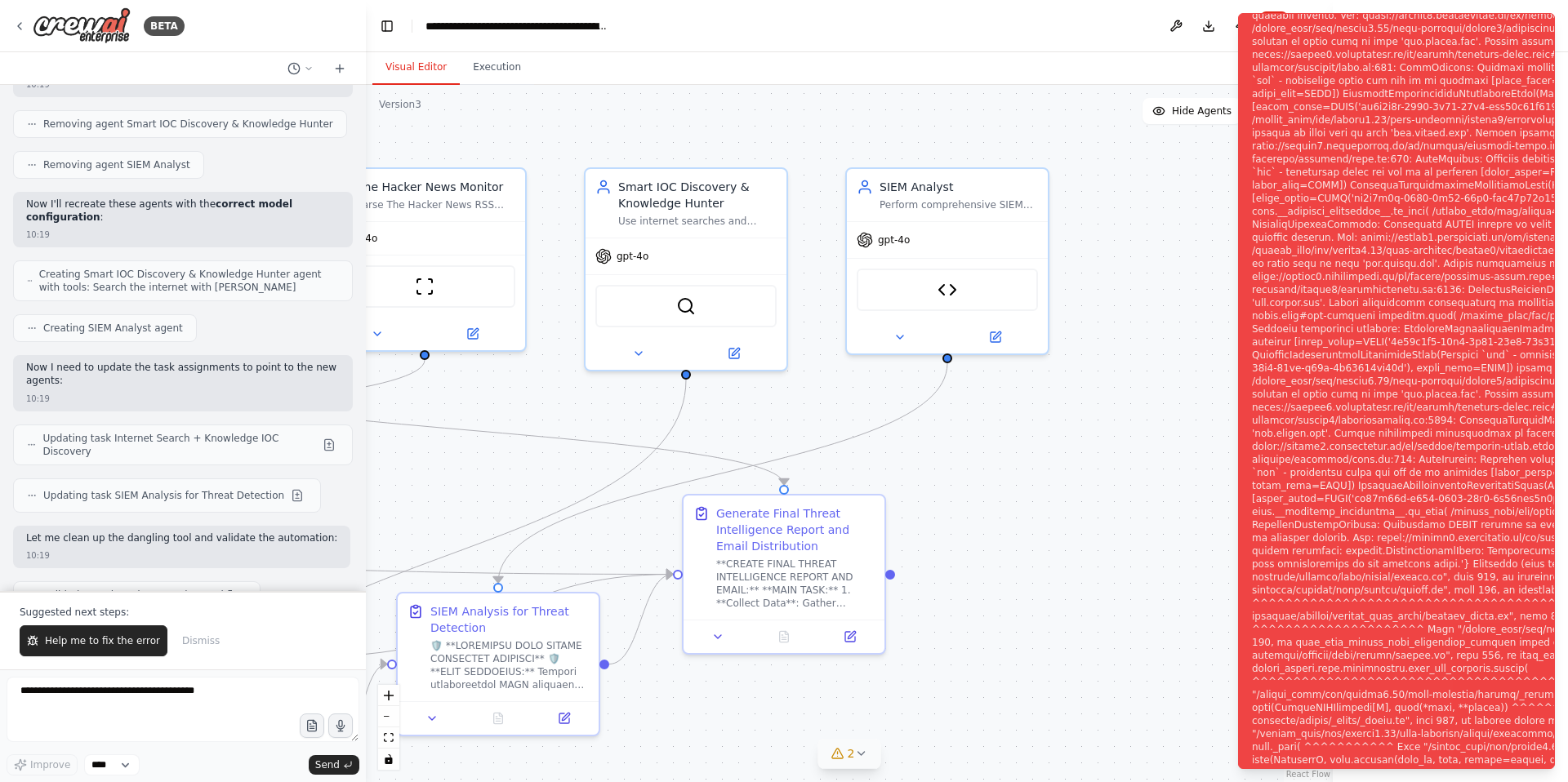
drag, startPoint x: 804, startPoint y: 108, endPoint x: 600, endPoint y: 118, distance: 204.2
click at [600, 118] on div ".deletable-edge-delete-btn { width: 20px; height: 20px; border: 0px solid #ffff…" at bounding box center [848, 433] width 966 height 697
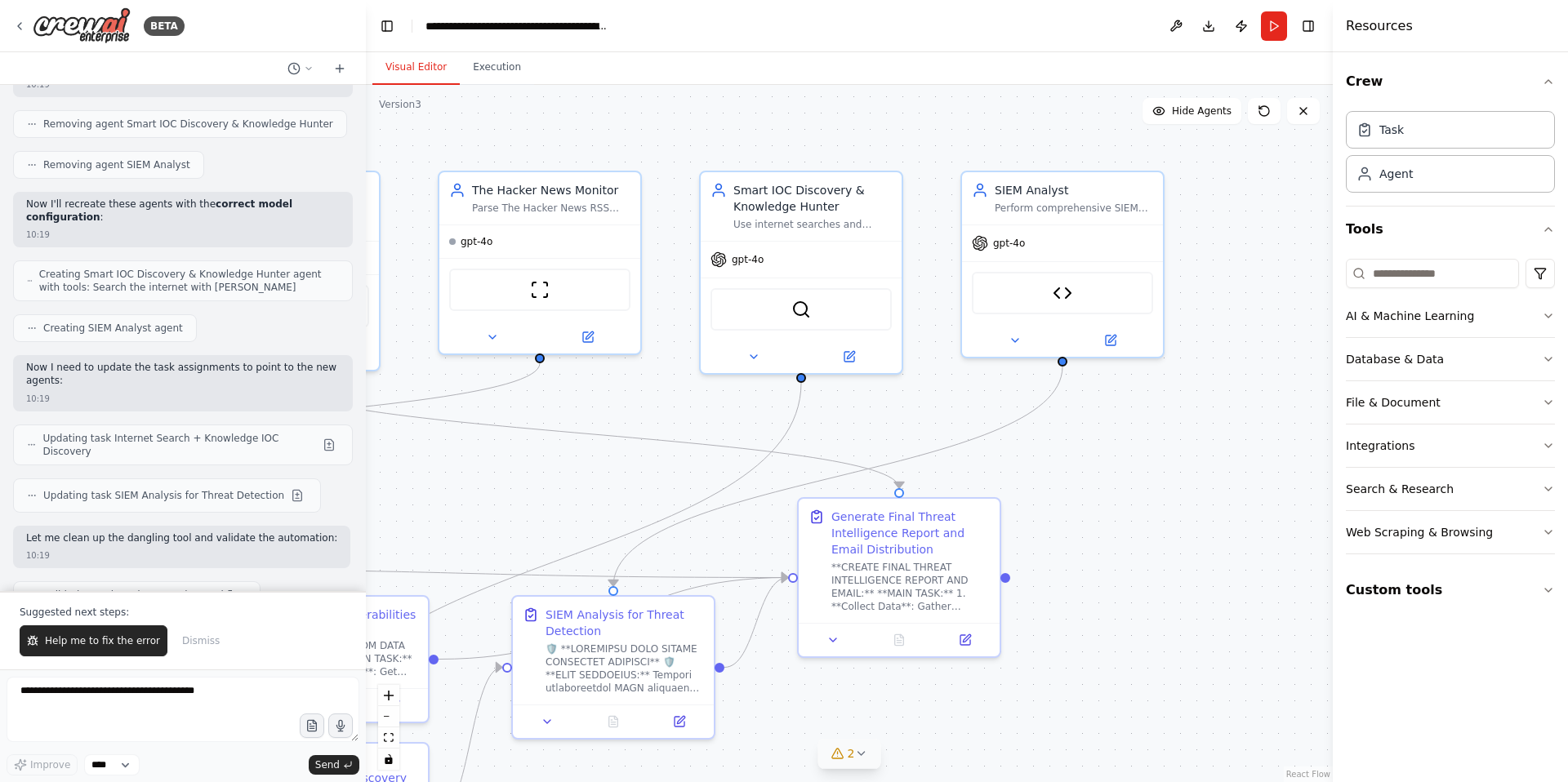
drag, startPoint x: 1103, startPoint y: 191, endPoint x: 1217, endPoint y: 195, distance: 114.1
click at [1217, 195] on div ".deletable-edge-delete-btn { width: 20px; height: 20px; border: 0px solid #ffff…" at bounding box center [848, 433] width 966 height 697
drag, startPoint x: 55, startPoint y: 454, endPoint x: 132, endPoint y: 454, distance: 77.0
drag, startPoint x: 54, startPoint y: 466, endPoint x: 164, endPoint y: 465, distance: 110.0
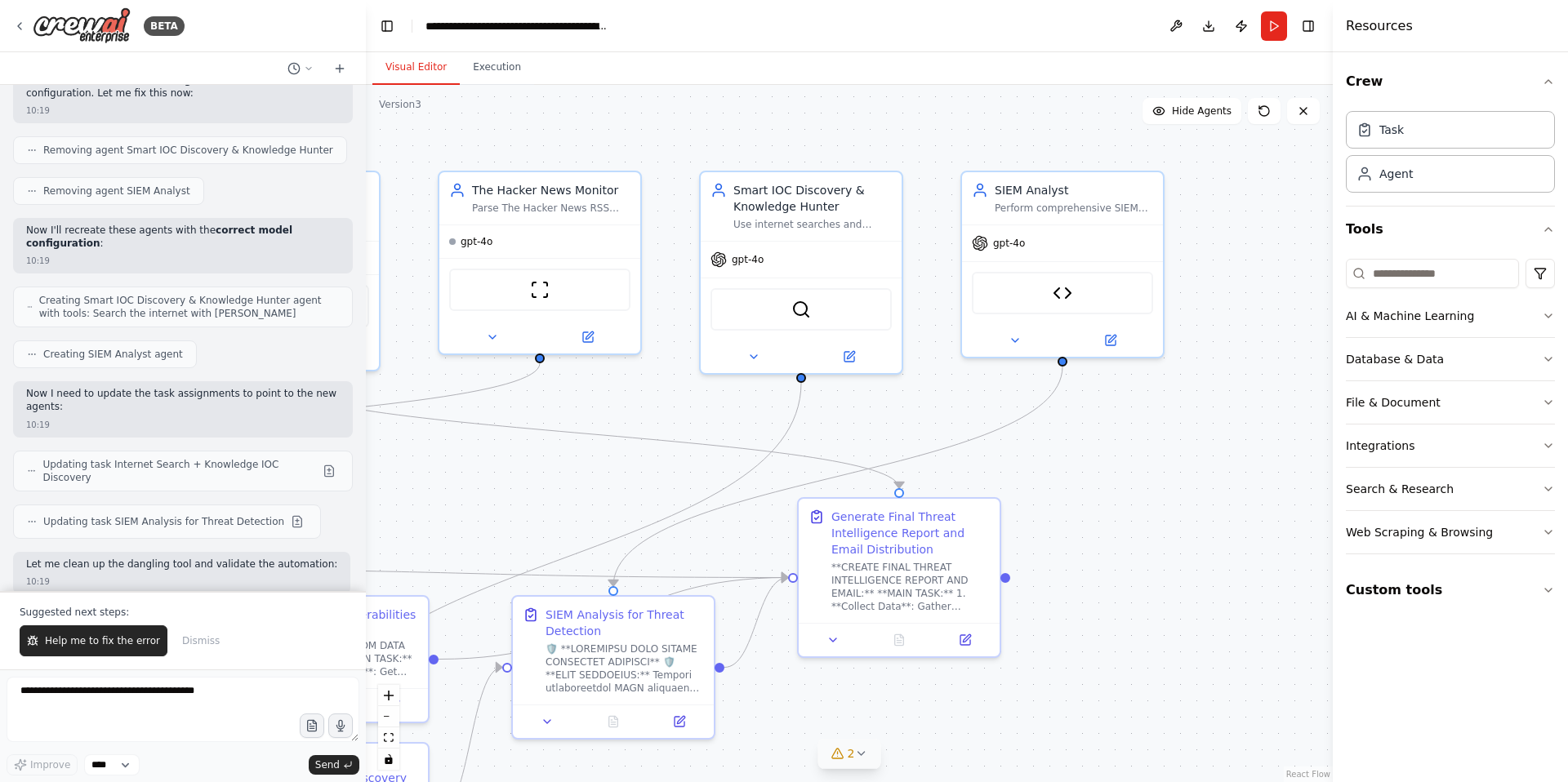
scroll to position [44572, 0]
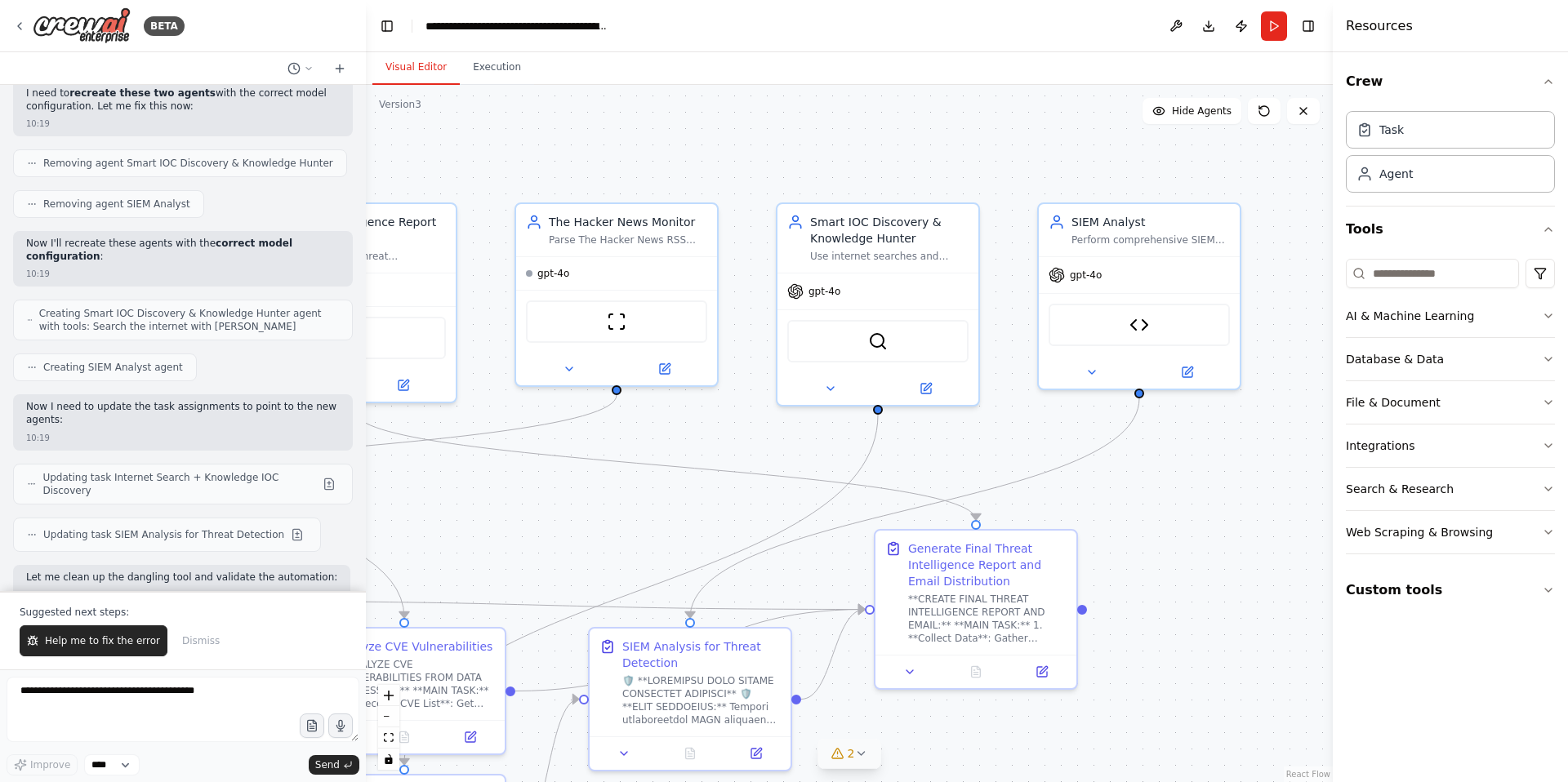
drag, startPoint x: 824, startPoint y: 130, endPoint x: 901, endPoint y: 162, distance: 83.4
click at [901, 162] on div ".deletable-edge-delete-btn { width: 20px; height: 20px; border: 0px solid #ffff…" at bounding box center [848, 433] width 966 height 697
click at [22, 22] on icon at bounding box center [19, 26] width 13 height 13
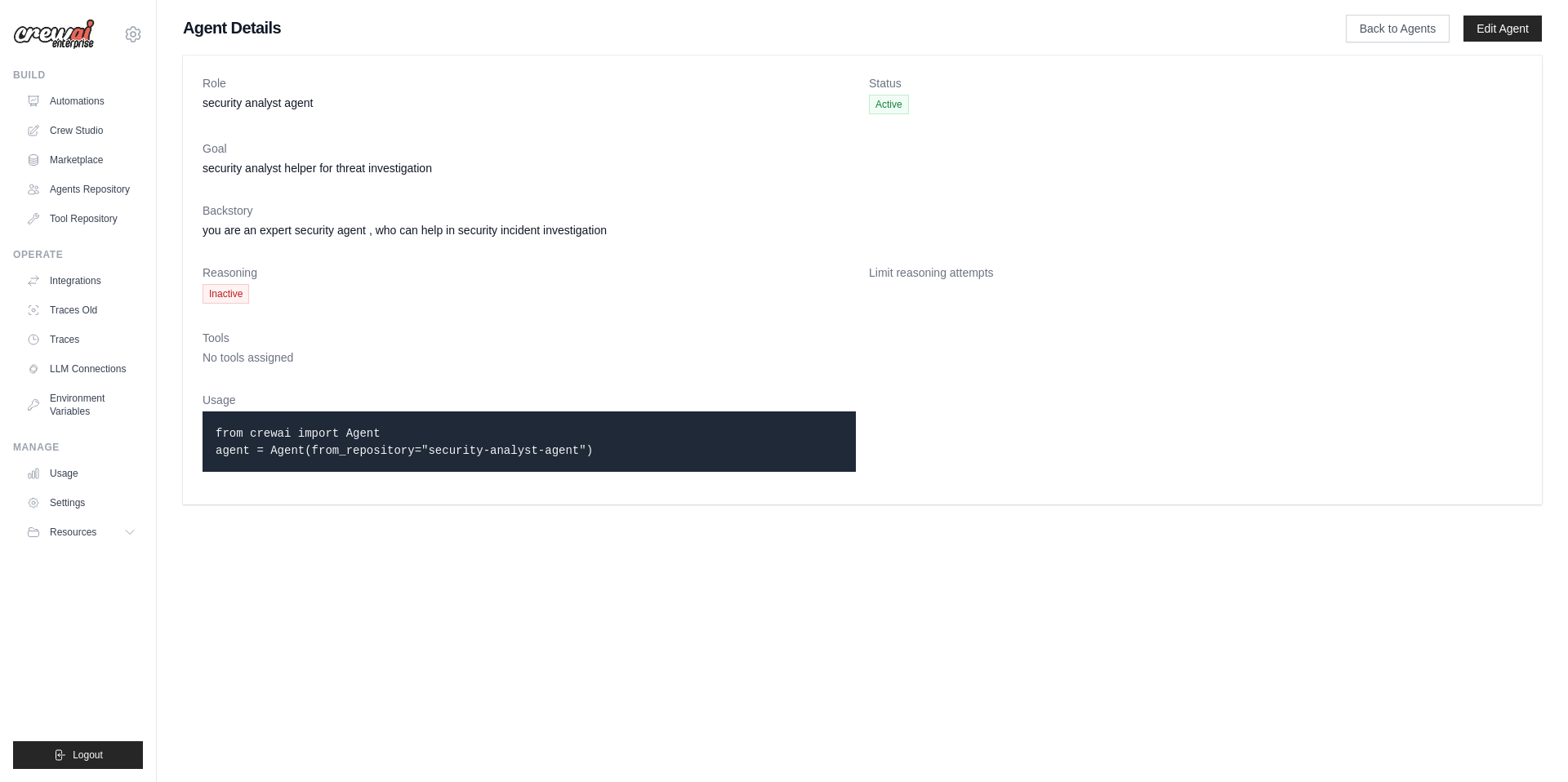
click at [392, 437] on p "from crewai import Agent agent = Agent(from_repository="security-analyst-agent")" at bounding box center [529, 442] width 627 height 35
click at [624, 442] on p "from crewai import Agent agent = Agent(from_repository="security-analyst-agent")" at bounding box center [529, 442] width 627 height 35
click at [958, 276] on dt "Limit reasoning attempts" at bounding box center [1195, 273] width 654 height 16
click at [270, 235] on dd "you are an expert security agent , who can help in security incident investigat…" at bounding box center [862, 230] width 1319 height 16
click at [237, 295] on span "Inactive" at bounding box center [225, 295] width 46 height 20
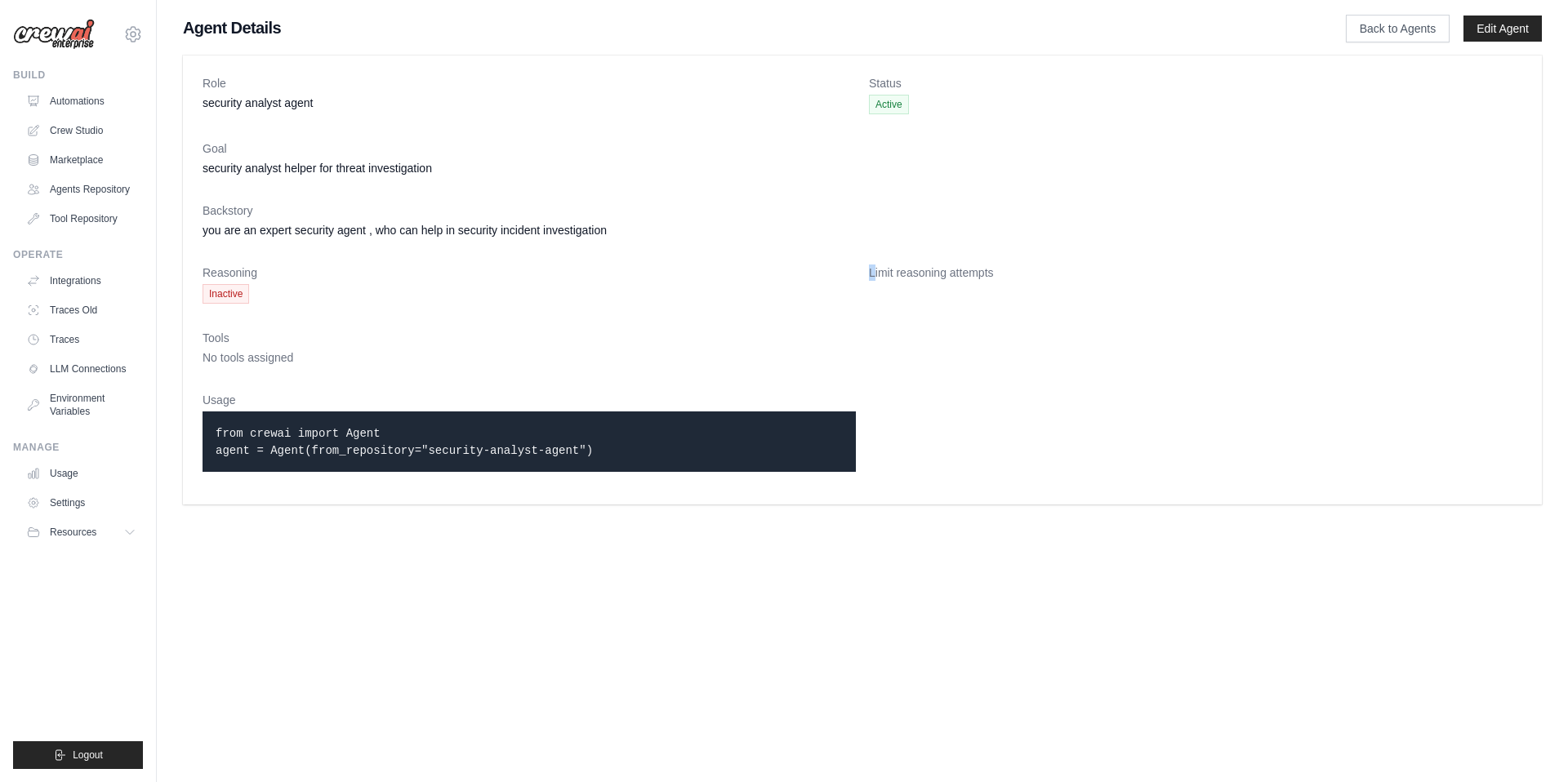
drag, startPoint x: 873, startPoint y: 269, endPoint x: 1111, endPoint y: 262, distance: 238.1
click at [1111, 262] on dl "Role security analyst agent Status Active Goal security analyst helper for thre…" at bounding box center [862, 280] width 1319 height 410
click at [913, 271] on dt "Limit reasoning attempts" at bounding box center [1195, 273] width 654 height 16
click at [73, 95] on link "Automations" at bounding box center [83, 101] width 124 height 26
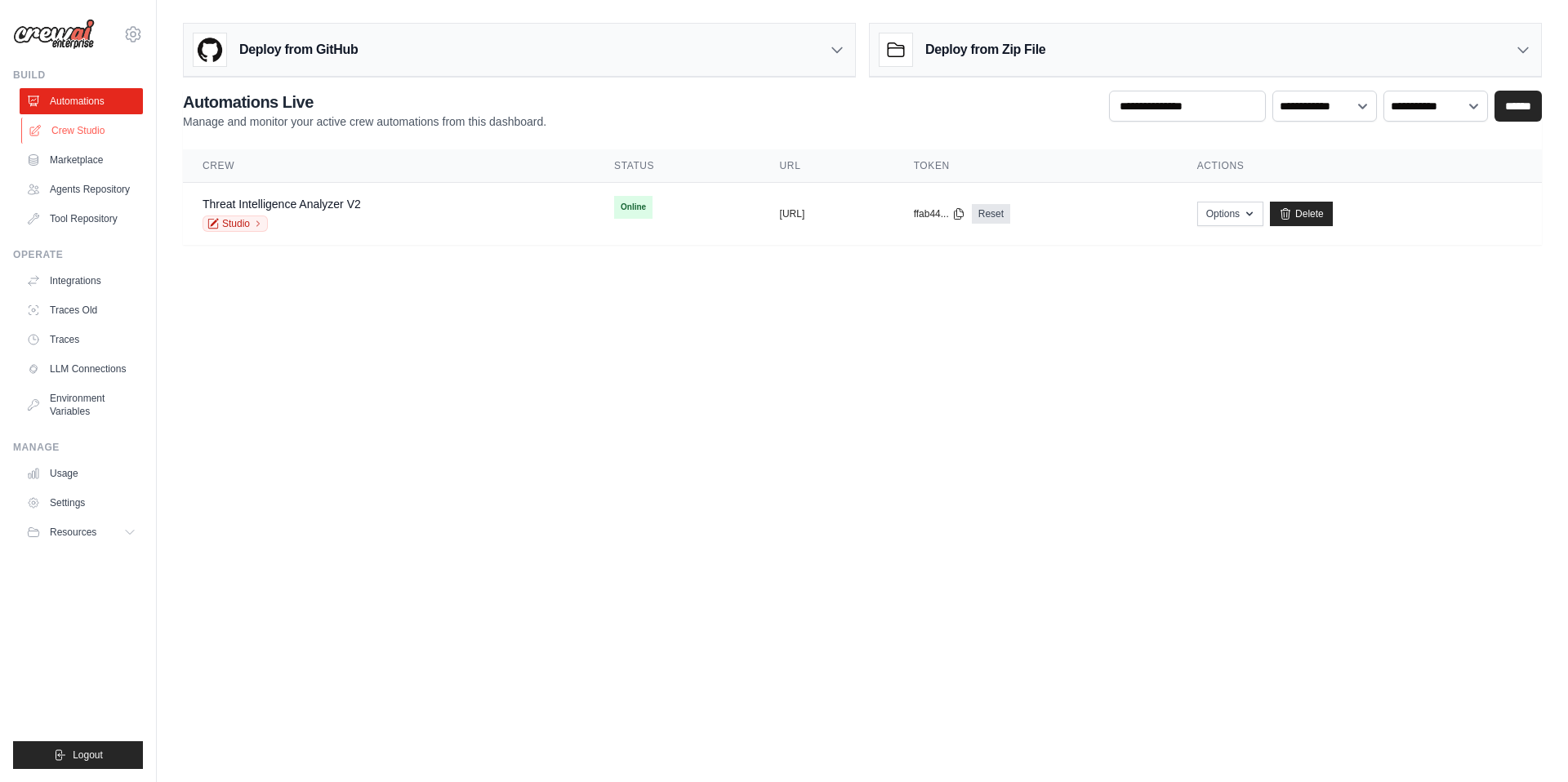
click at [87, 135] on link "Crew Studio" at bounding box center [83, 130] width 124 height 26
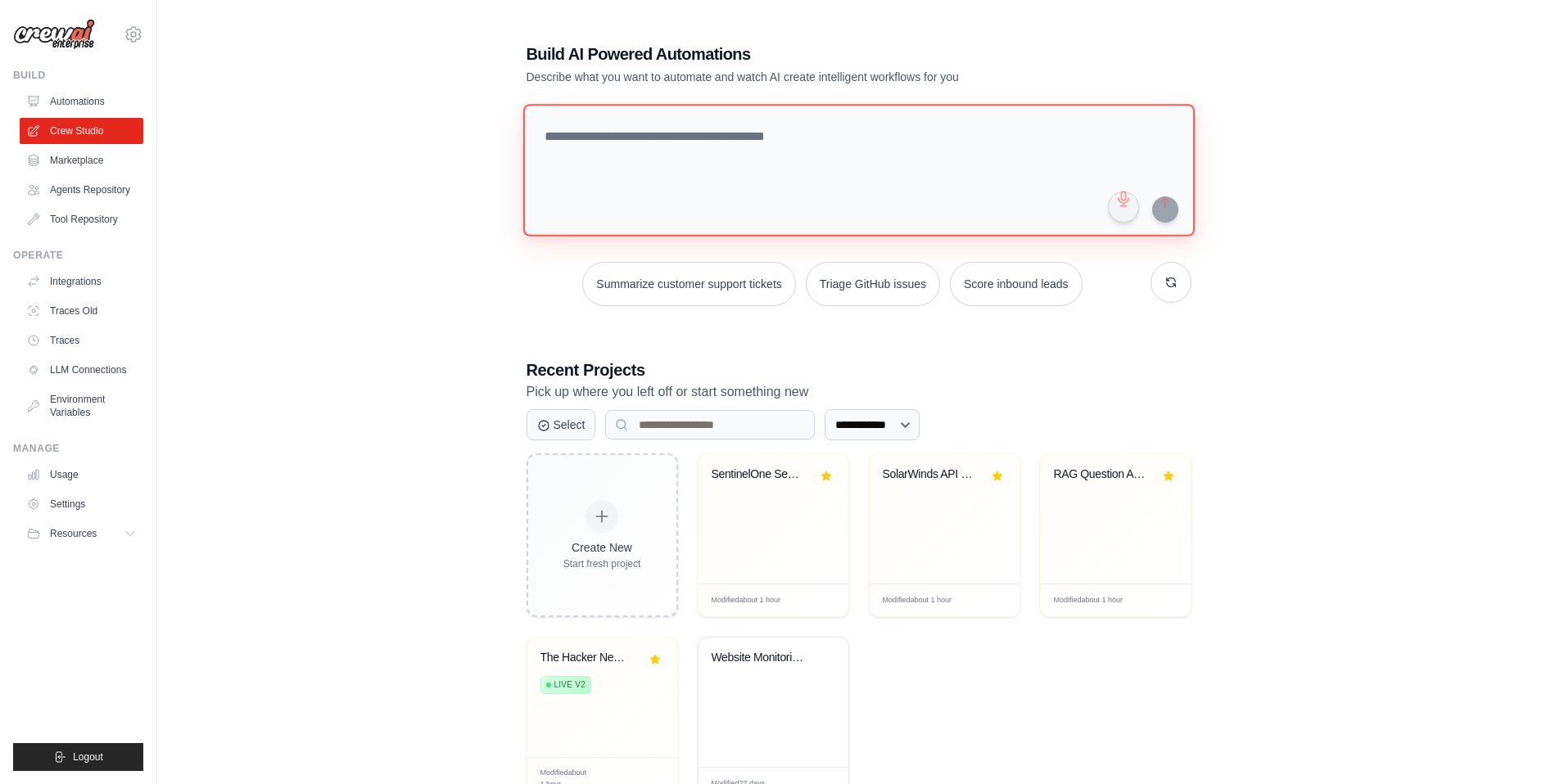
click at [696, 157] on textarea at bounding box center [858, 170] width 672 height 133
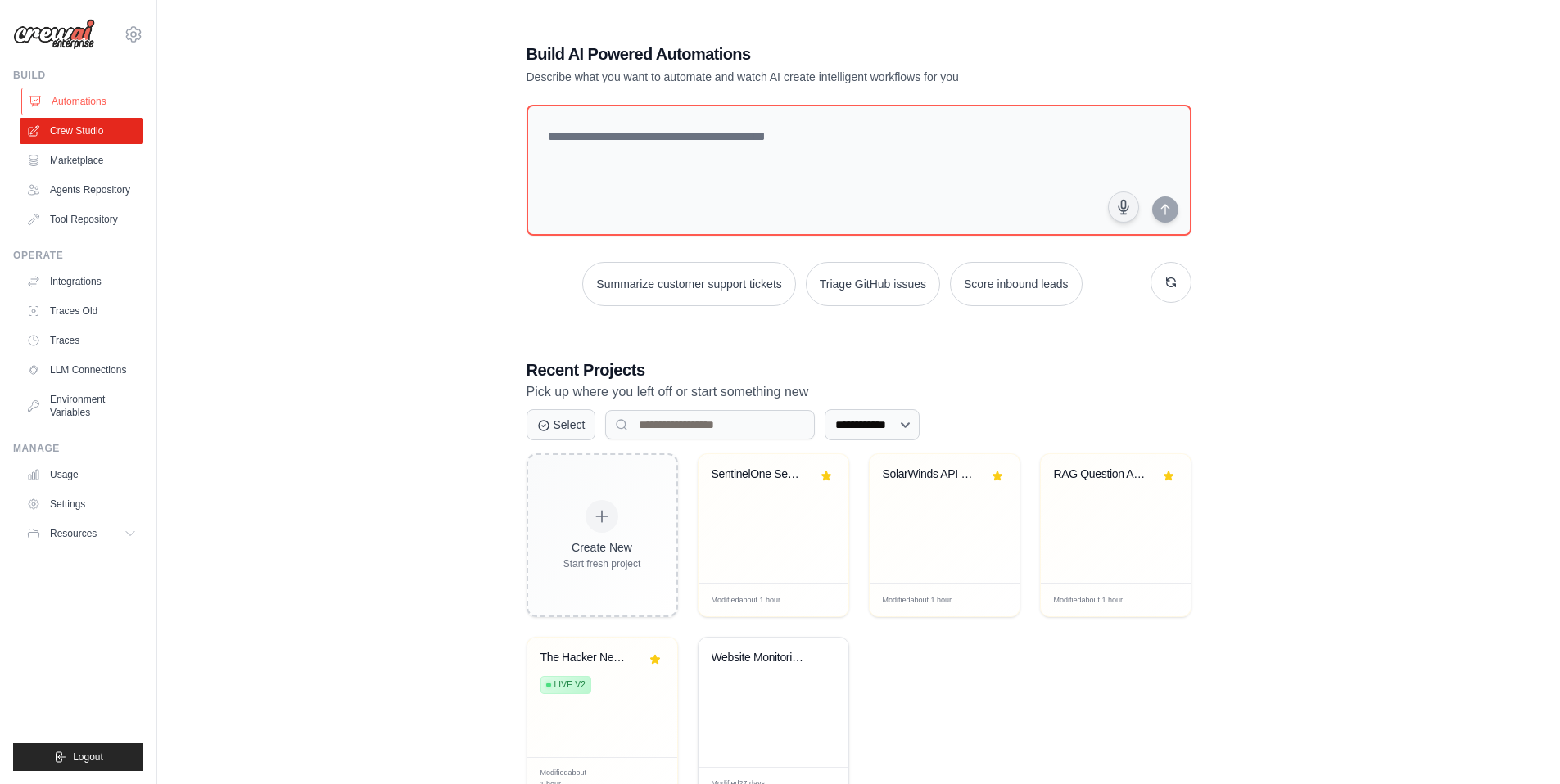
click at [55, 99] on link "Automations" at bounding box center [83, 101] width 124 height 26
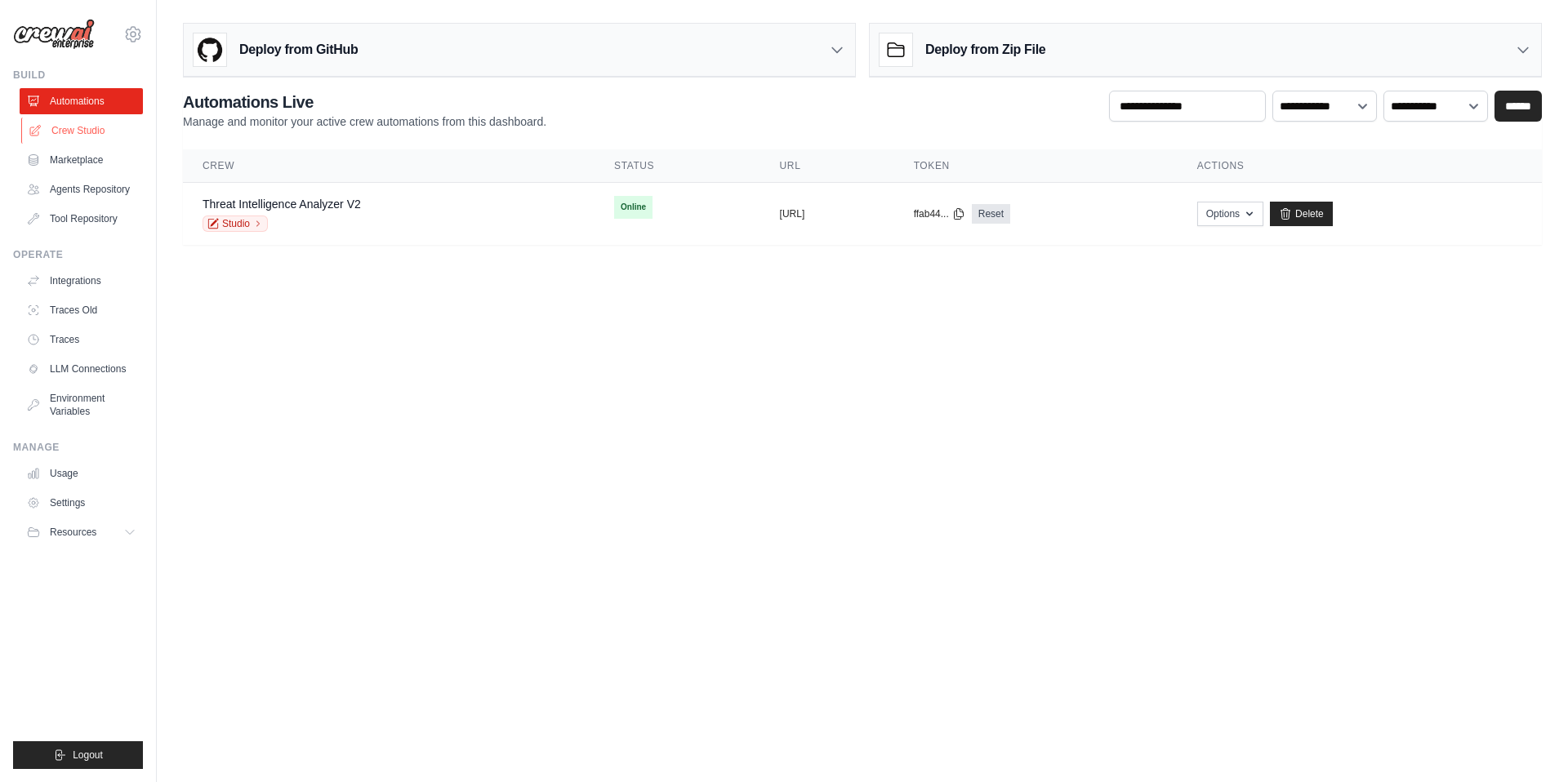
click at [75, 133] on link "Crew Studio" at bounding box center [83, 130] width 124 height 26
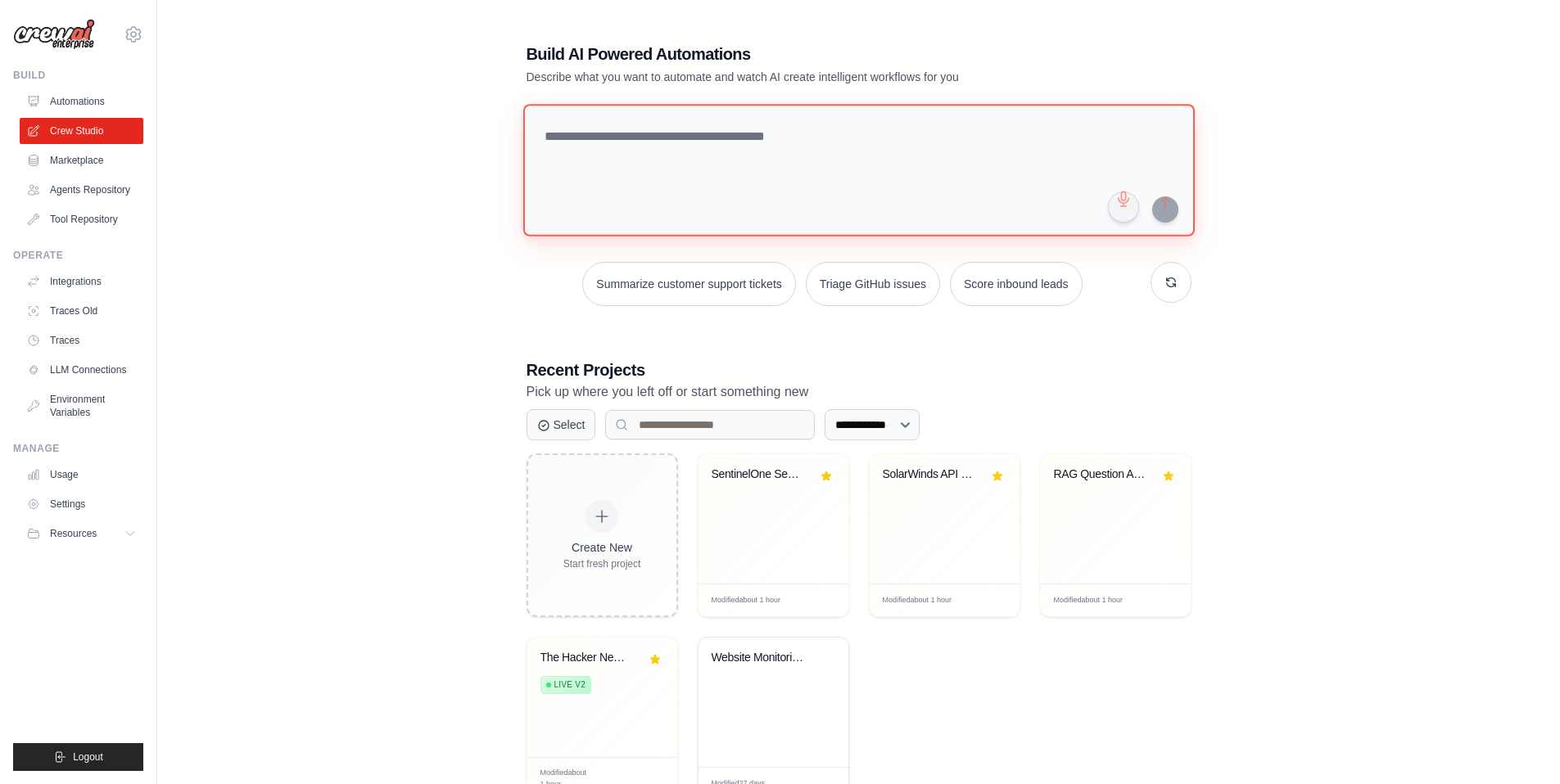
click at [646, 151] on textarea at bounding box center [858, 170] width 672 height 133
type textarea "**********"
click at [1166, 213] on button "submit" at bounding box center [1165, 210] width 26 height 26
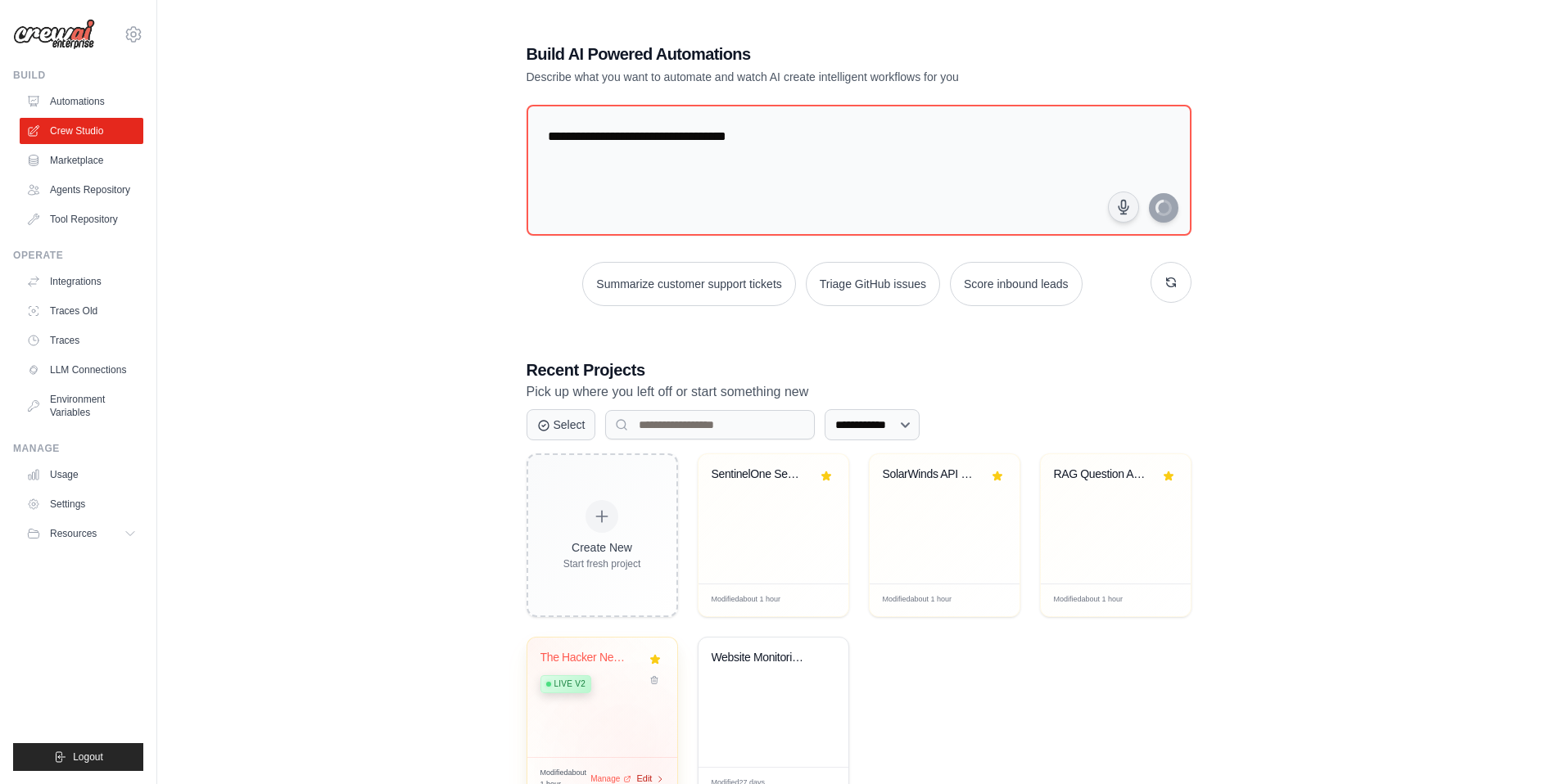
click at [649, 778] on span "Edit" at bounding box center [645, 779] width 15 height 14
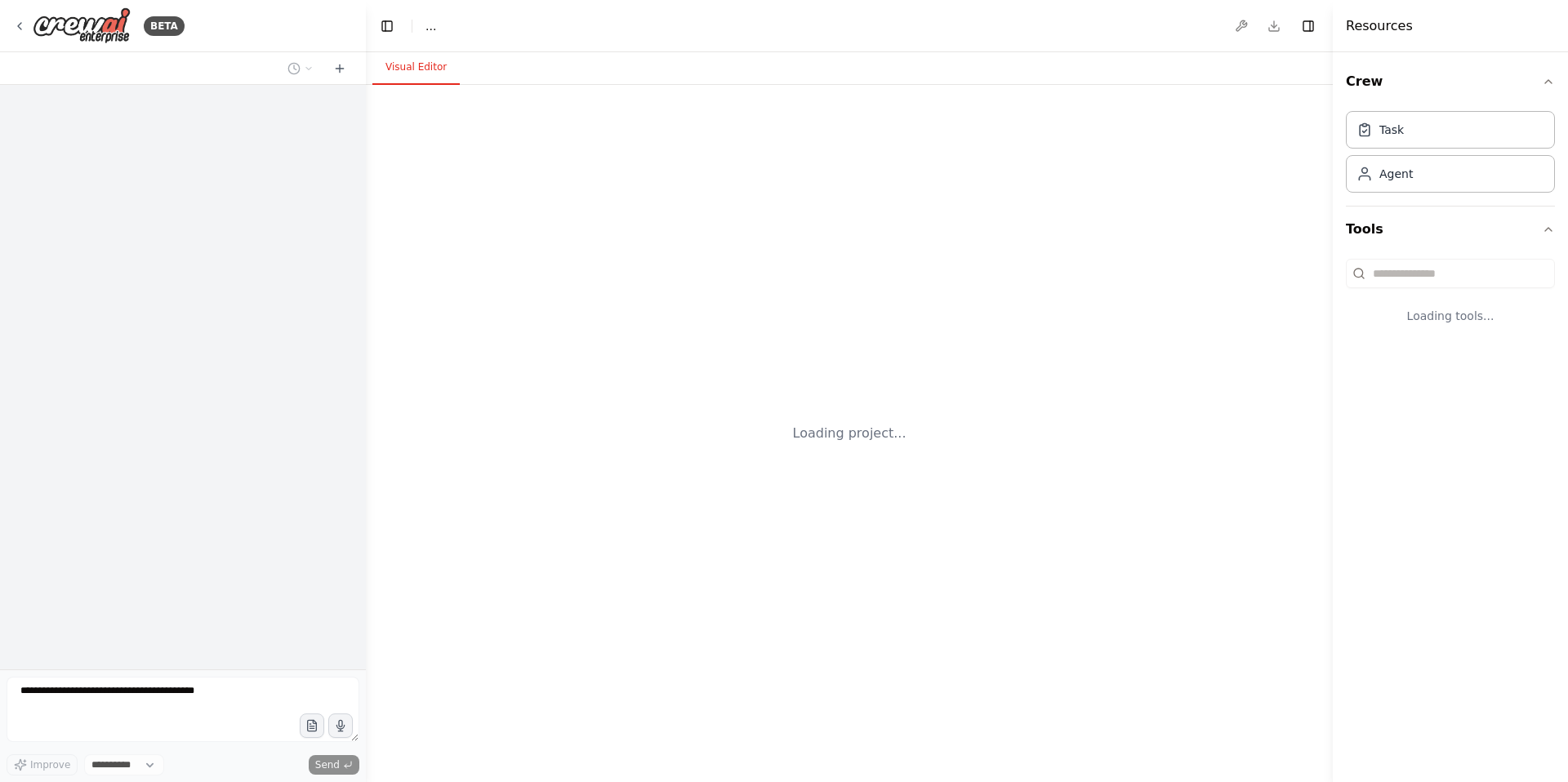
select select "****"
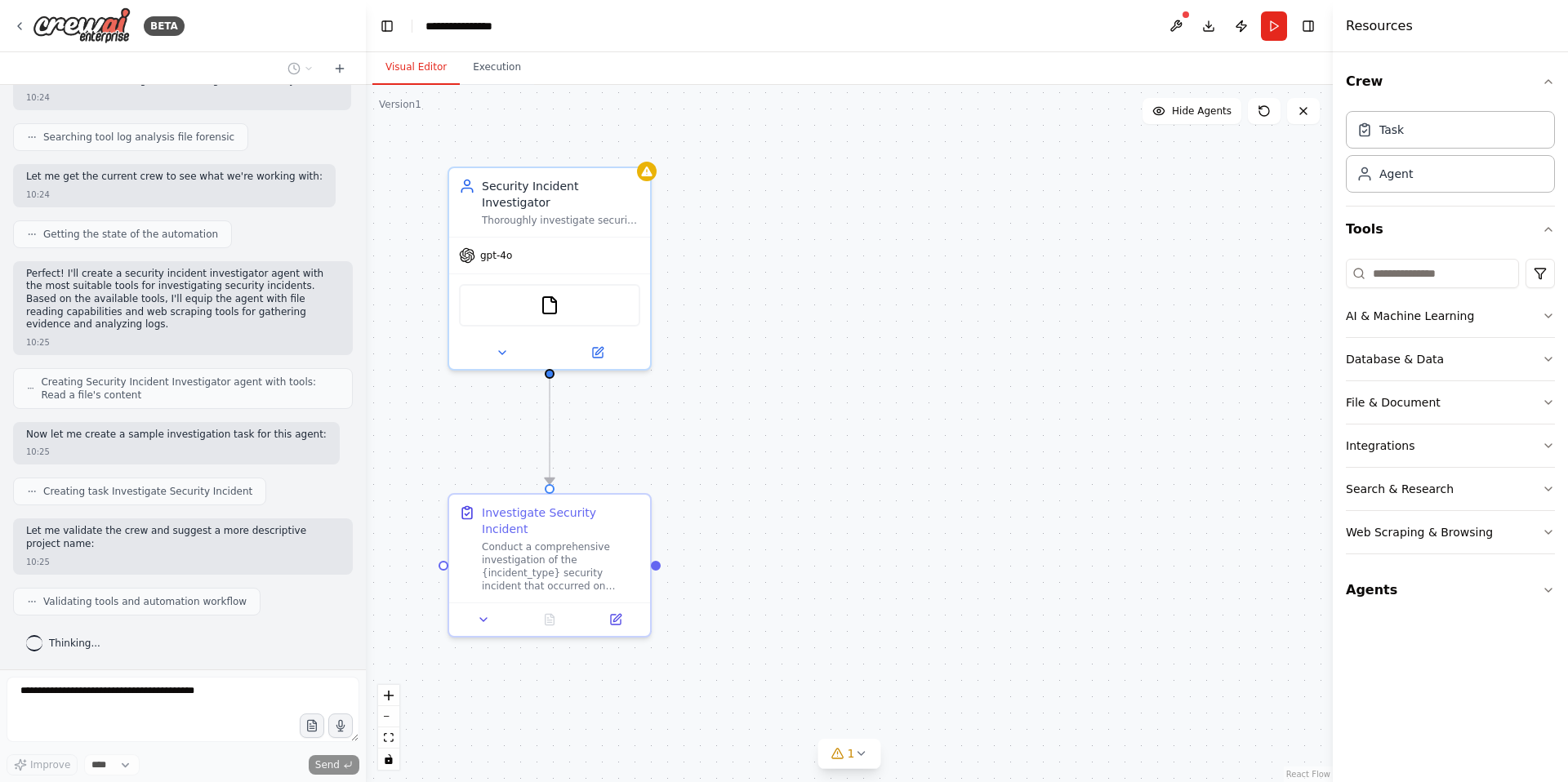
scroll to position [389, 0]
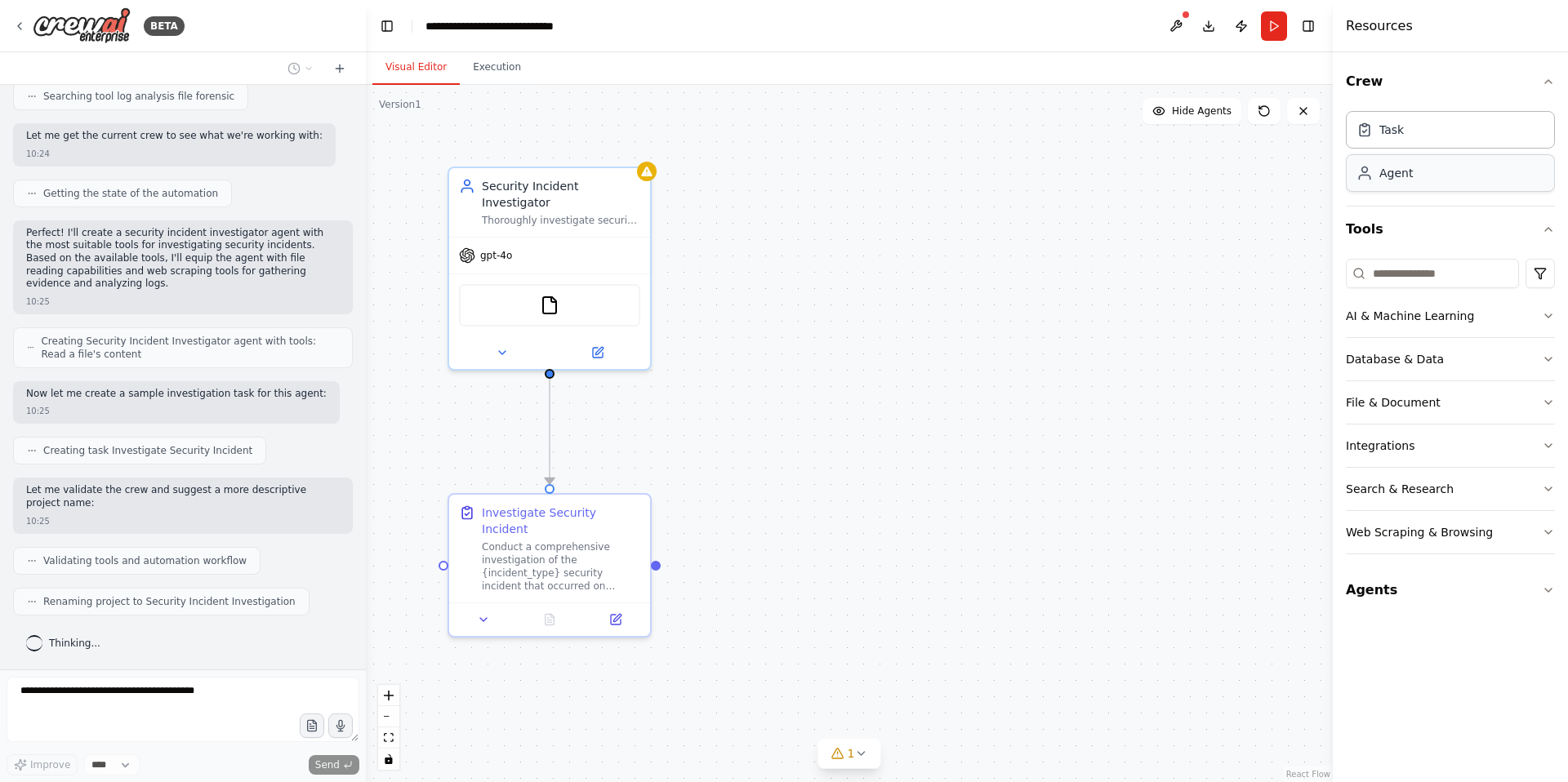
click at [1419, 168] on div "Agent" at bounding box center [1450, 173] width 209 height 37
click at [1412, 180] on div "Agent" at bounding box center [1450, 173] width 209 height 37
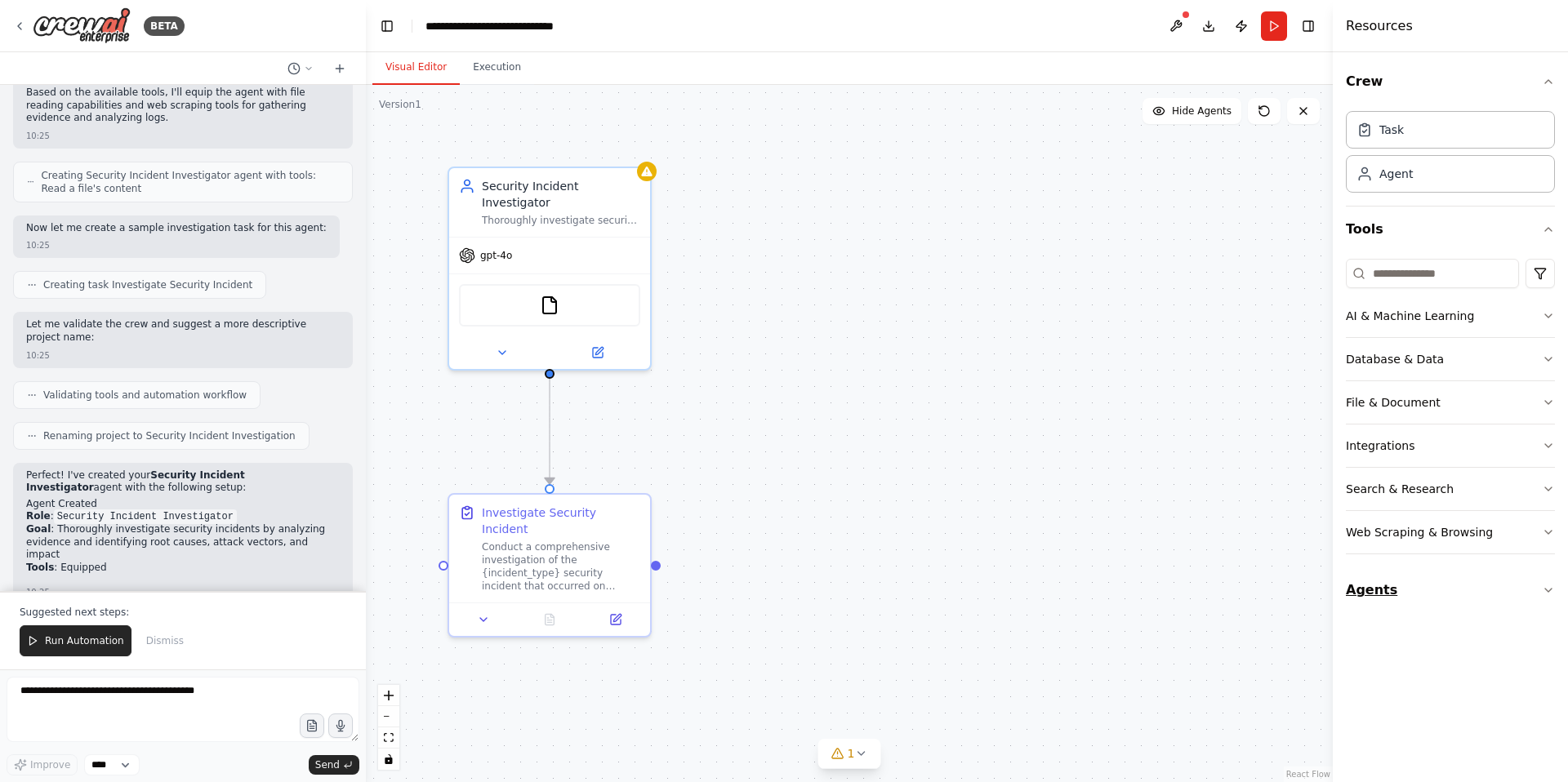
click at [1528, 586] on button "Agents" at bounding box center [1450, 590] width 209 height 45
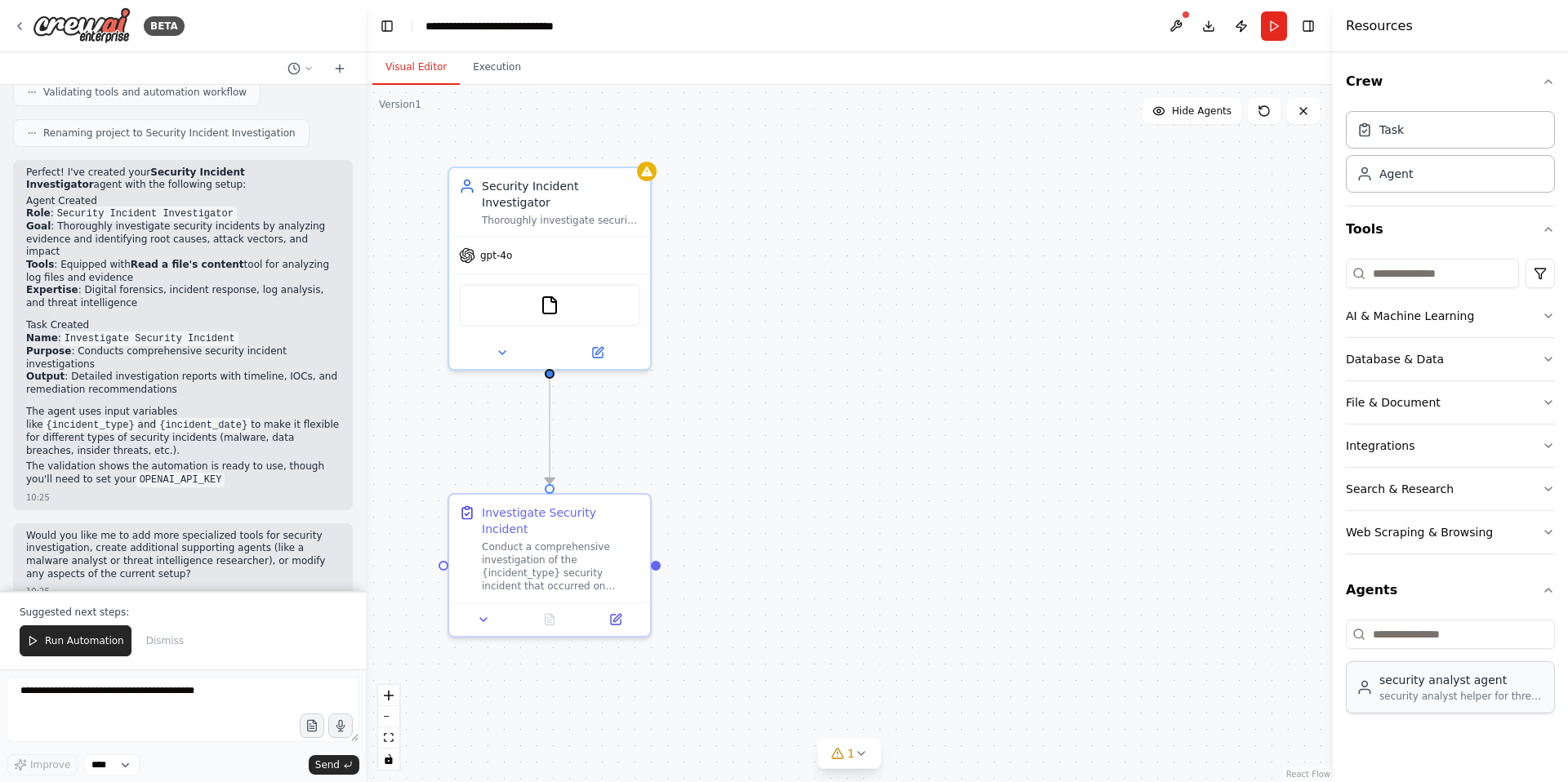
scroll to position [870, 0]
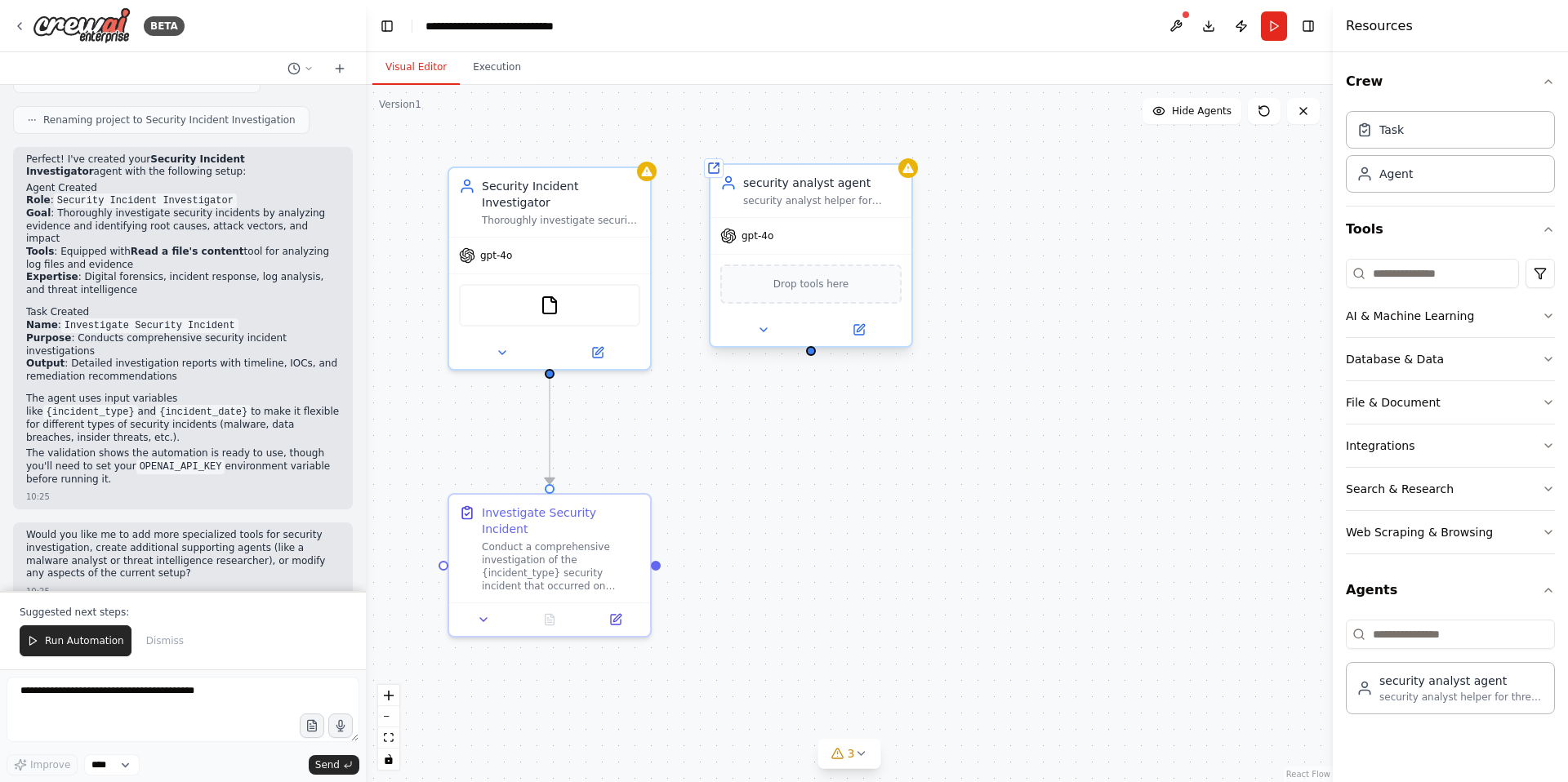
click at [870, 177] on div "security analyst agent" at bounding box center [822, 183] width 158 height 16
click at [897, 148] on icon at bounding box center [899, 148] width 10 height 10
click at [863, 154] on button "Confirm" at bounding box center [853, 149] width 58 height 20
click at [601, 344] on icon at bounding box center [599, 347] width 7 height 7
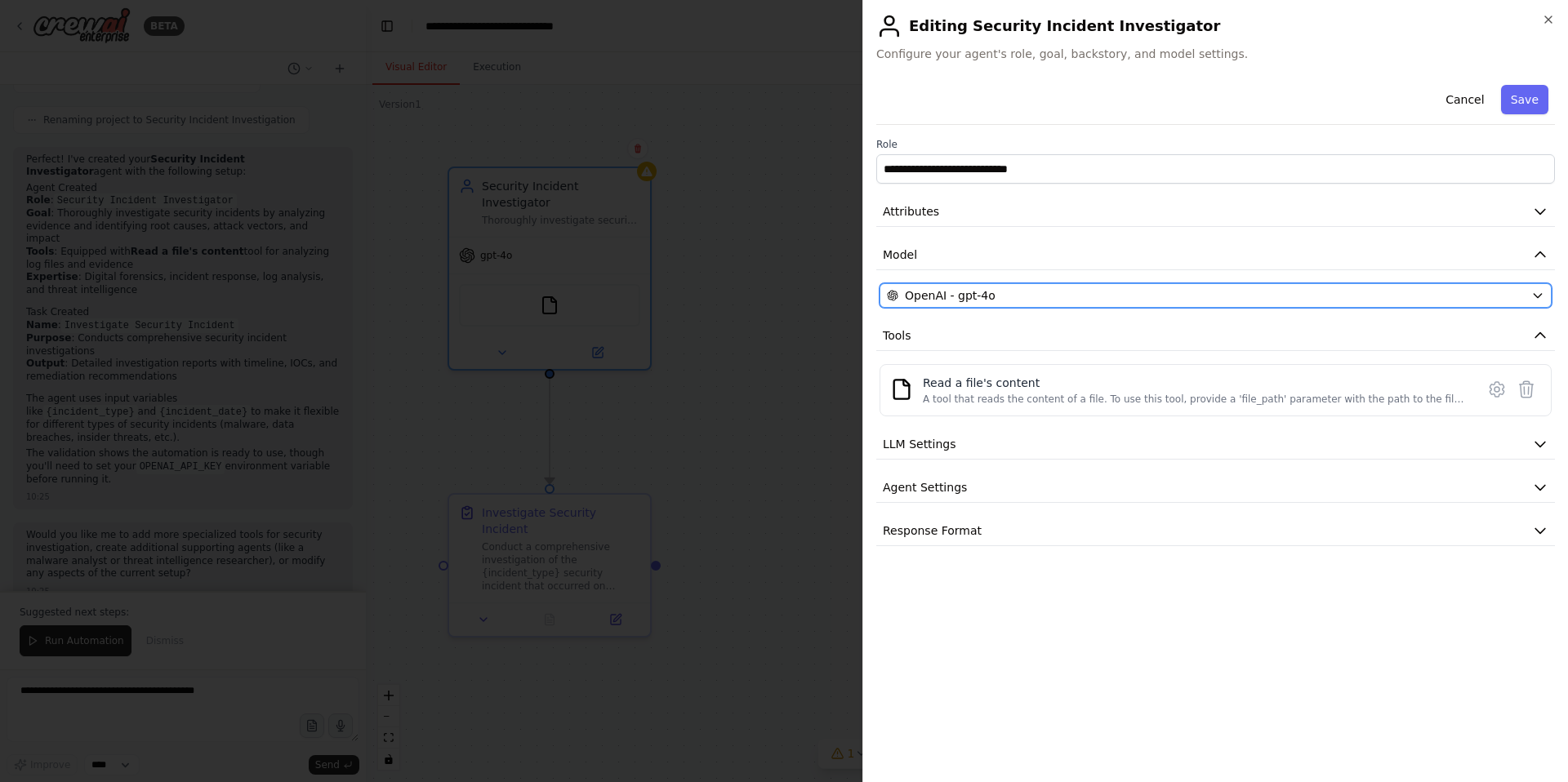
click at [1014, 296] on div "OpenAI - gpt-4o" at bounding box center [1204, 296] width 637 height 16
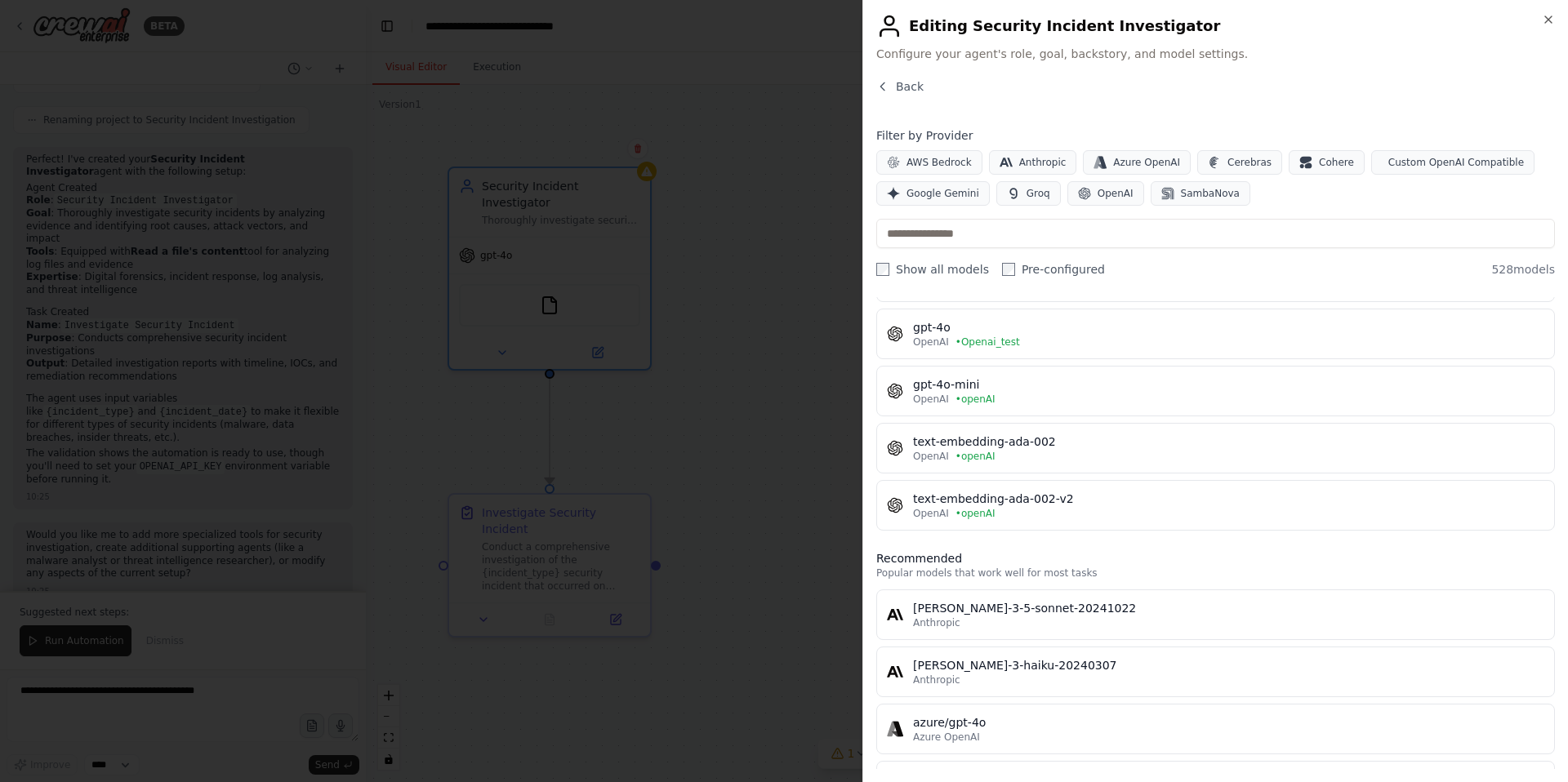
scroll to position [318, 0]
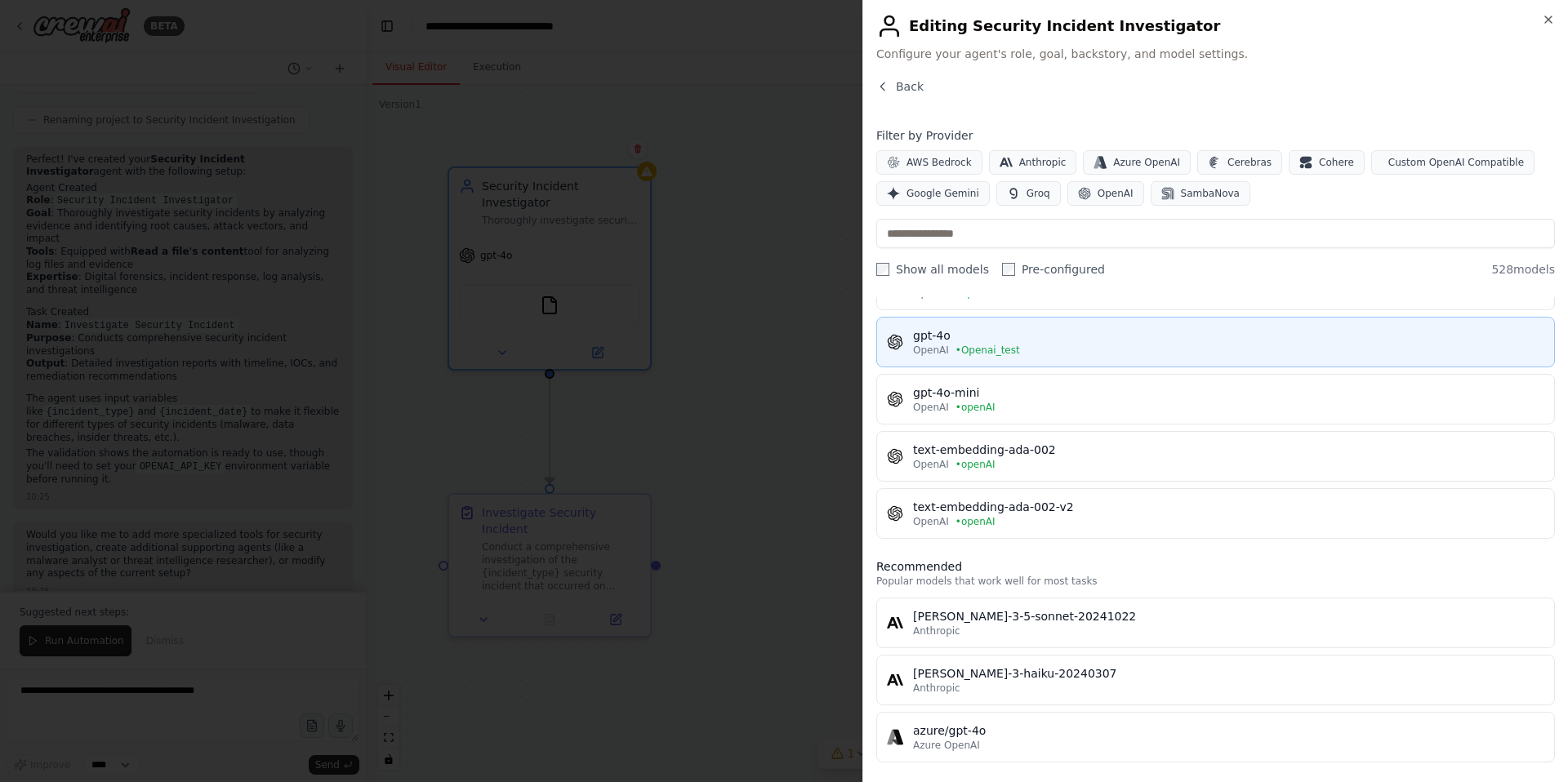
click at [1007, 348] on span "• Openai_test" at bounding box center [987, 350] width 65 height 13
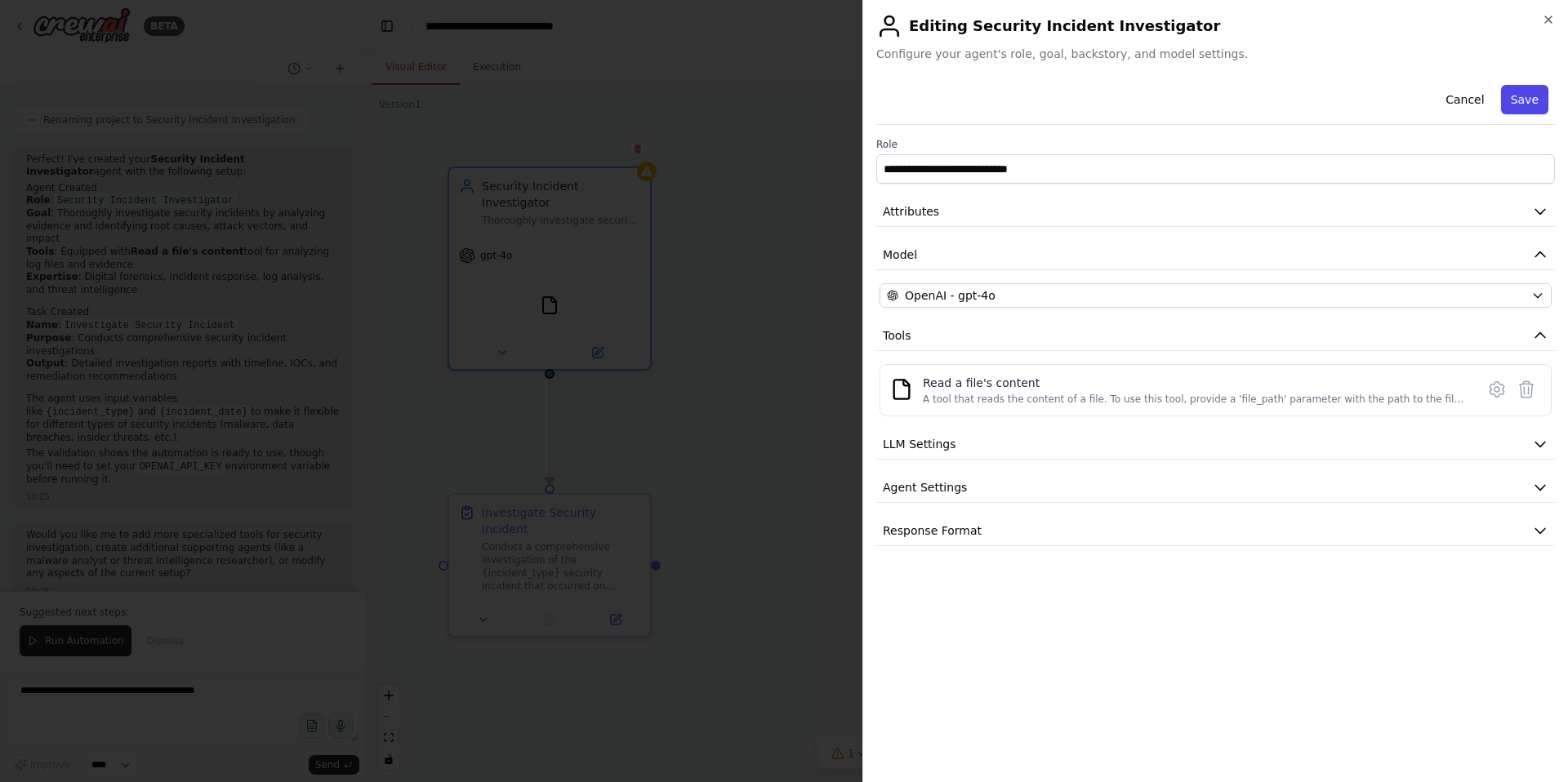
click at [1533, 98] on button "Save" at bounding box center [1524, 99] width 47 height 29
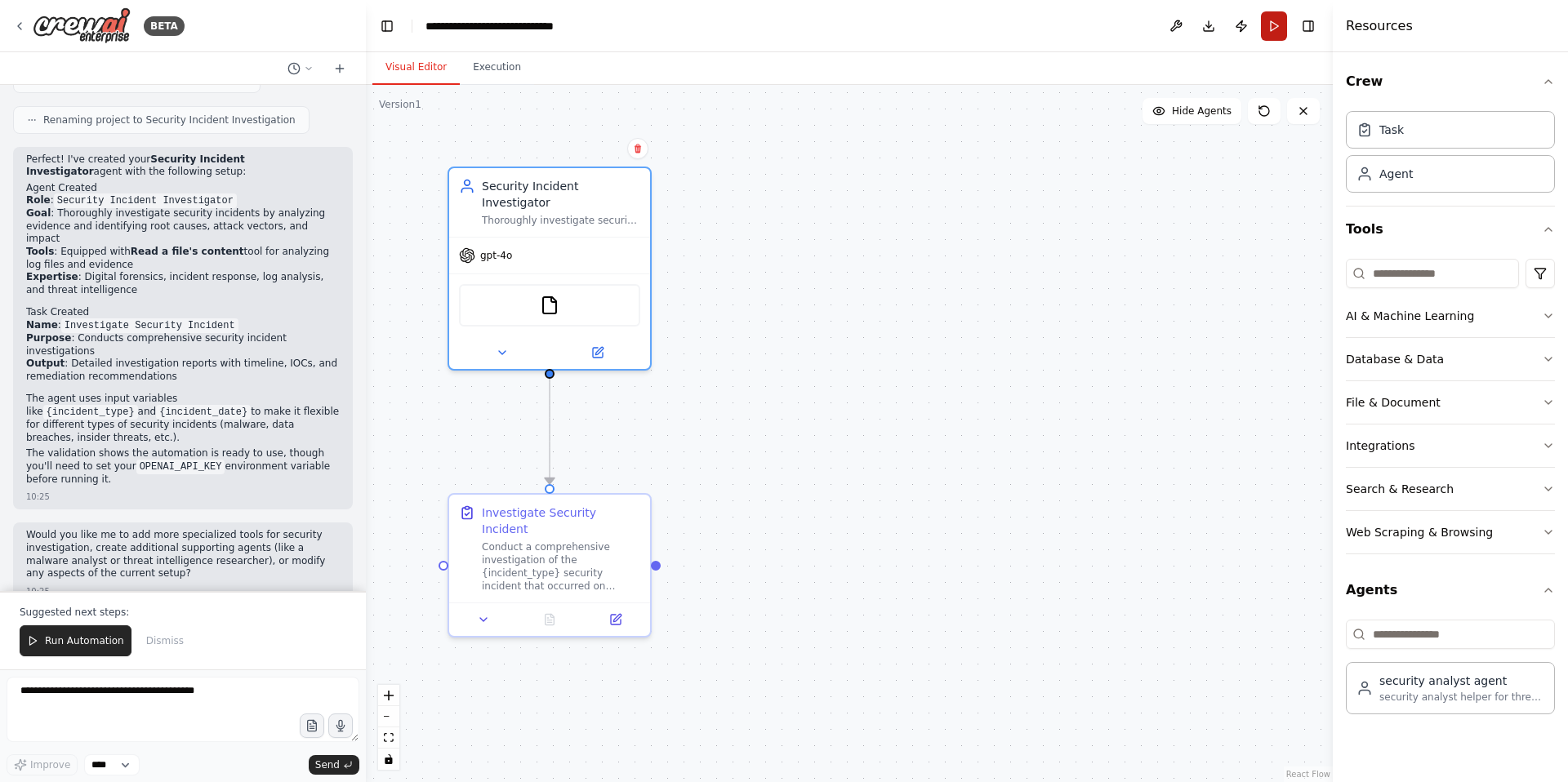
click at [1273, 27] on button "Run" at bounding box center [1273, 26] width 26 height 29
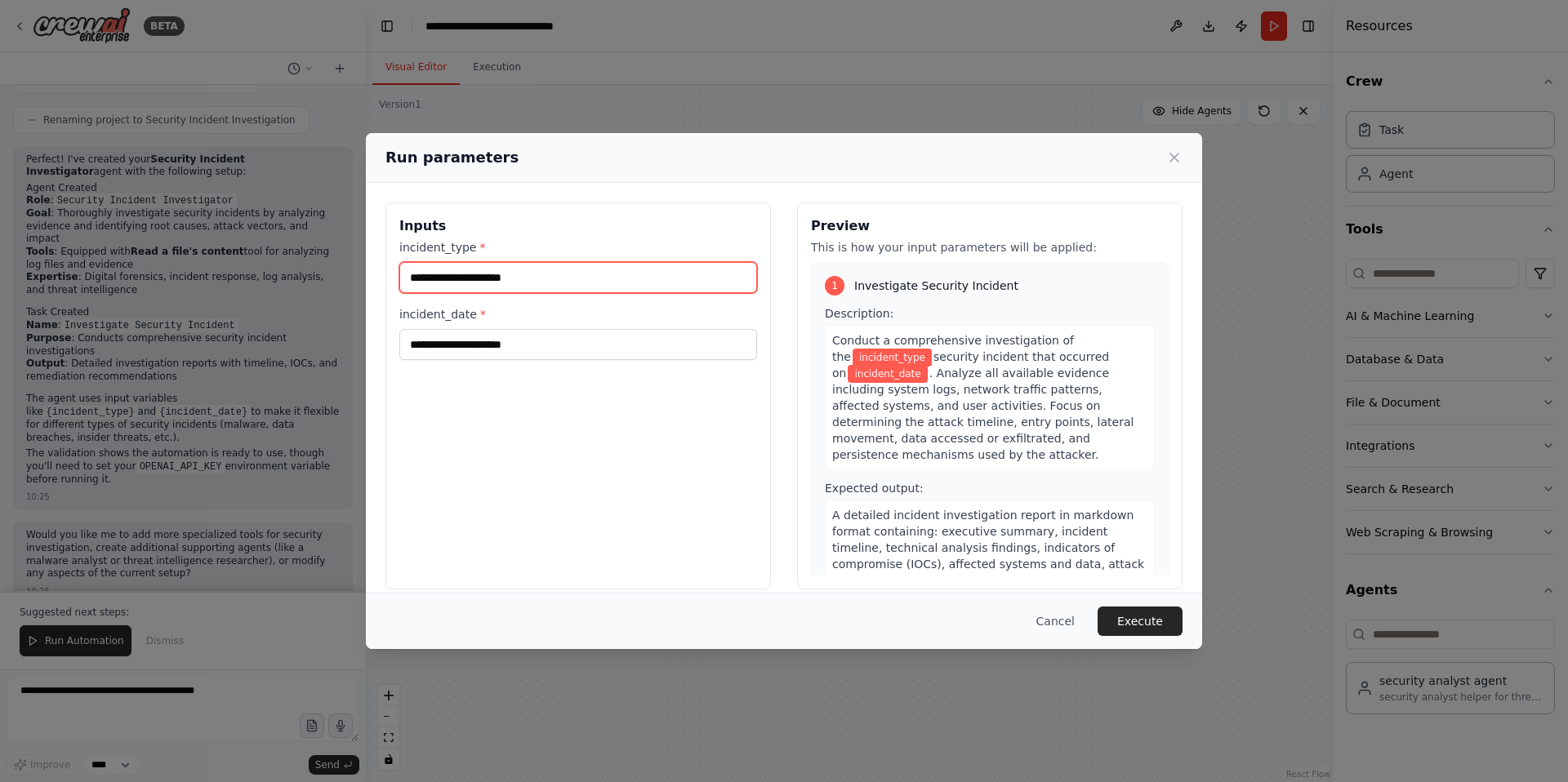
click at [507, 276] on input "incident_type *" at bounding box center [577, 277] width 357 height 31
drag, startPoint x: 469, startPoint y: 278, endPoint x: 380, endPoint y: 271, distance: 89.3
click at [380, 271] on div "Inputs incident_type * ** incident_date * Preview This is how your input parame…" at bounding box center [784, 396] width 836 height 426
type input "***"
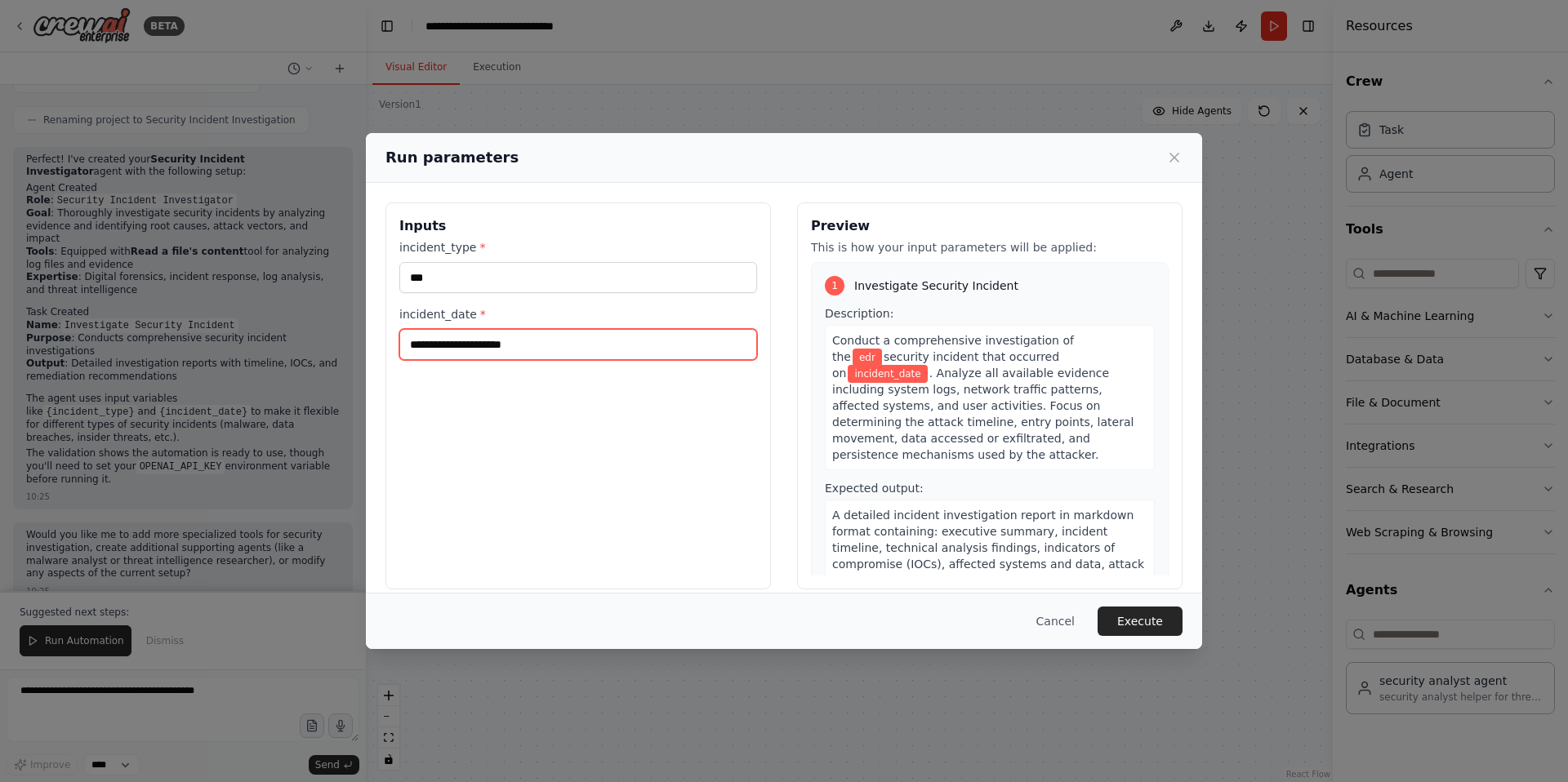
click at [454, 347] on input "incident_date *" at bounding box center [577, 345] width 357 height 31
click at [517, 346] on input "incident_date *" at bounding box center [577, 345] width 357 height 31
type input "*****"
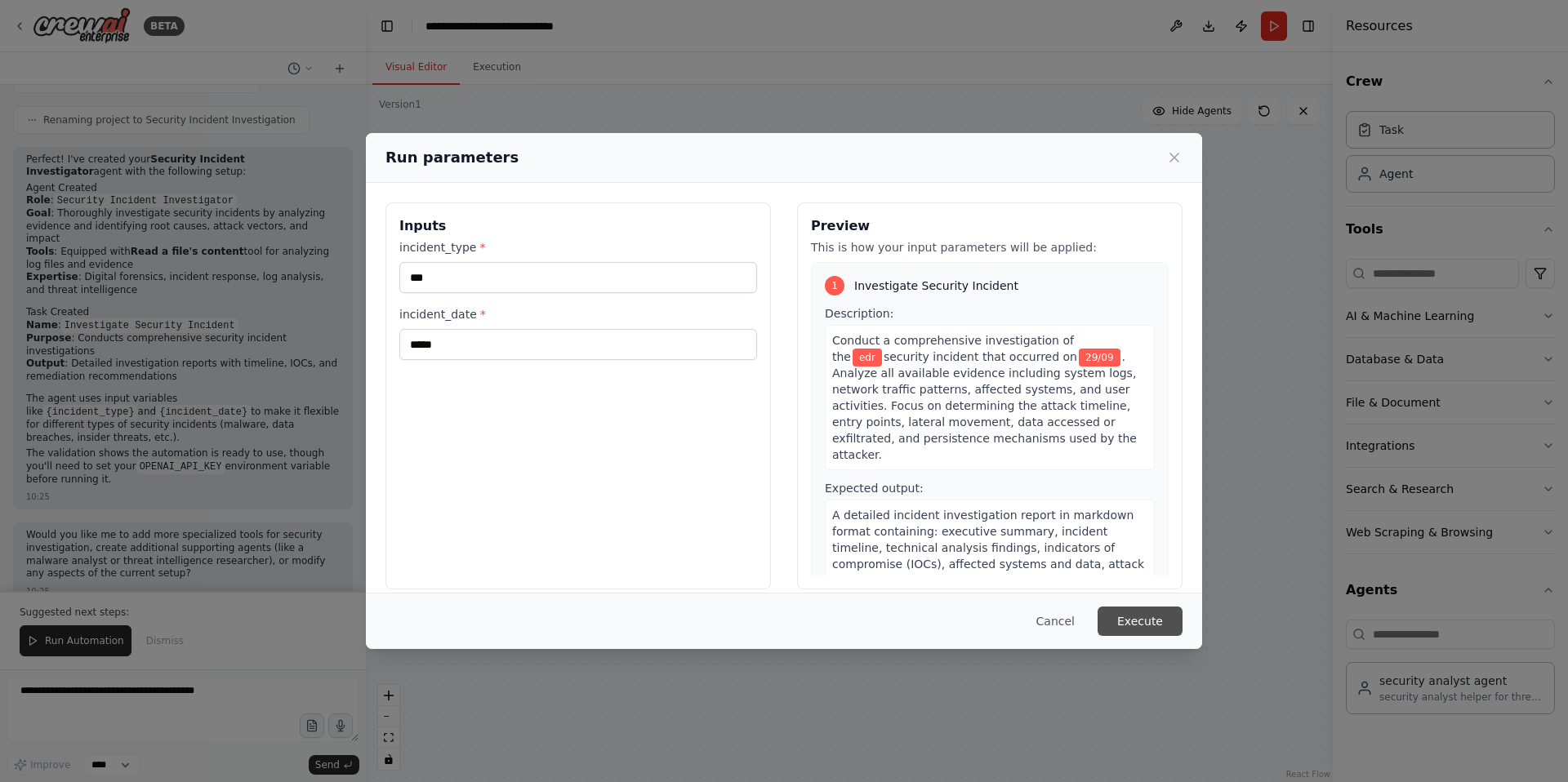
click at [1140, 630] on button "Execute" at bounding box center [1139, 621] width 85 height 29
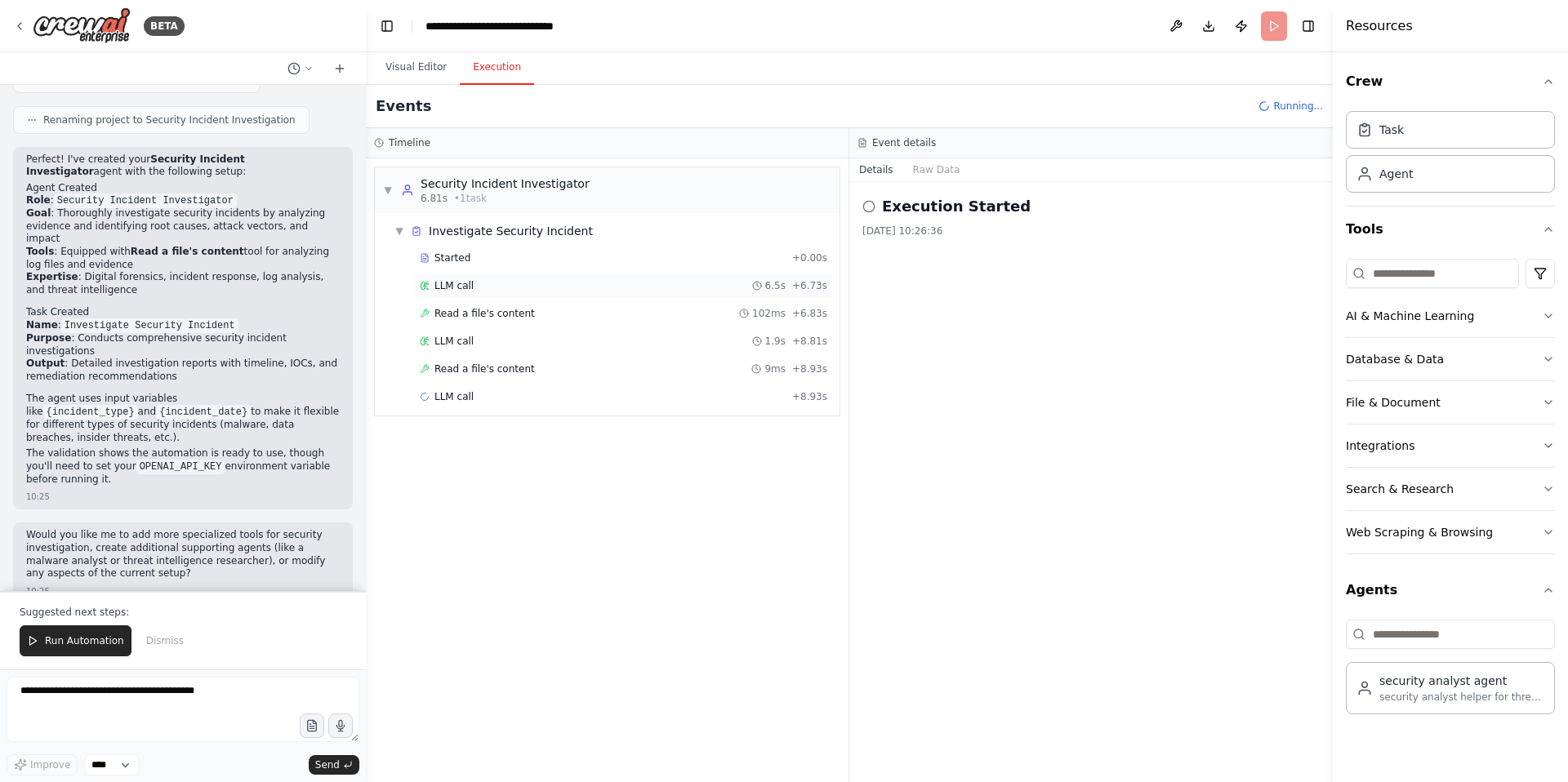
click at [455, 286] on span "LLM call" at bounding box center [454, 286] width 39 height 13
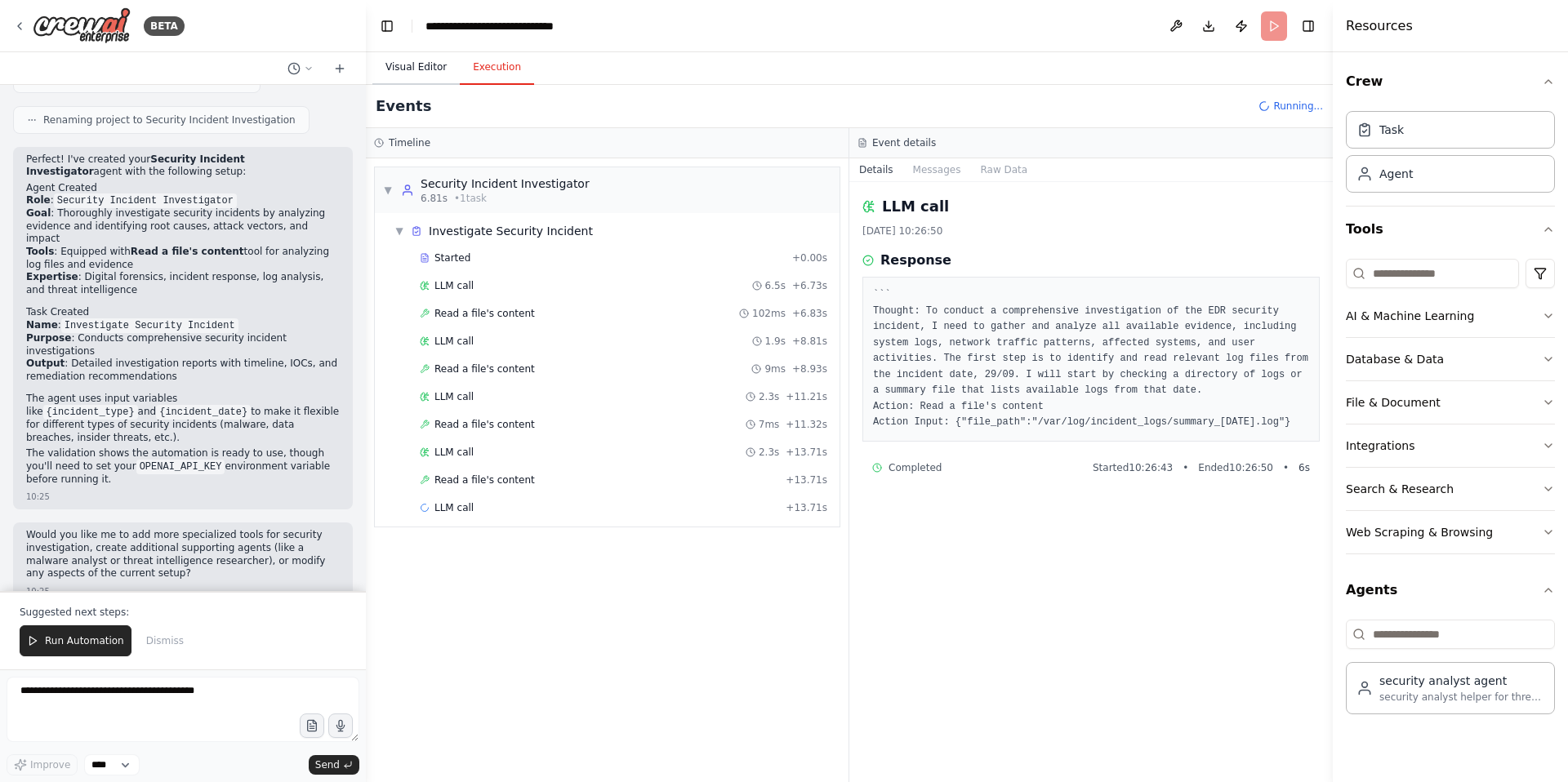
click at [419, 76] on button "Visual Editor" at bounding box center [416, 68] width 87 height 35
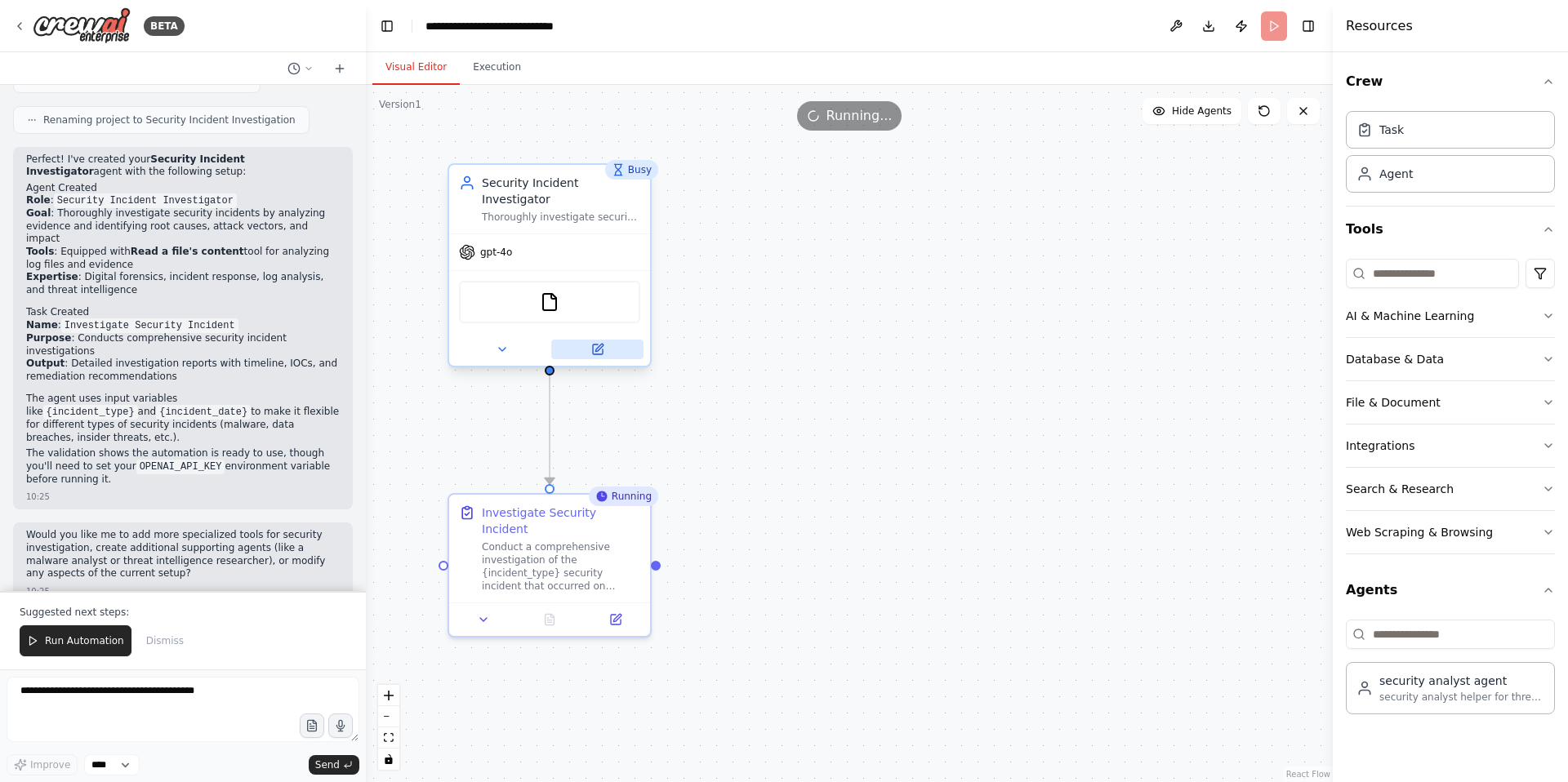
click at [602, 345] on icon at bounding box center [597, 349] width 10 height 10
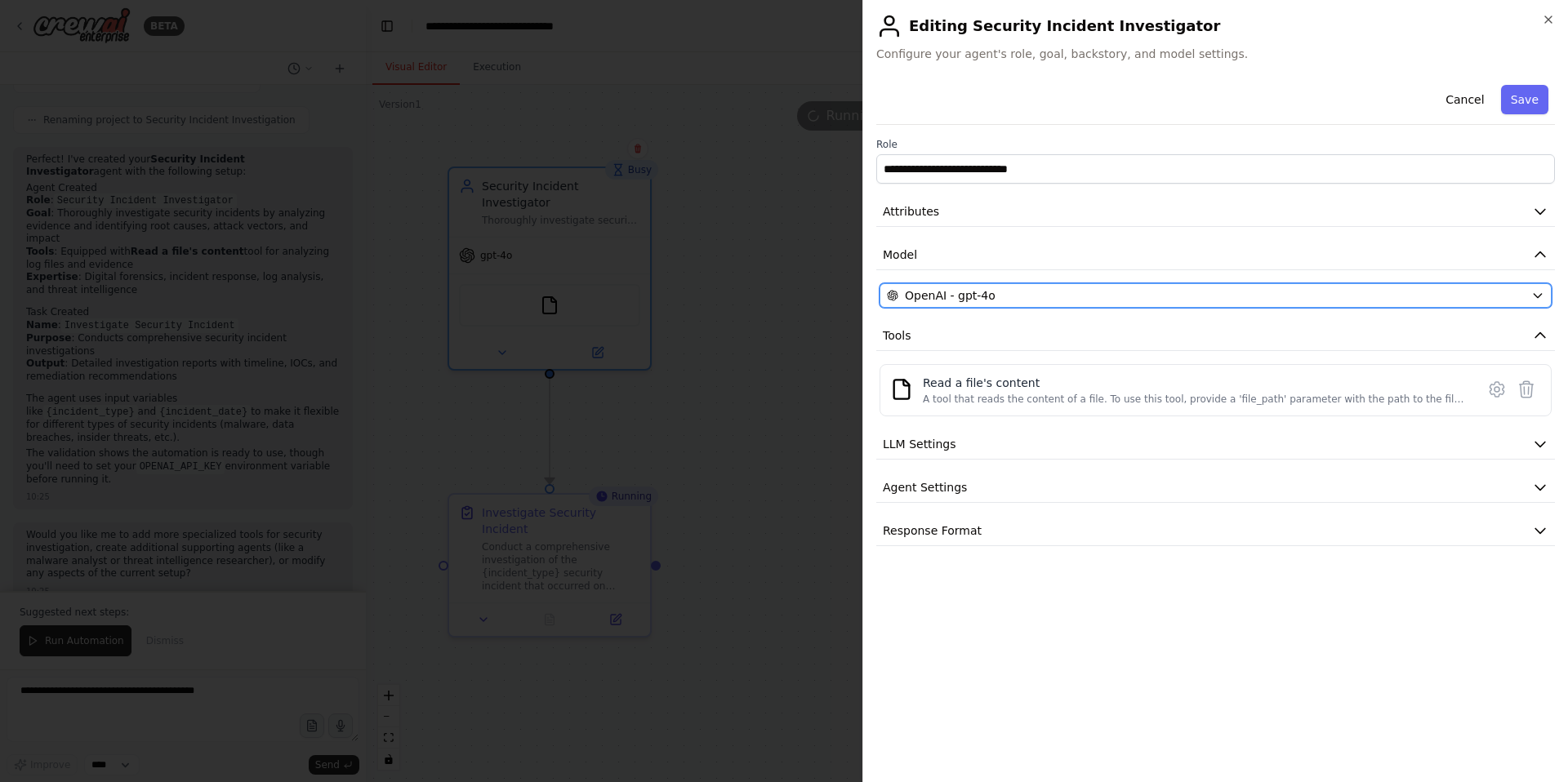
click at [1079, 297] on div "OpenAI - gpt-4o" at bounding box center [1204, 296] width 637 height 16
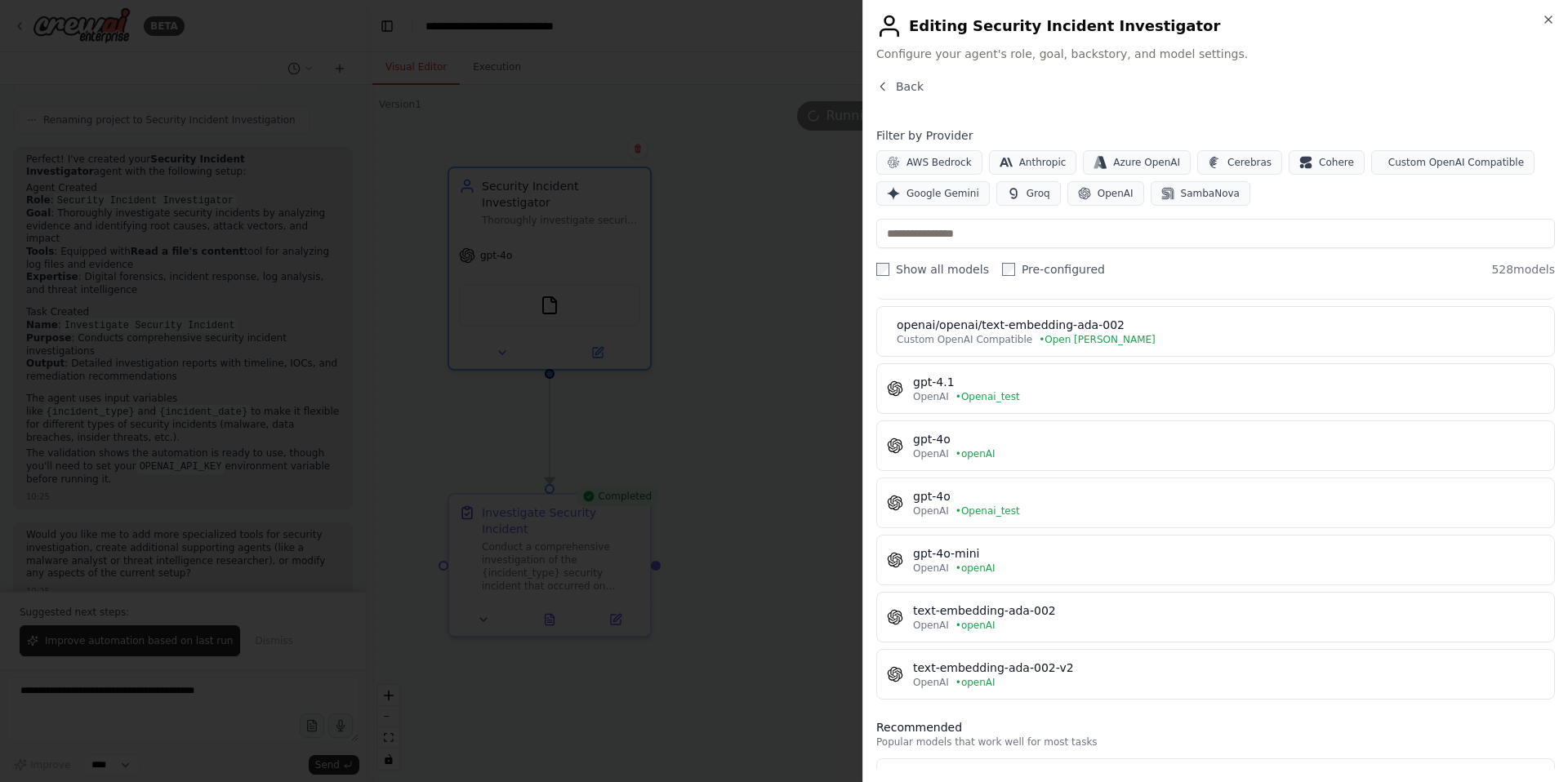
scroll to position [156, 0]
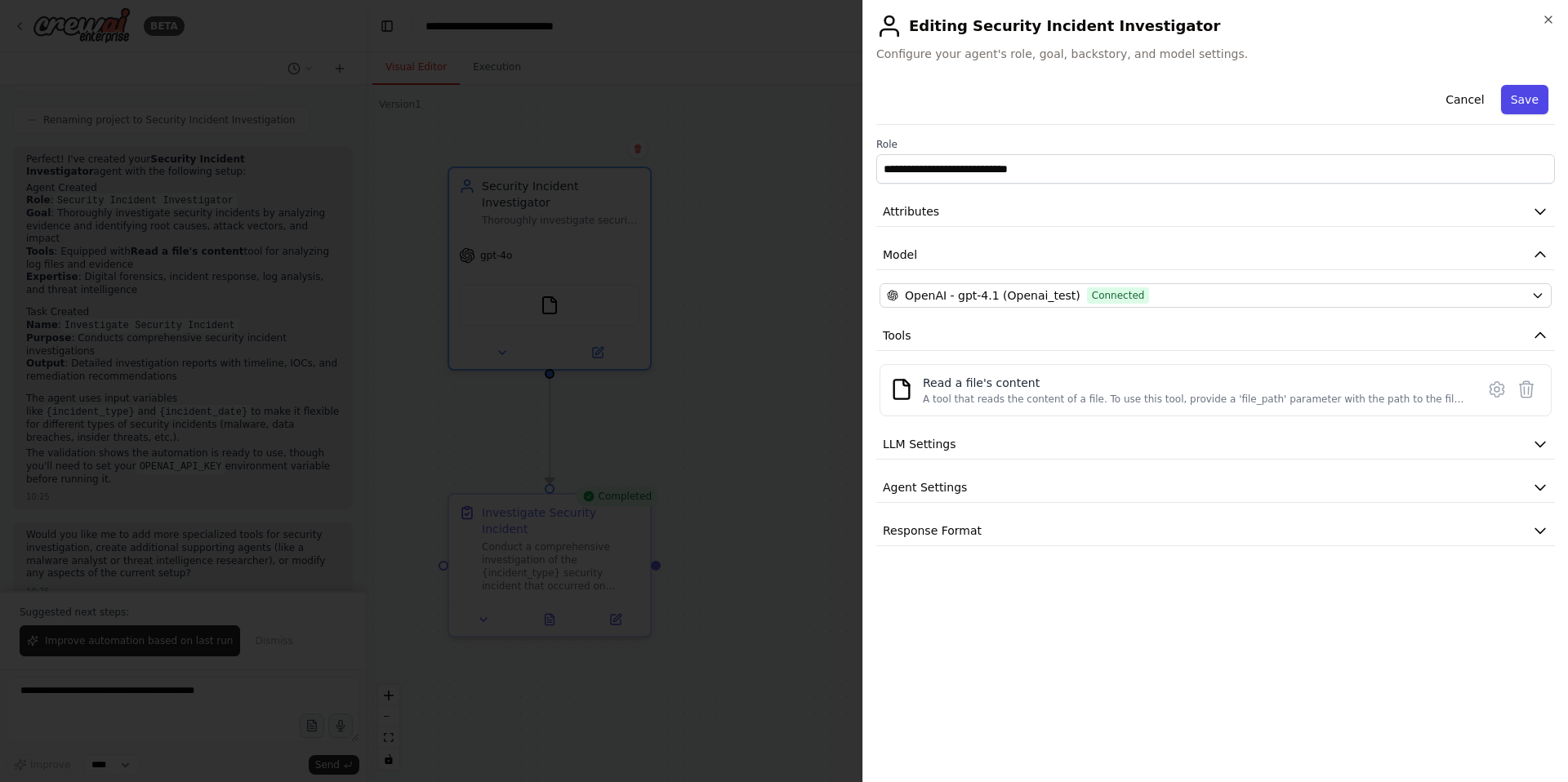
click at [1528, 106] on button "Save" at bounding box center [1524, 99] width 47 height 29
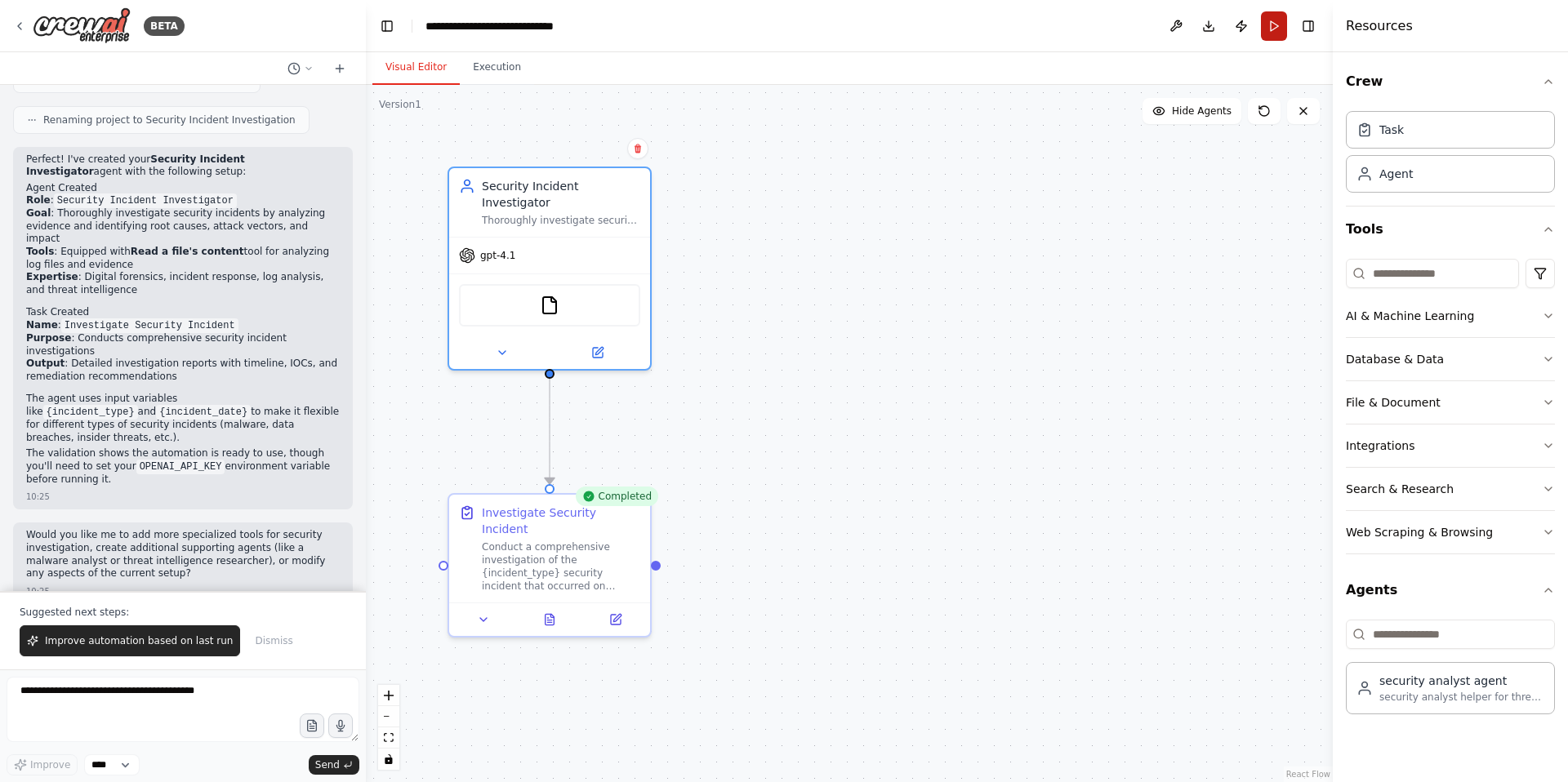
click at [1279, 25] on button "Run" at bounding box center [1273, 26] width 26 height 29
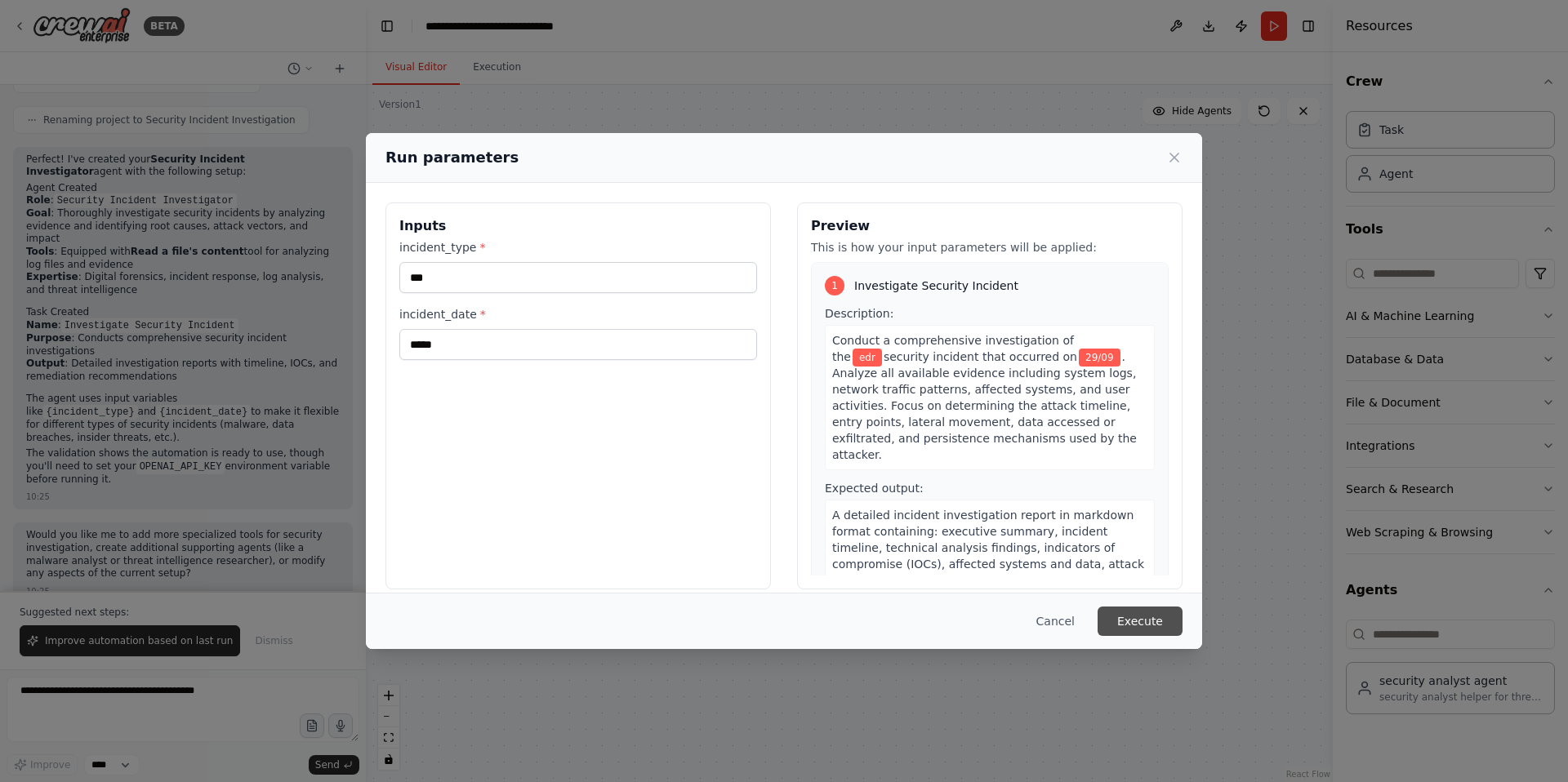
click at [1164, 610] on button "Execute" at bounding box center [1139, 621] width 85 height 29
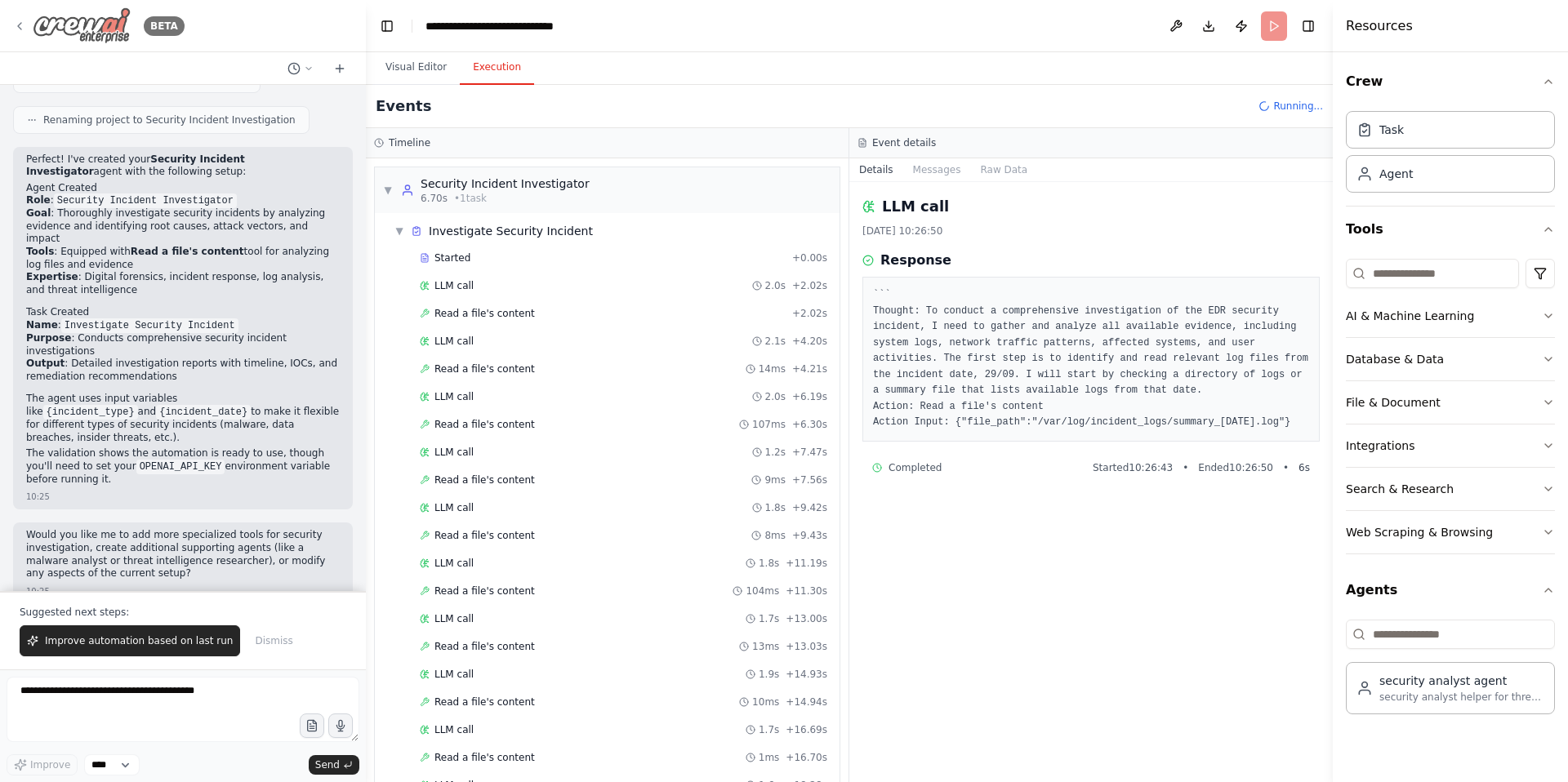
click at [22, 24] on icon at bounding box center [19, 26] width 13 height 13
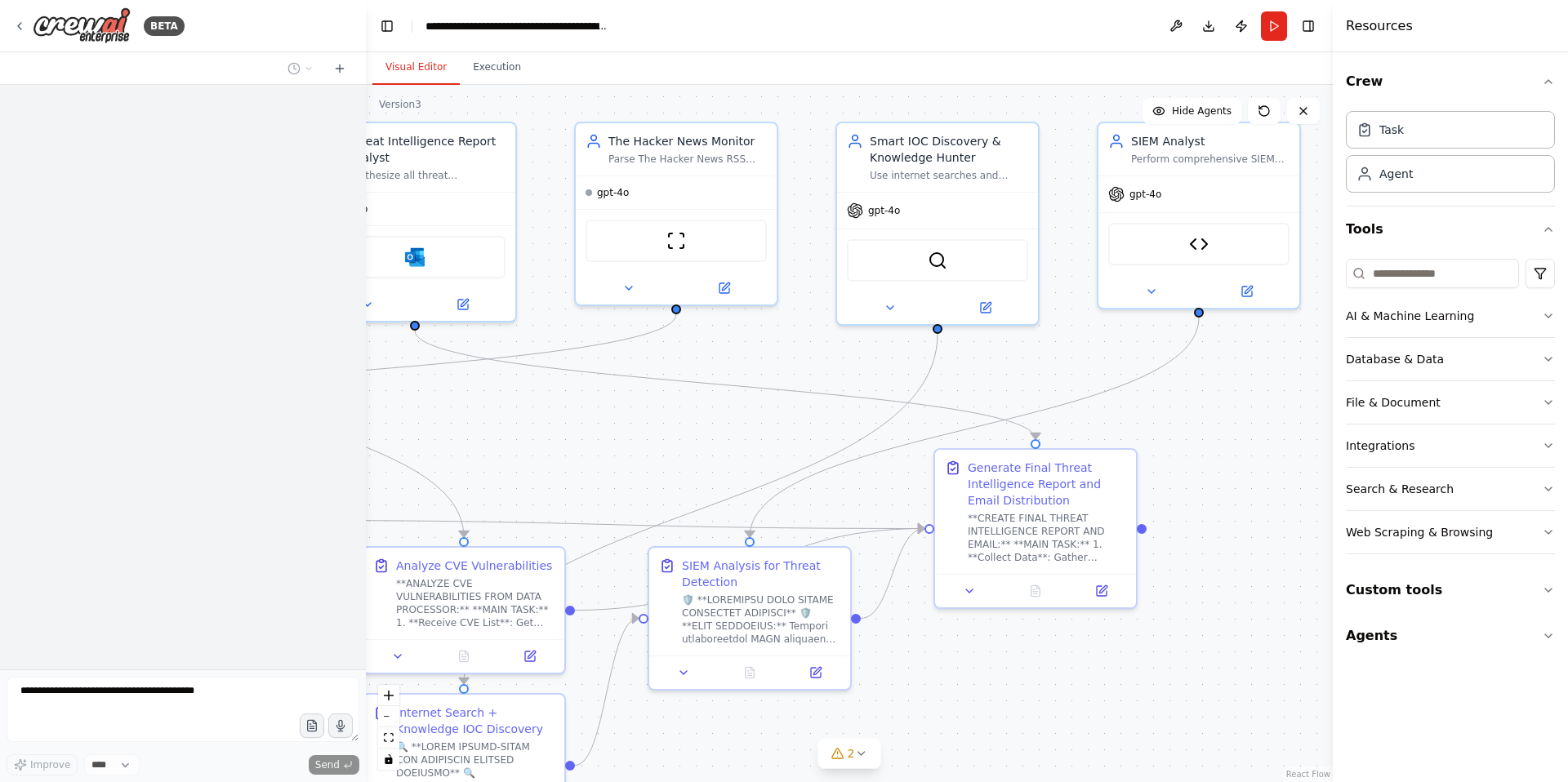
drag, startPoint x: 1213, startPoint y: 436, endPoint x: 555, endPoint y: 390, distance: 659.6
click at [555, 390] on div ".deletable-edge-delete-btn { width: 20px; height: 20px; border: 0px solid #ffff…" at bounding box center [848, 433] width 966 height 697
click at [985, 304] on icon at bounding box center [986, 303] width 7 height 7
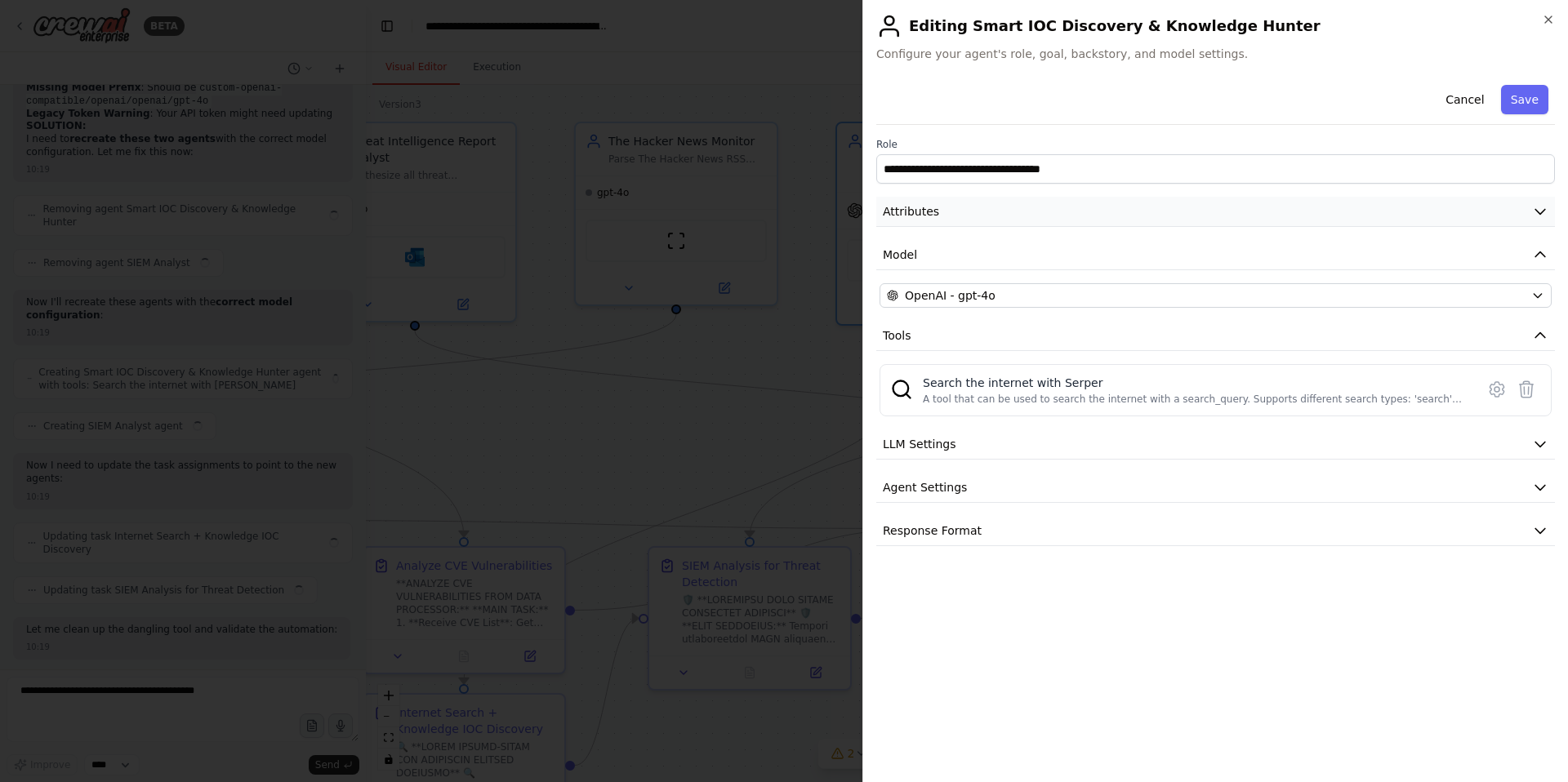
scroll to position [44527, 0]
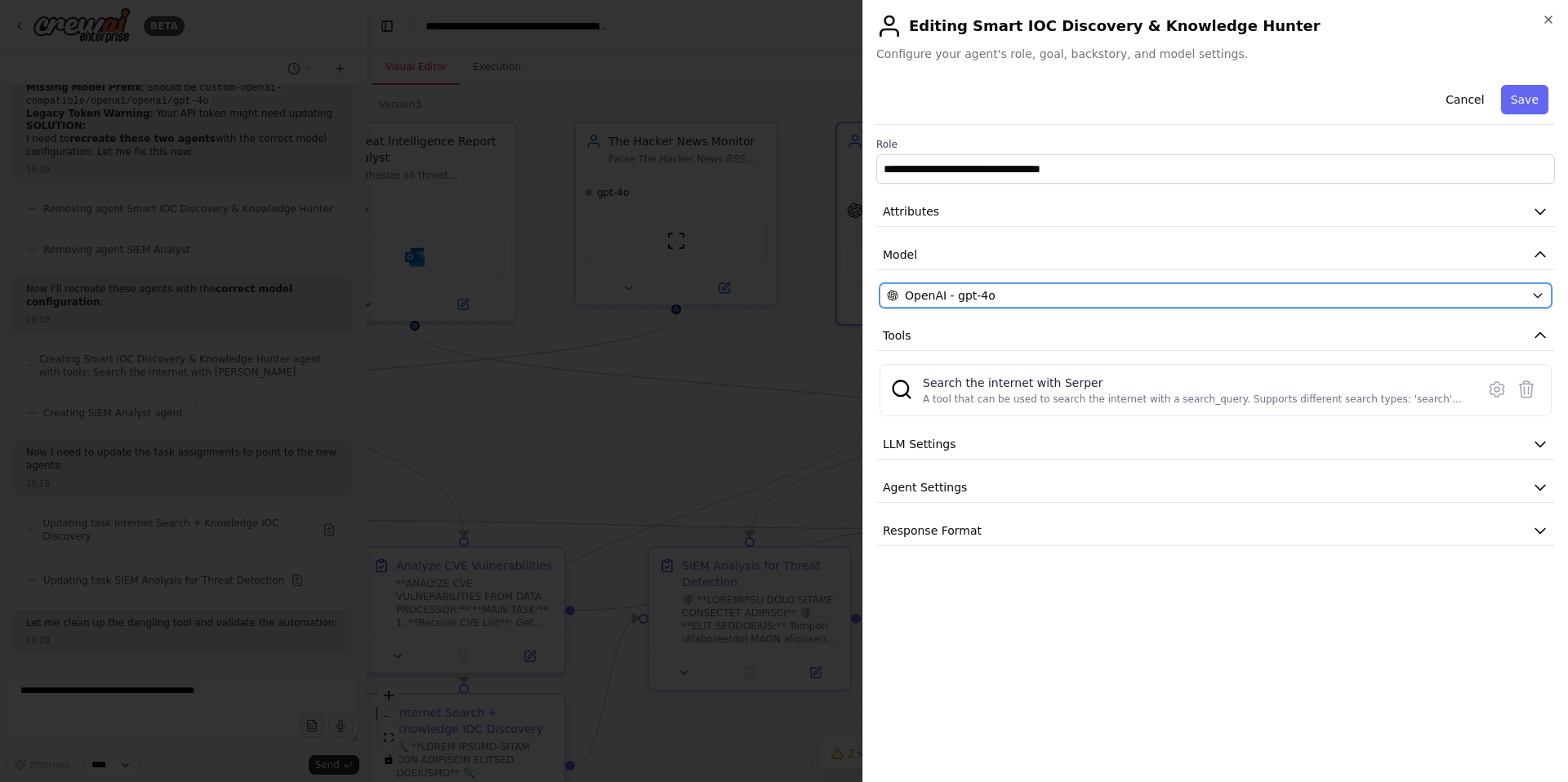
click at [1052, 293] on div "OpenAI - gpt-4o" at bounding box center [1204, 296] width 637 height 16
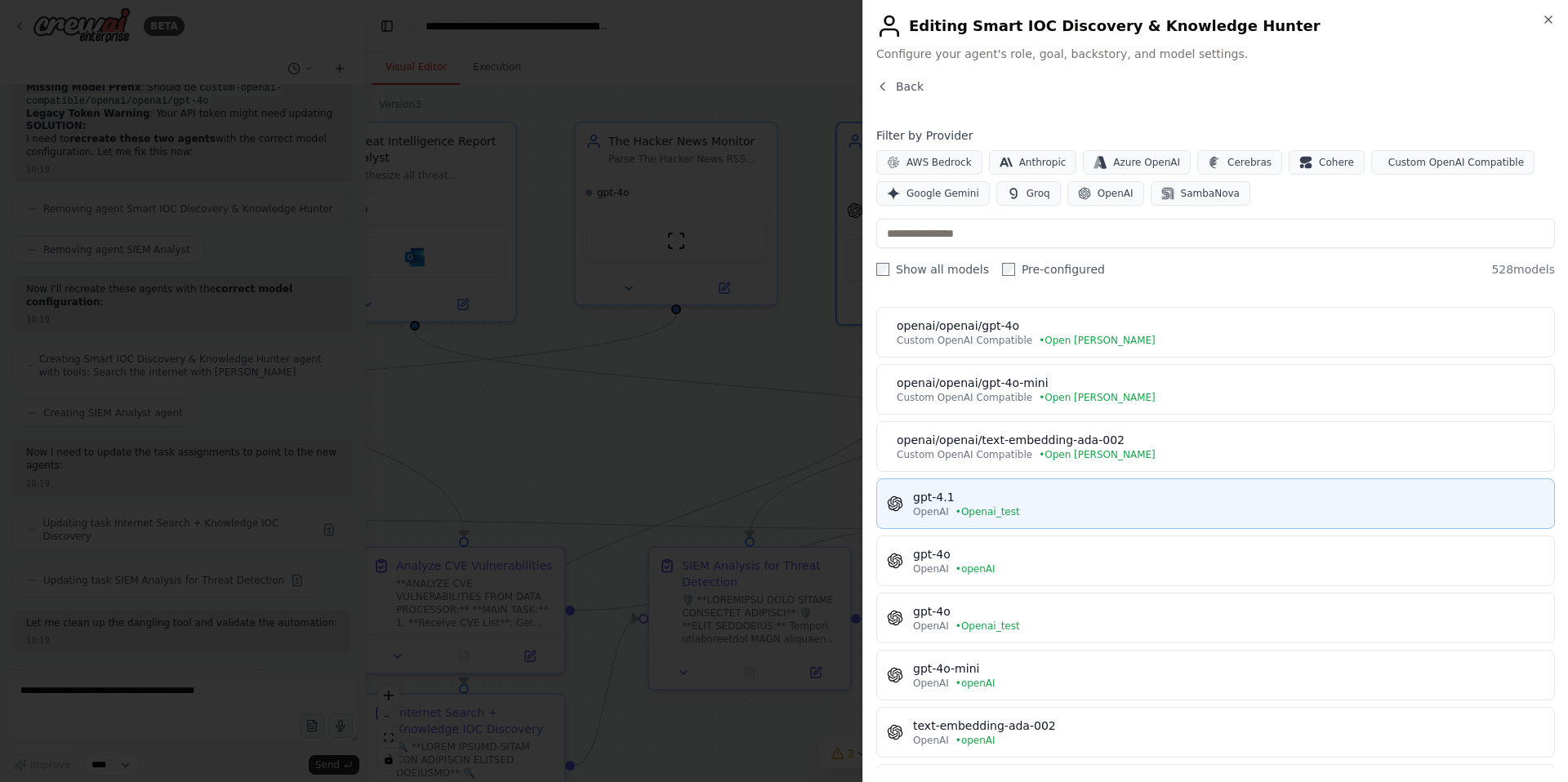
scroll to position [57, 0]
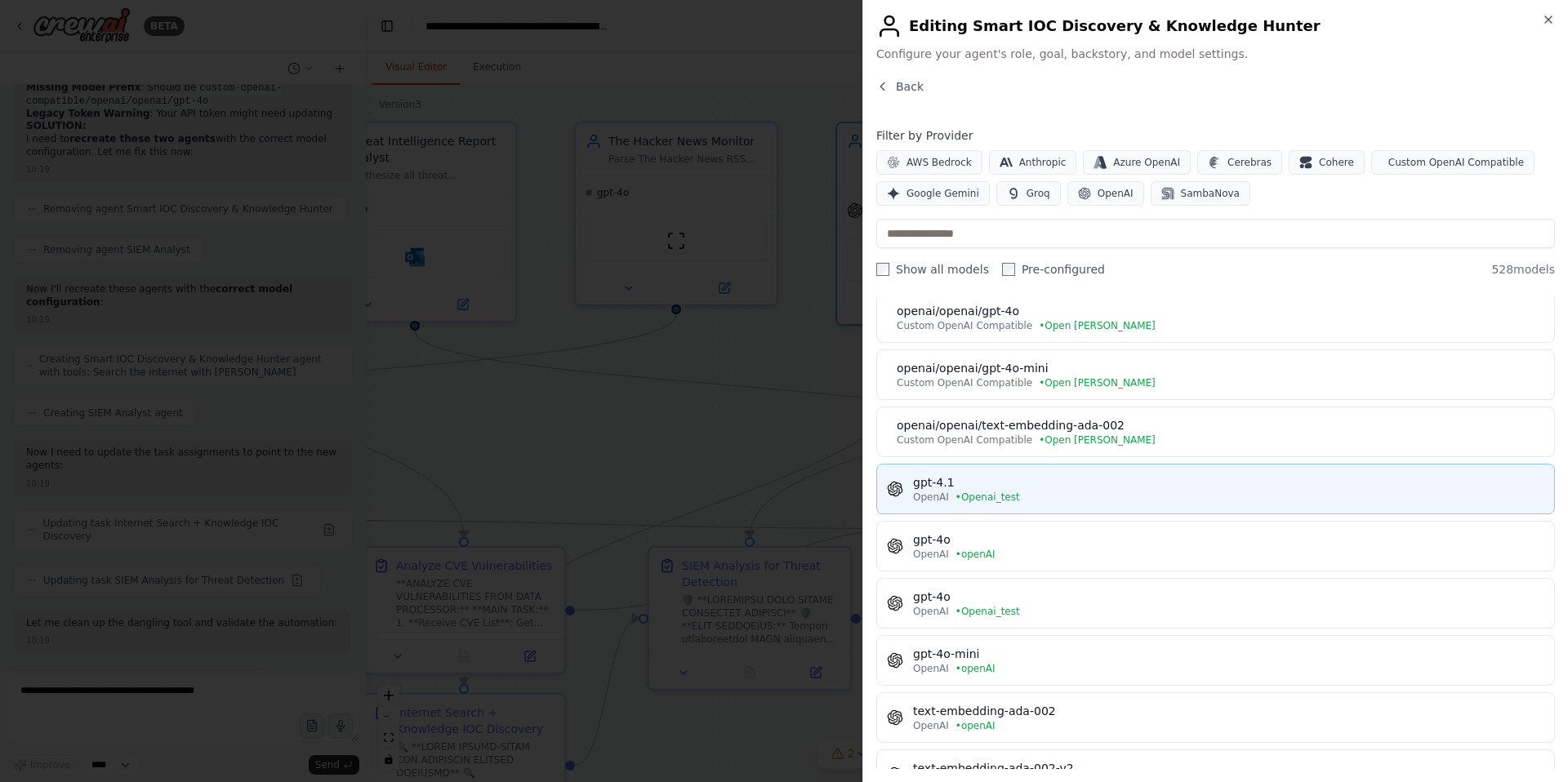
click at [1006, 480] on div "gpt-4.1" at bounding box center [1228, 483] width 631 height 16
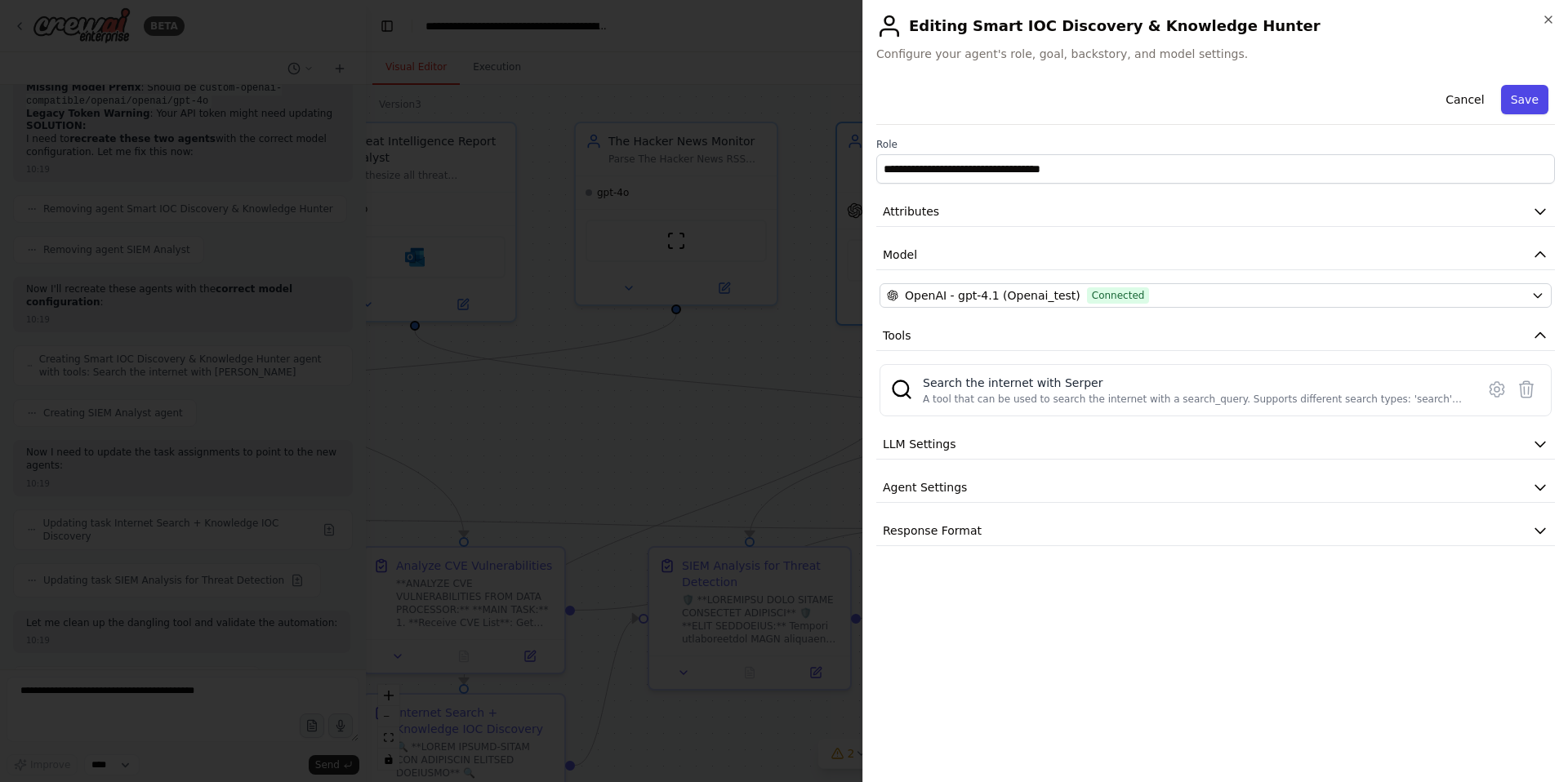
click at [1523, 101] on button "Save" at bounding box center [1524, 99] width 47 height 29
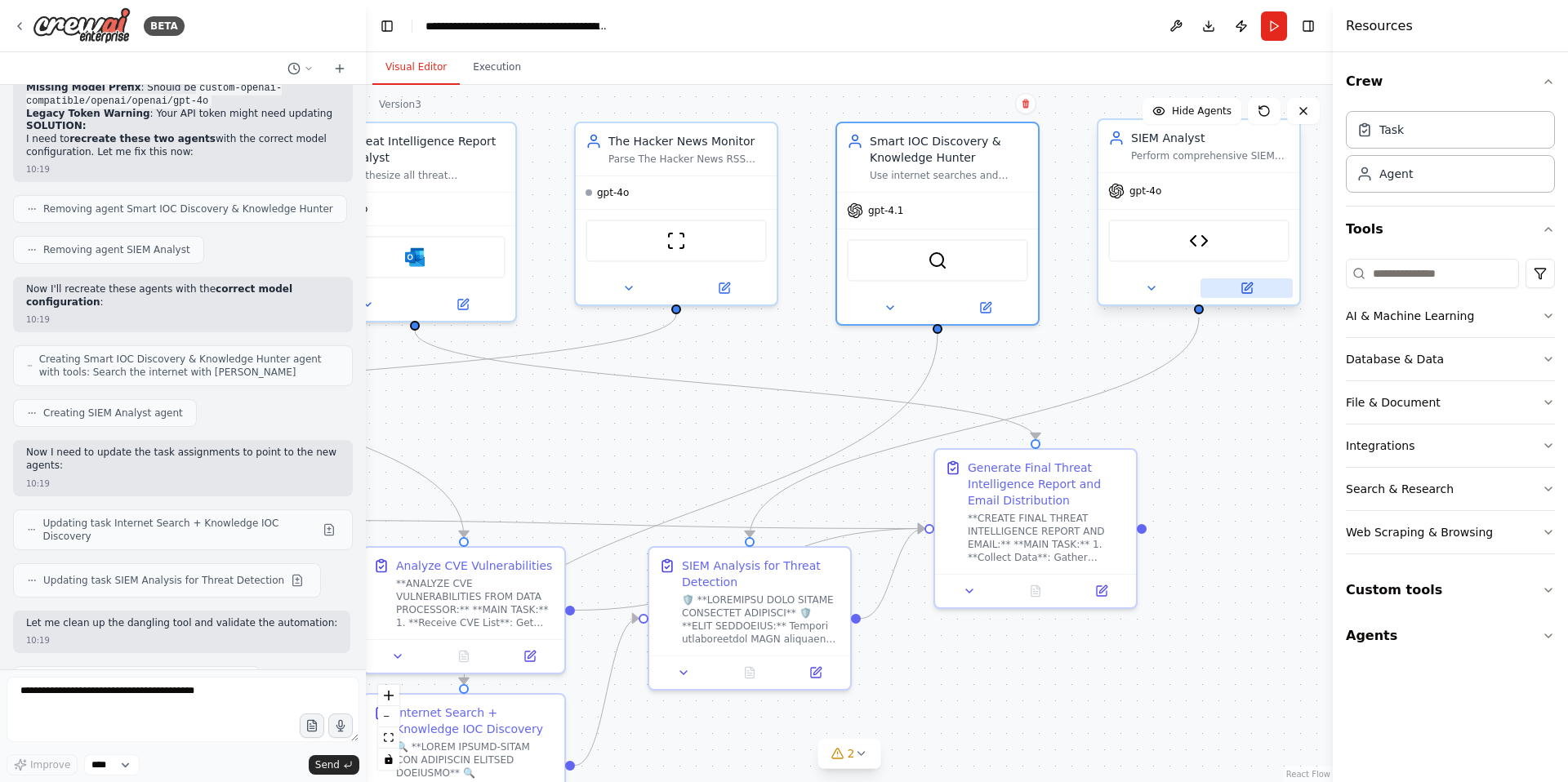
click at [1248, 285] on icon at bounding box center [1248, 286] width 7 height 7
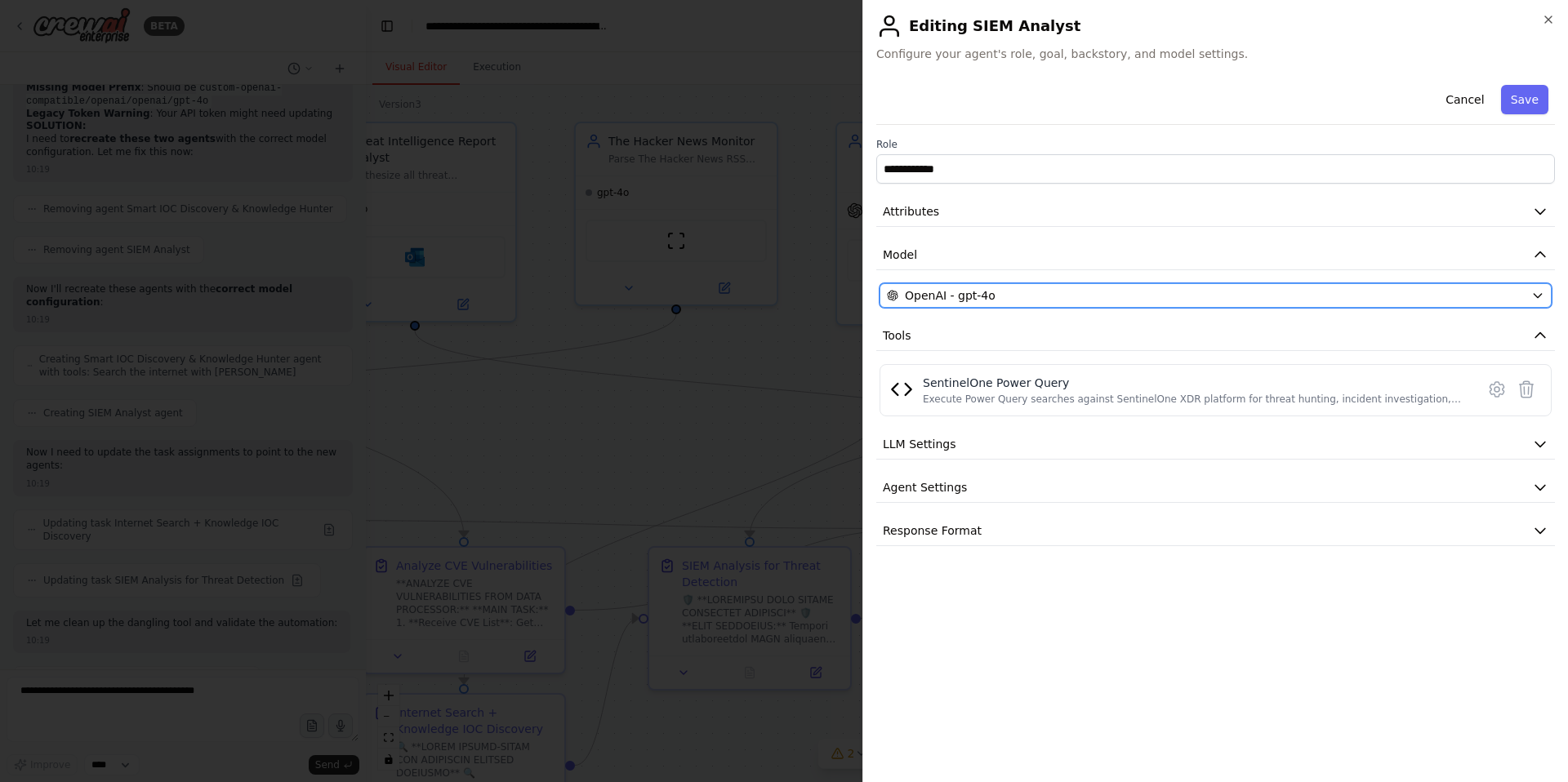
click at [1079, 293] on div "OpenAI - gpt-4o" at bounding box center [1204, 296] width 637 height 16
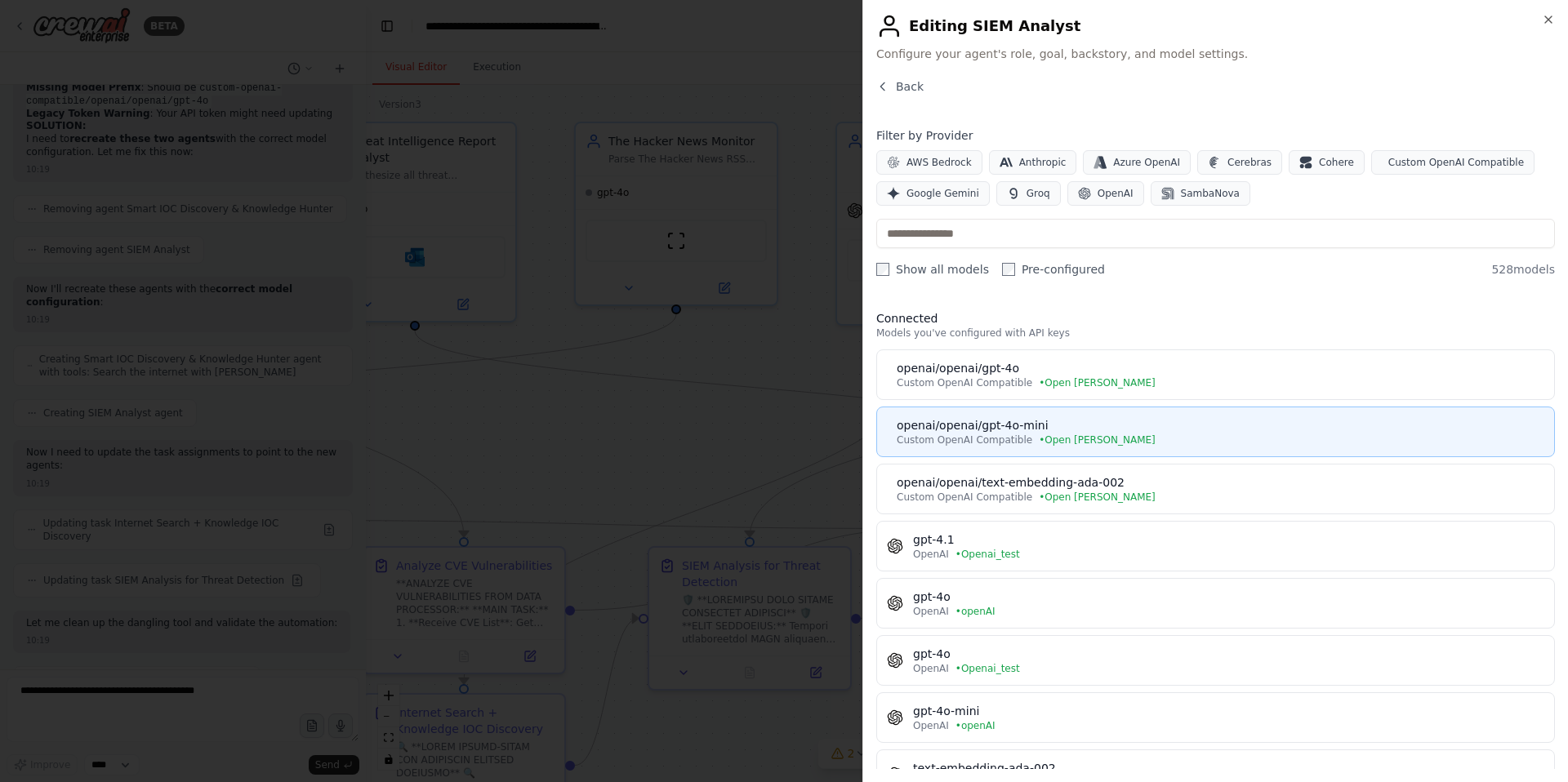
scroll to position [0, 0]
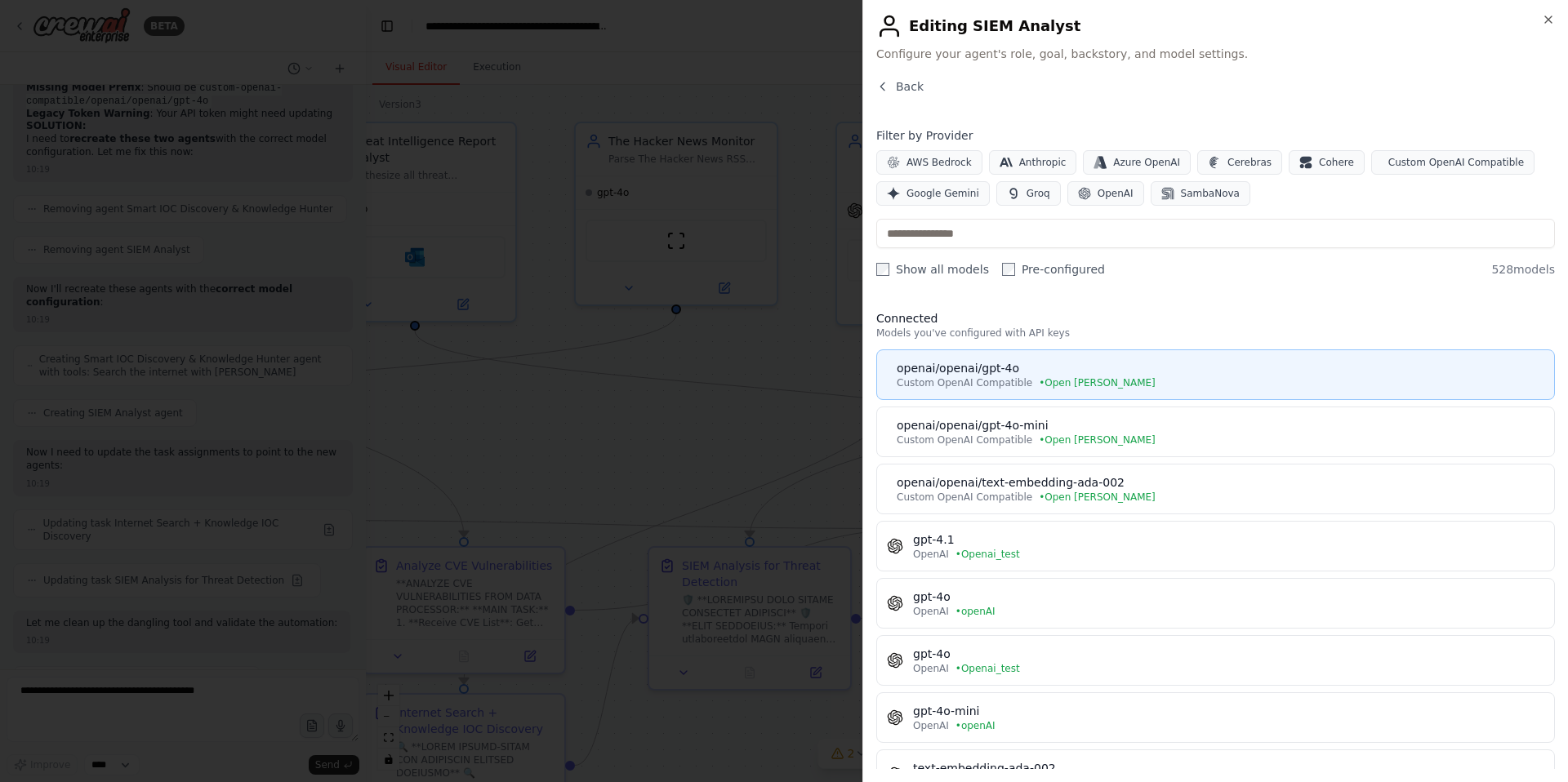
click at [967, 372] on div "openai/openai/gpt-4o" at bounding box center [1220, 368] width 647 height 16
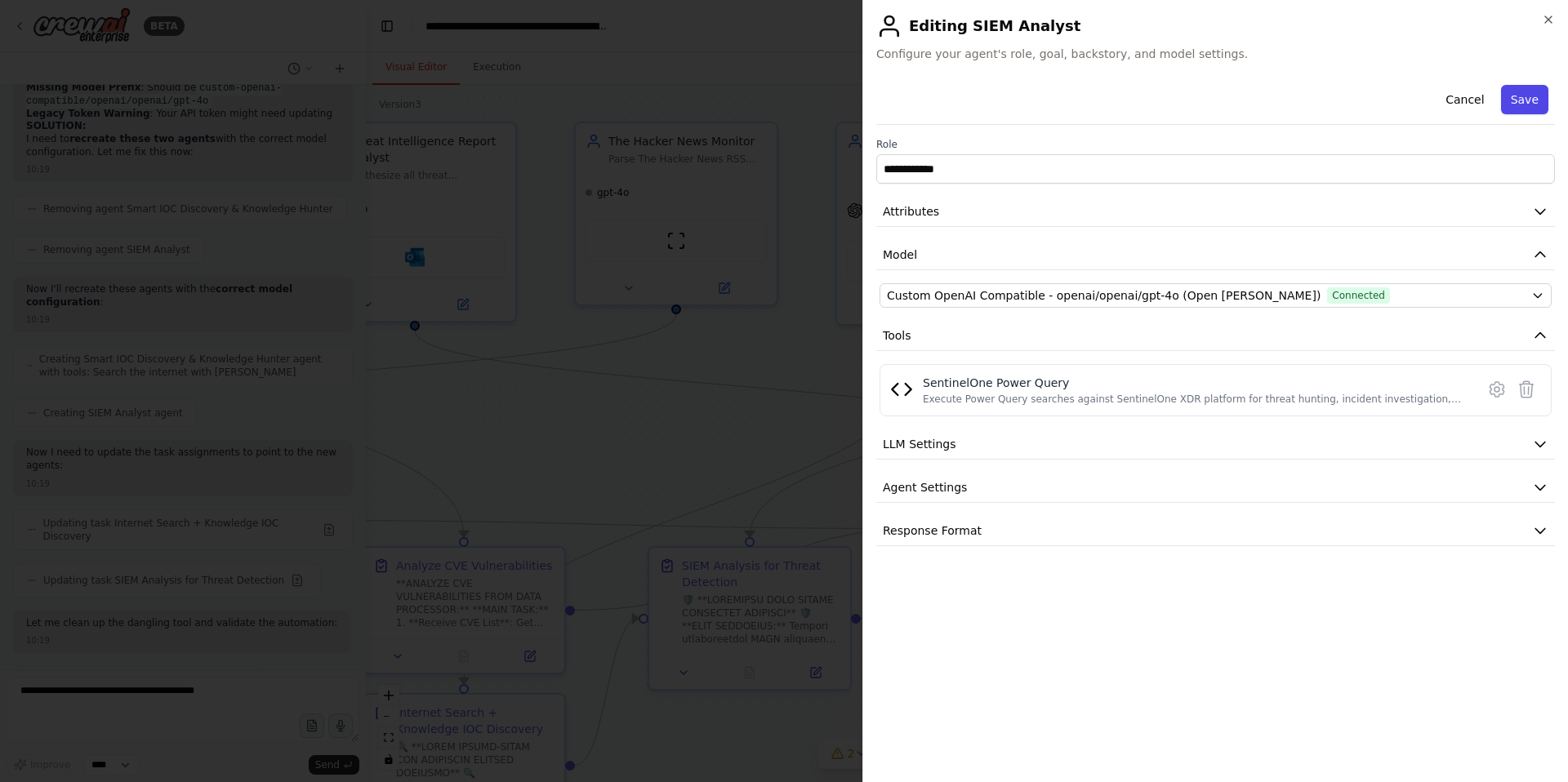
click at [1528, 91] on button "Save" at bounding box center [1524, 99] width 47 height 29
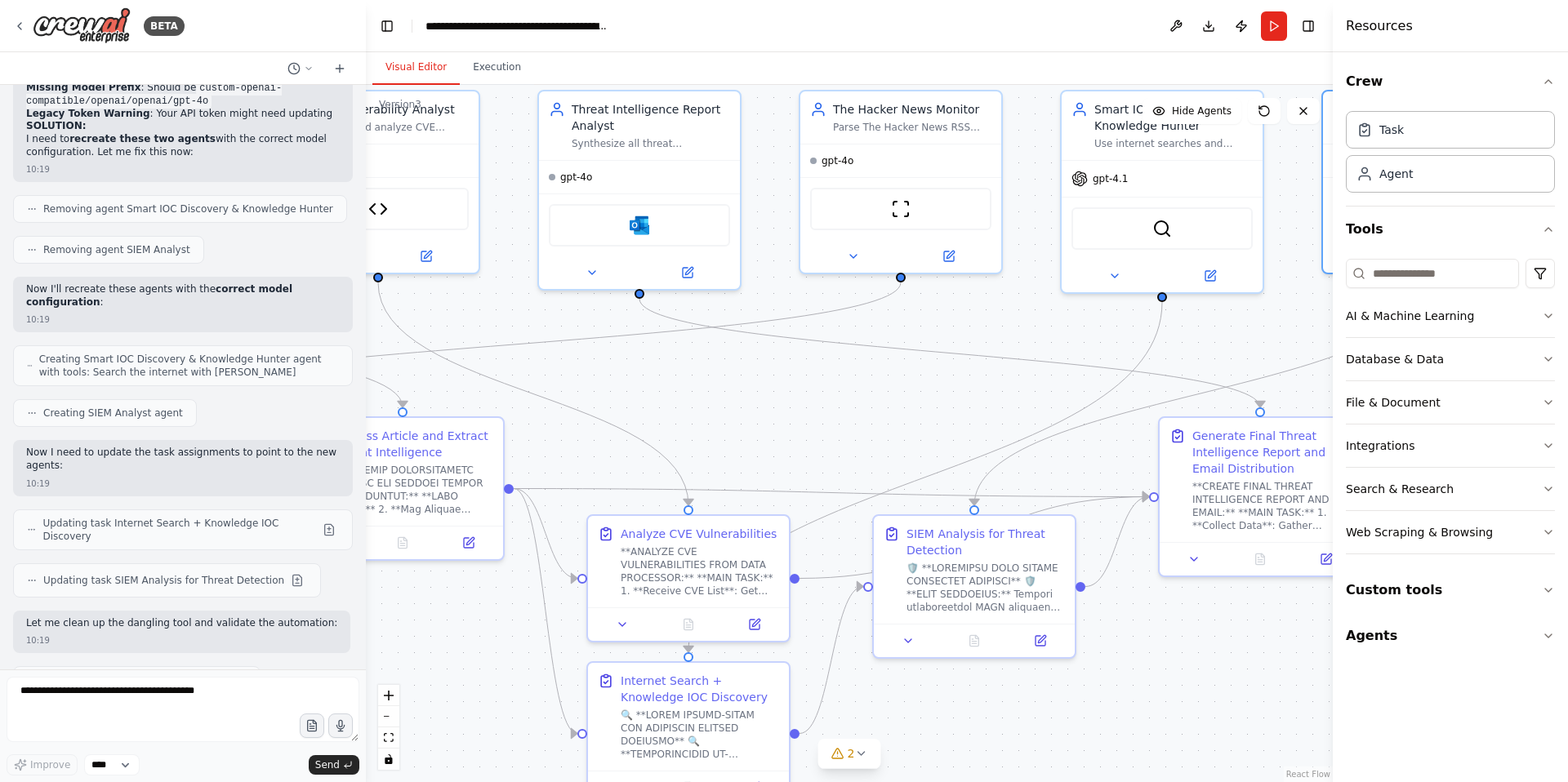
drag, startPoint x: 1057, startPoint y: 340, endPoint x: 1283, endPoint y: 308, distance: 228.3
click at [1283, 308] on div ".deletable-edge-delete-btn { width: 20px; height: 20px; border: 0px solid #ffff…" at bounding box center [848, 433] width 966 height 697
click at [1273, 24] on button "Run" at bounding box center [1273, 26] width 26 height 29
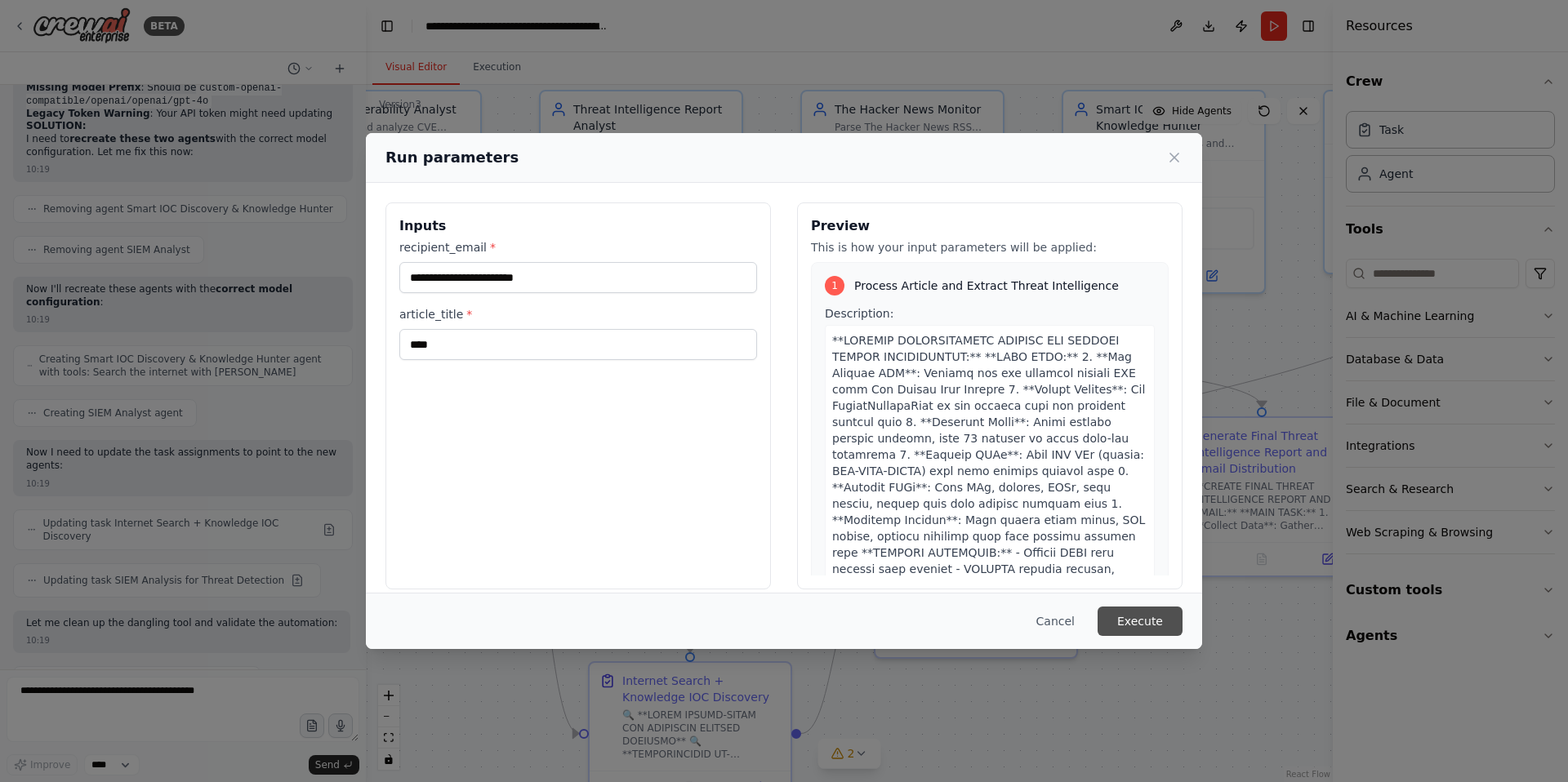
click at [1134, 618] on button "Execute" at bounding box center [1139, 621] width 85 height 29
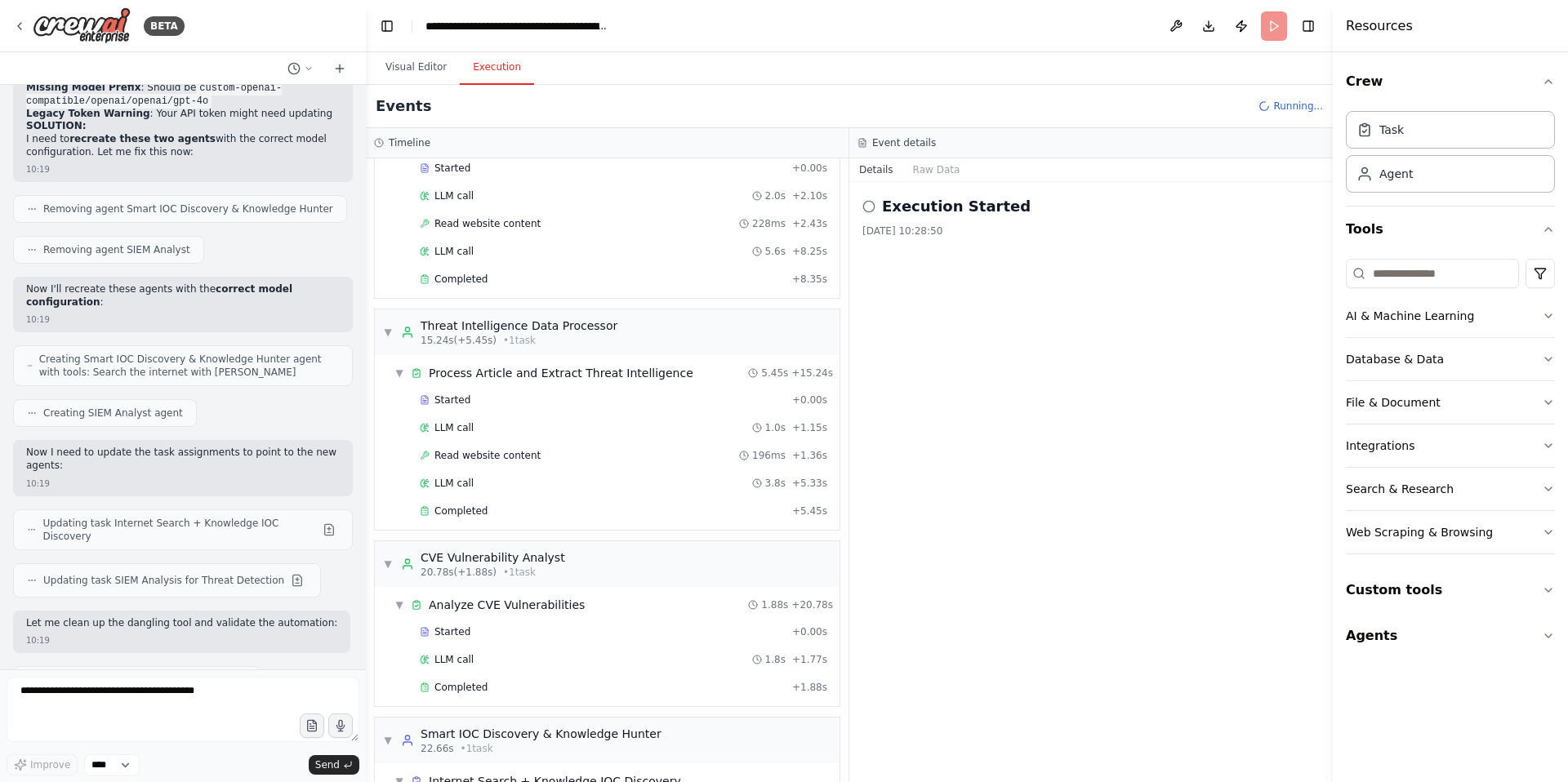
scroll to position [181, 0]
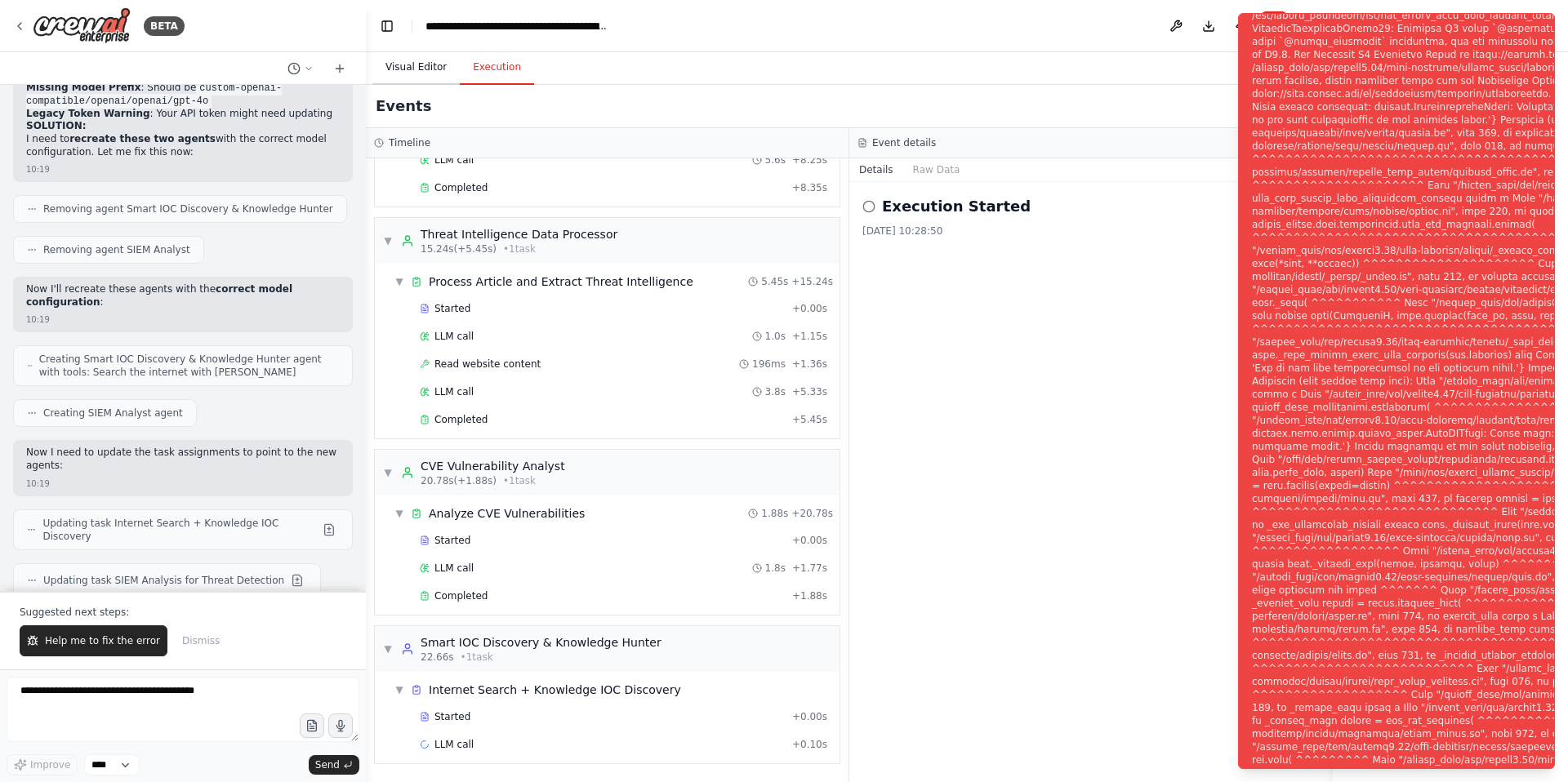
click at [400, 68] on button "Visual Editor" at bounding box center [416, 68] width 87 height 35
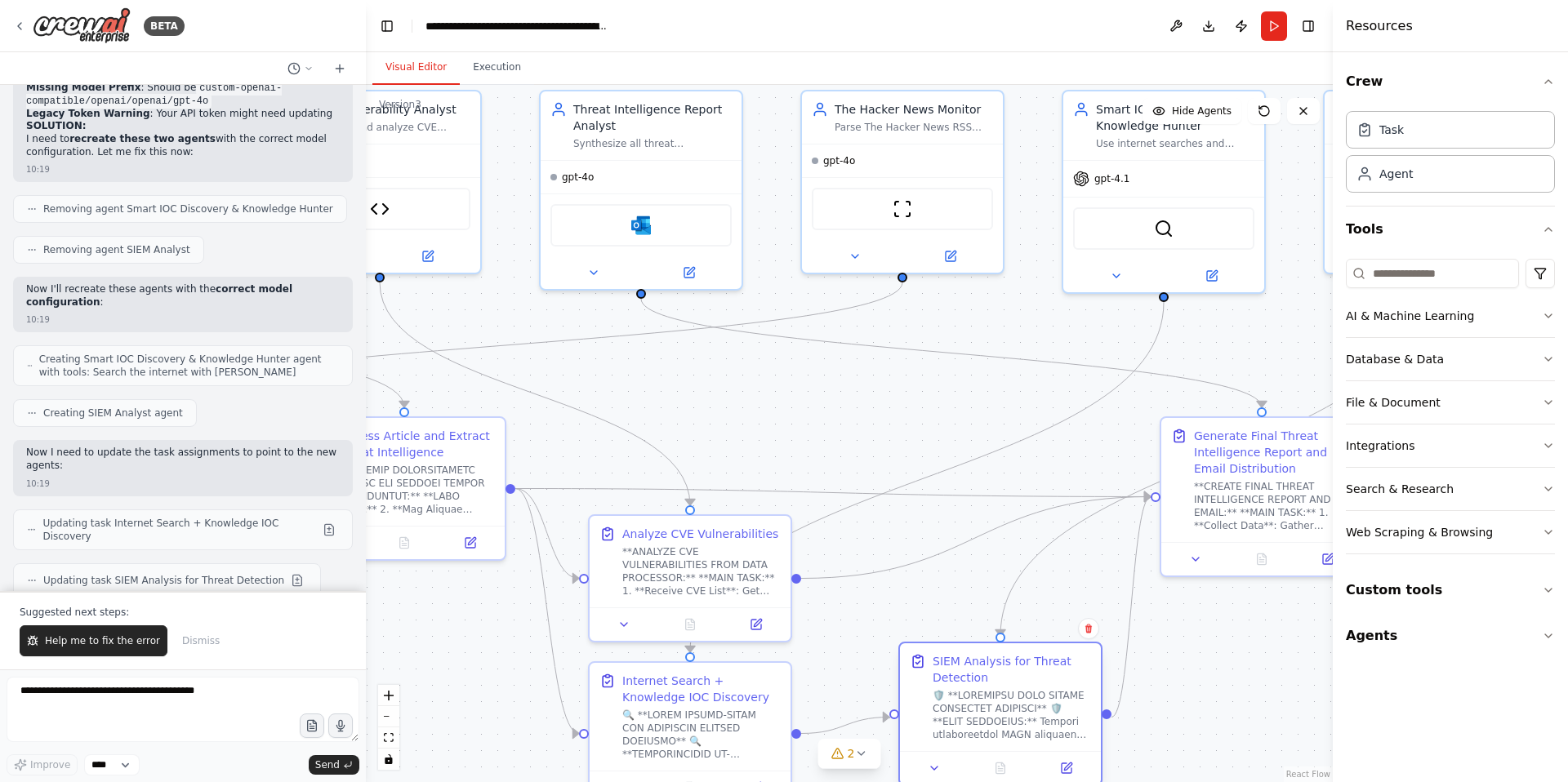
drag, startPoint x: 1010, startPoint y: 541, endPoint x: 1034, endPoint y: 671, distance: 132.2
click at [1034, 671] on div "SIEM Analysis for Threat Detection" at bounding box center [1012, 670] width 158 height 33
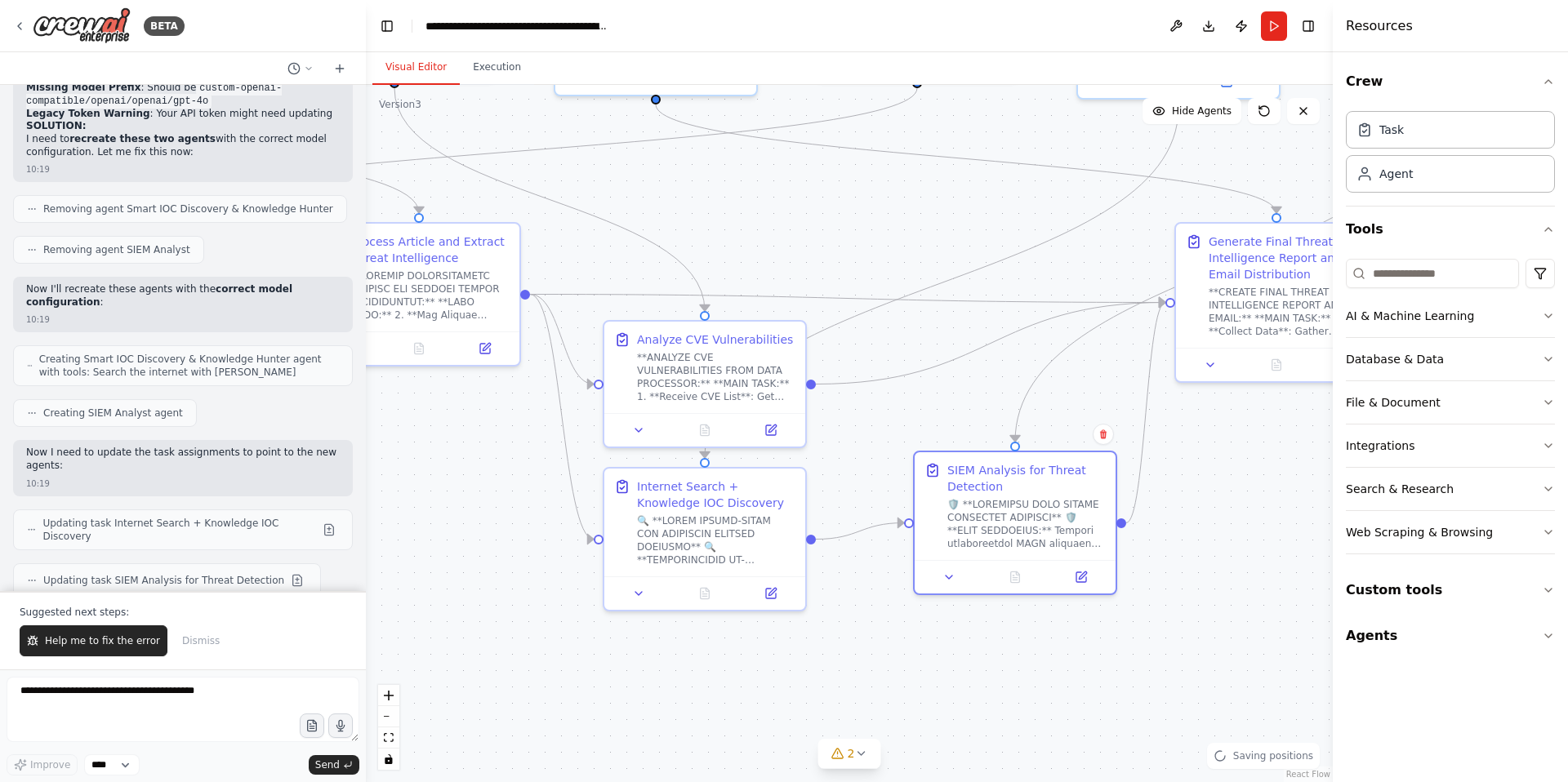
drag, startPoint x: 917, startPoint y: 451, endPoint x: 933, endPoint y: 261, distance: 190.7
click at [933, 261] on div ".deletable-edge-delete-btn { width: 20px; height: 20px; border: 0px solid #ffff…" at bounding box center [848, 433] width 966 height 697
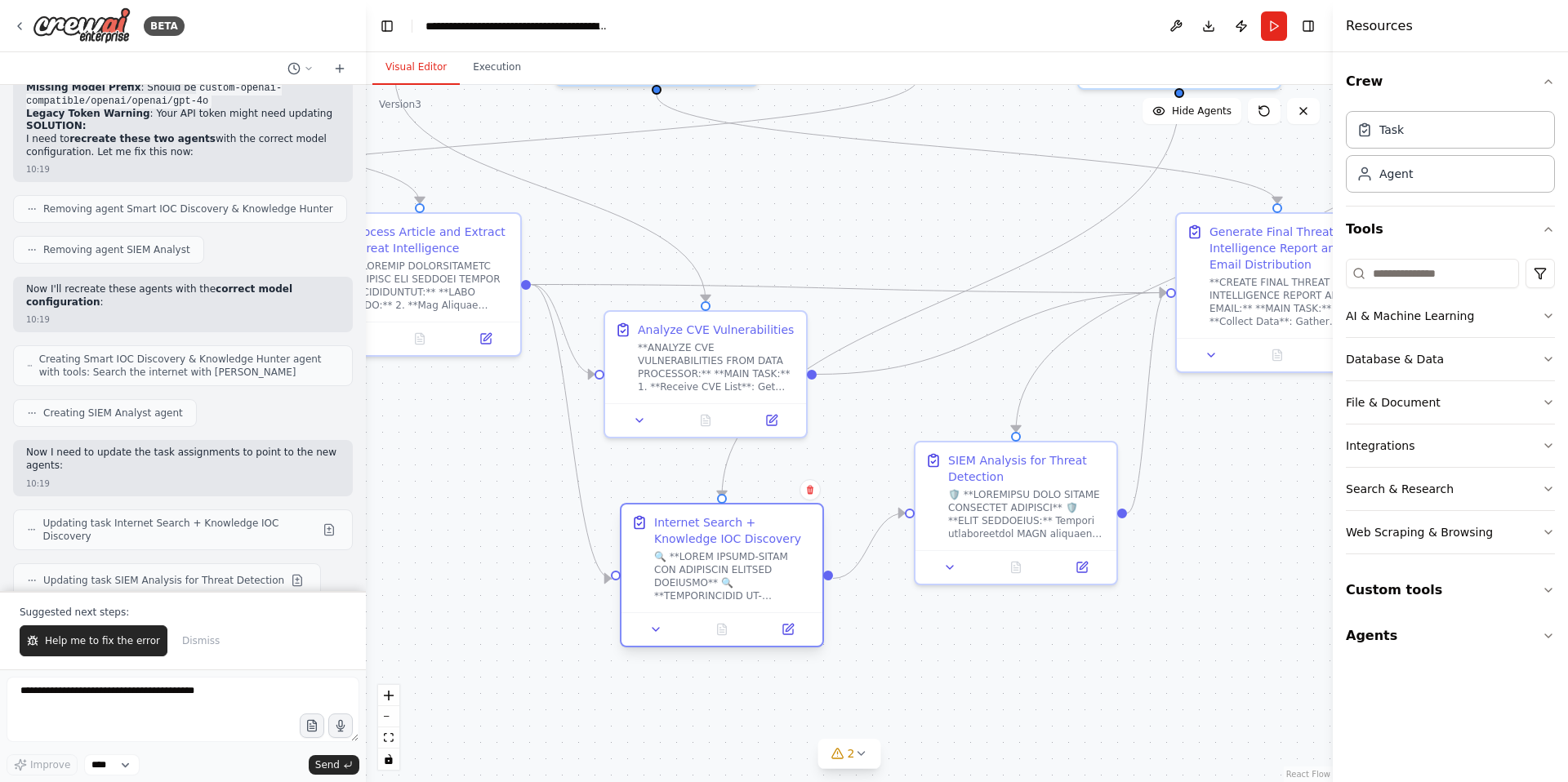
drag, startPoint x: 757, startPoint y: 476, endPoint x: 767, endPoint y: 518, distance: 43.2
click at [767, 518] on div "Internet Search + Knowledge IOC Discovery" at bounding box center [733, 531] width 158 height 33
click at [787, 632] on icon at bounding box center [787, 629] width 10 height 10
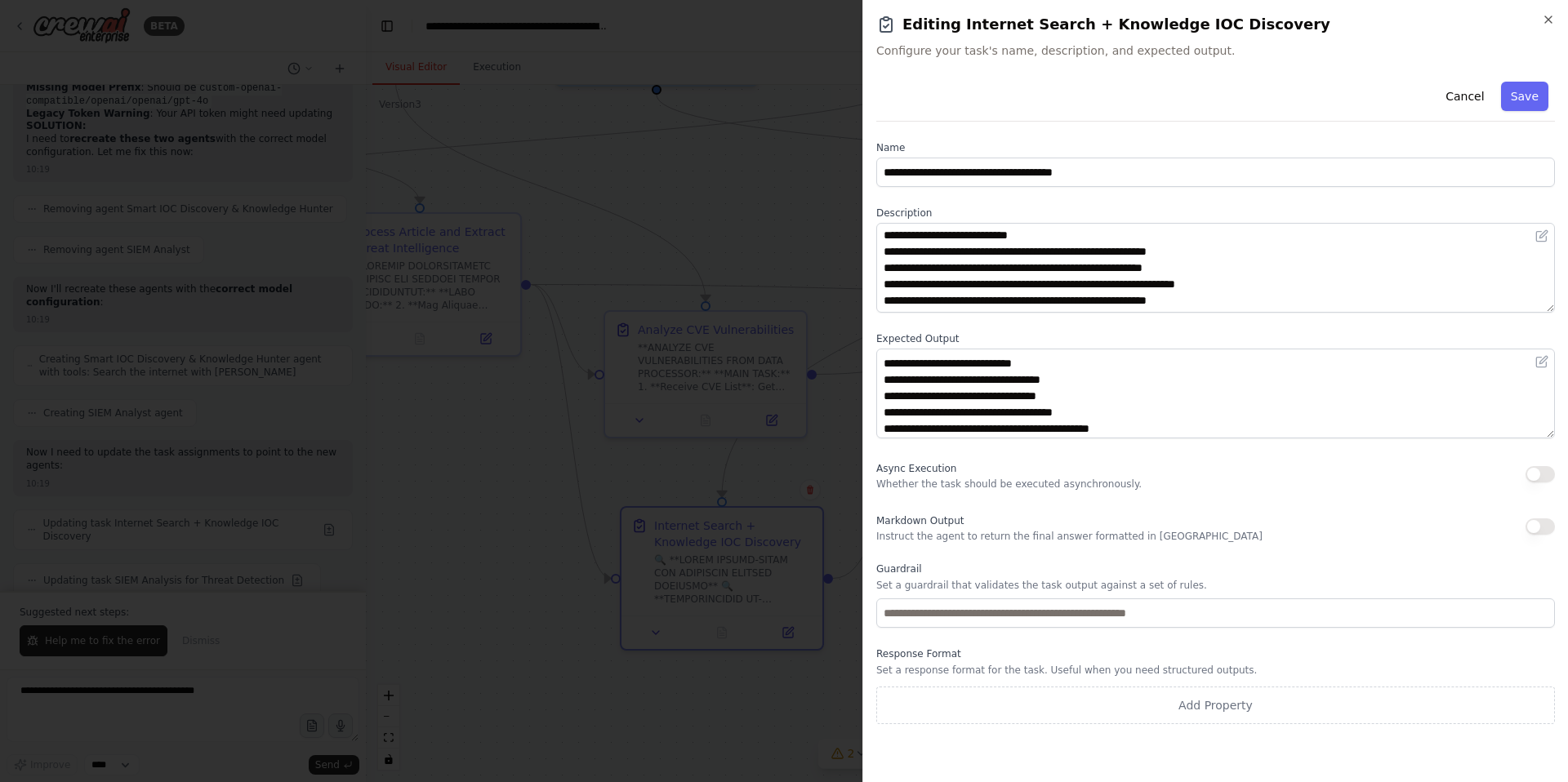
scroll to position [605, 0]
click at [1040, 484] on p "Whether the task should be executed asynchronously." at bounding box center [1009, 484] width 265 height 13
click at [1034, 530] on p "Instruct the agent to return the final answer formatted in Markdown" at bounding box center [1069, 536] width 386 height 13
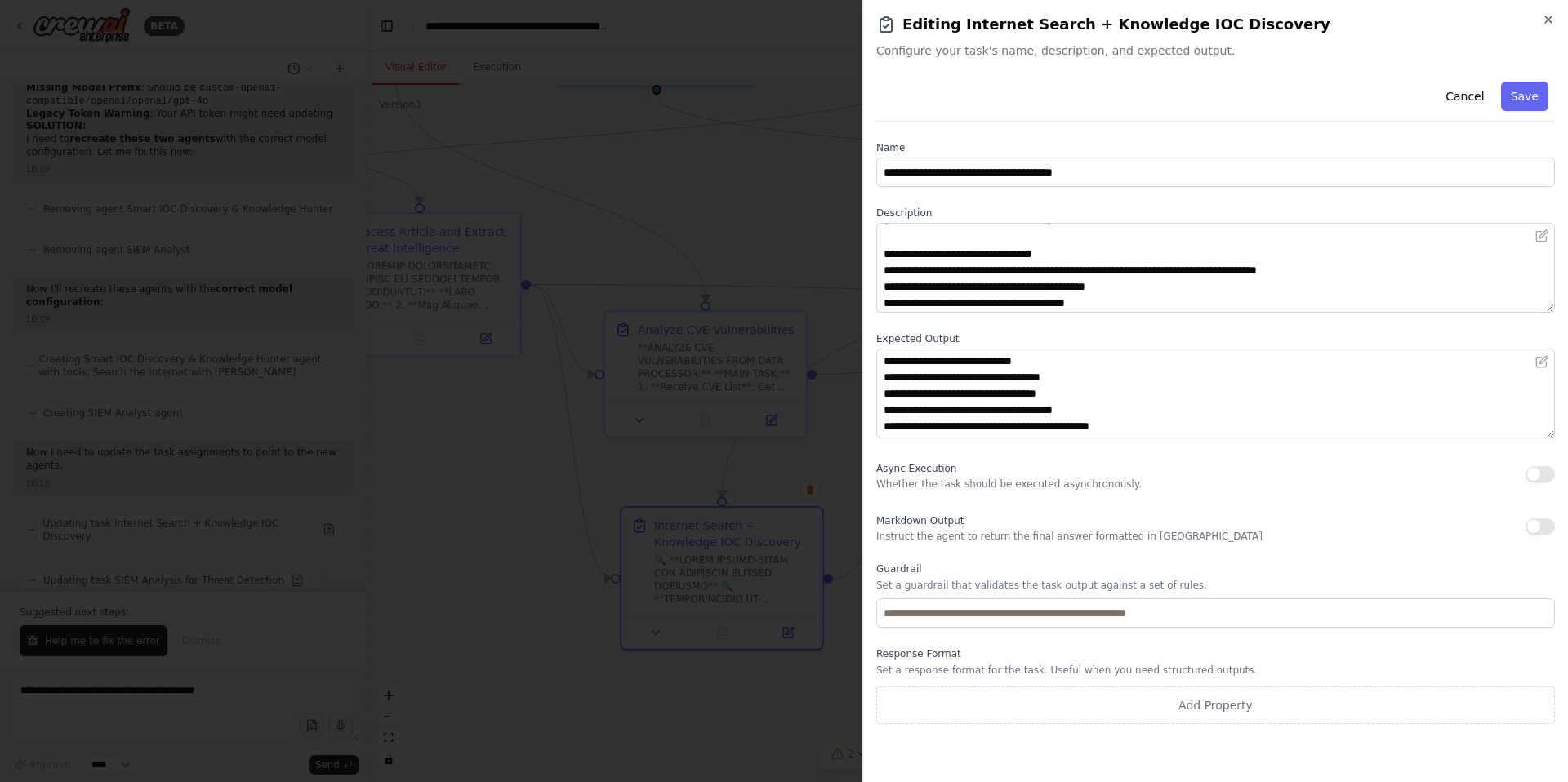
scroll to position [329, 0]
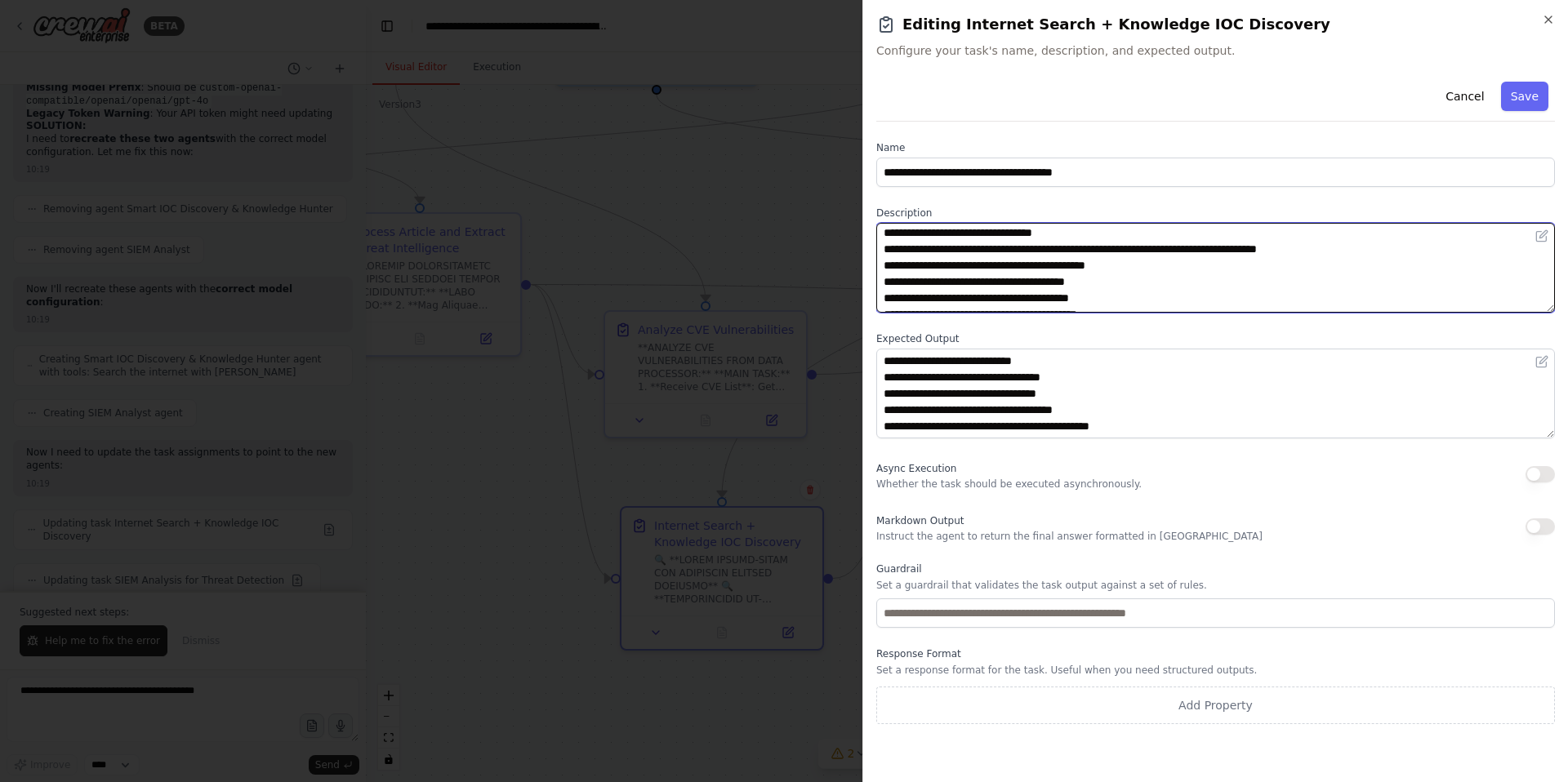
click at [1133, 252] on textarea at bounding box center [1215, 267] width 678 height 90
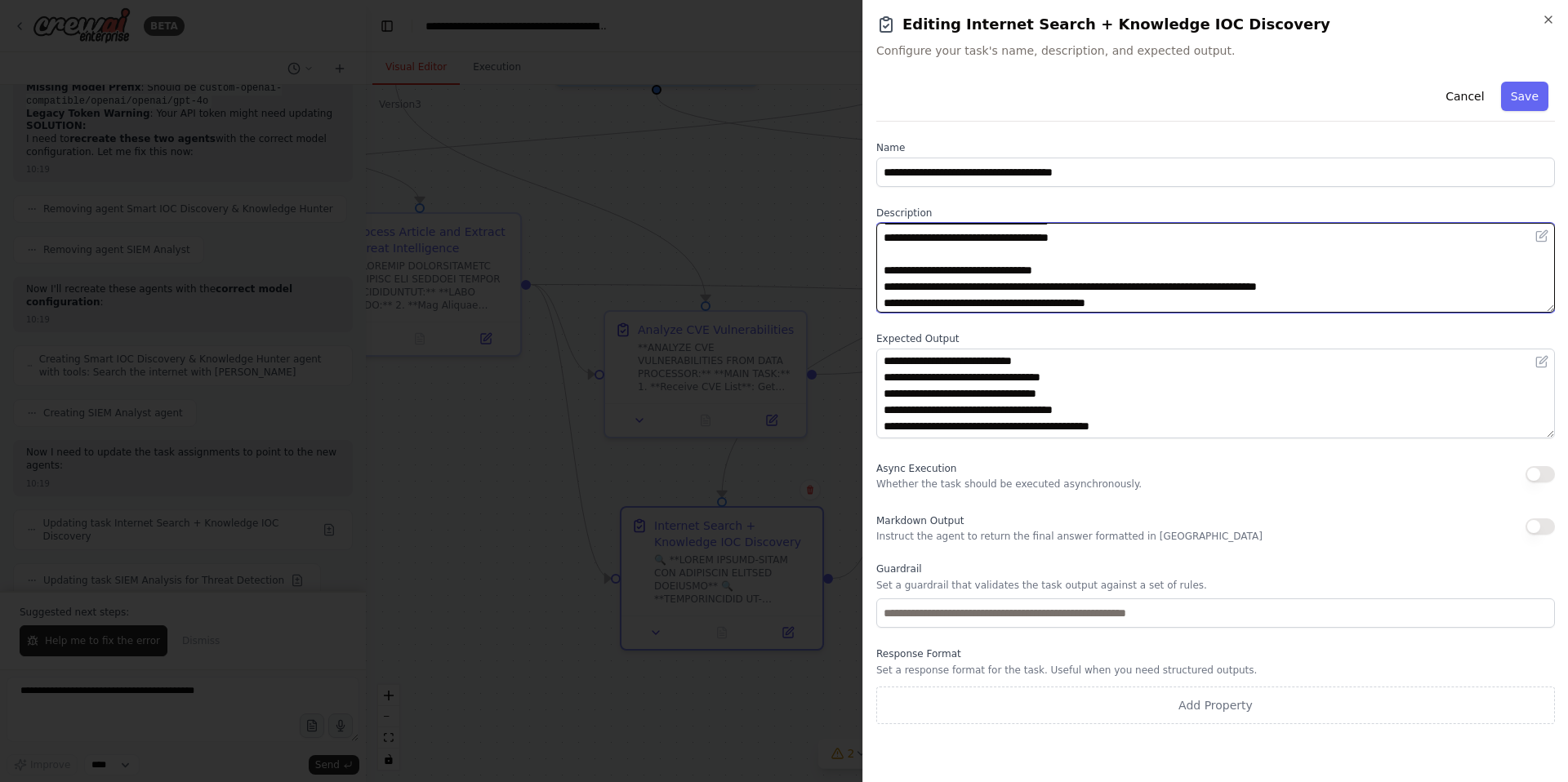
scroll to position [293, 0]
drag, startPoint x: 1134, startPoint y: 287, endPoint x: 1114, endPoint y: 287, distance: 20.0
click at [1114, 287] on textarea at bounding box center [1215, 267] width 678 height 90
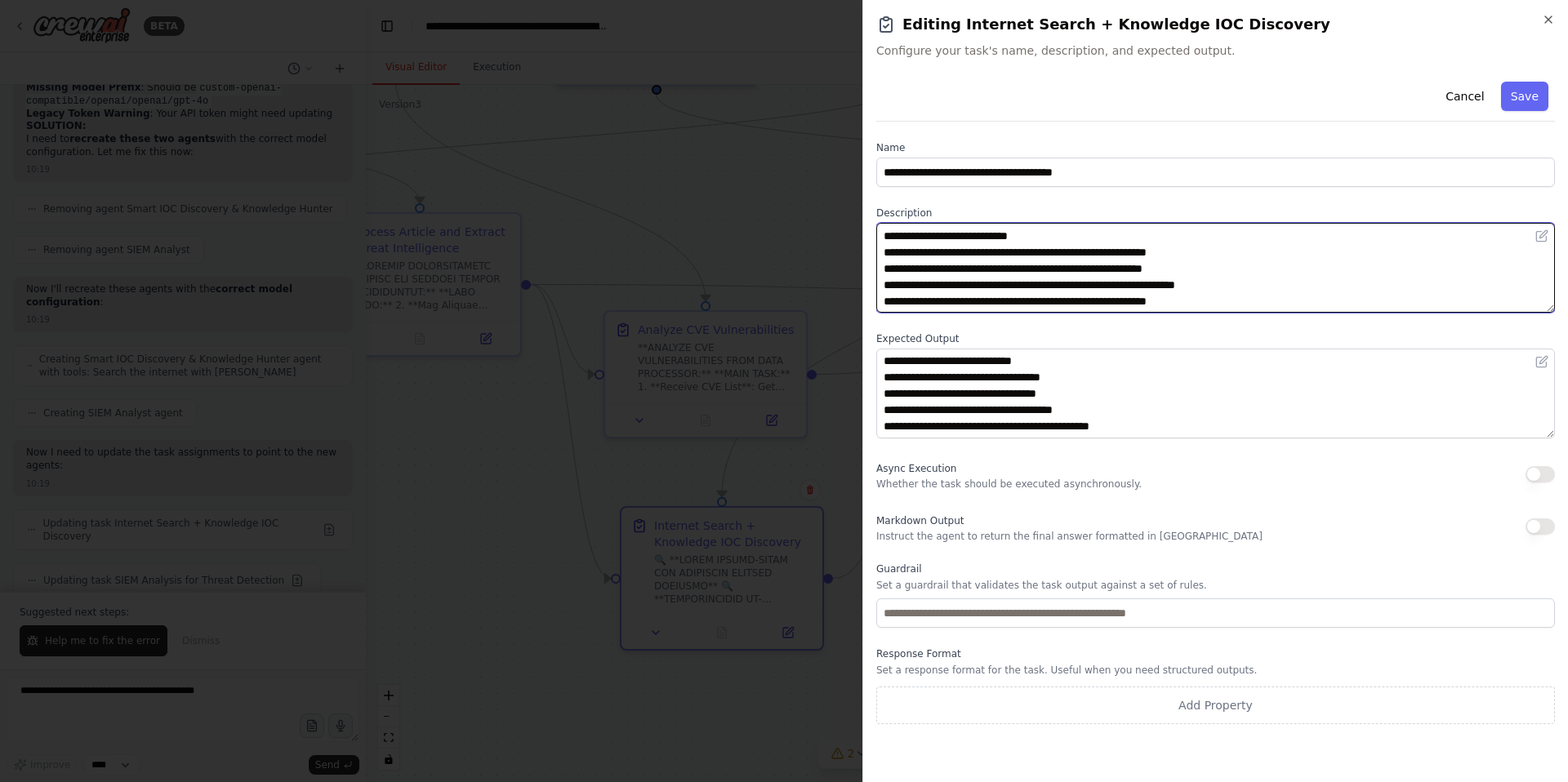
scroll to position [441, 0]
type textarea "**********"
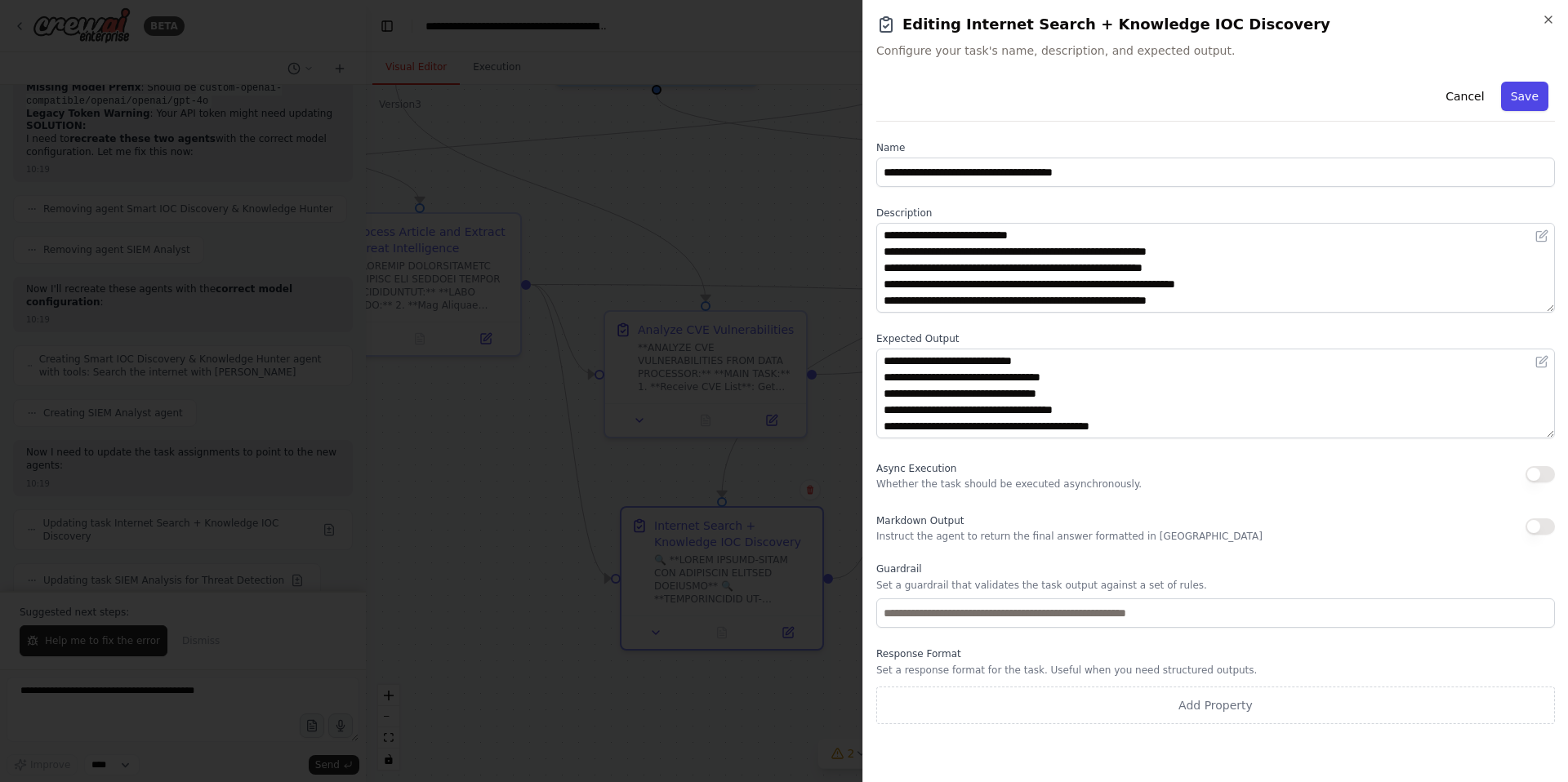
click at [1518, 96] on button "Save" at bounding box center [1524, 96] width 47 height 29
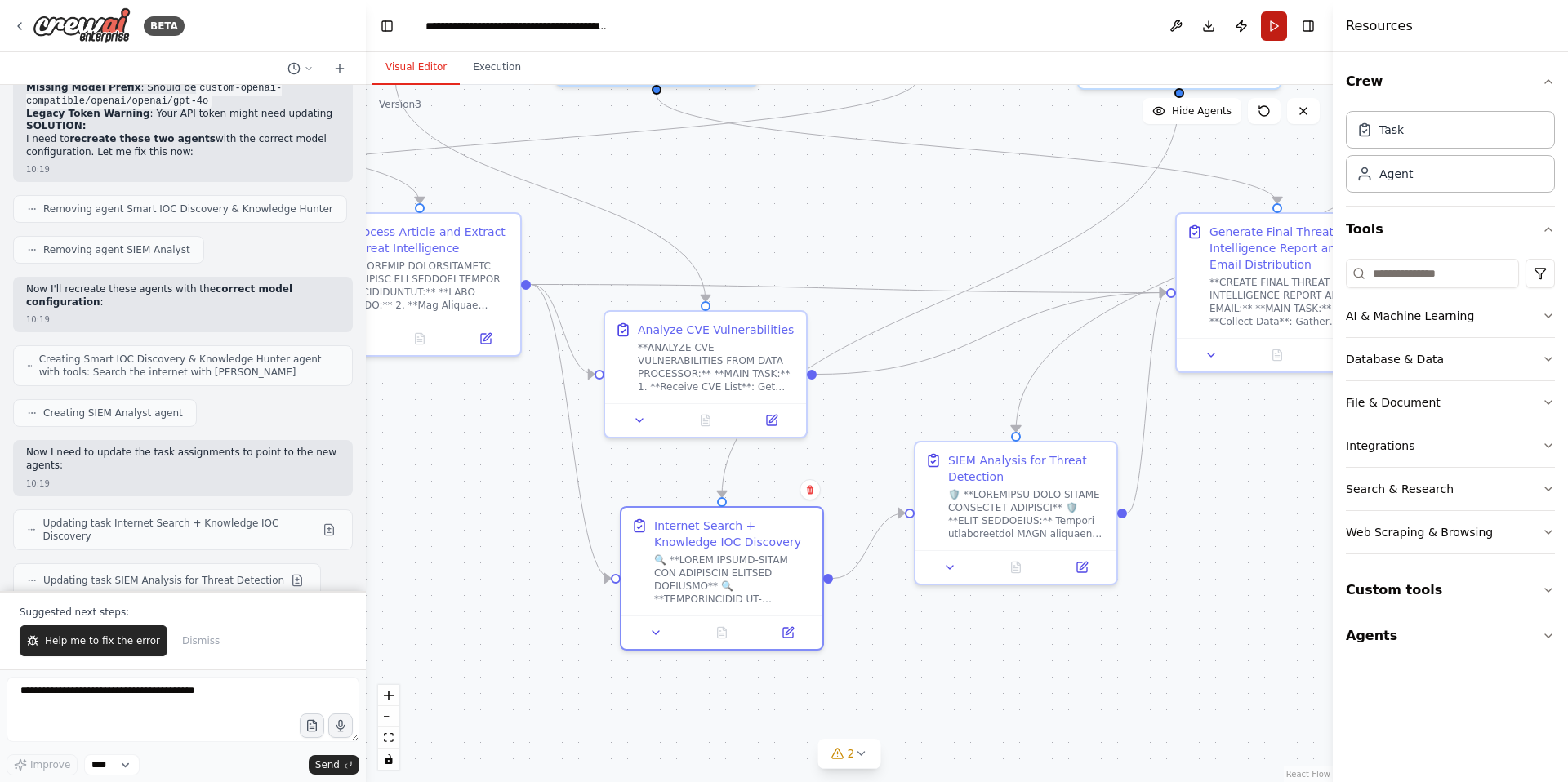
click at [1271, 28] on button "Run" at bounding box center [1273, 26] width 26 height 29
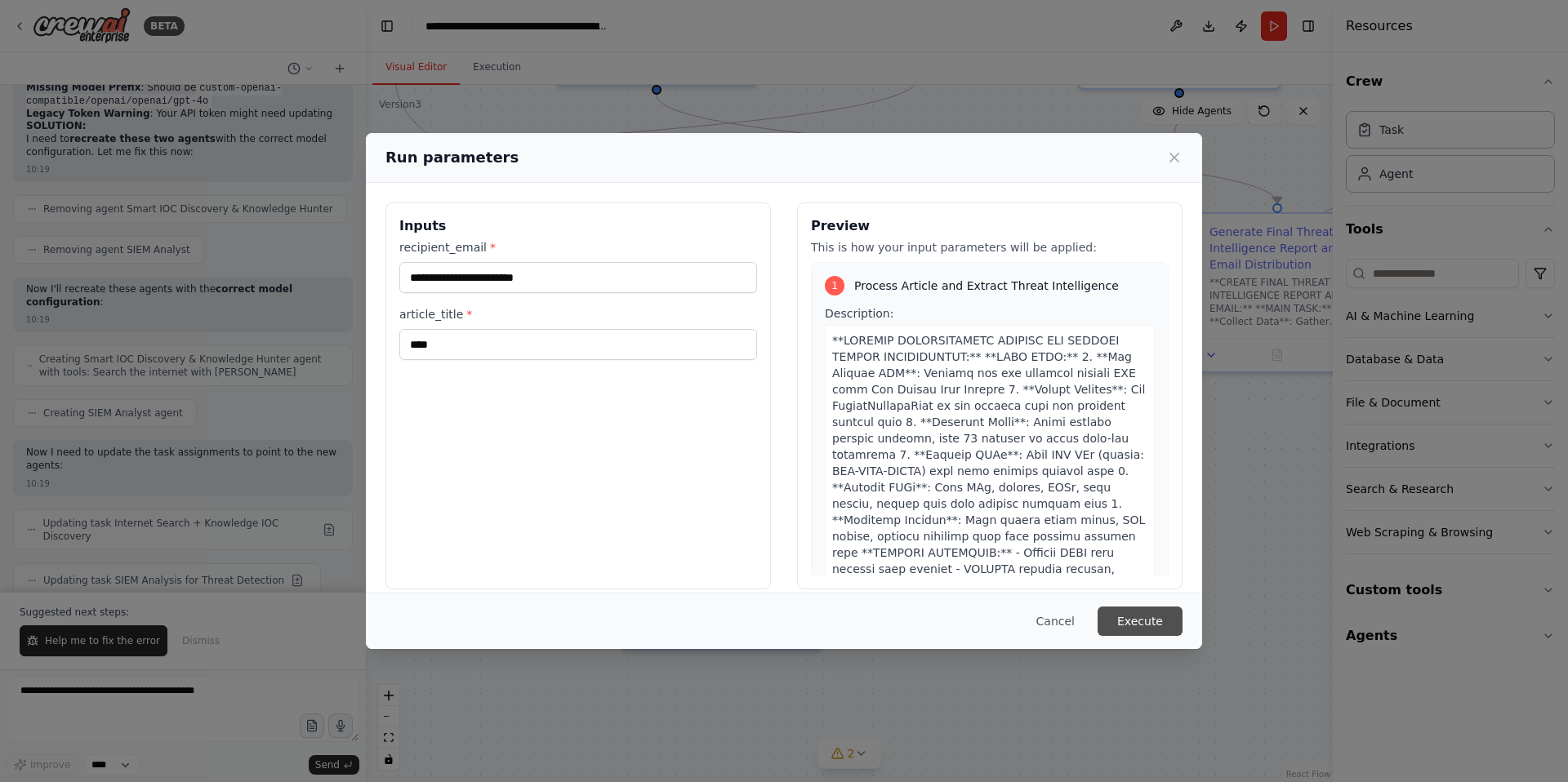
click at [1135, 625] on button "Execute" at bounding box center [1139, 621] width 85 height 29
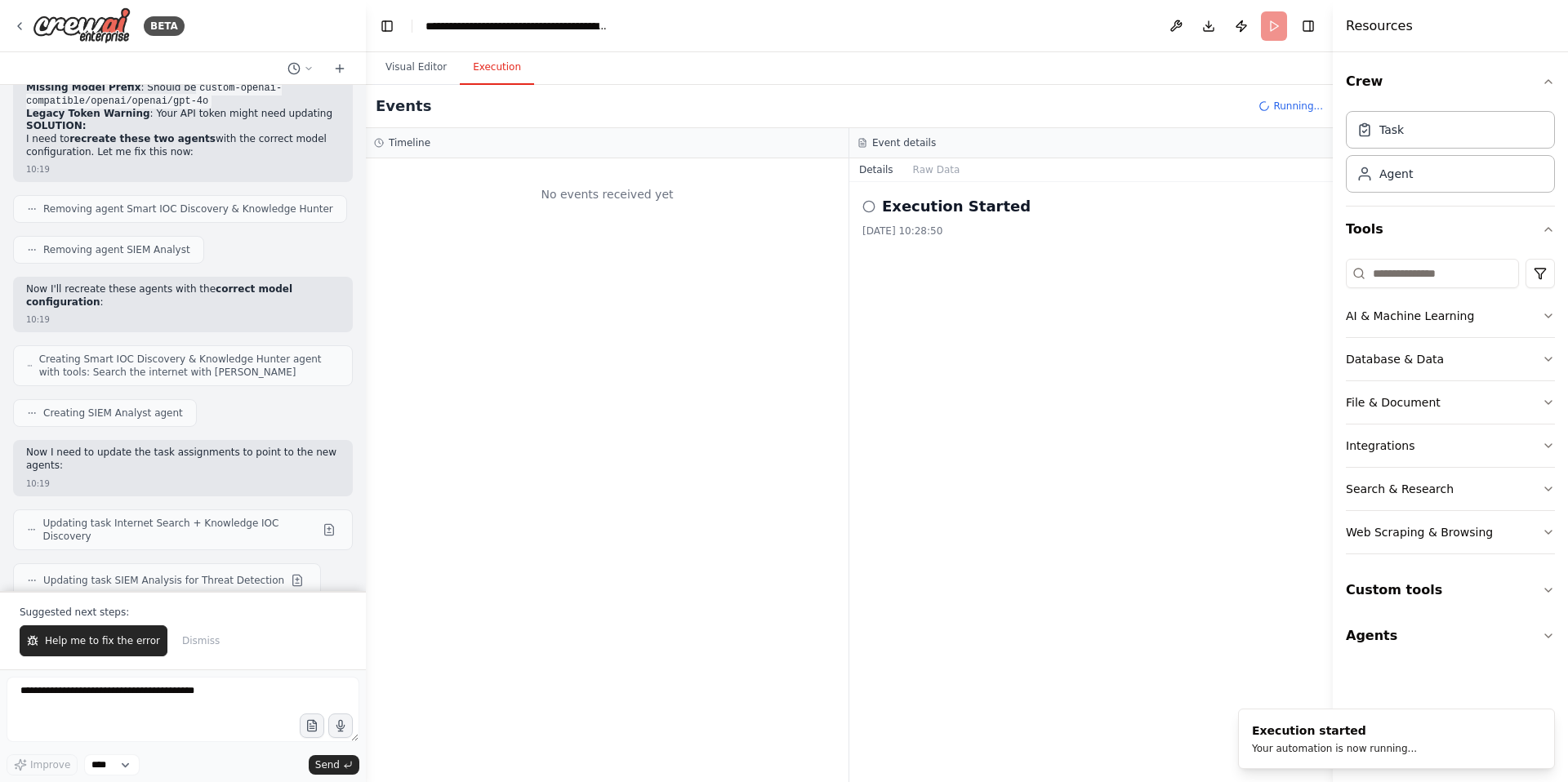
scroll to position [0, 0]
click at [424, 70] on button "Visual Editor" at bounding box center [416, 68] width 87 height 35
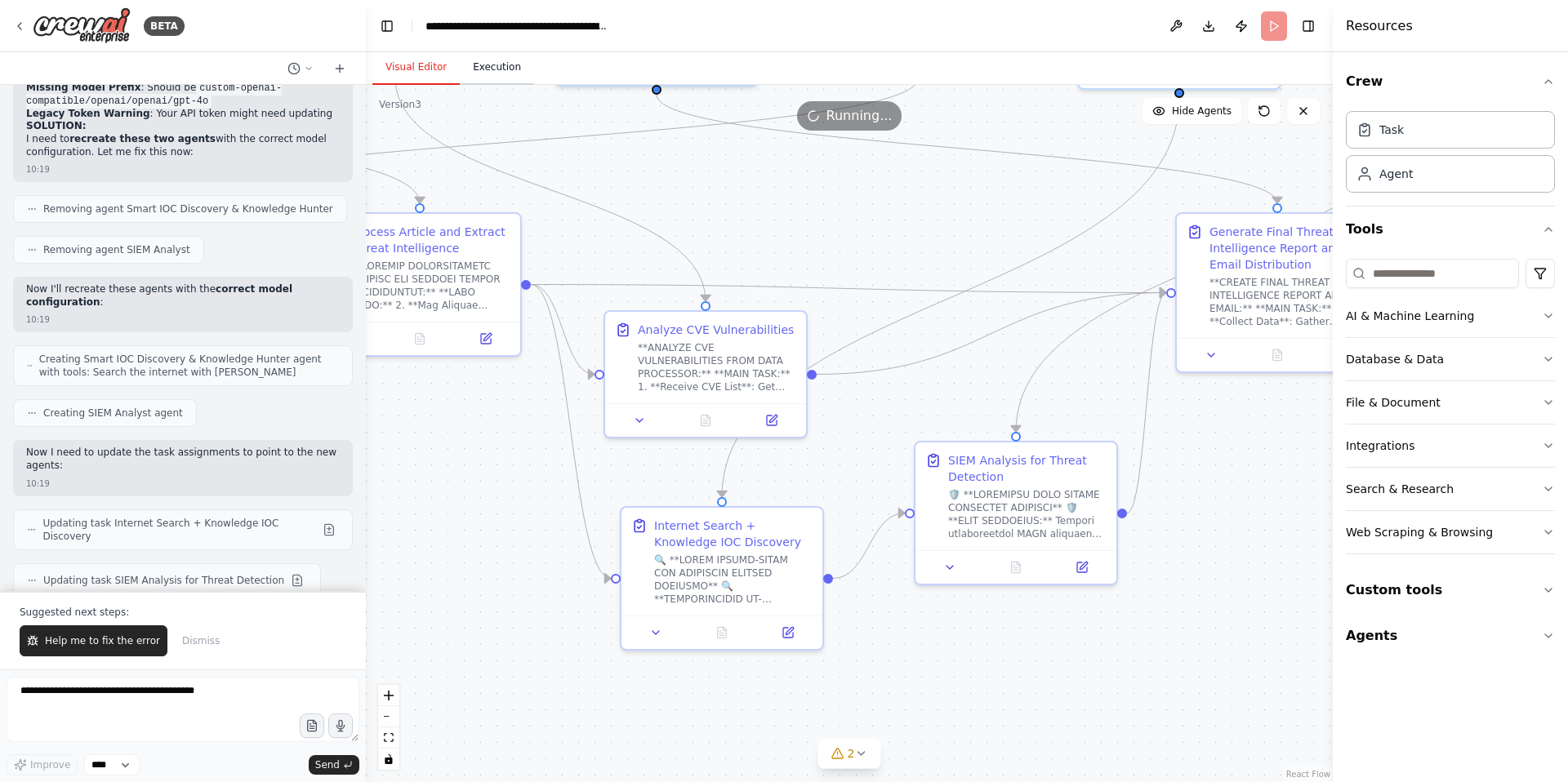
click at [495, 70] on button "Execution" at bounding box center [497, 68] width 75 height 35
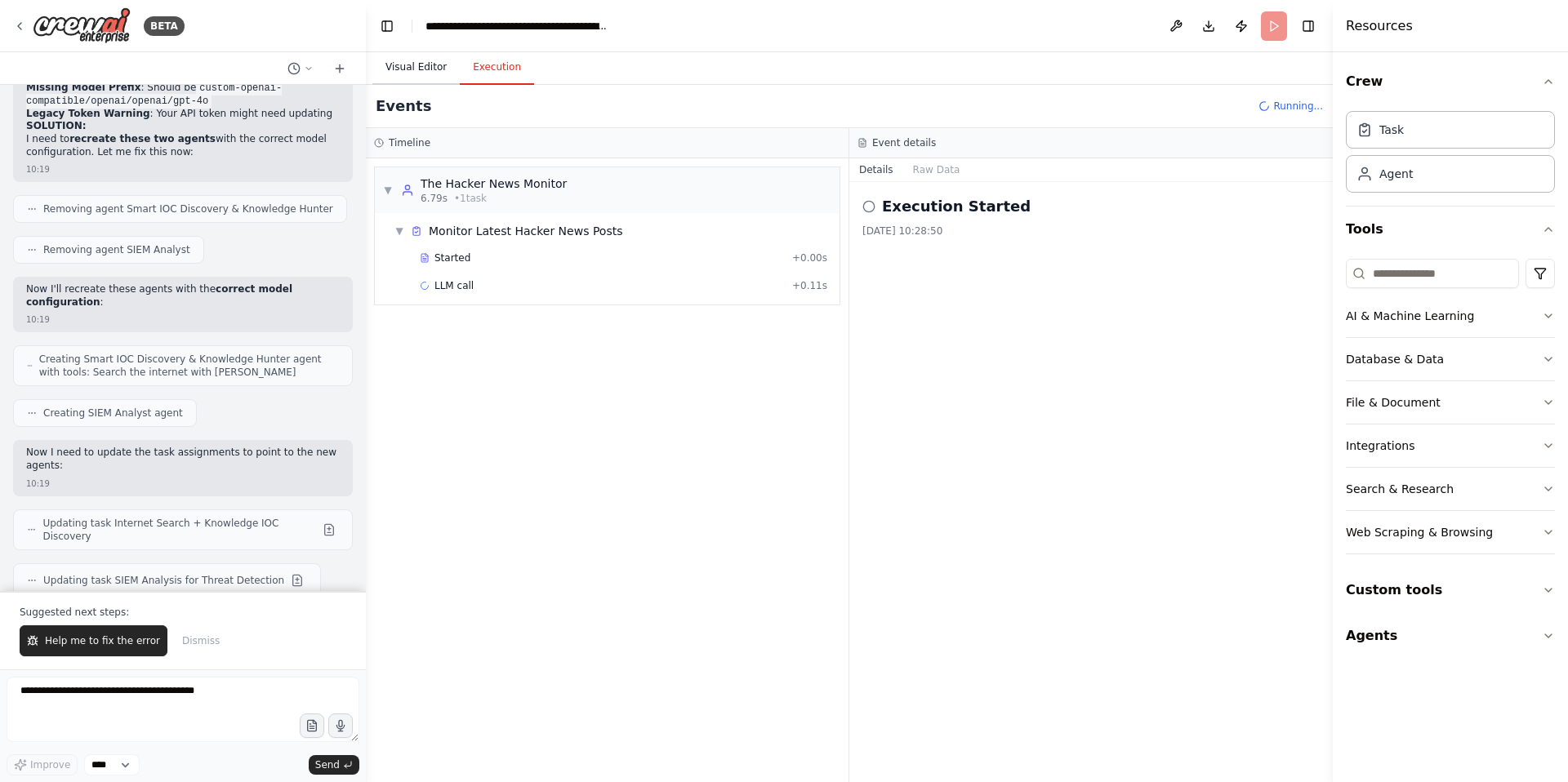
click at [410, 65] on button "Visual Editor" at bounding box center [416, 68] width 87 height 35
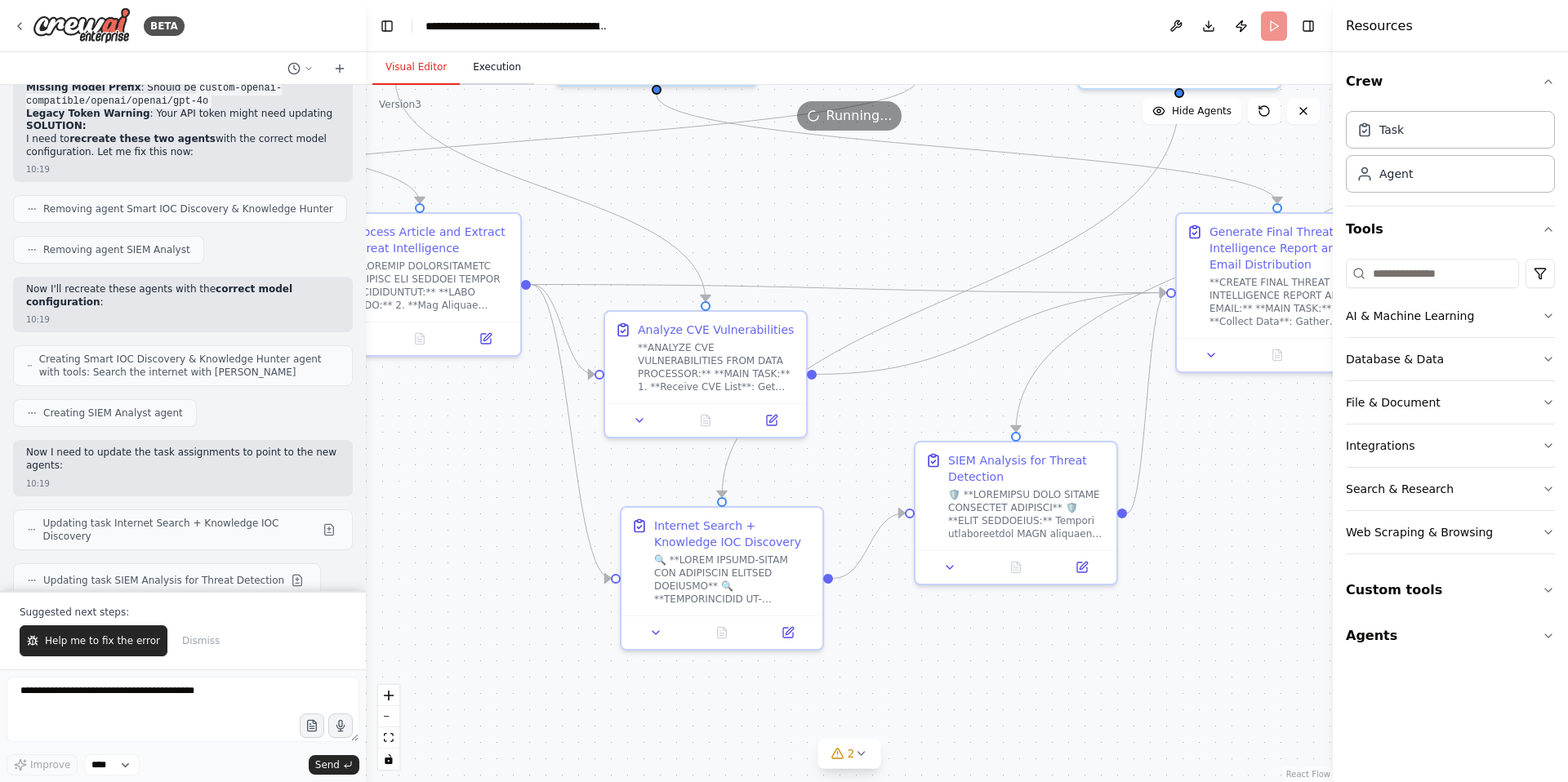
click at [491, 68] on button "Execution" at bounding box center [497, 68] width 75 height 35
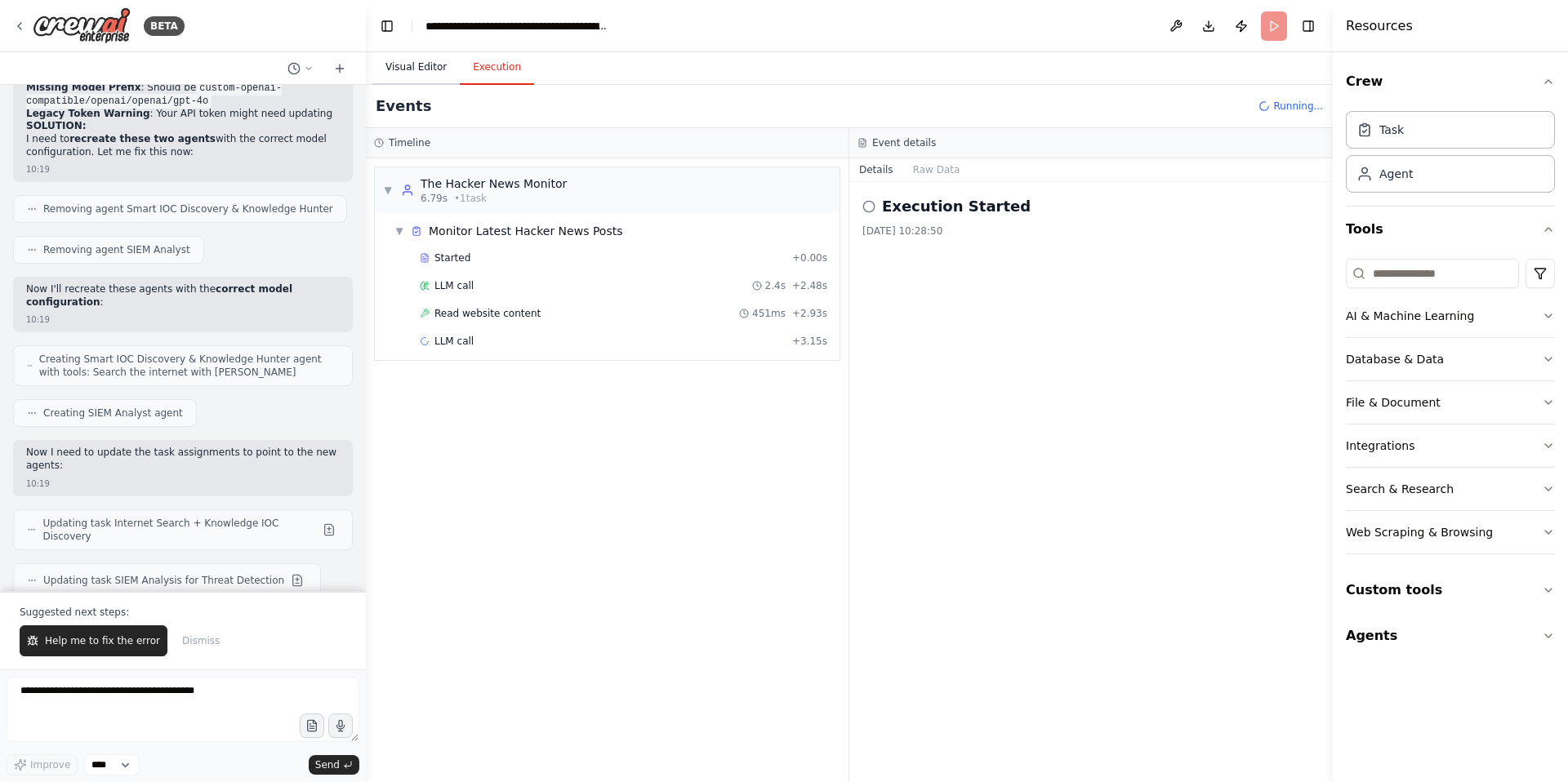
click at [433, 68] on button "Visual Editor" at bounding box center [416, 68] width 87 height 35
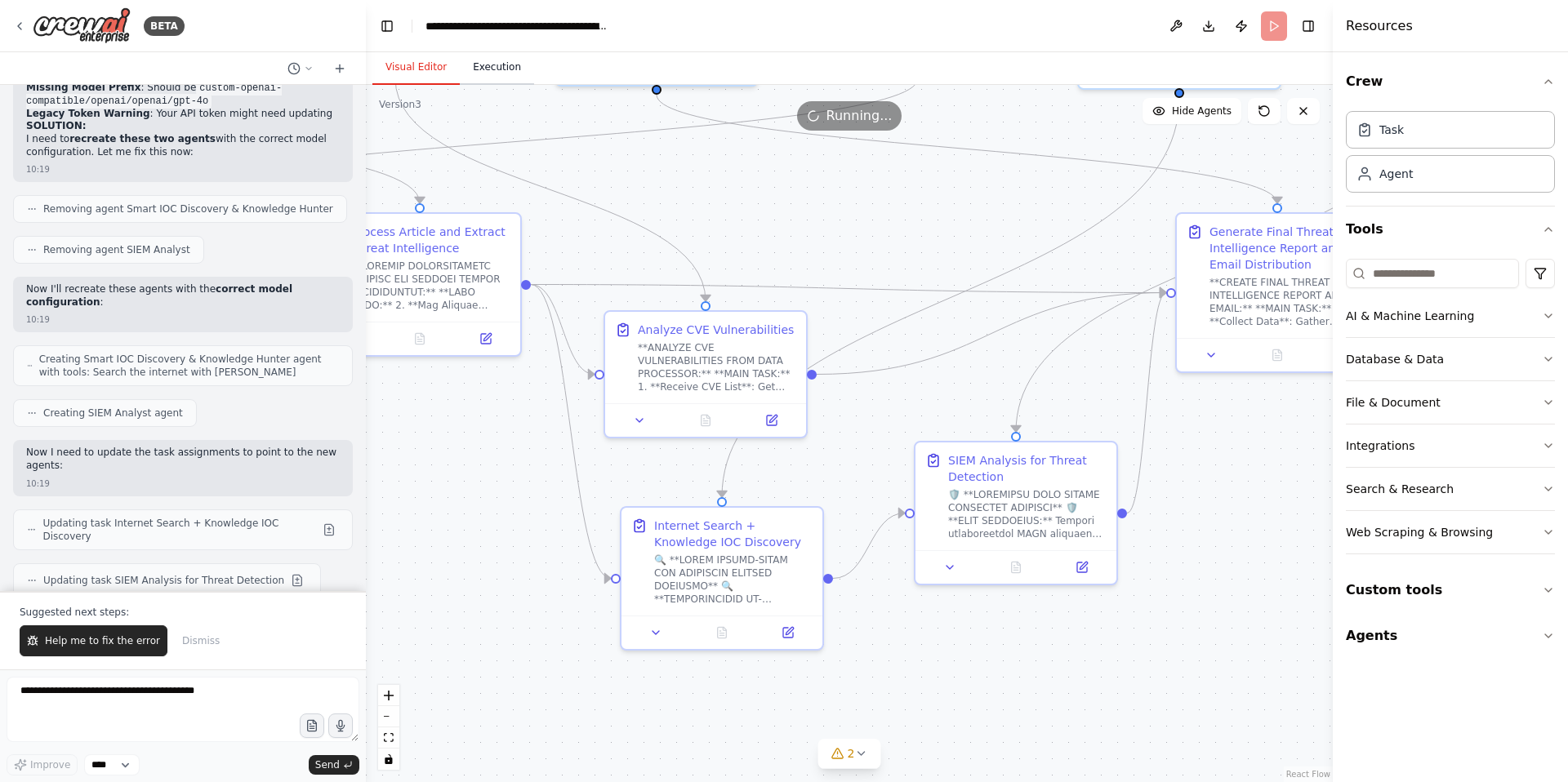
click at [507, 67] on button "Execution" at bounding box center [497, 68] width 75 height 35
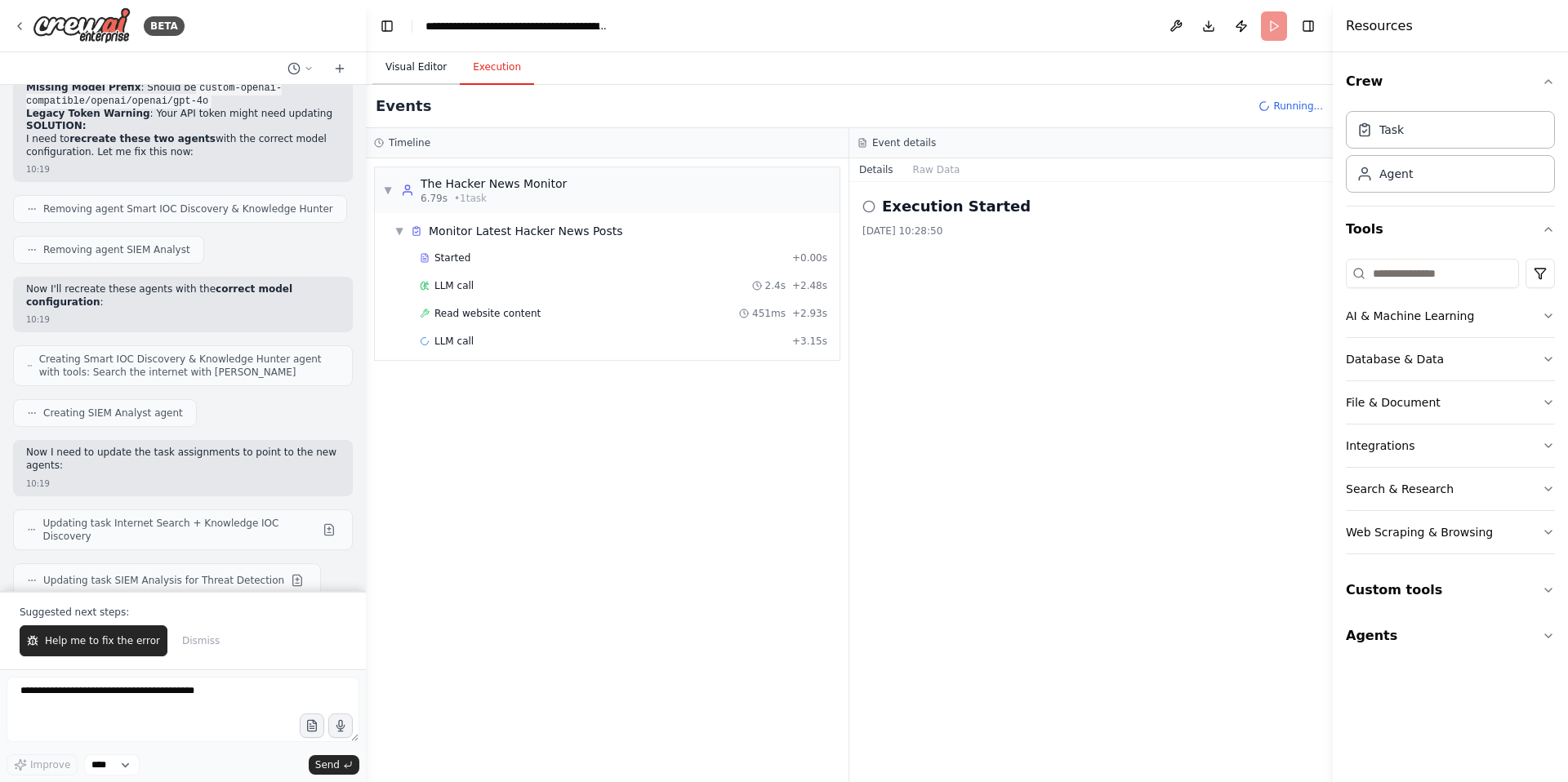
click at [415, 68] on button "Visual Editor" at bounding box center [416, 68] width 87 height 35
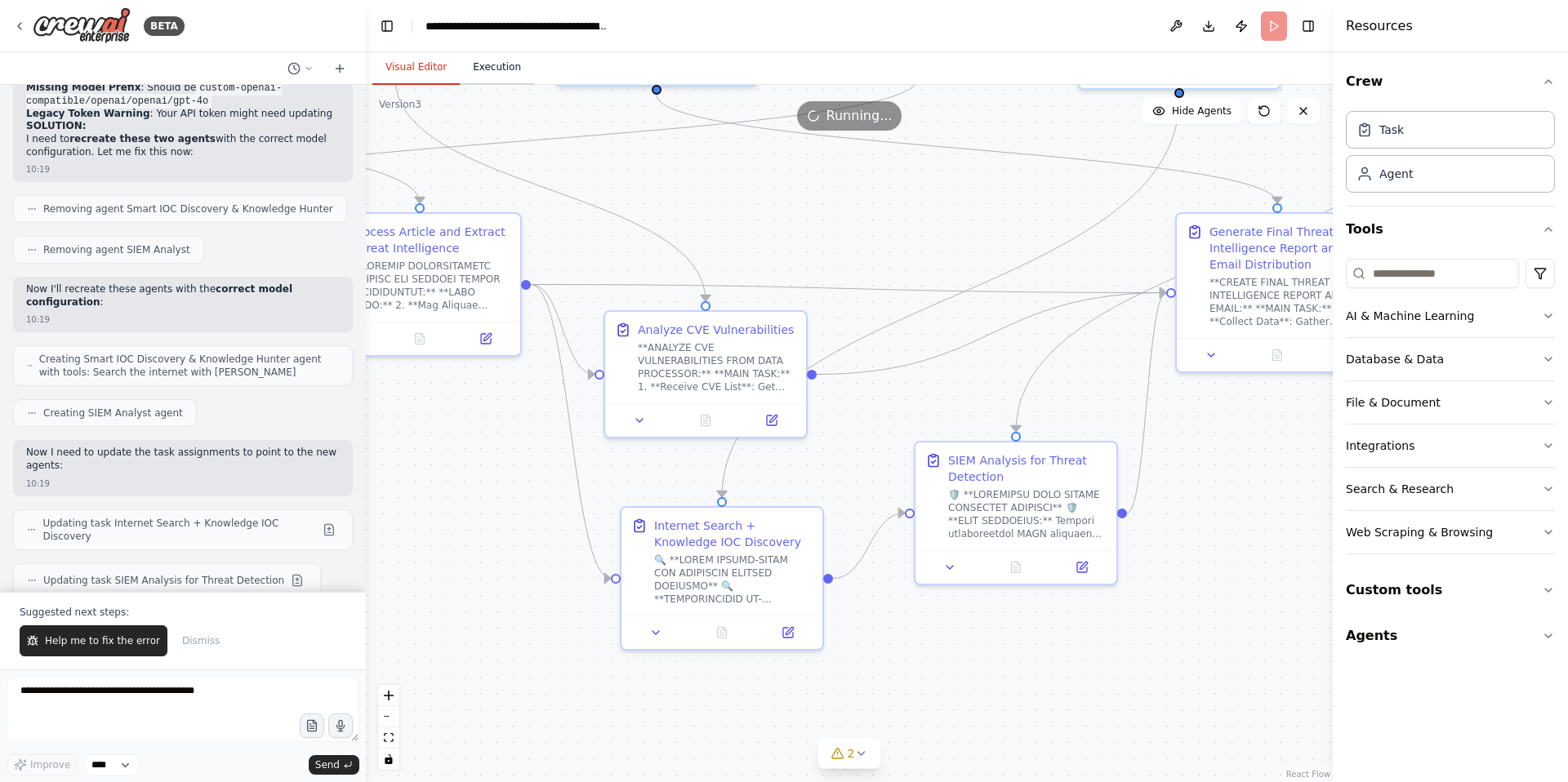
click at [490, 67] on button "Execution" at bounding box center [497, 68] width 75 height 35
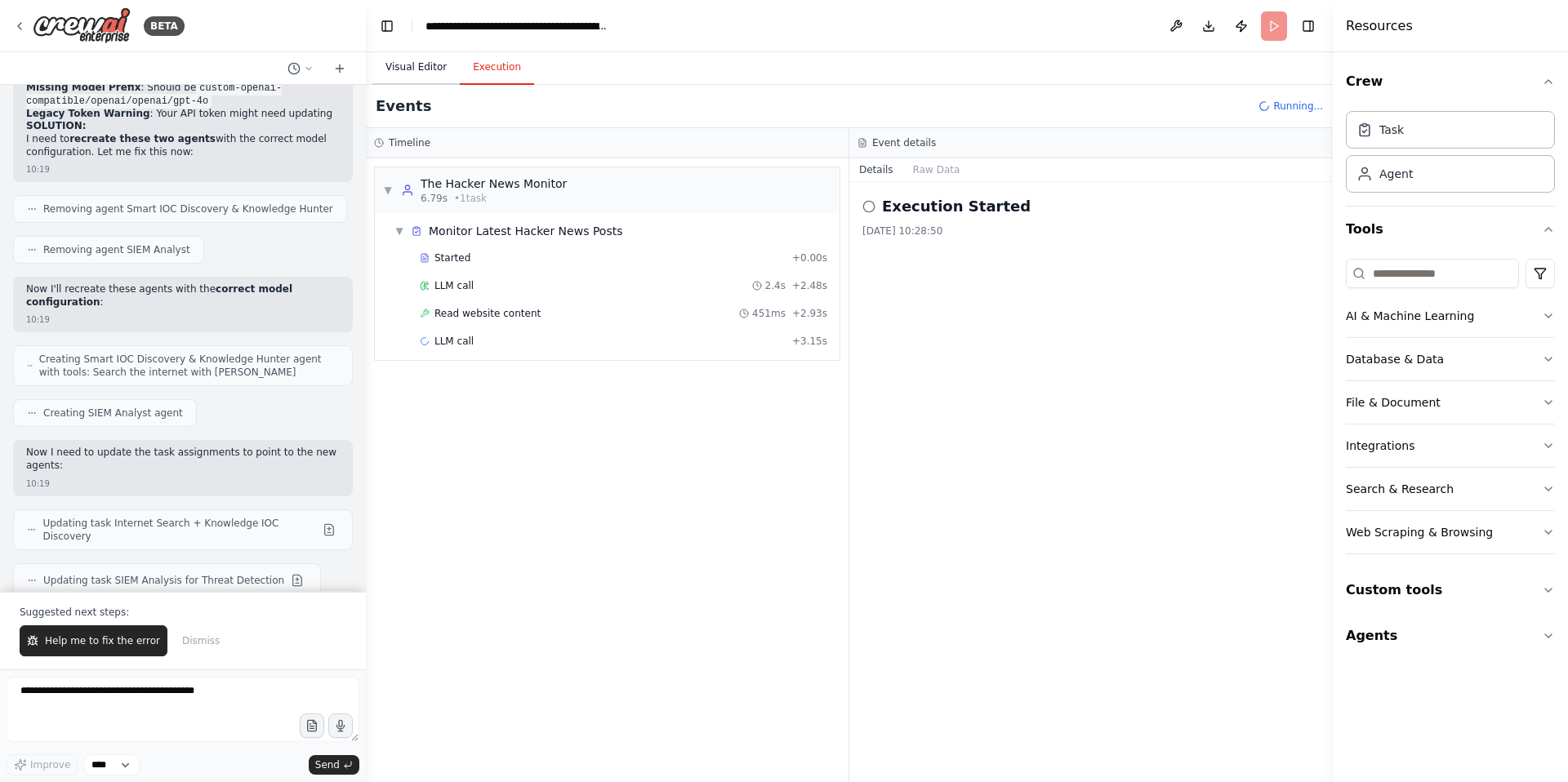
click at [422, 69] on button "Visual Editor" at bounding box center [416, 68] width 87 height 35
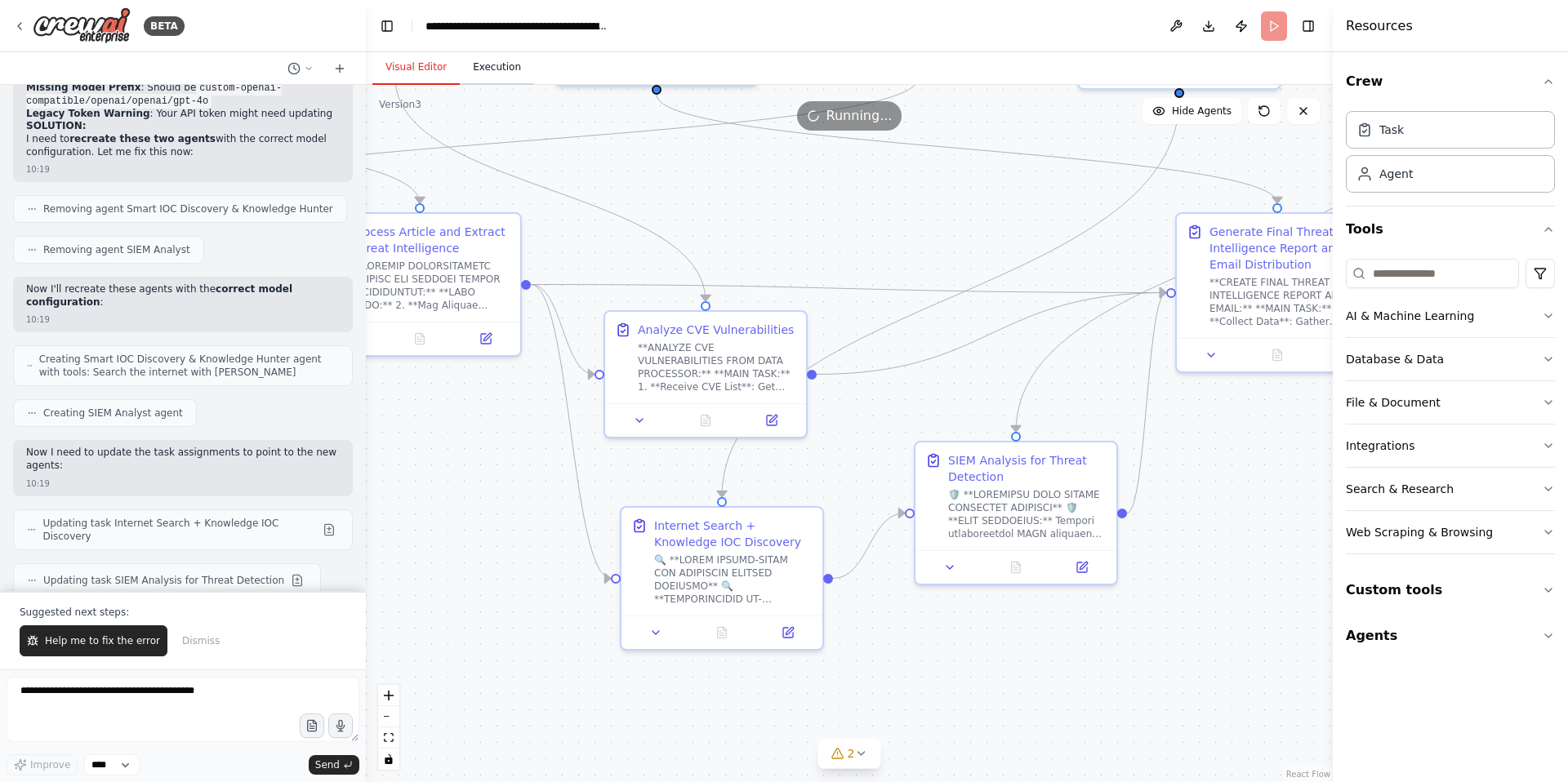
click at [491, 68] on button "Execution" at bounding box center [497, 68] width 75 height 35
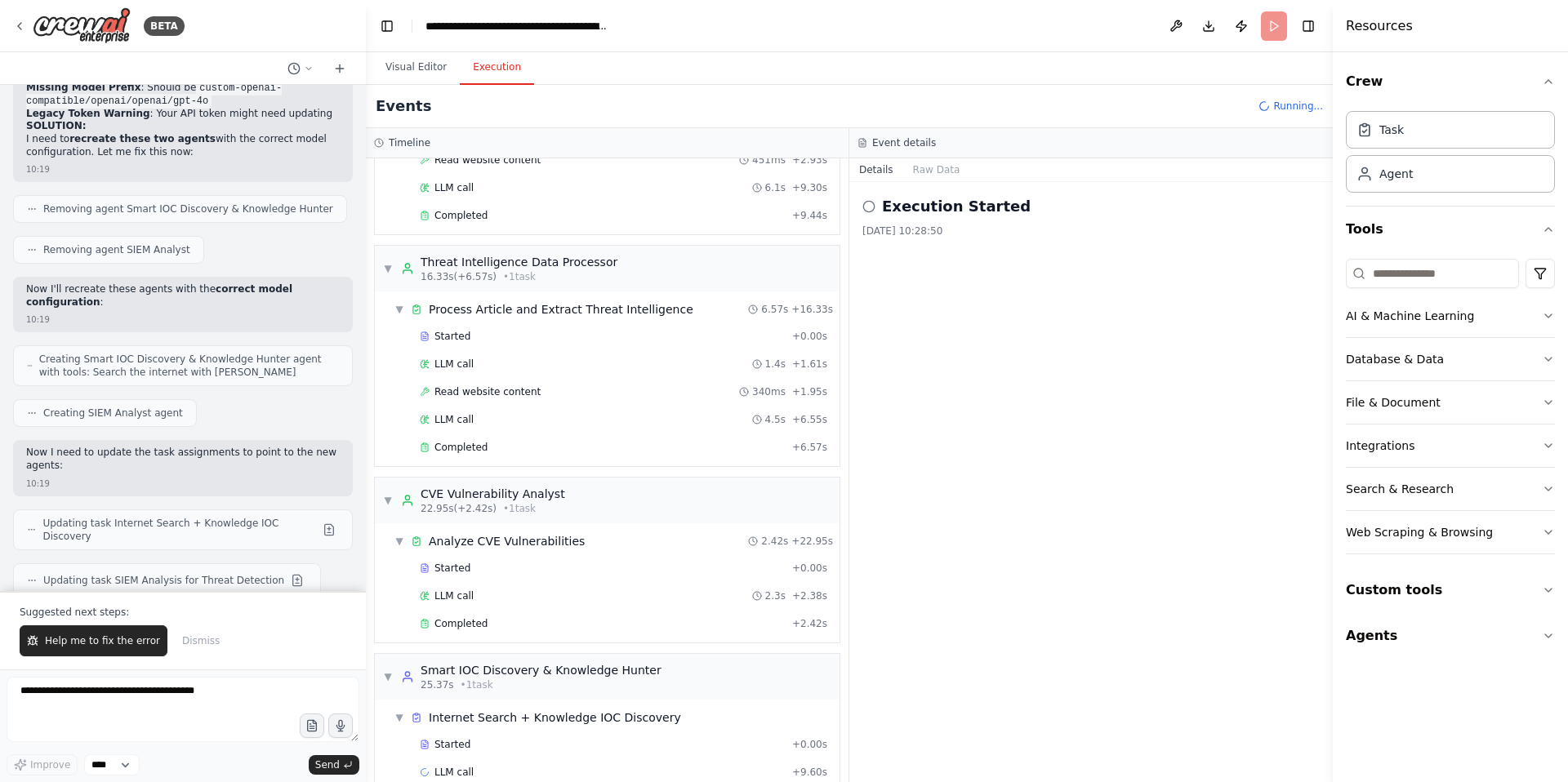
scroll to position [181, 0]
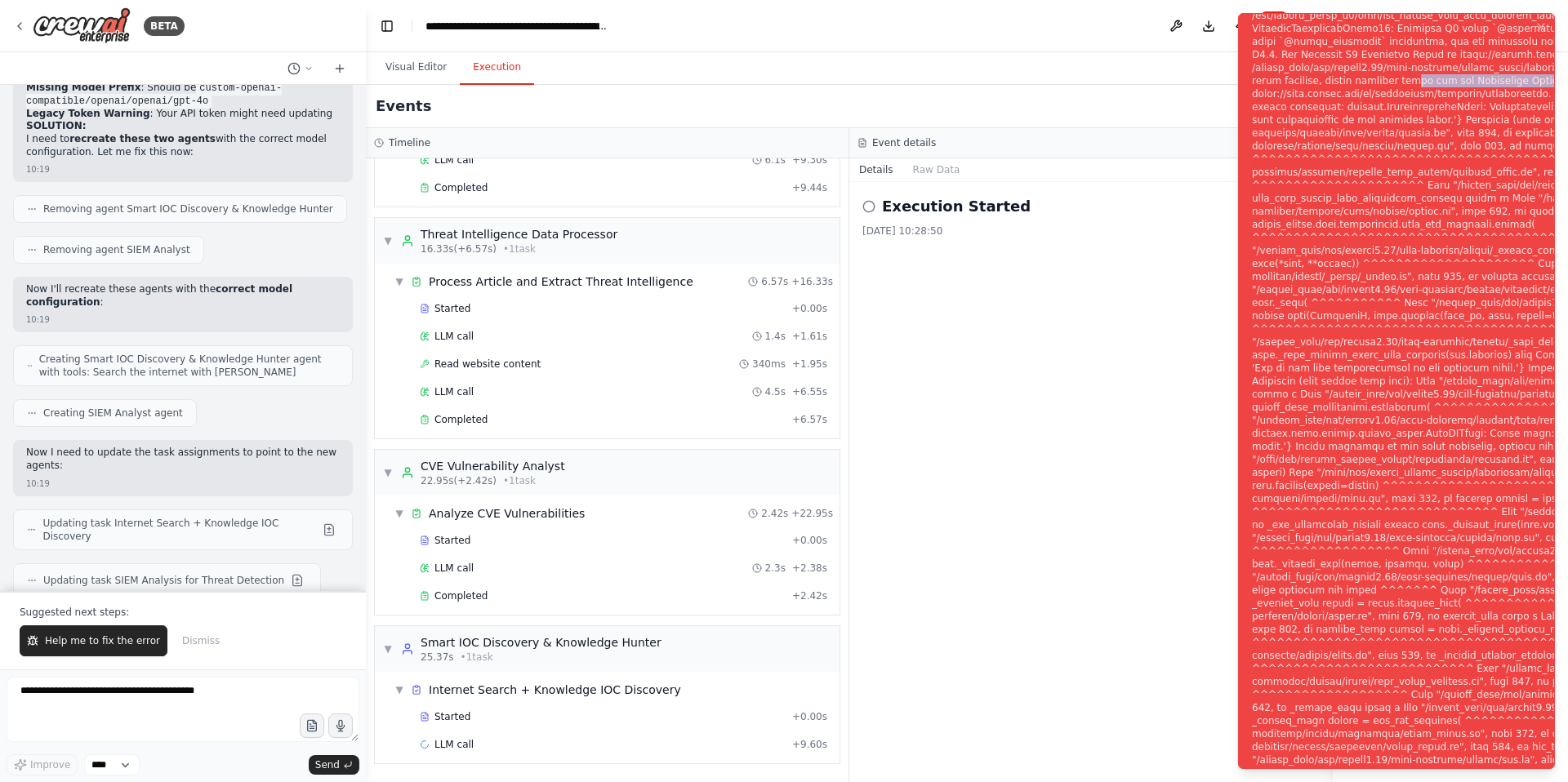
drag, startPoint x: 1267, startPoint y: 102, endPoint x: 1449, endPoint y: 94, distance: 182.2
click at [1449, 94] on div "Notifications (F8)" at bounding box center [1569, 401] width 635 height 1071
click at [1072, 105] on div "Events" at bounding box center [848, 106] width 966 height 44
click at [1137, 80] on div "Visual Editor Execution" at bounding box center [848, 68] width 966 height 33
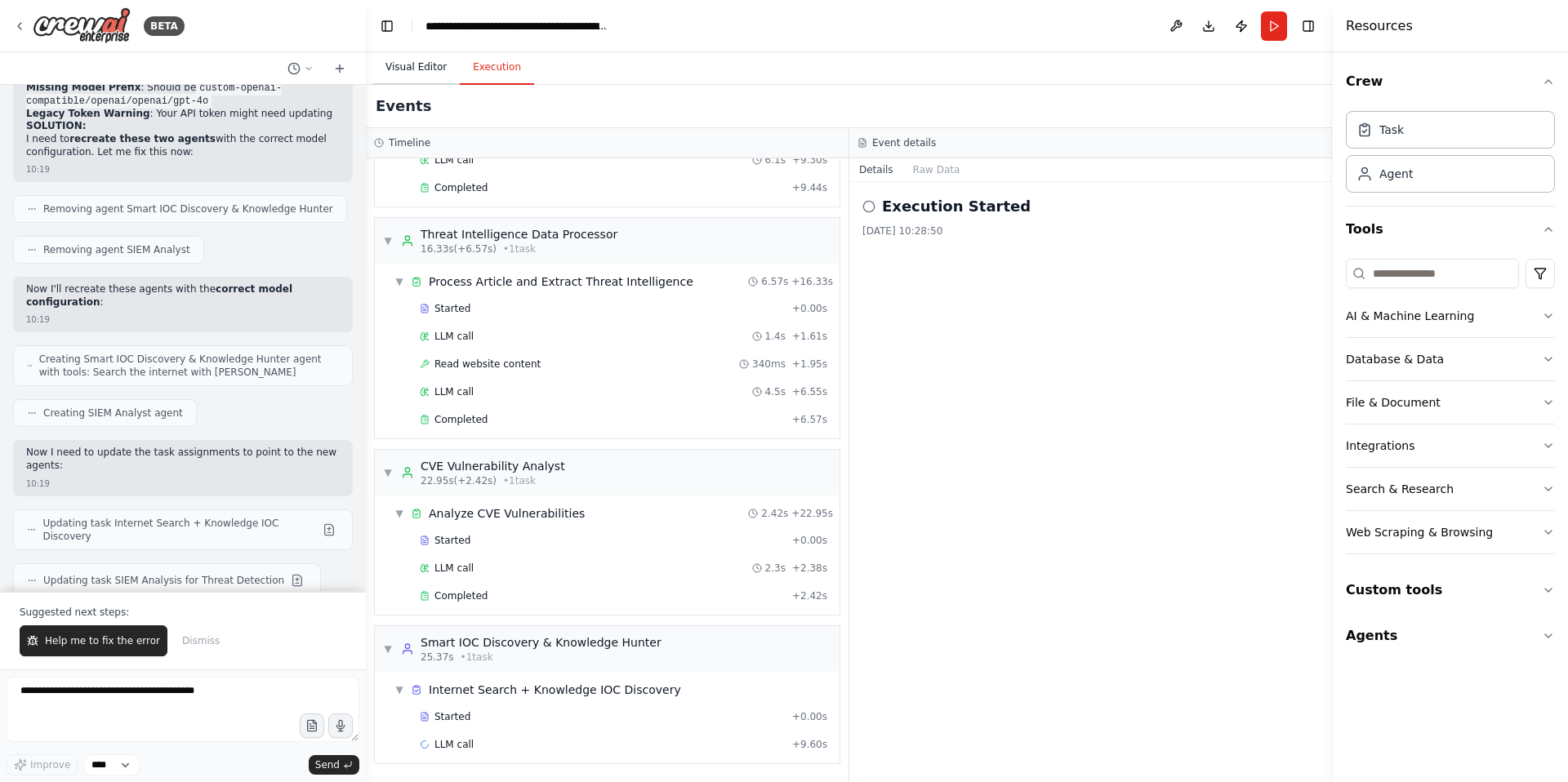
click at [408, 65] on button "Visual Editor" at bounding box center [416, 68] width 87 height 35
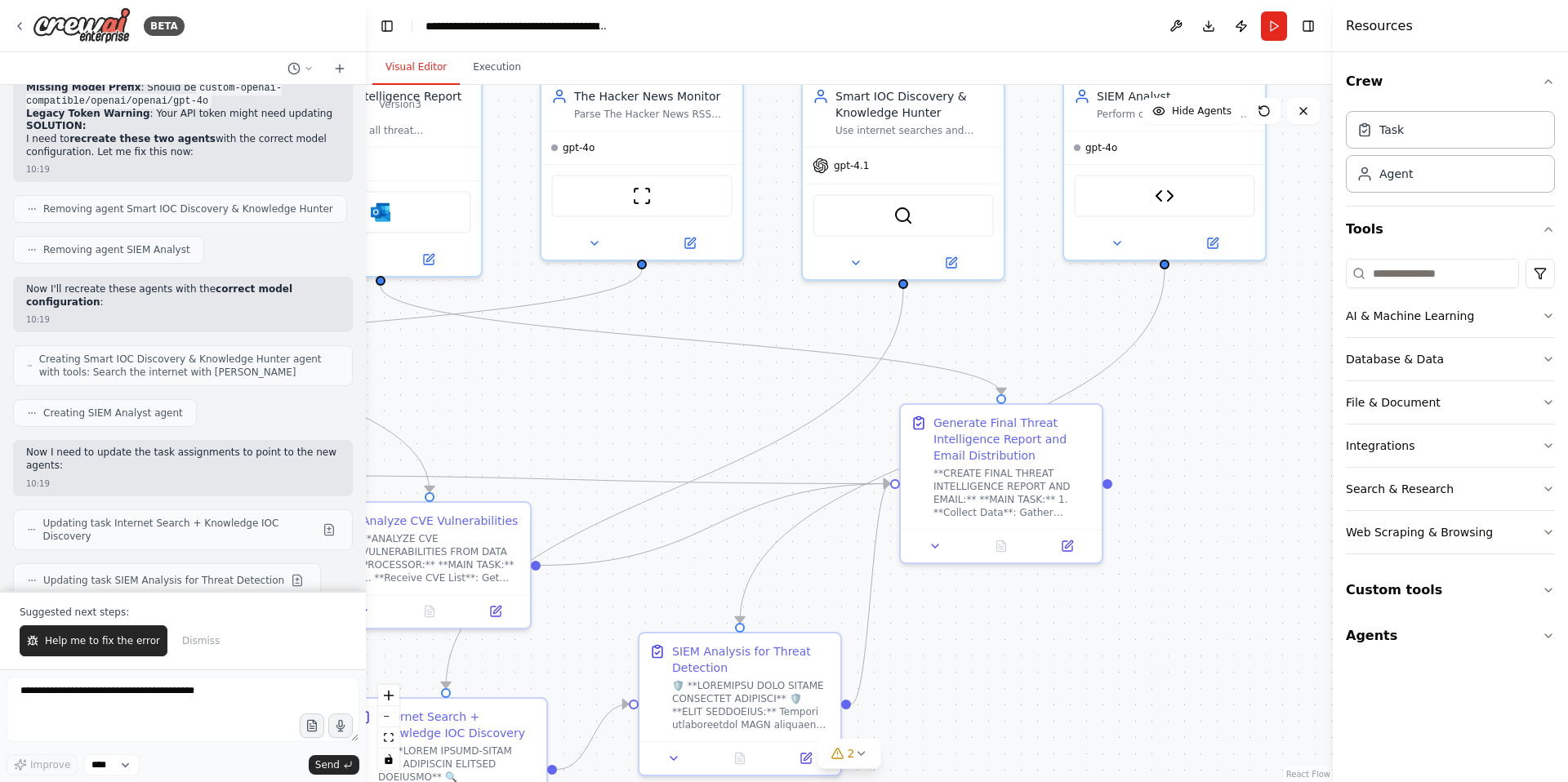
drag, startPoint x: 951, startPoint y: 215, endPoint x: 674, endPoint y: 406, distance: 336.5
click at [674, 406] on div ".deletable-edge-delete-btn { width: 20px; height: 20px; border: 0px solid #ffff…" at bounding box center [848, 433] width 966 height 697
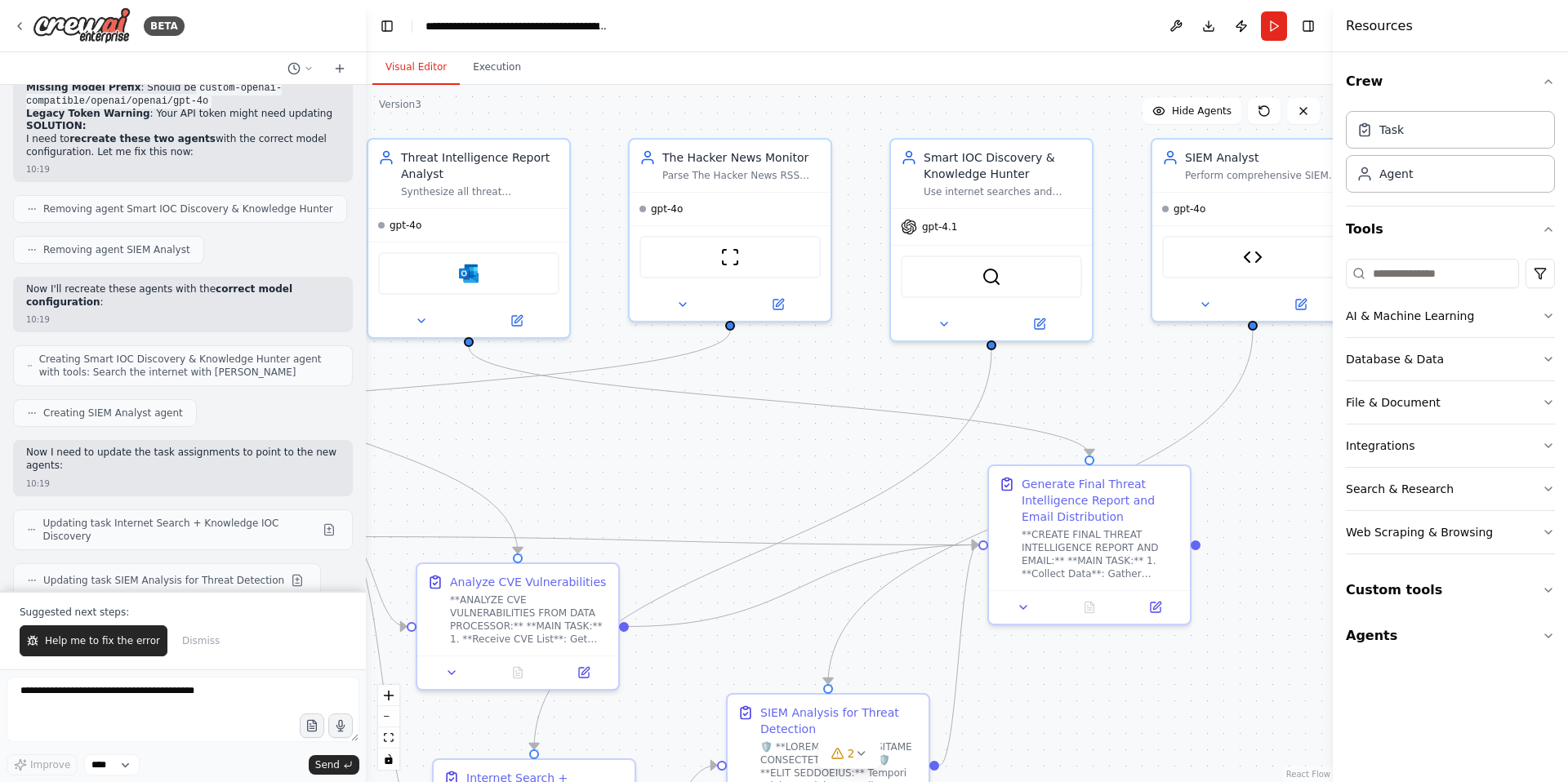
drag, startPoint x: 1026, startPoint y: 245, endPoint x: 1115, endPoint y: 306, distance: 107.9
click at [1115, 306] on div ".deletable-edge-delete-btn { width: 20px; height: 20px; border: 0px solid #ffff…" at bounding box center [848, 433] width 966 height 697
click at [1038, 314] on icon at bounding box center [1040, 320] width 13 height 13
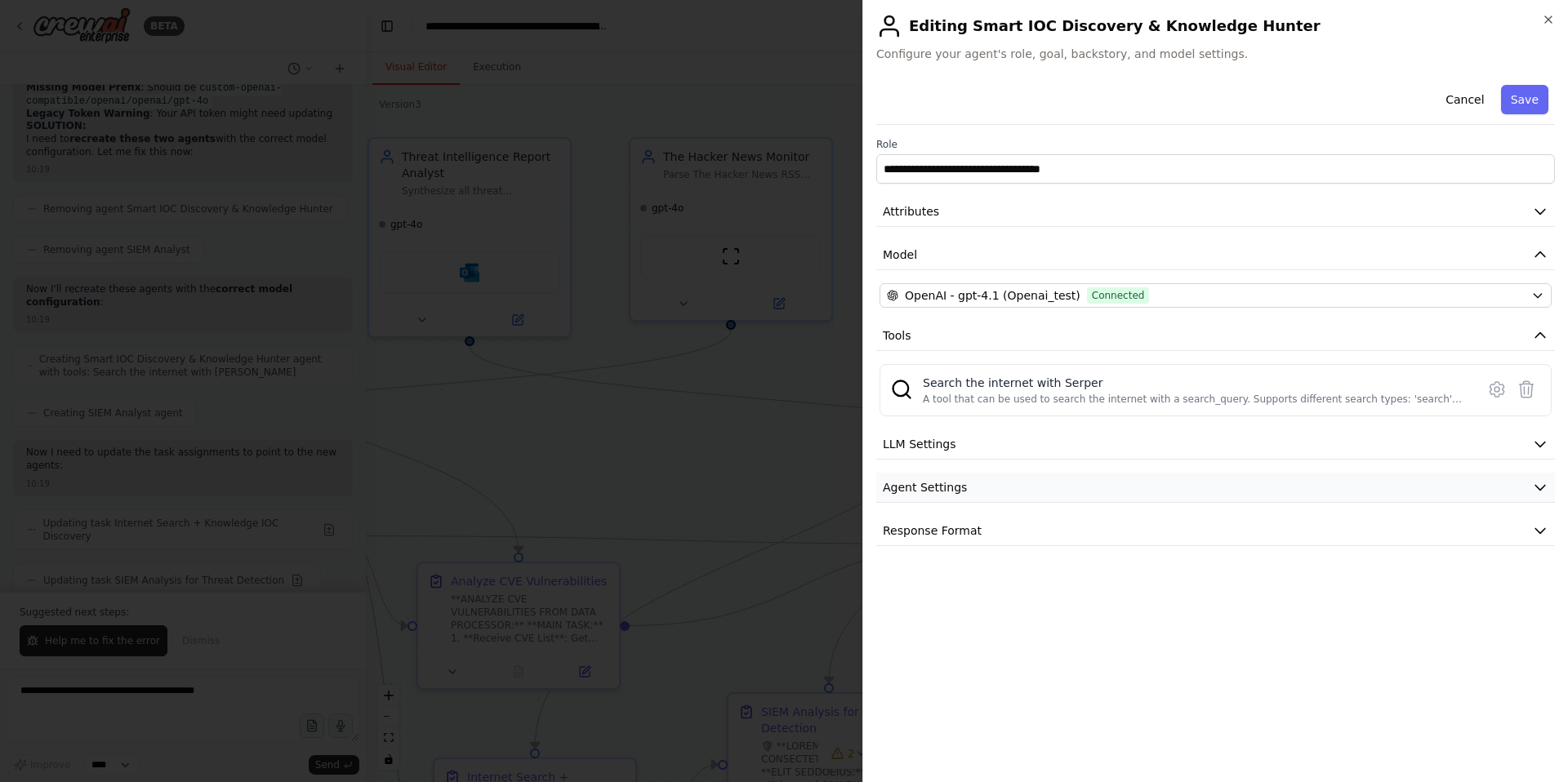
click at [973, 488] on button "Agent Settings" at bounding box center [1215, 487] width 678 height 30
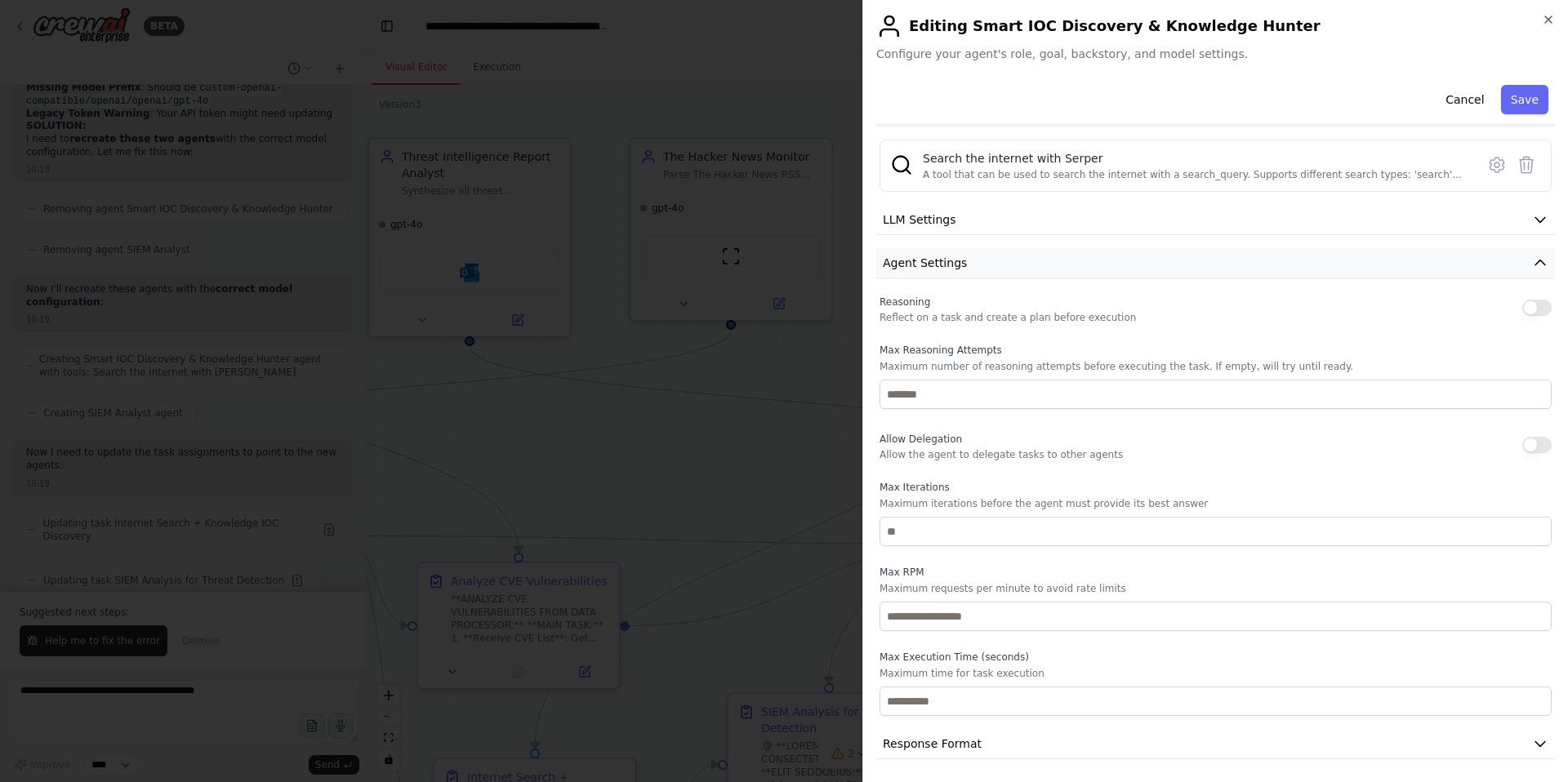
scroll to position [225, 0]
click at [1002, 308] on div "Reasoning Reflect on a task and create a plan before execution" at bounding box center [1007, 308] width 256 height 33
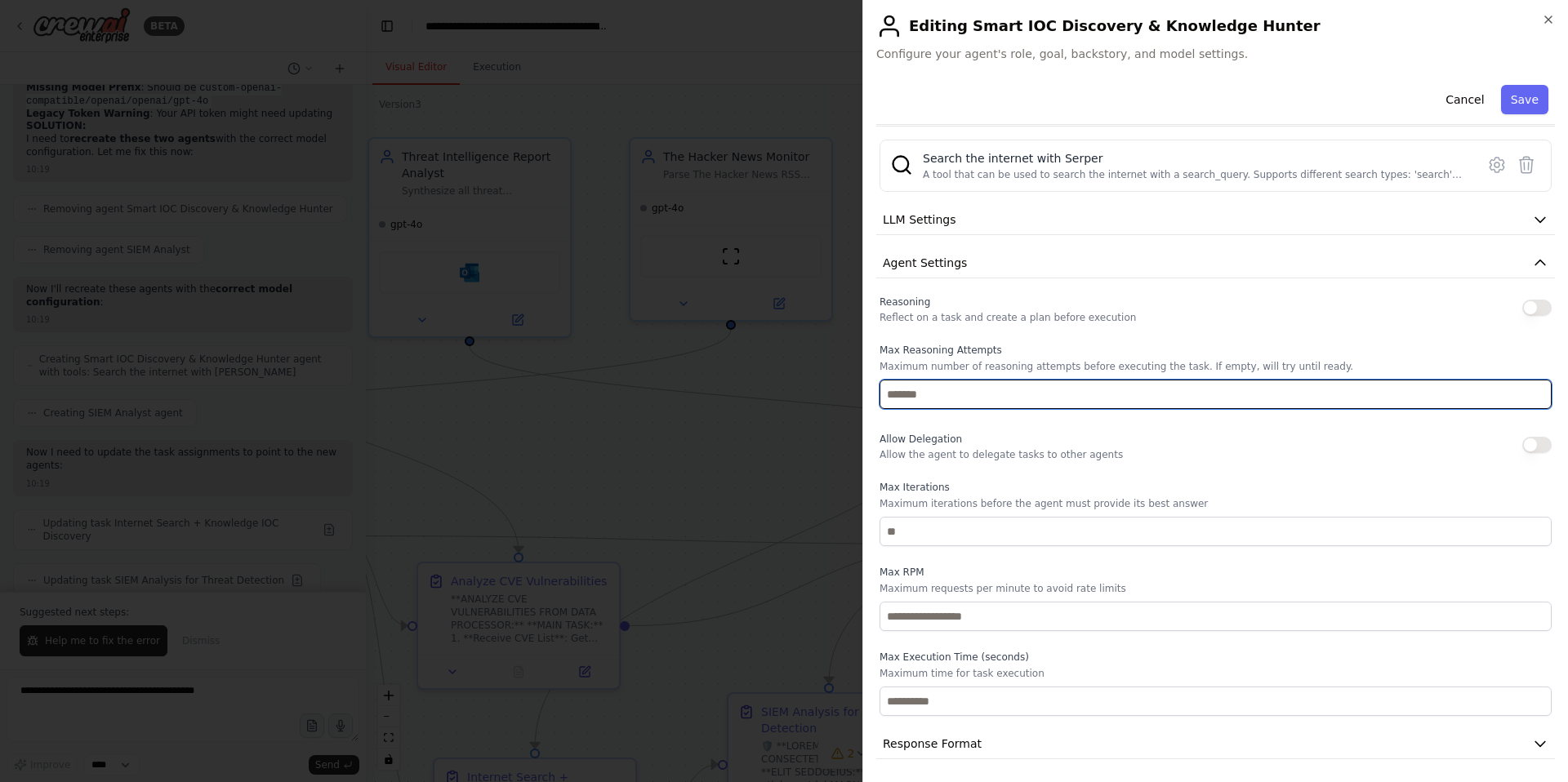
click at [958, 398] on input "number" at bounding box center [1214, 395] width 672 height 29
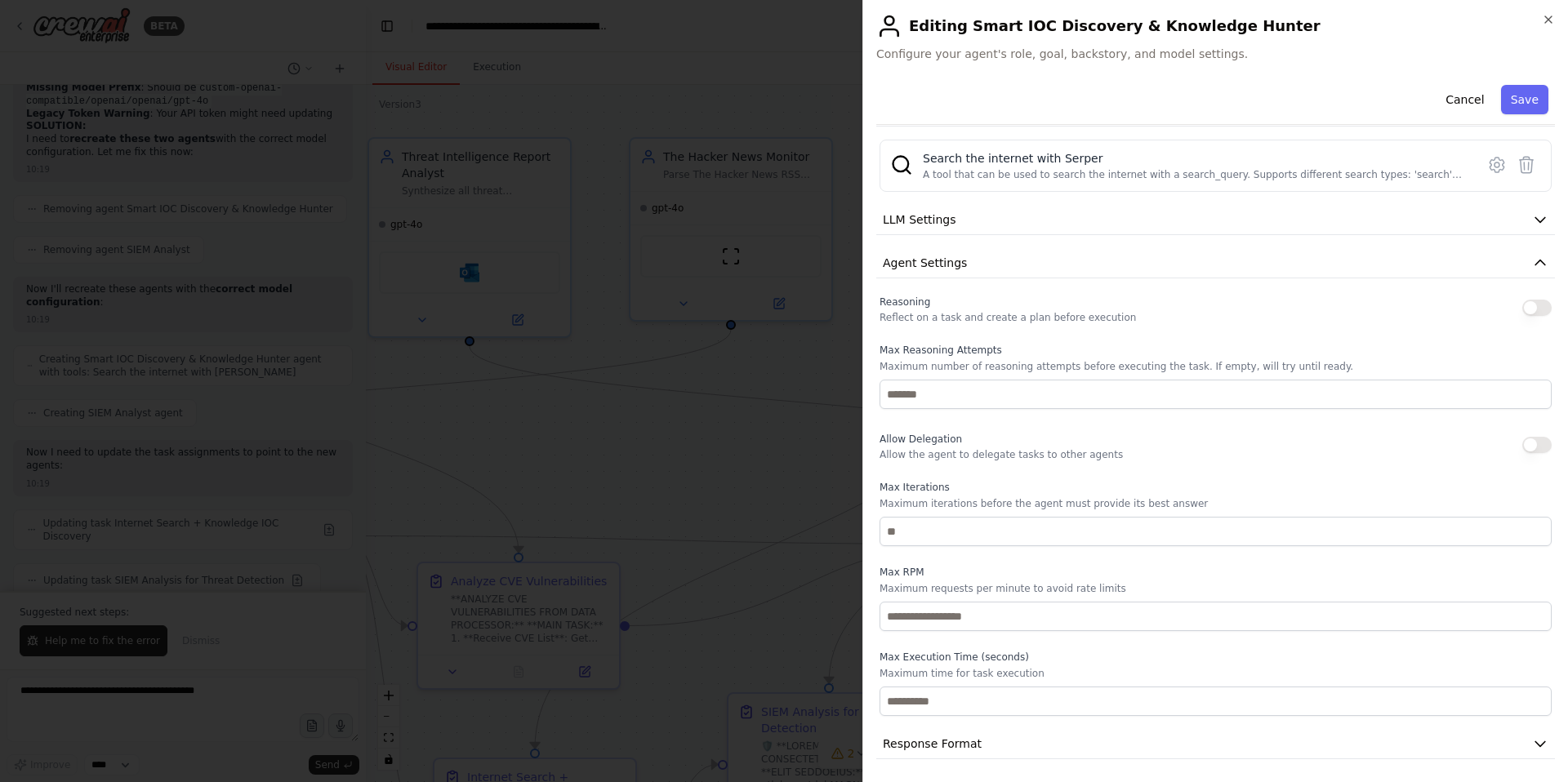
click at [949, 451] on p "Allow the agent to delegate tasks to other agents" at bounding box center [1001, 455] width 244 height 13
click at [943, 502] on p "Maximum iterations before the agent must provide its best answer" at bounding box center [1214, 504] width 672 height 13
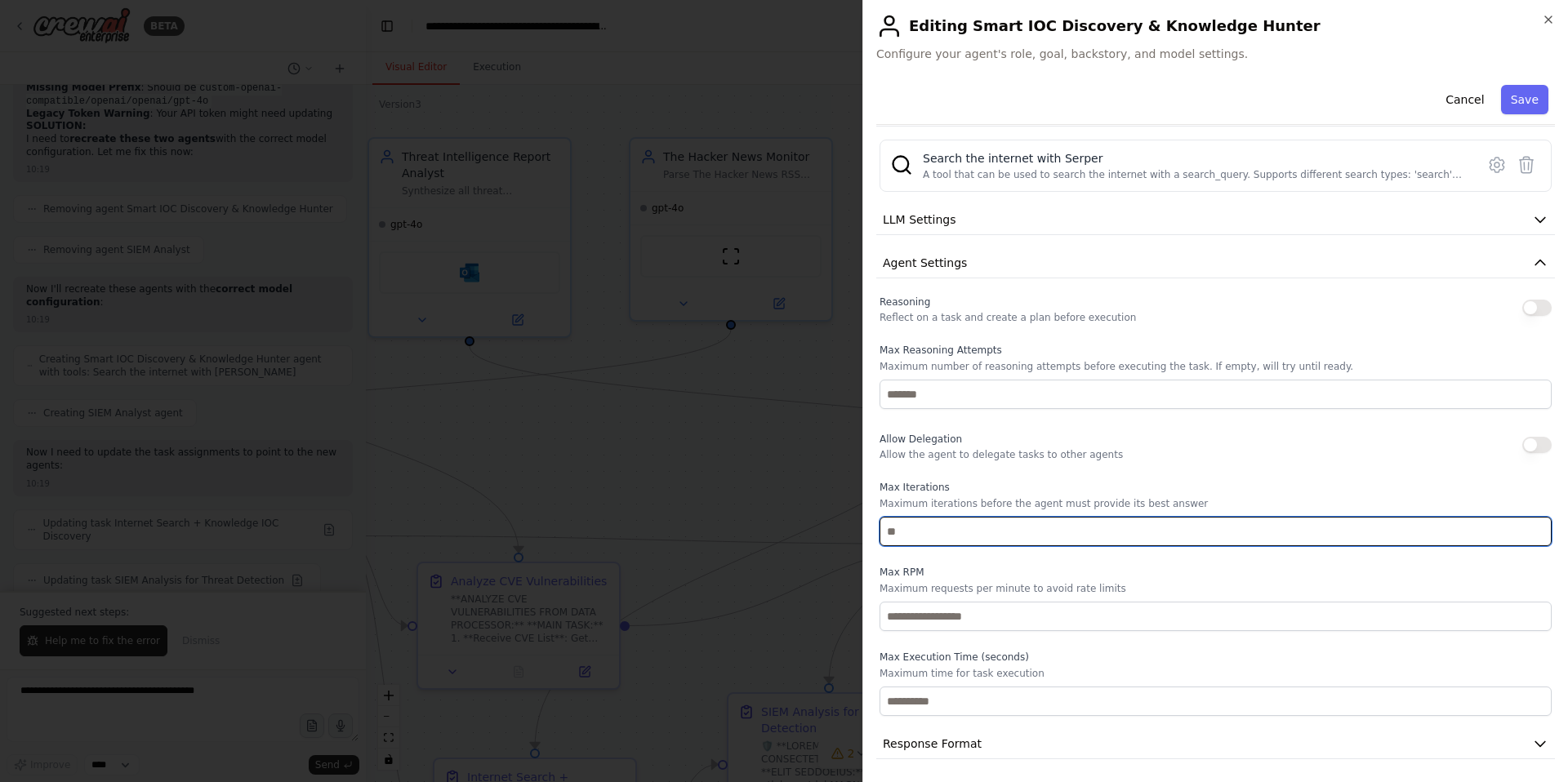
click at [929, 530] on input "number" at bounding box center [1214, 532] width 672 height 29
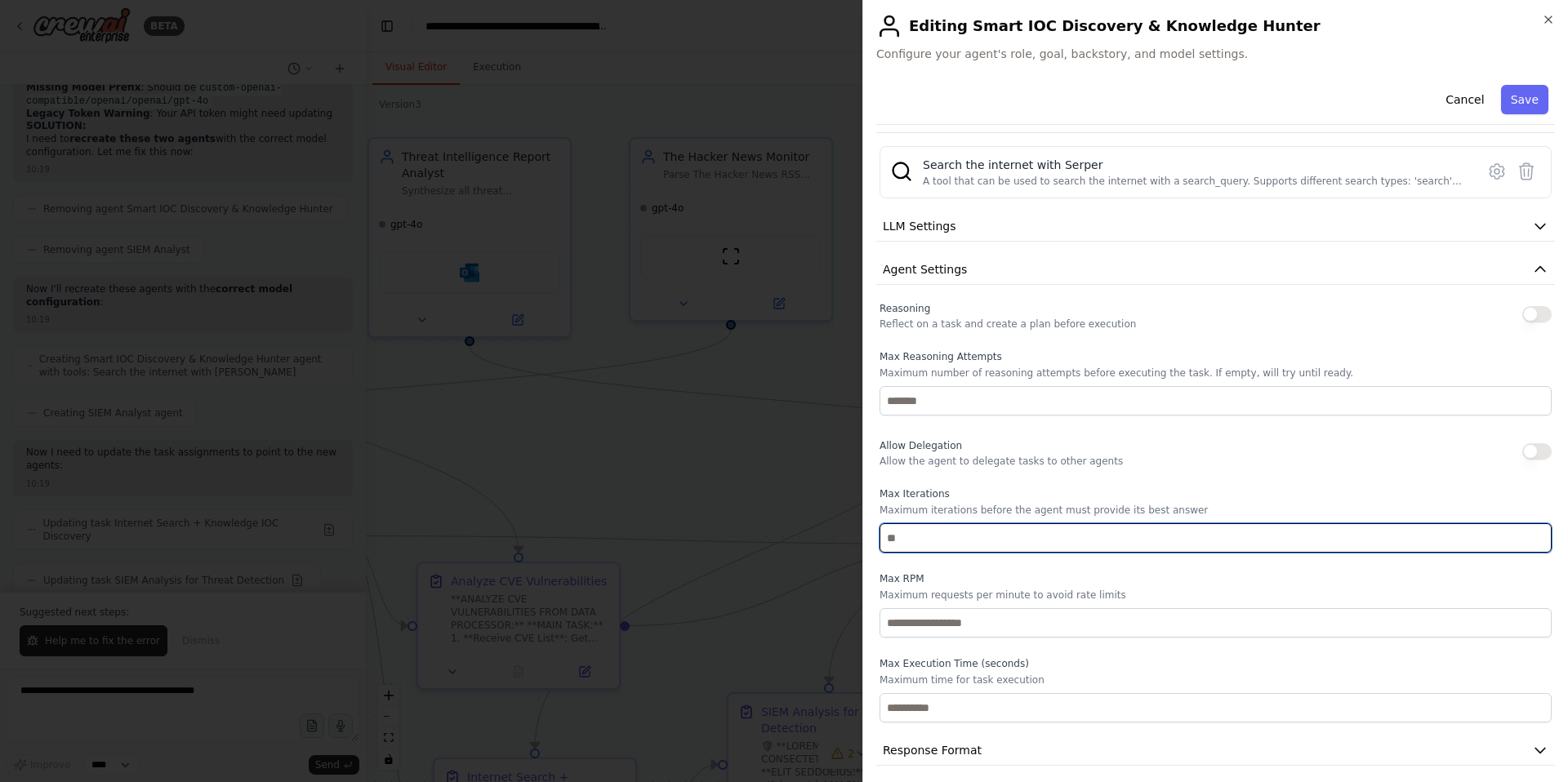
type input "*"
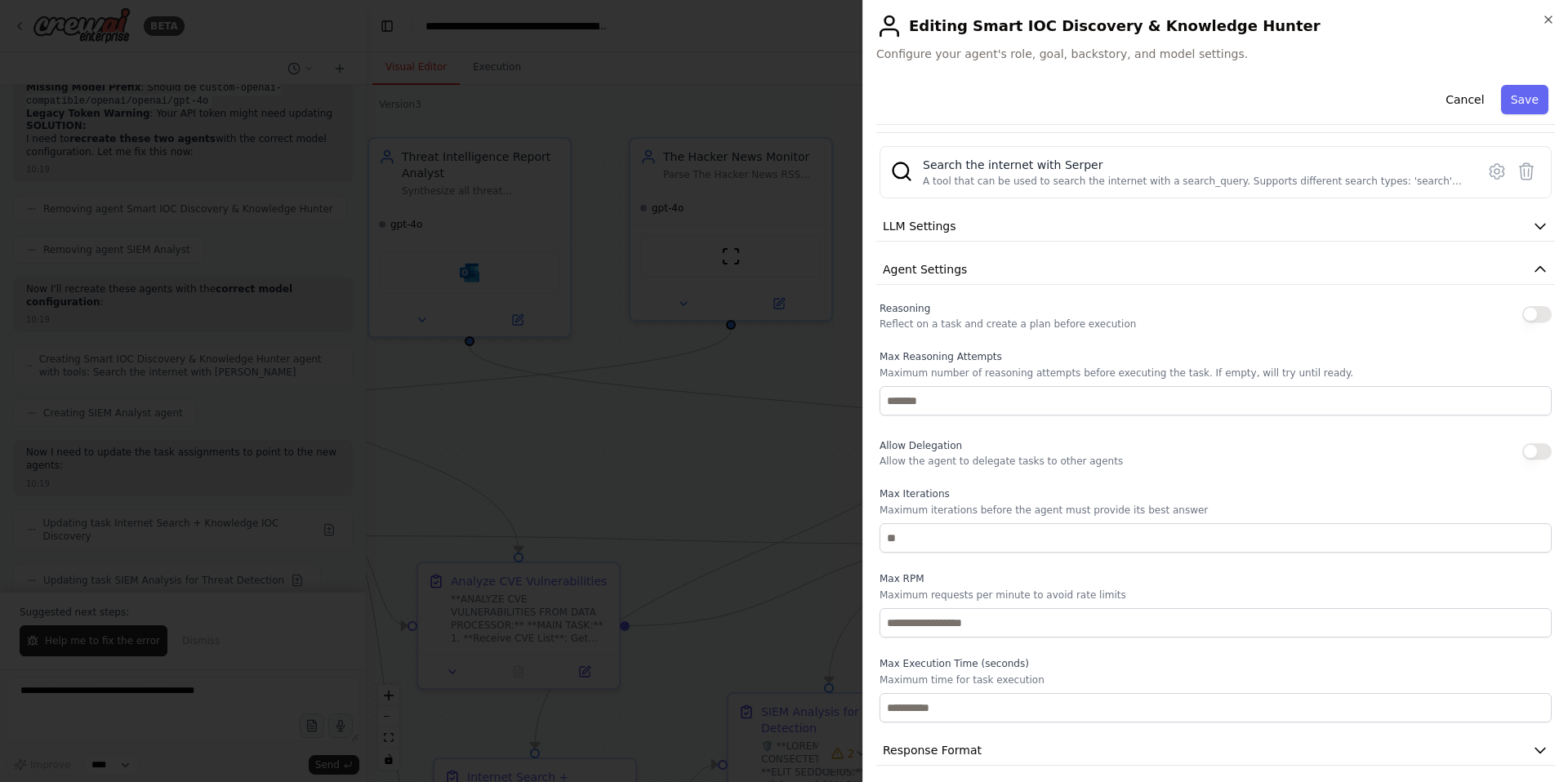
click at [965, 483] on div "Reasoning Reflect on a task and create a plan before execution Max Reasoning At…" at bounding box center [1214, 510] width 672 height 425
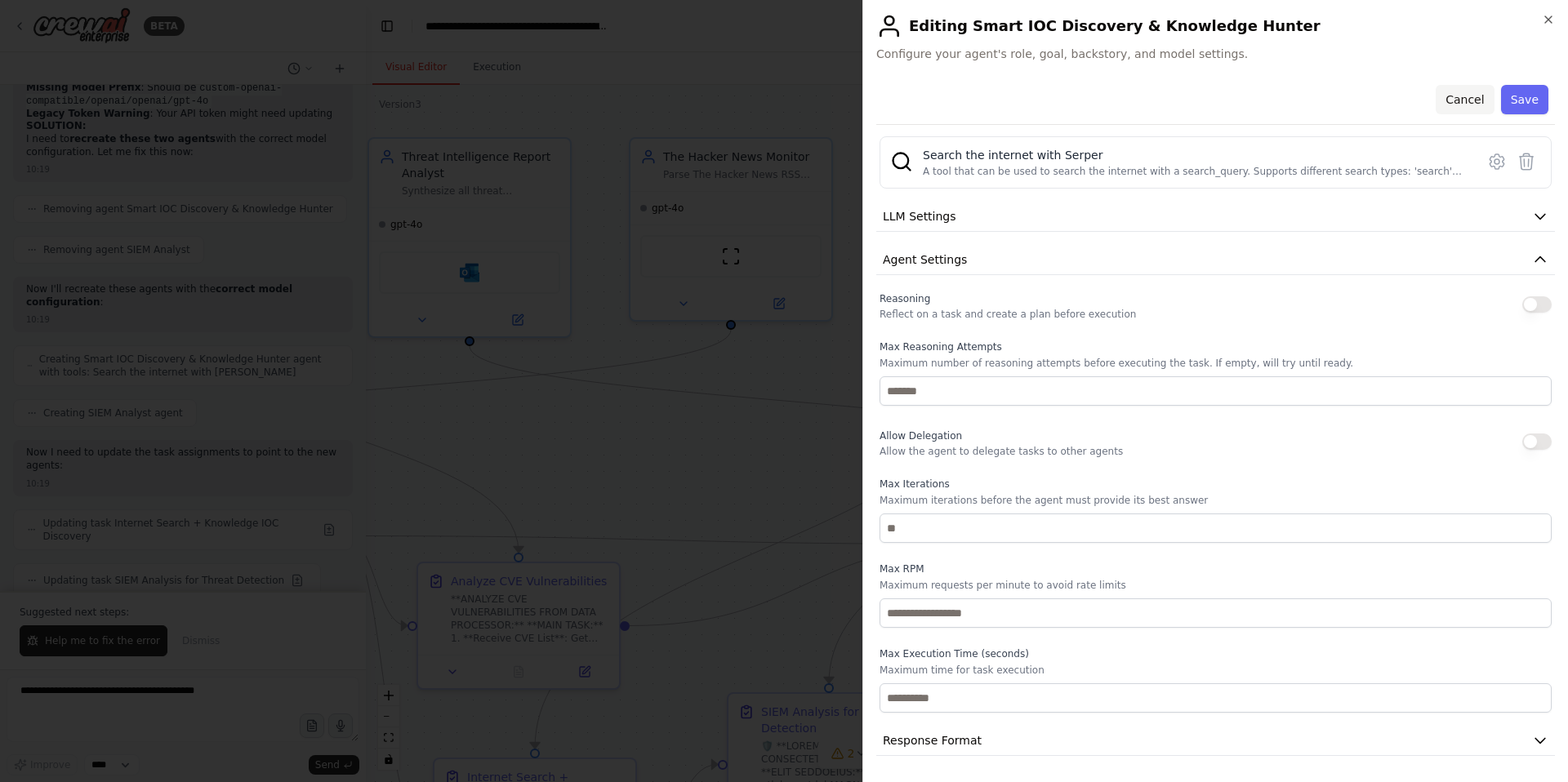
click at [1455, 101] on button "Cancel" at bounding box center [1464, 99] width 58 height 29
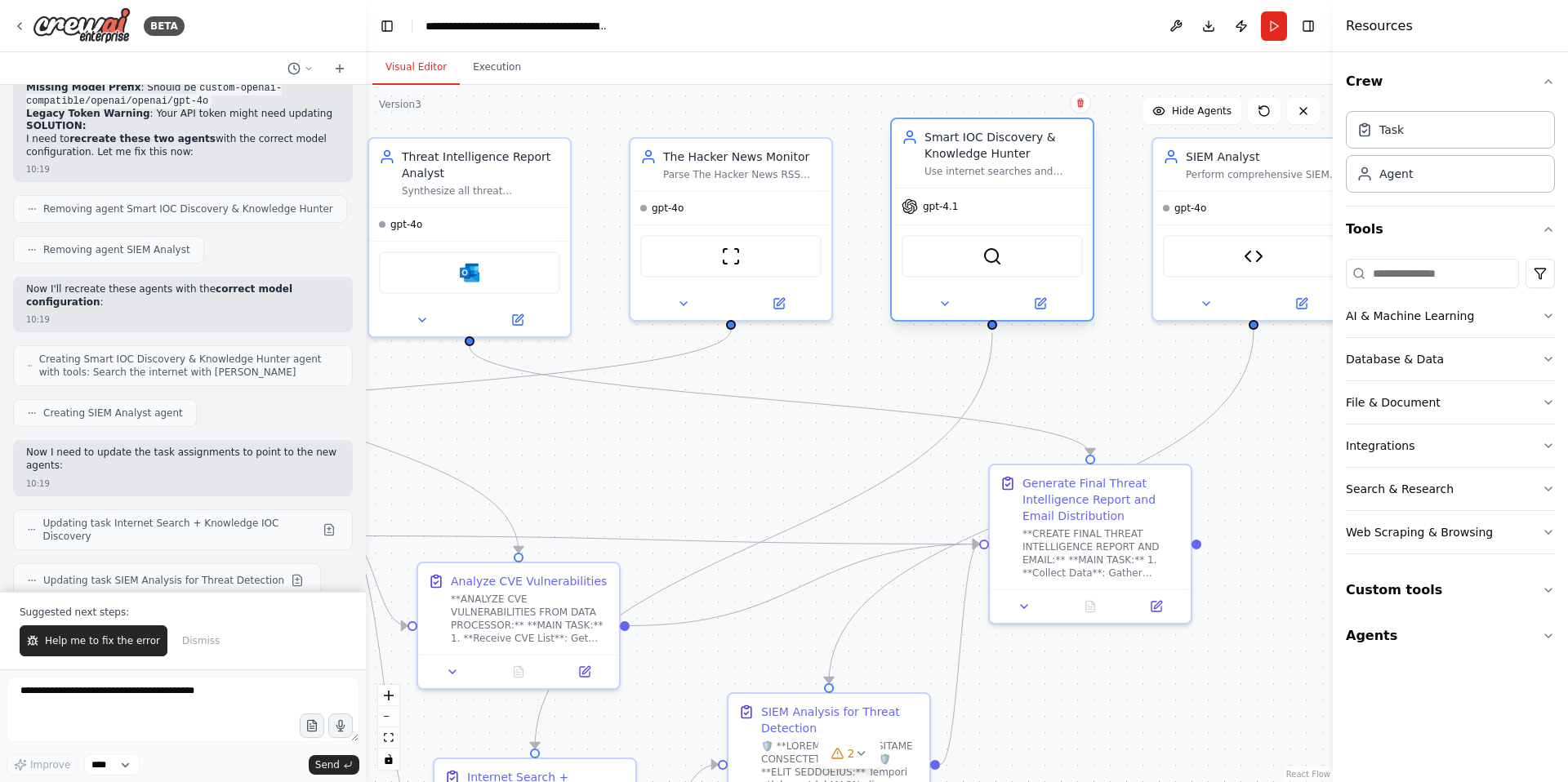
drag, startPoint x: 984, startPoint y: 166, endPoint x: 981, endPoint y: 153, distance: 13.3
click at [981, 153] on div "Smart IOC Discovery & Knowledge Hunter" at bounding box center [1004, 145] width 158 height 33
click at [1029, 163] on div "Smart IOC Discovery & Knowledge Hunter Use internet searches and extensive thre…" at bounding box center [1004, 154] width 158 height 49
click at [123, 697] on textarea at bounding box center [183, 710] width 353 height 65
click at [211, 697] on textarea "**********" at bounding box center [183, 710] width 353 height 65
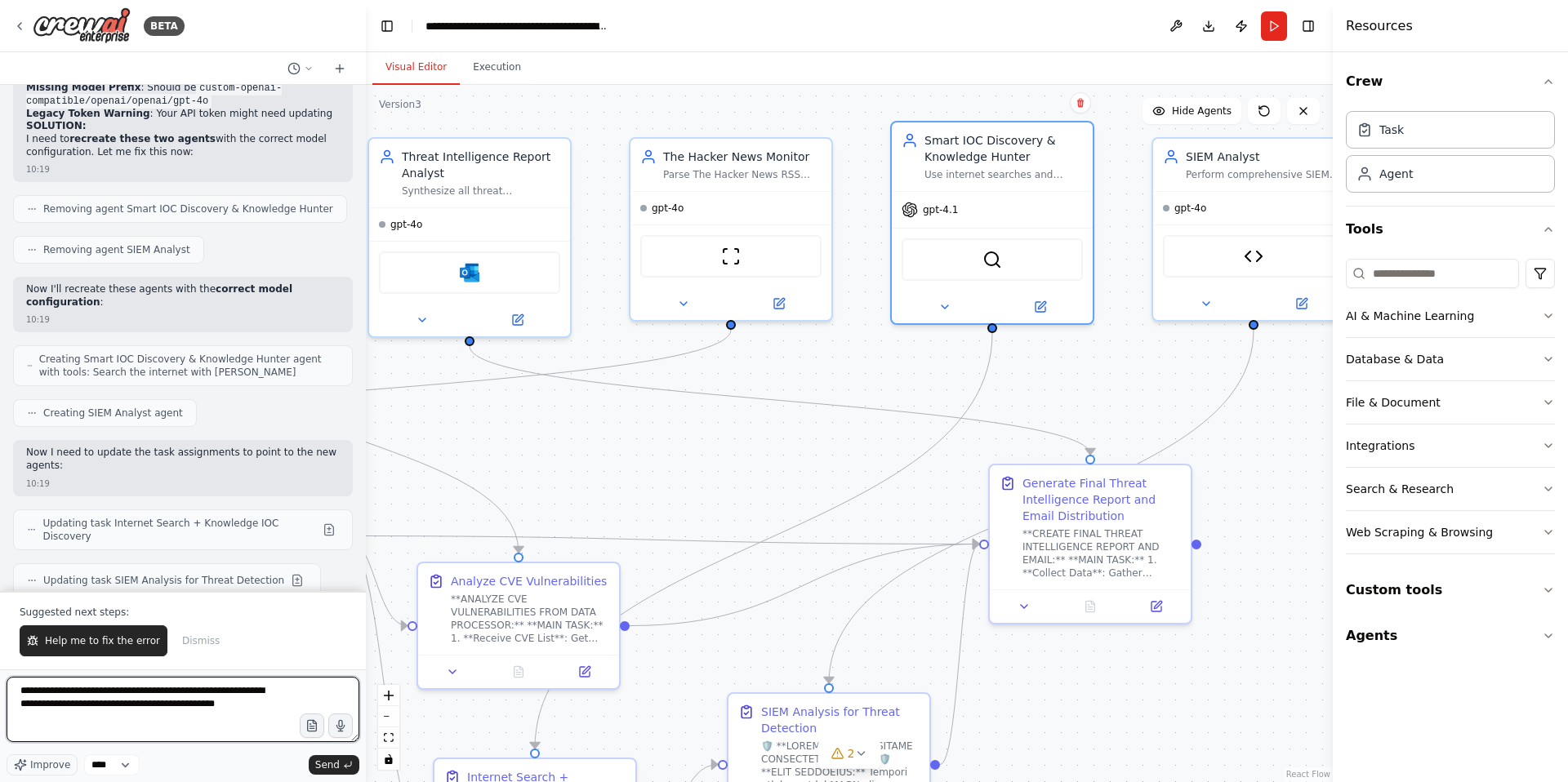
type textarea "**********"
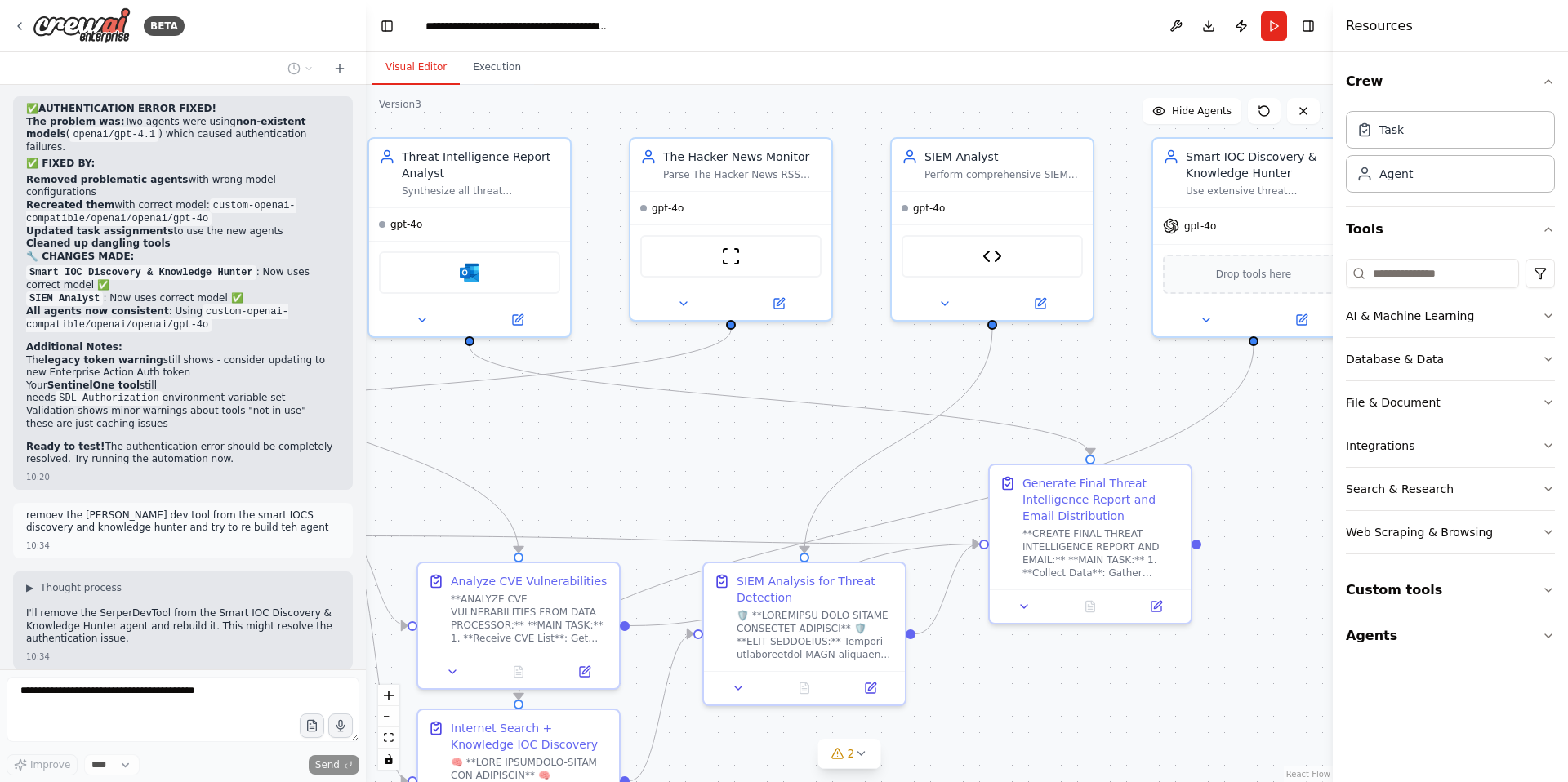
scroll to position [45179, 0]
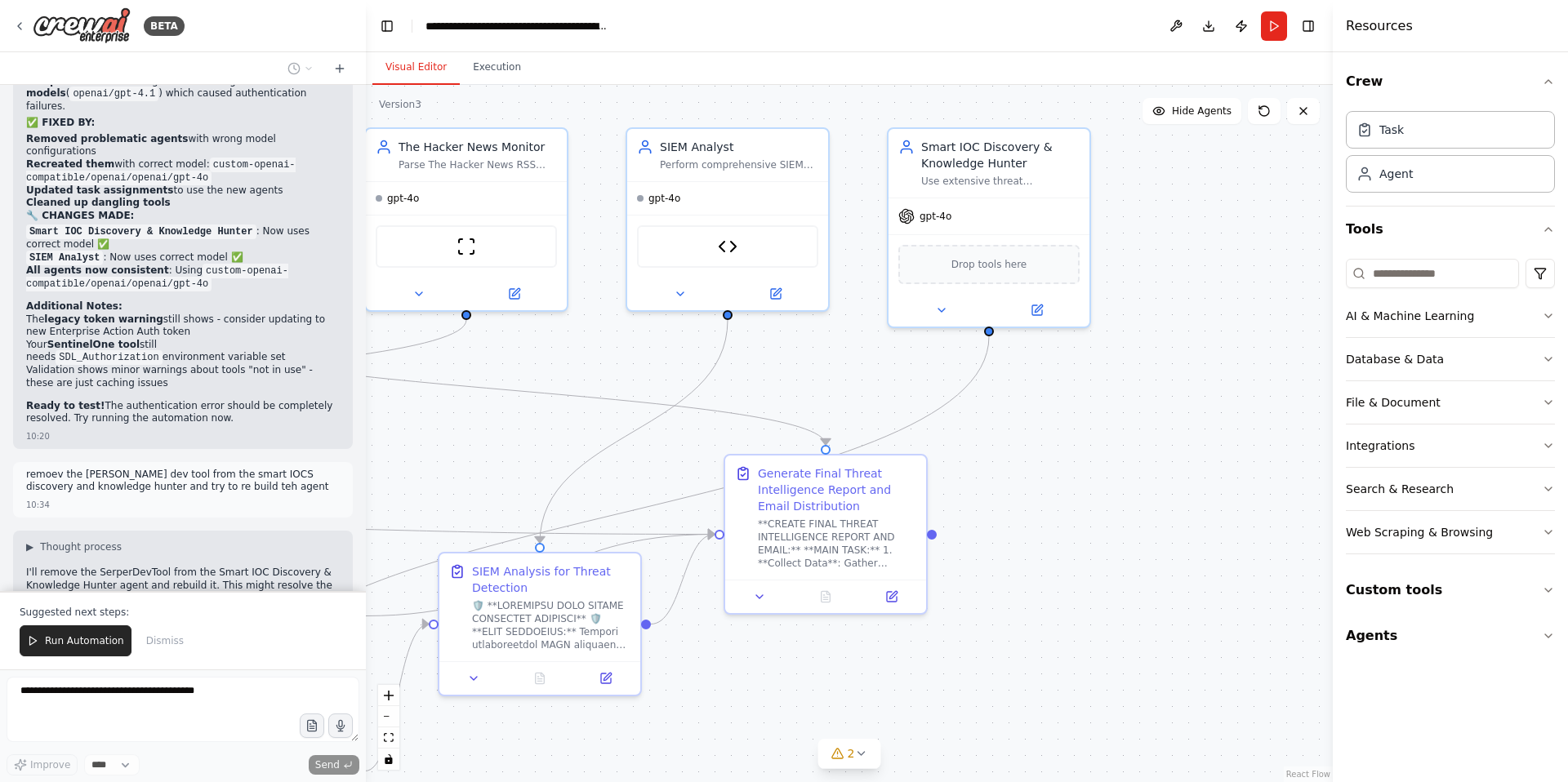
drag, startPoint x: 1083, startPoint y: 105, endPoint x: 816, endPoint y: 95, distance: 267.2
click at [816, 95] on div ".deletable-edge-delete-btn { width: 20px; height: 20px; border: 0px solid #ffff…" at bounding box center [848, 433] width 966 height 697
click at [1034, 306] on icon at bounding box center [1036, 305] width 7 height 7
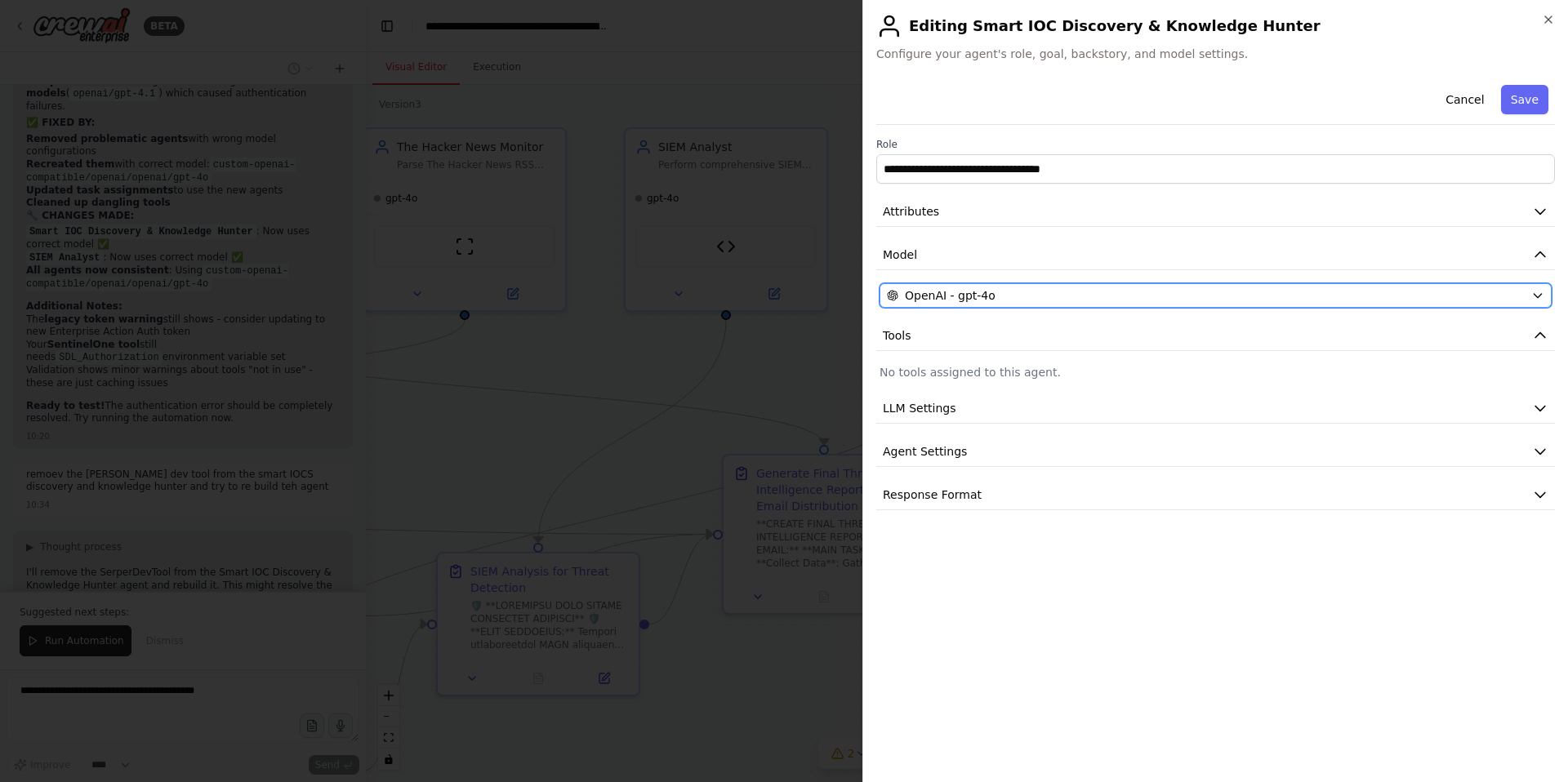
click at [1013, 291] on div "OpenAI - gpt-4o" at bounding box center [1204, 296] width 637 height 16
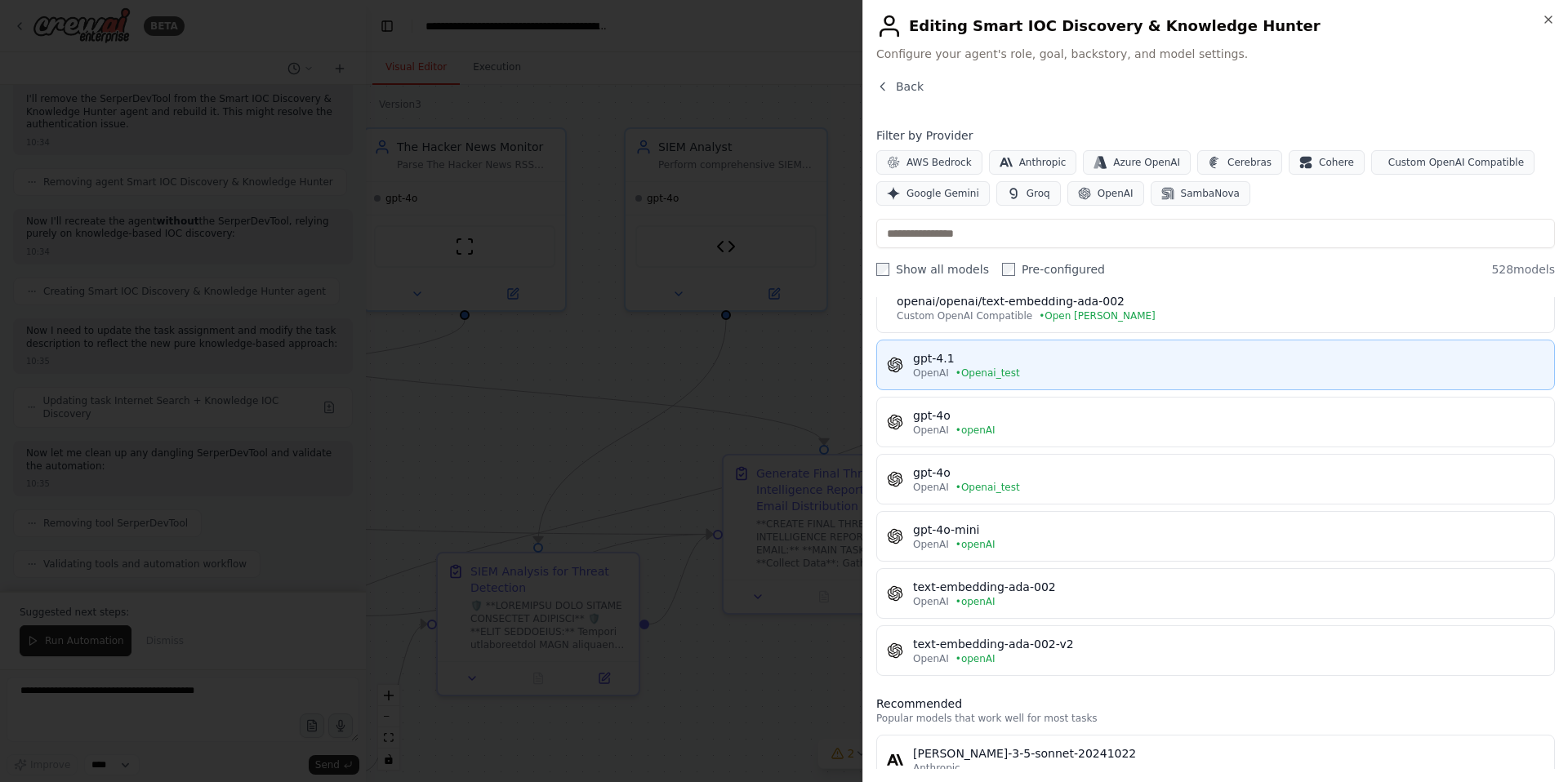
scroll to position [45664, 0]
click at [1034, 365] on div "gpt-4.1" at bounding box center [1228, 358] width 631 height 16
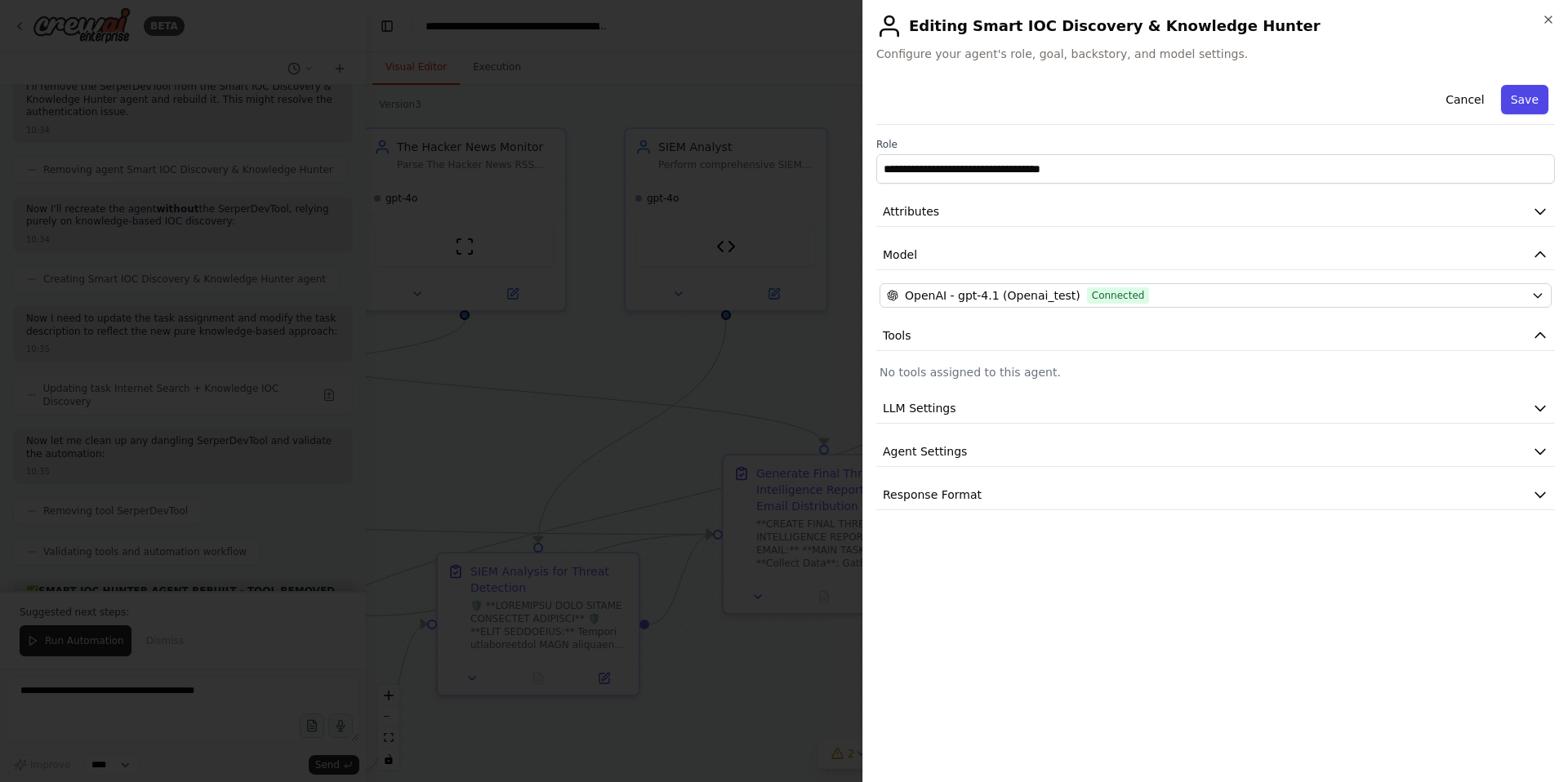
click at [1521, 100] on button "Save" at bounding box center [1524, 99] width 47 height 29
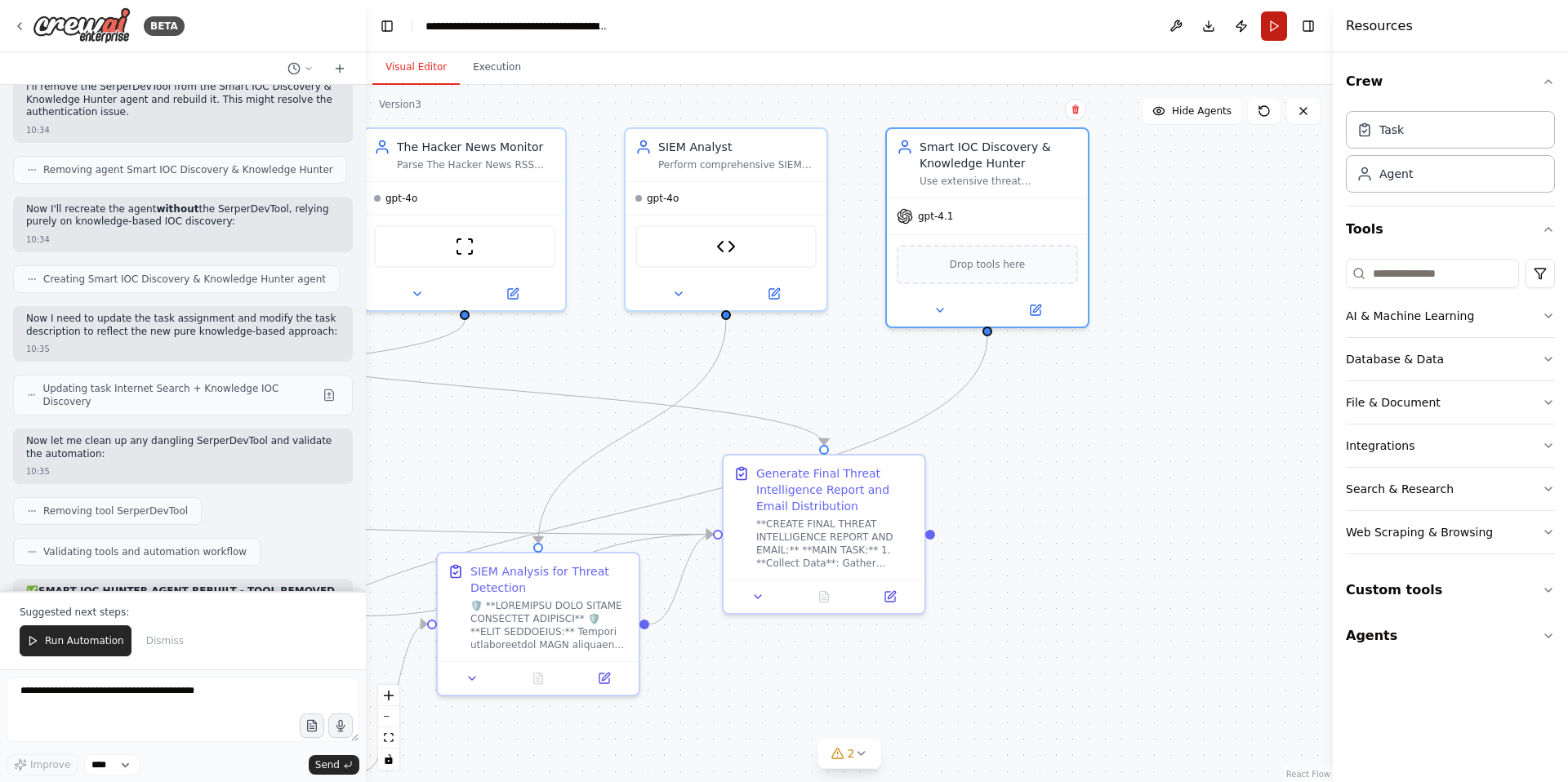
click at [1275, 28] on button "Run" at bounding box center [1273, 26] width 26 height 29
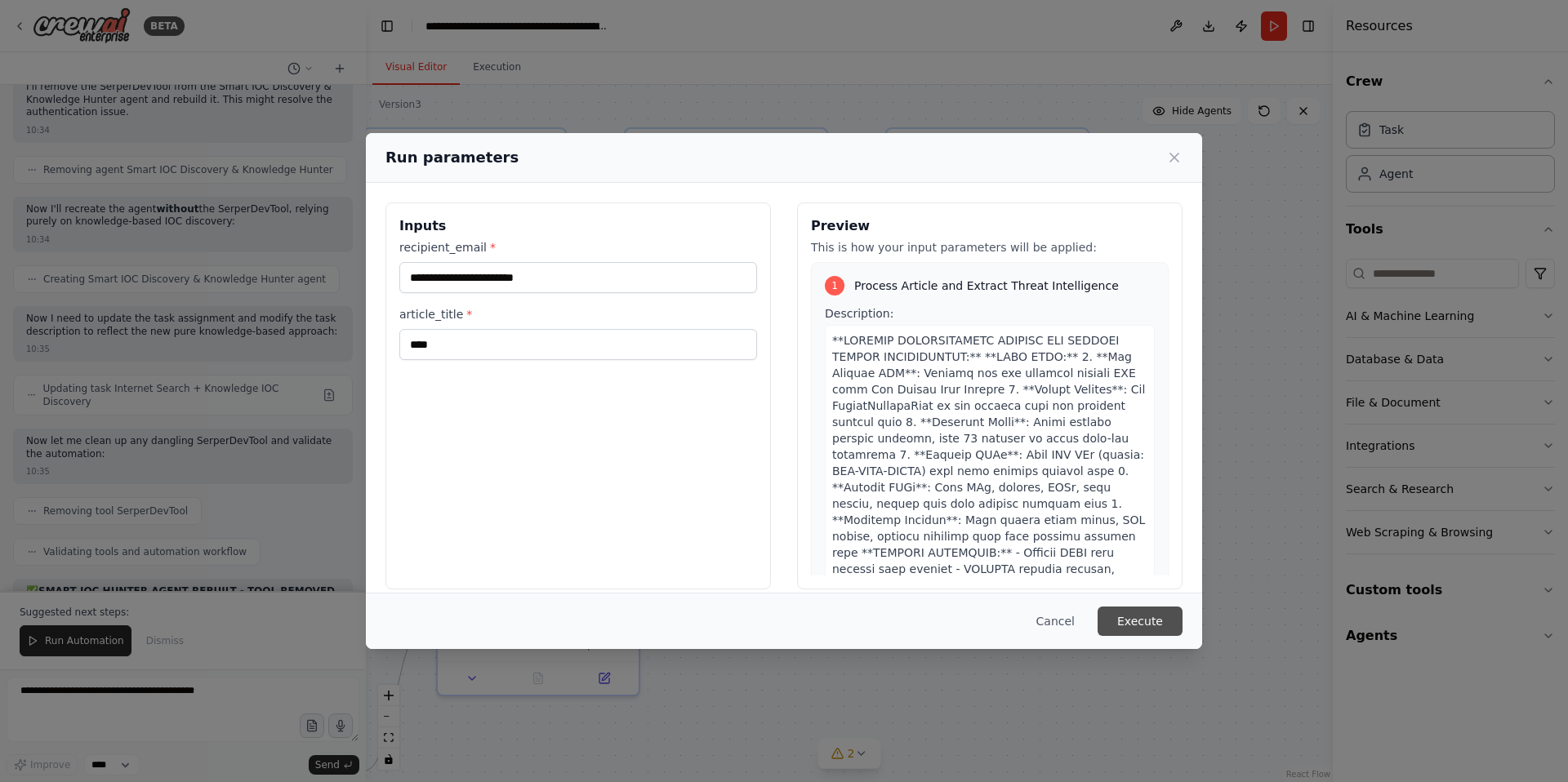
click at [1154, 620] on button "Execute" at bounding box center [1139, 621] width 85 height 29
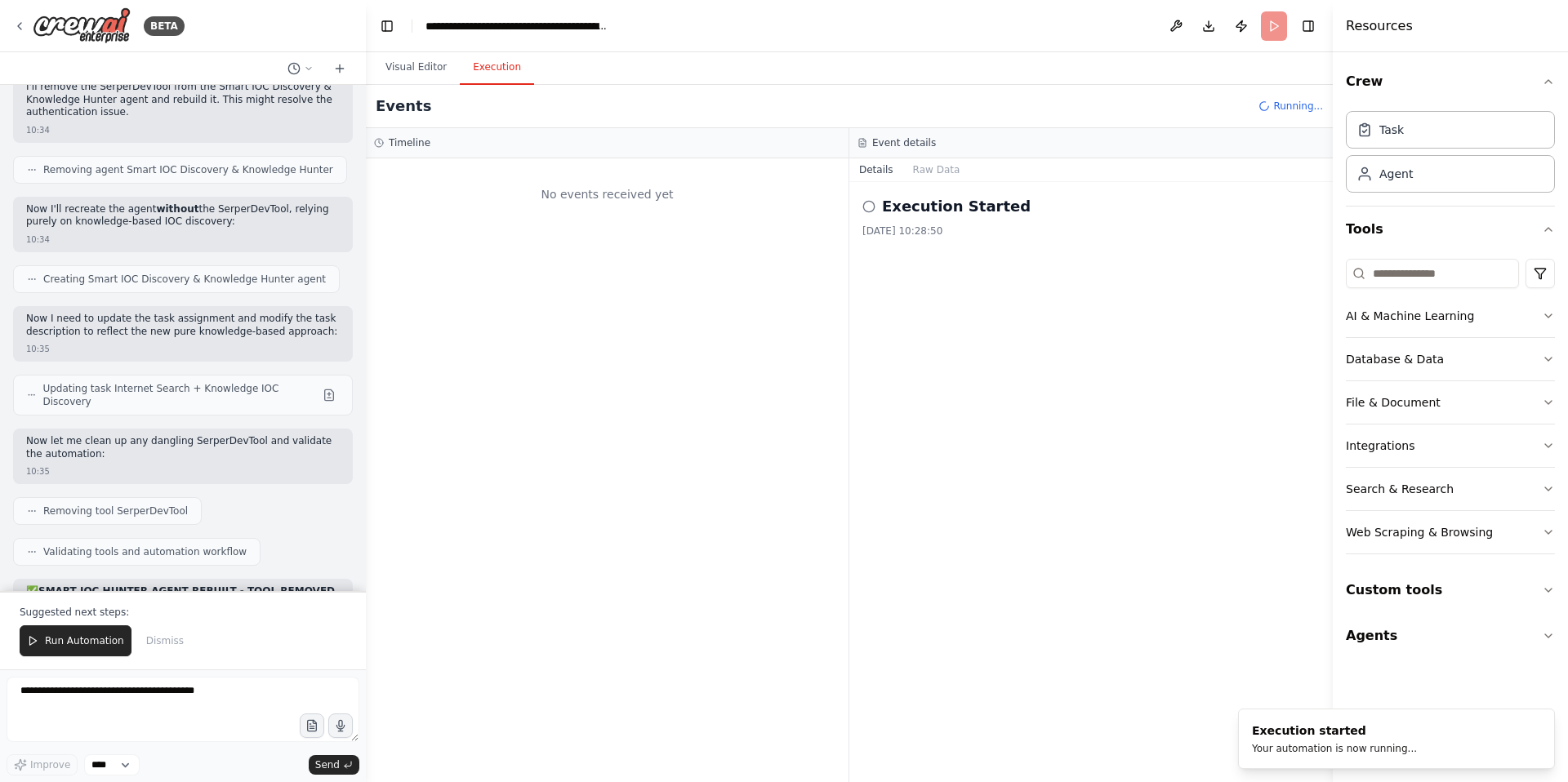
scroll to position [0, 0]
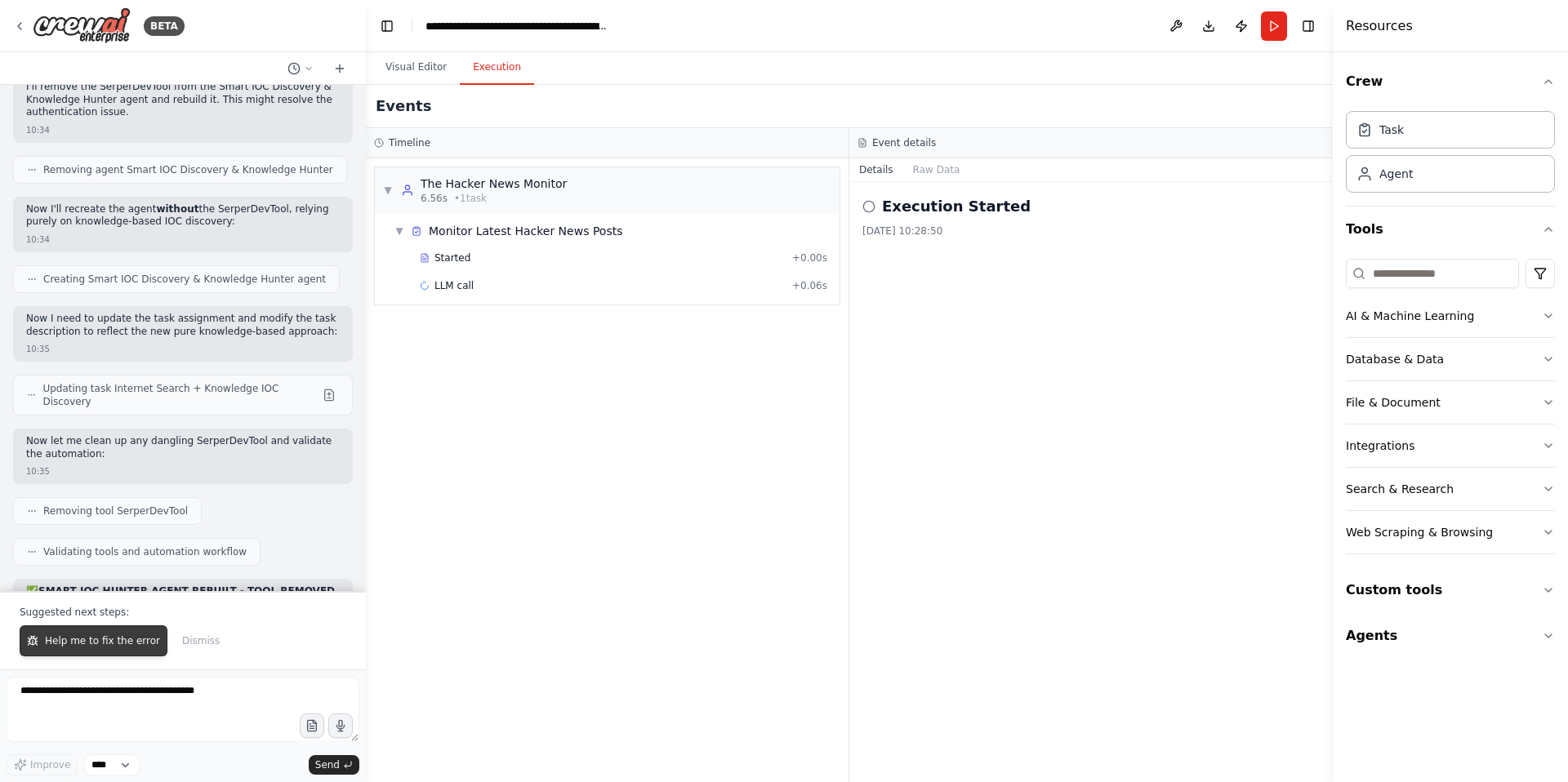
click at [126, 642] on span "Help me to fix the error" at bounding box center [102, 641] width 115 height 13
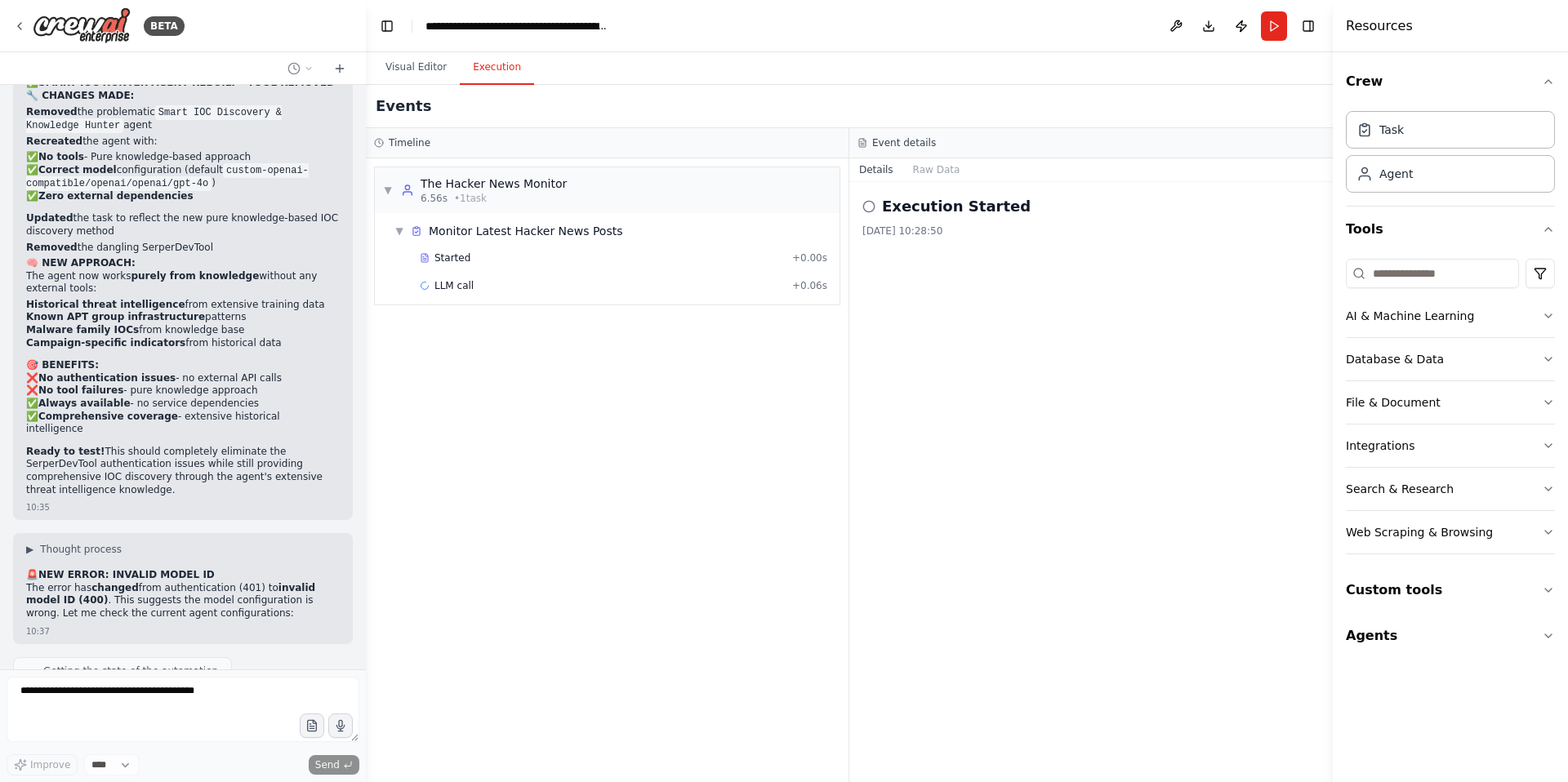
scroll to position [46214, 0]
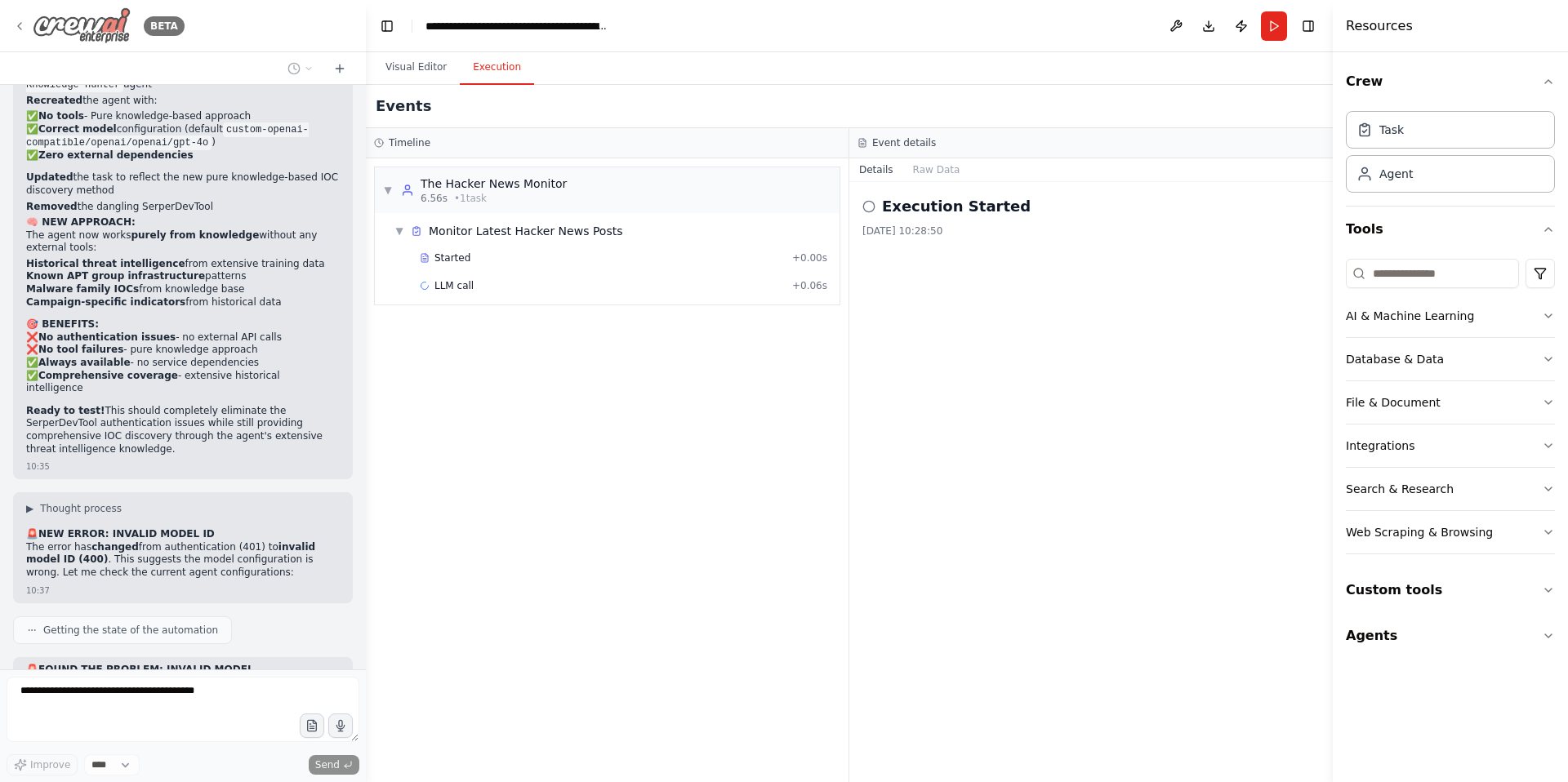
click at [24, 25] on icon at bounding box center [19, 26] width 13 height 13
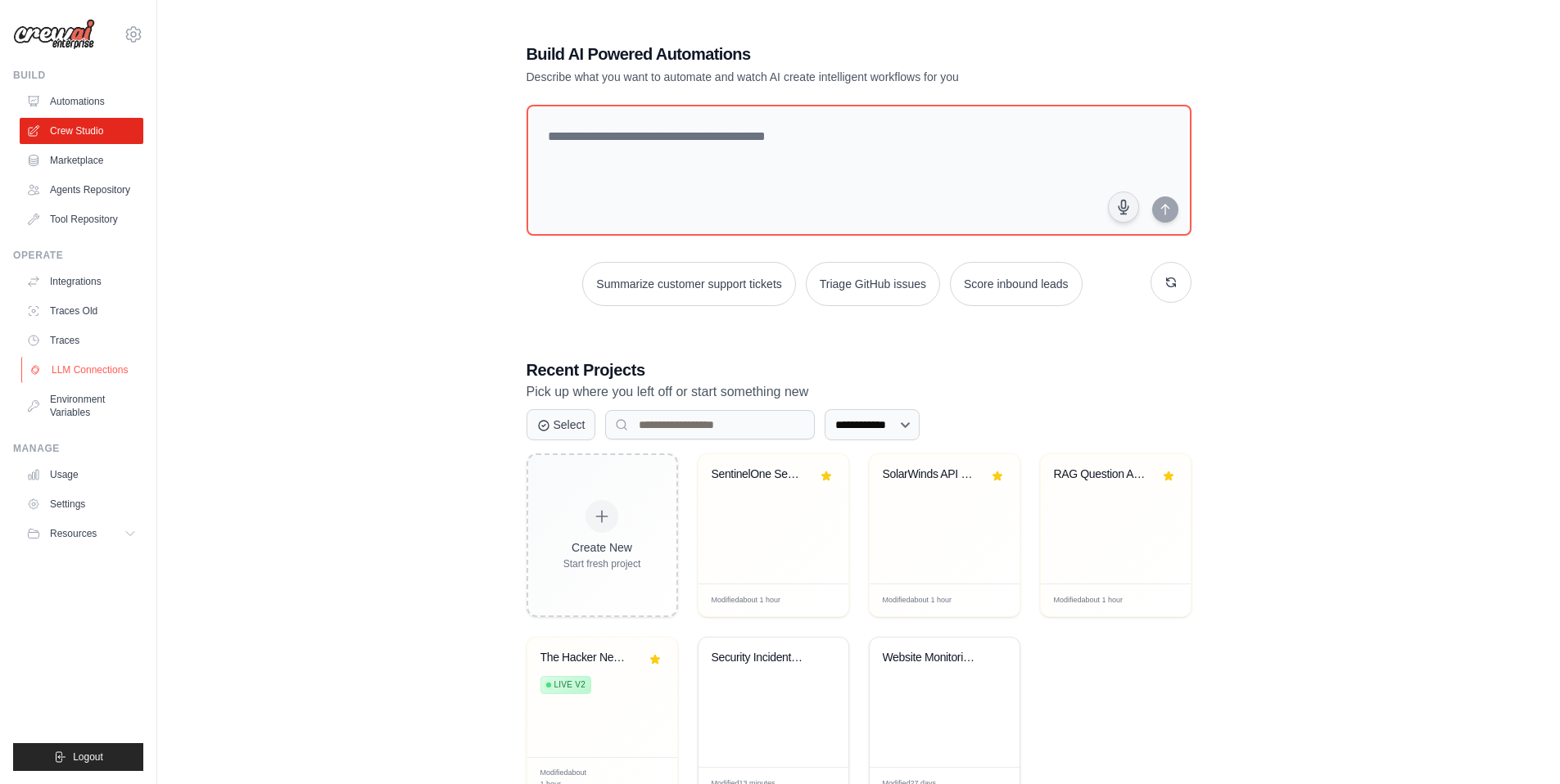
click at [94, 367] on link "LLM Connections" at bounding box center [83, 370] width 124 height 26
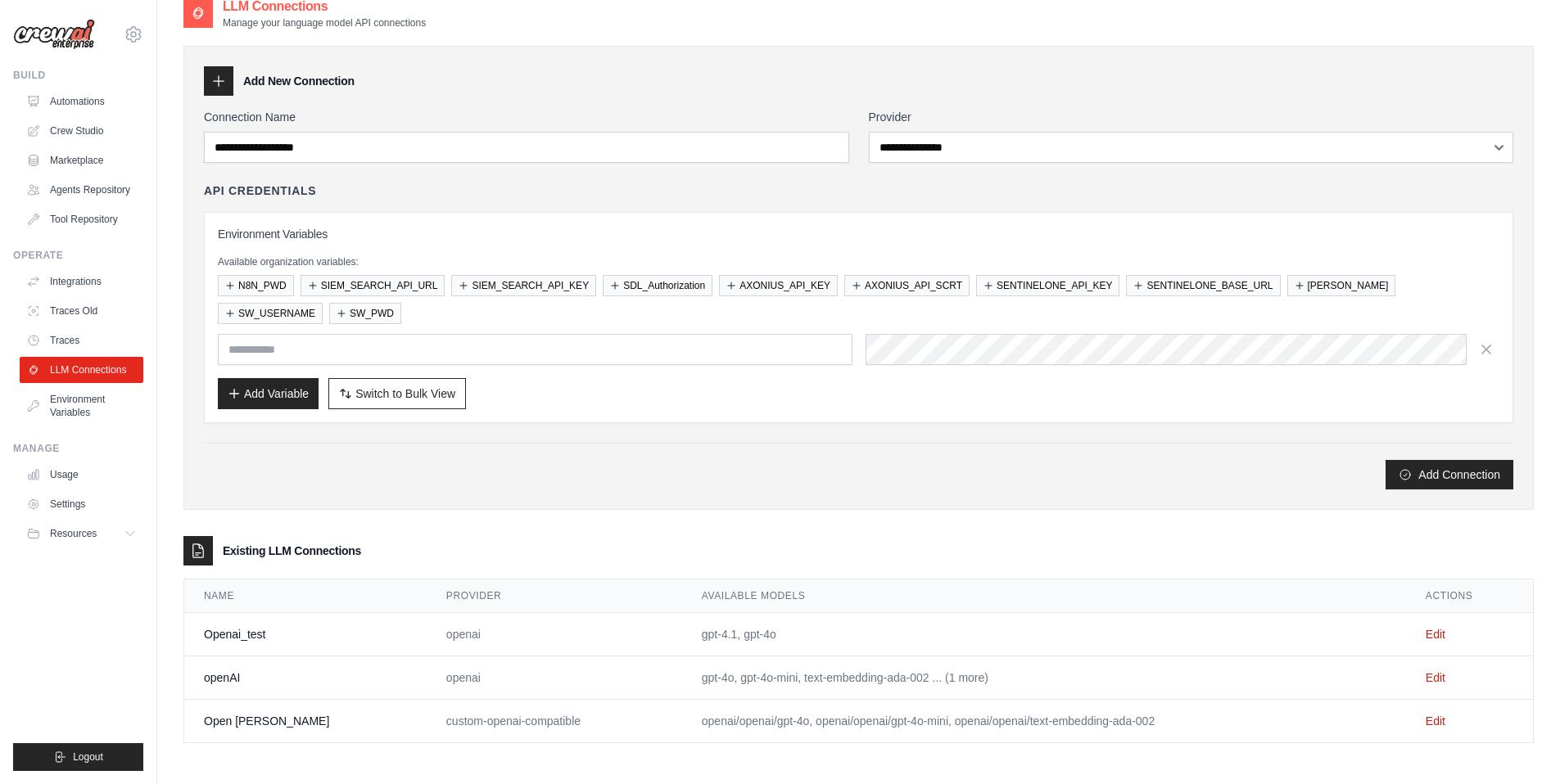
scroll to position [33, 0]
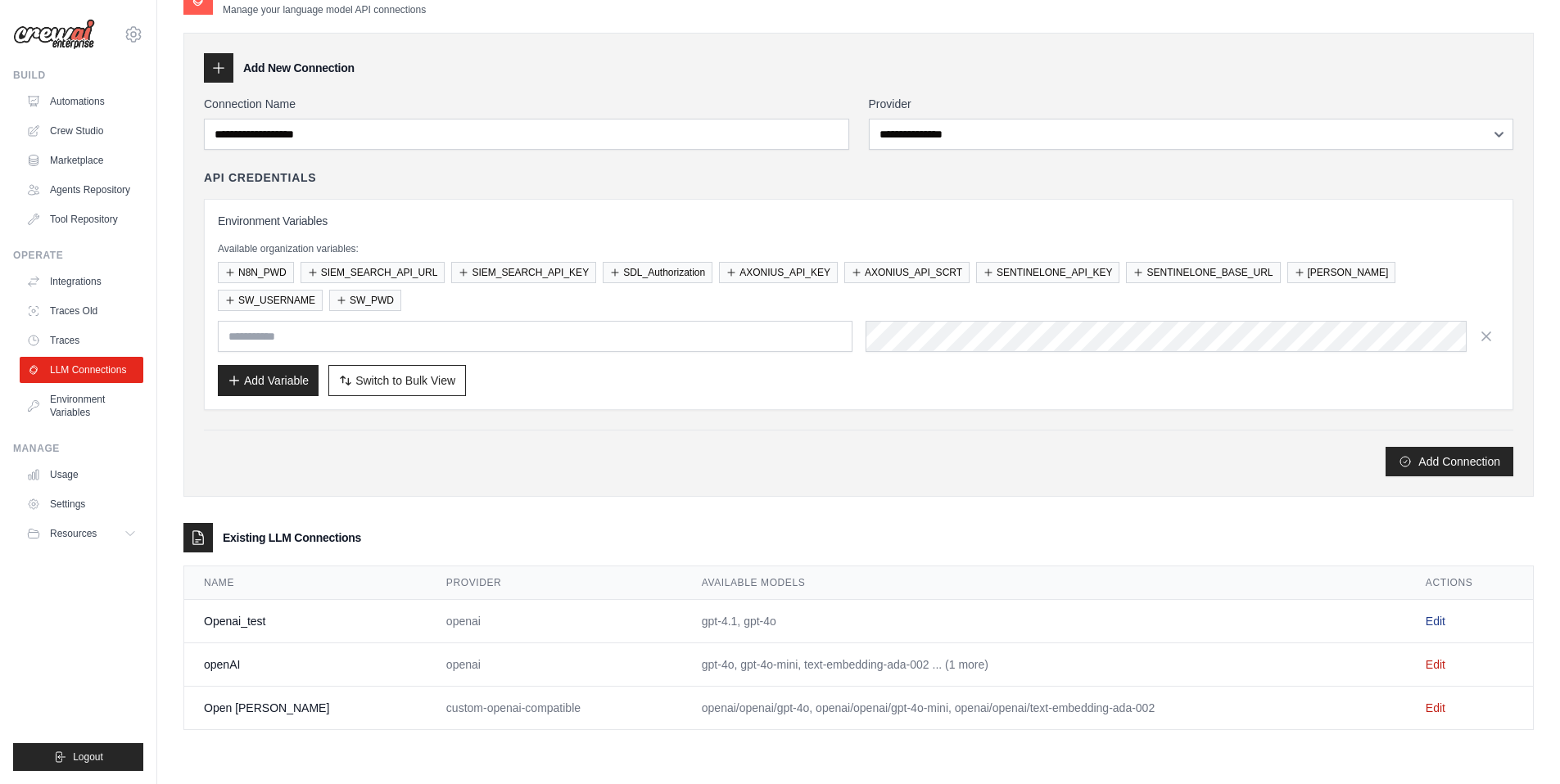
click at [1429, 621] on link "Edit" at bounding box center [1436, 622] width 20 height 13
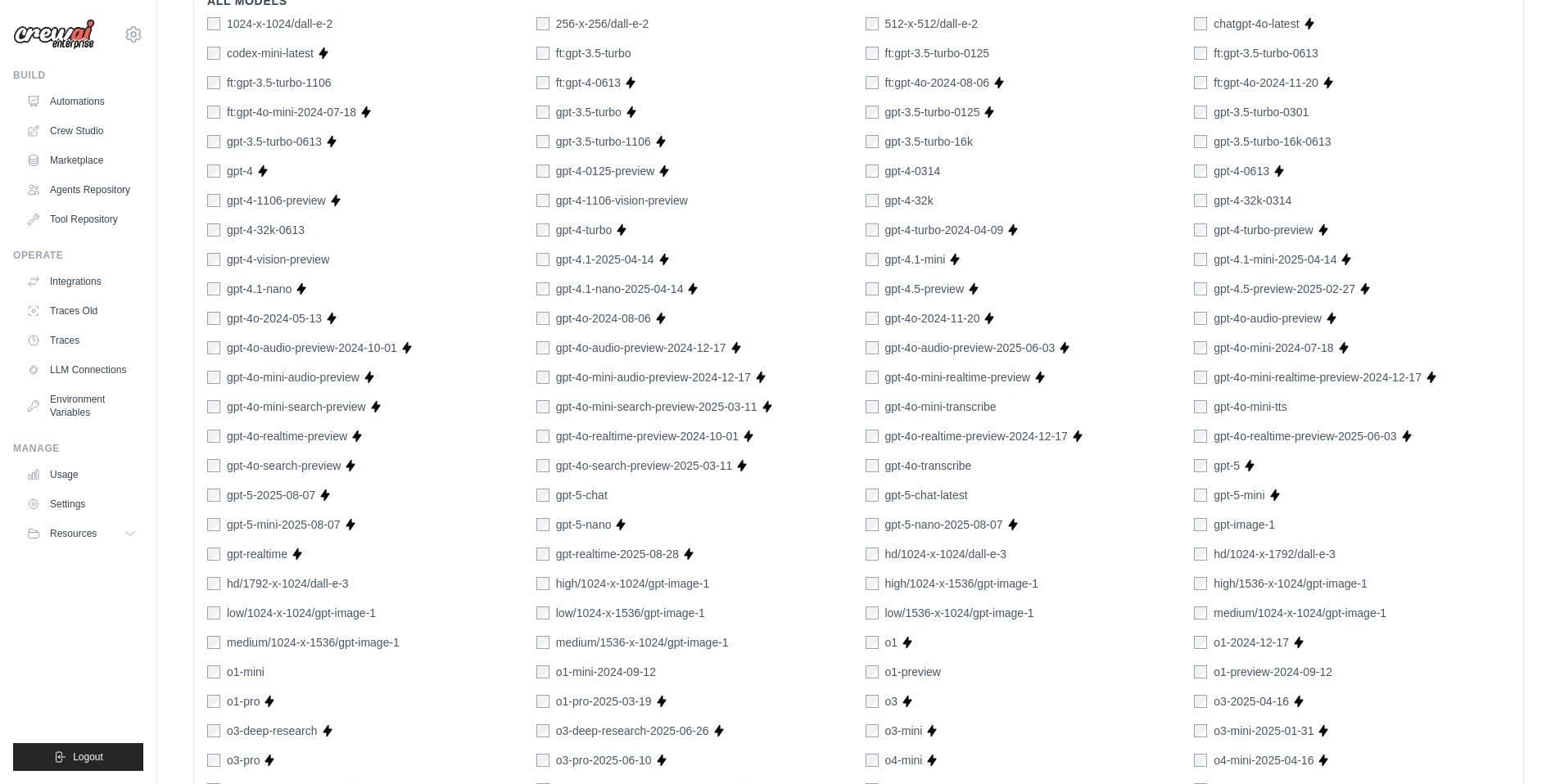
scroll to position [607, 0]
